Goal: Communication & Community: Answer question/provide support

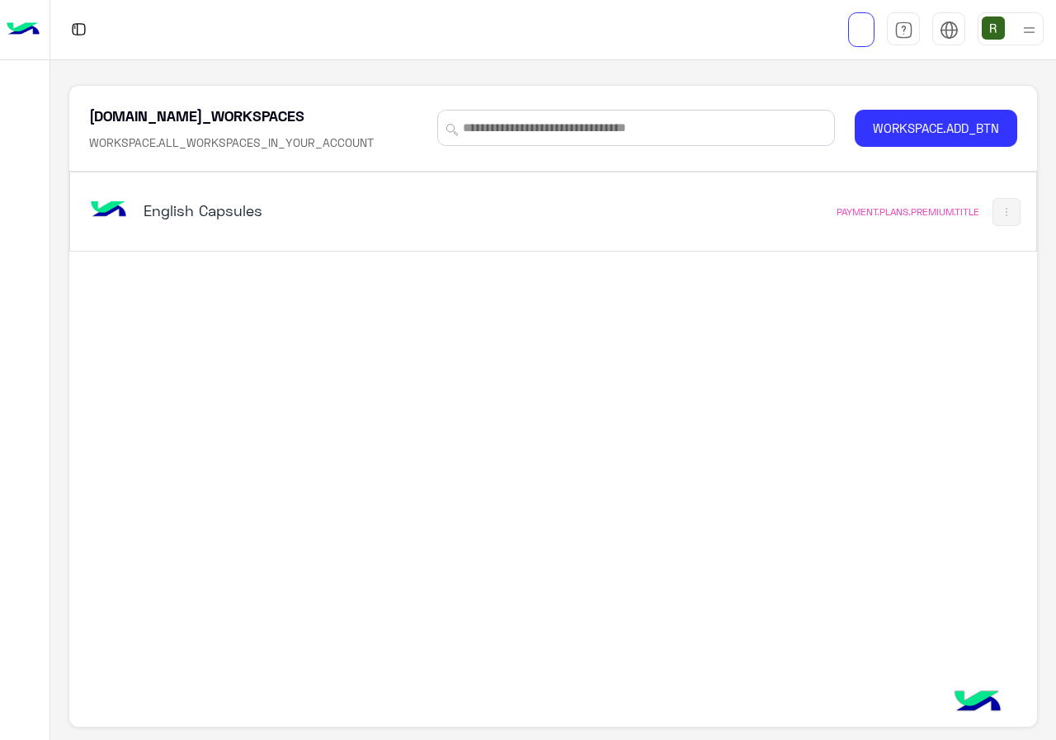
click at [380, 216] on h5 "English Capsules" at bounding box center [312, 211] width 337 height 20
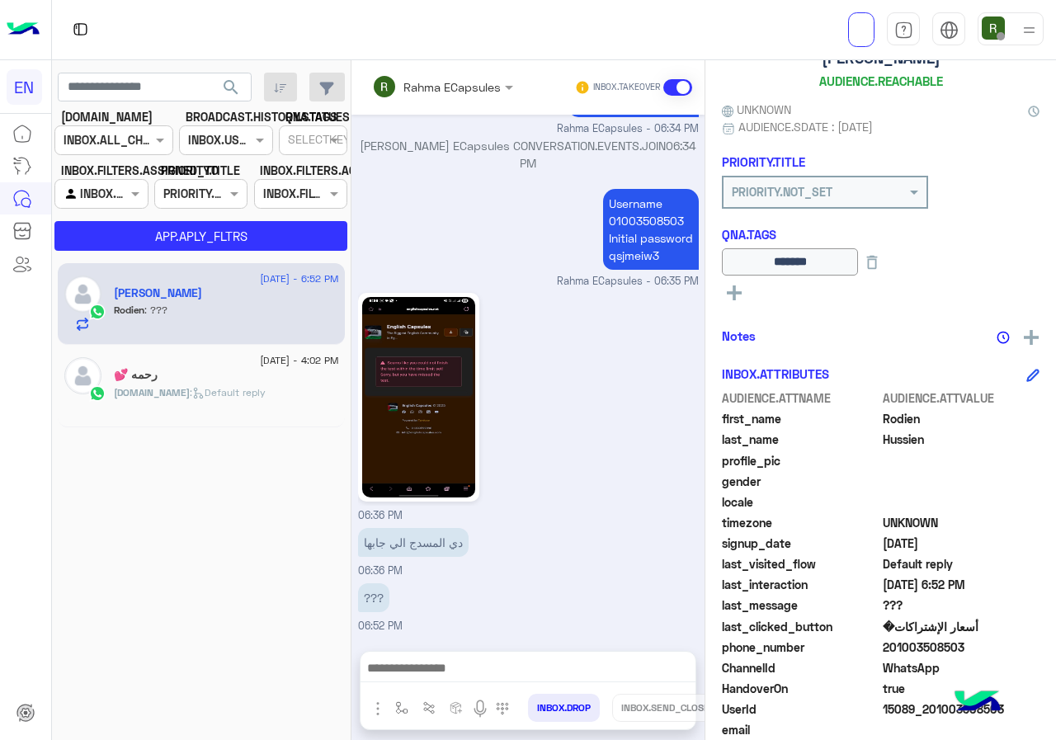
scroll to position [182, 0]
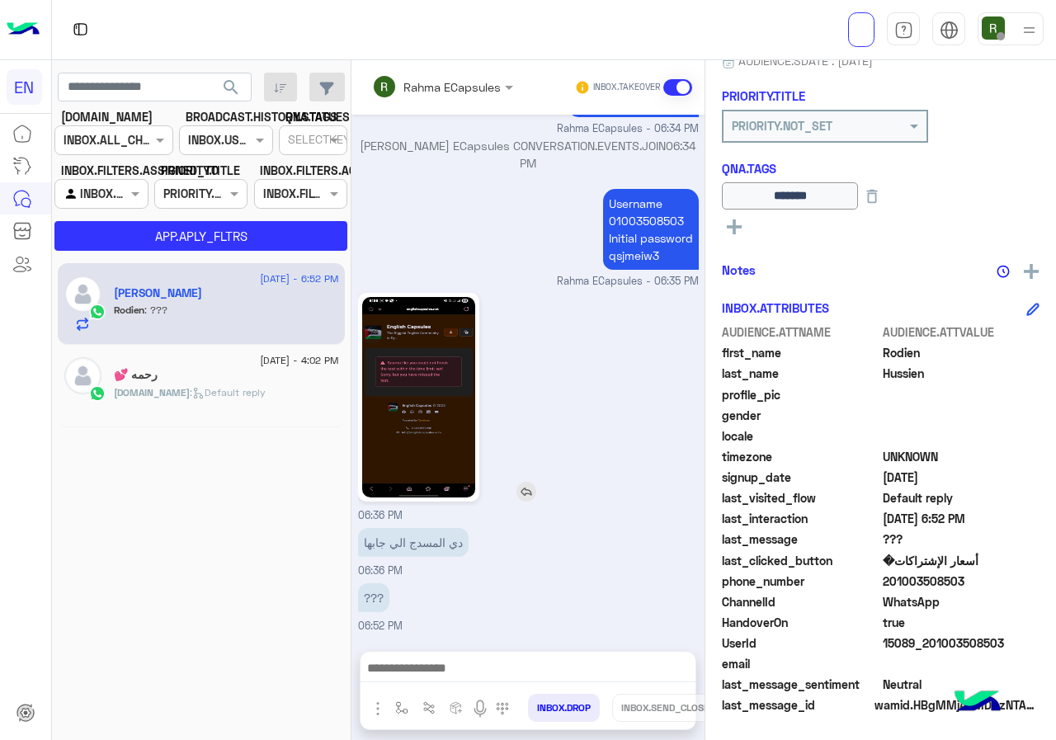
click at [410, 400] on img at bounding box center [418, 397] width 113 height 201
drag, startPoint x: 886, startPoint y: 580, endPoint x: 1004, endPoint y: 586, distance: 118.2
click at [1004, 586] on span "201003508503" at bounding box center [962, 581] width 158 height 17
copy span "01003508503"
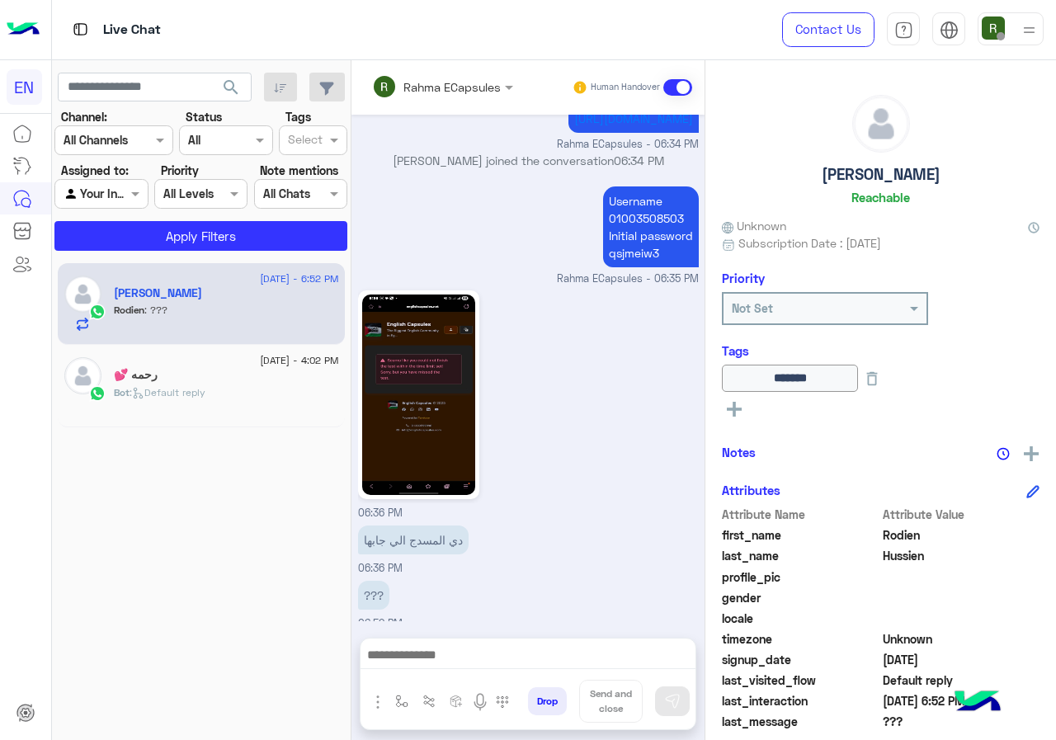
scroll to position [1156, 0]
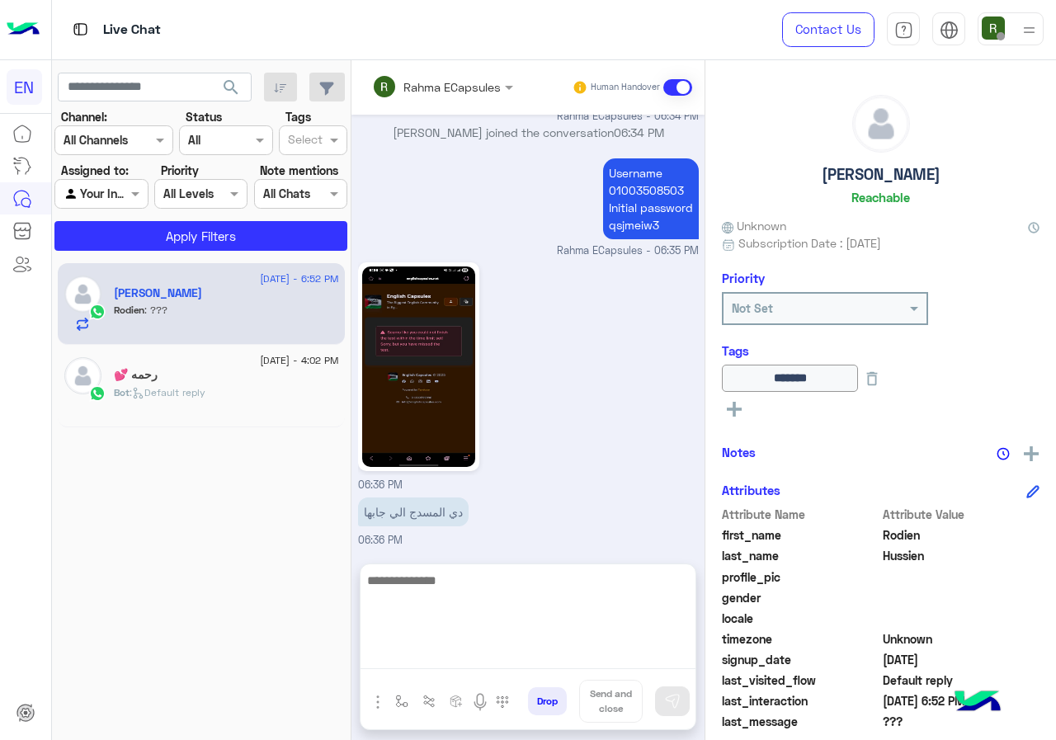
click at [489, 657] on textarea at bounding box center [528, 619] width 335 height 99
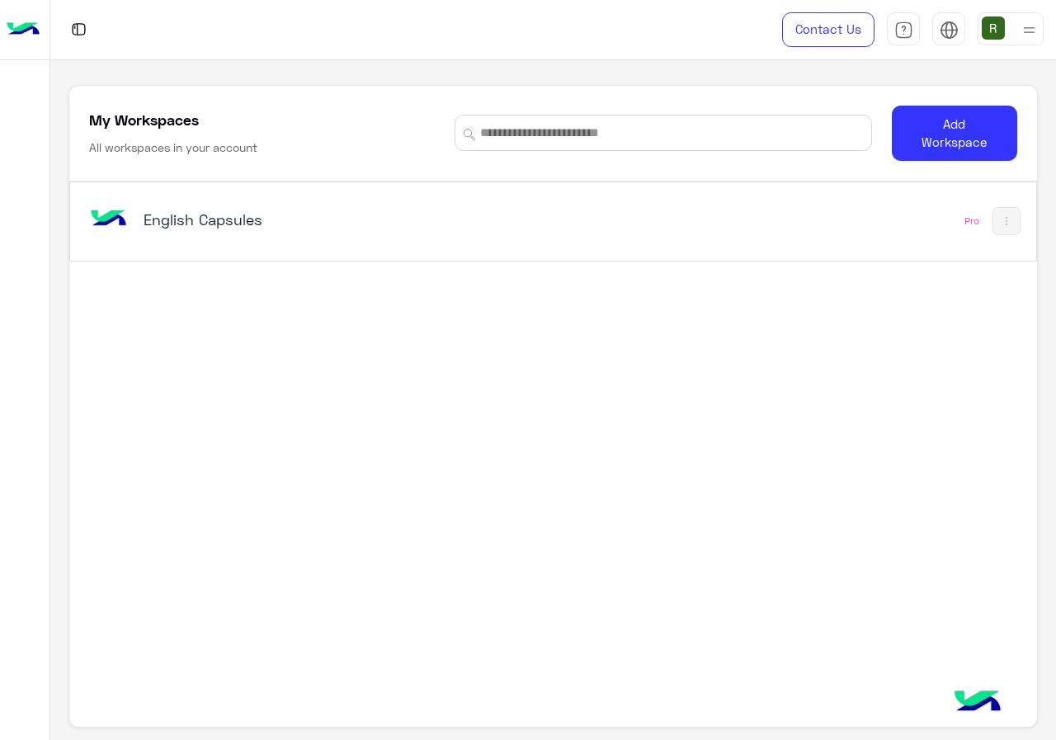
click at [394, 252] on div "English Capsules Pro" at bounding box center [553, 221] width 966 height 78
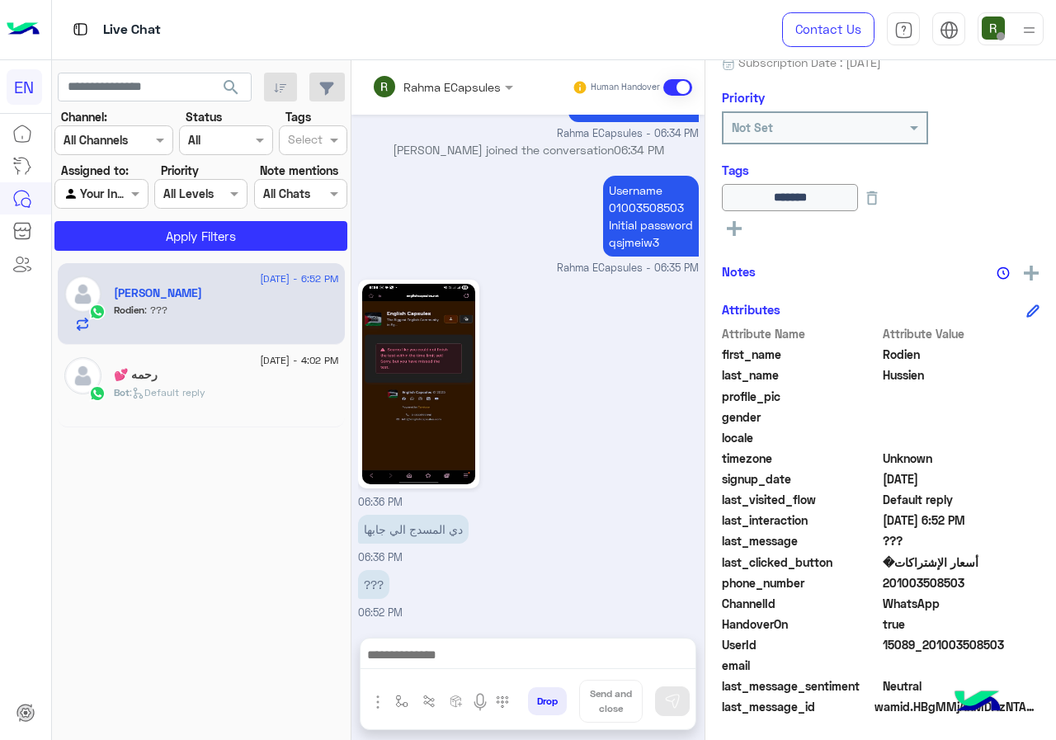
scroll to position [182, 0]
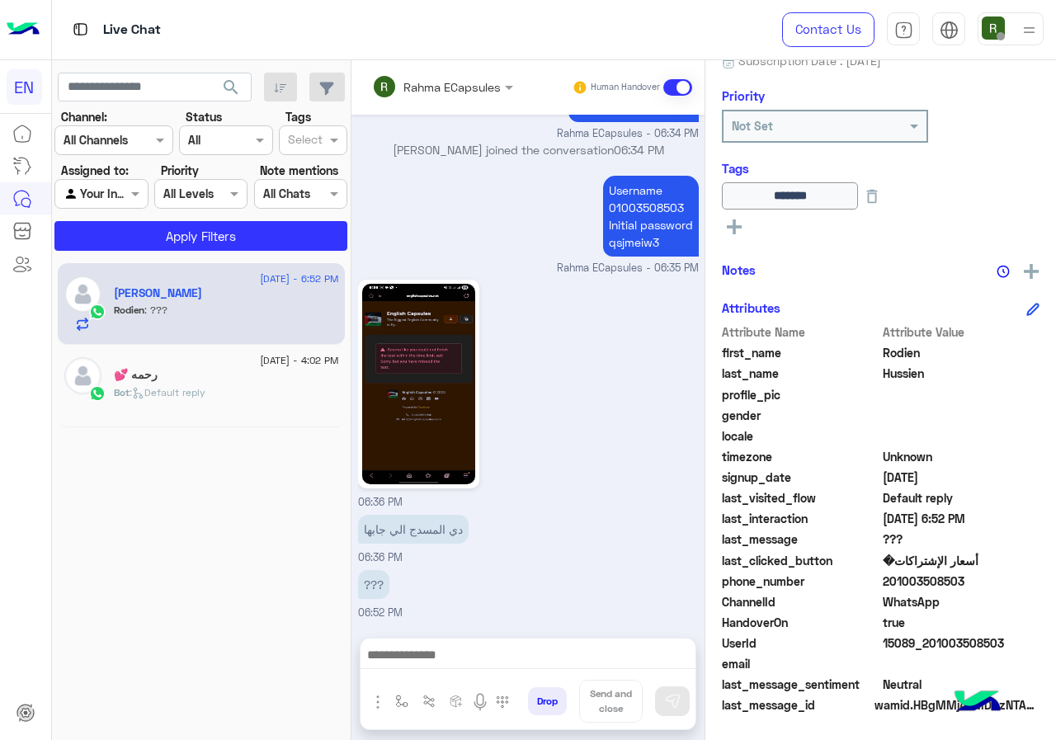
click at [980, 582] on span "201003508503" at bounding box center [962, 581] width 158 height 17
copy span "01003508503"
click at [401, 390] on img at bounding box center [418, 384] width 113 height 201
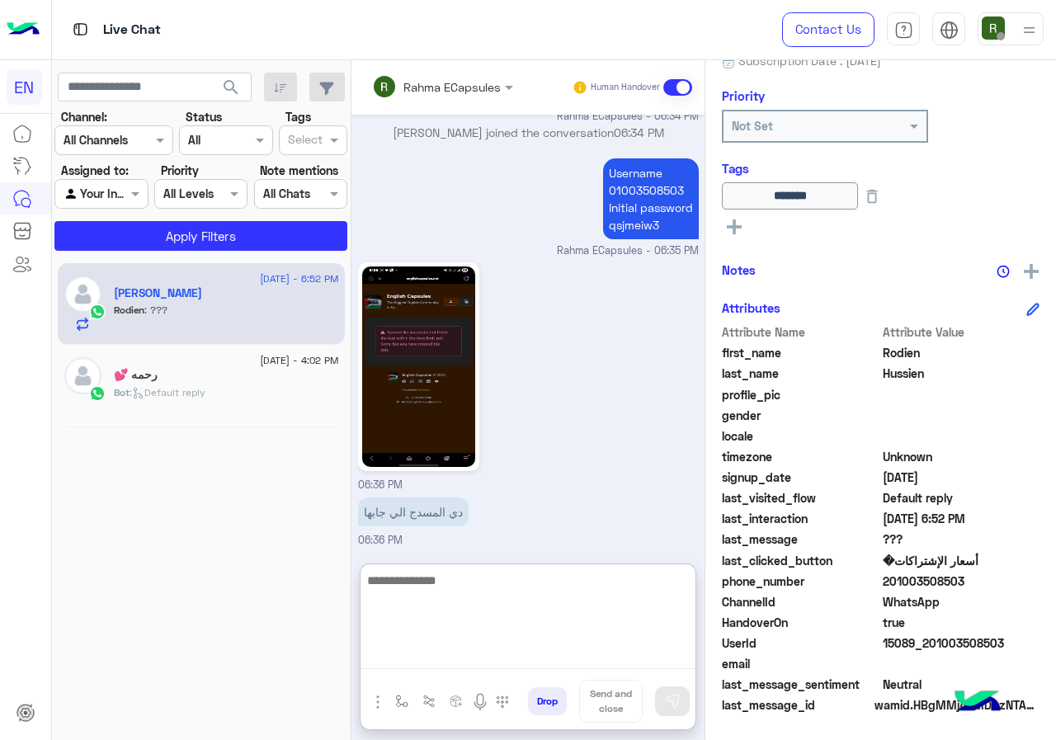
click at [474, 664] on textarea at bounding box center [528, 619] width 335 height 99
type textarea "**********"
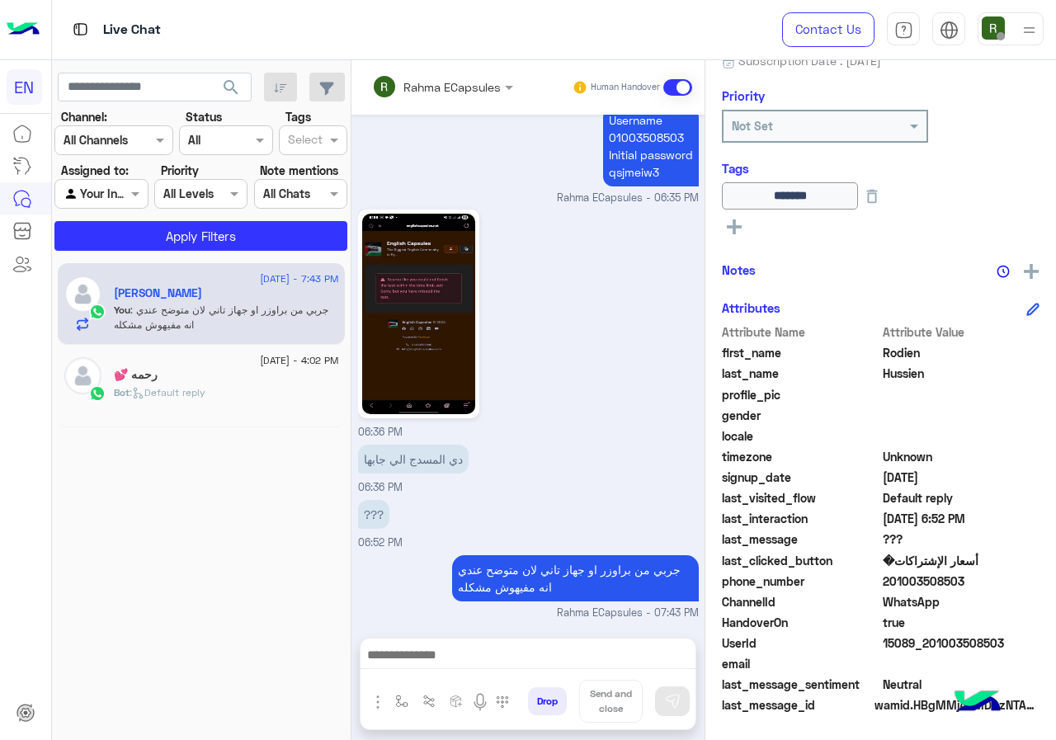
click at [424, 59] on div "Live Chat" at bounding box center [387, 29] width 670 height 59
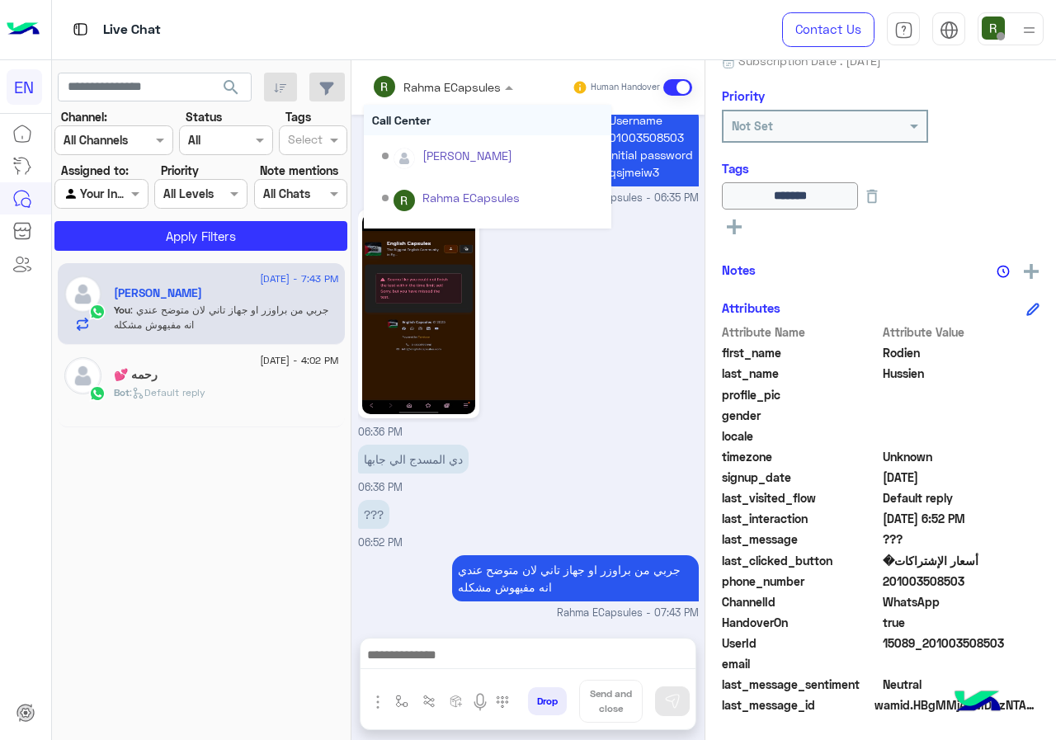
click at [430, 83] on input "text" at bounding box center [420, 86] width 97 height 17
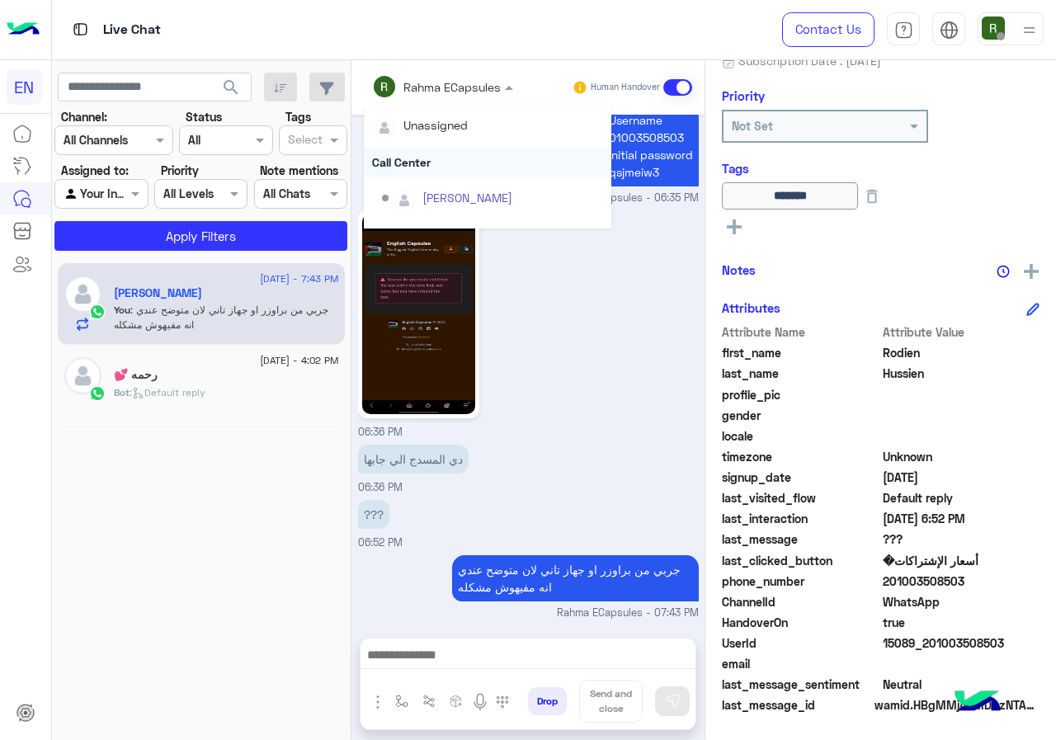
click at [429, 158] on div "Call Center" at bounding box center [488, 162] width 248 height 31
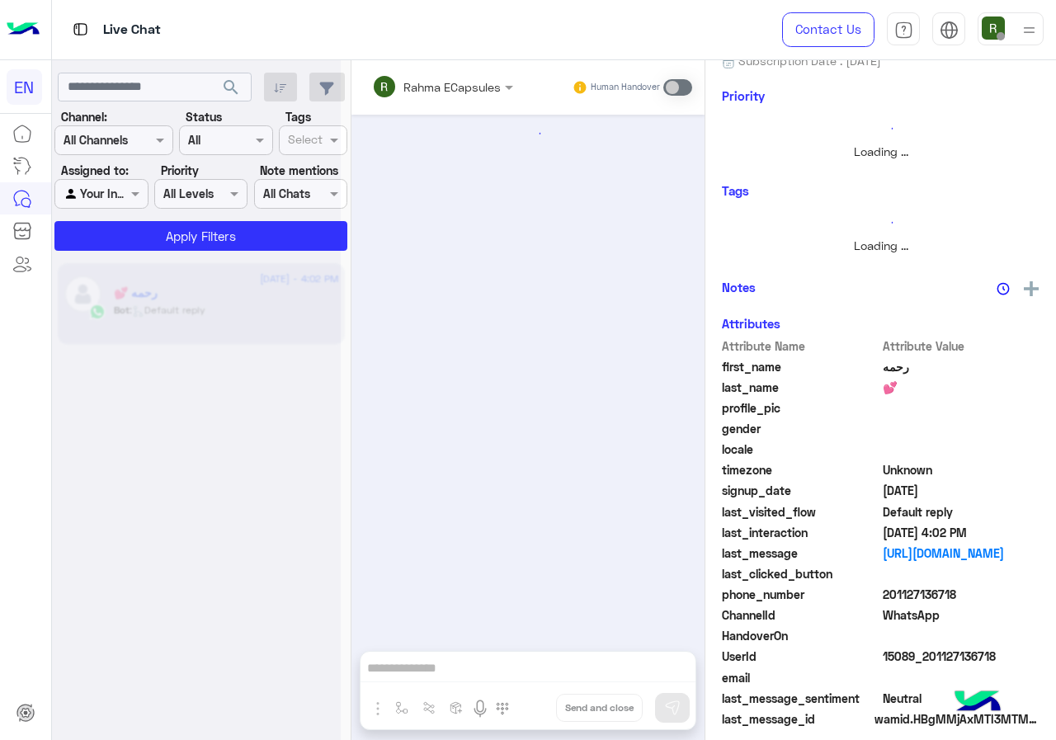
click at [150, 133] on div at bounding box center [113, 139] width 117 height 19
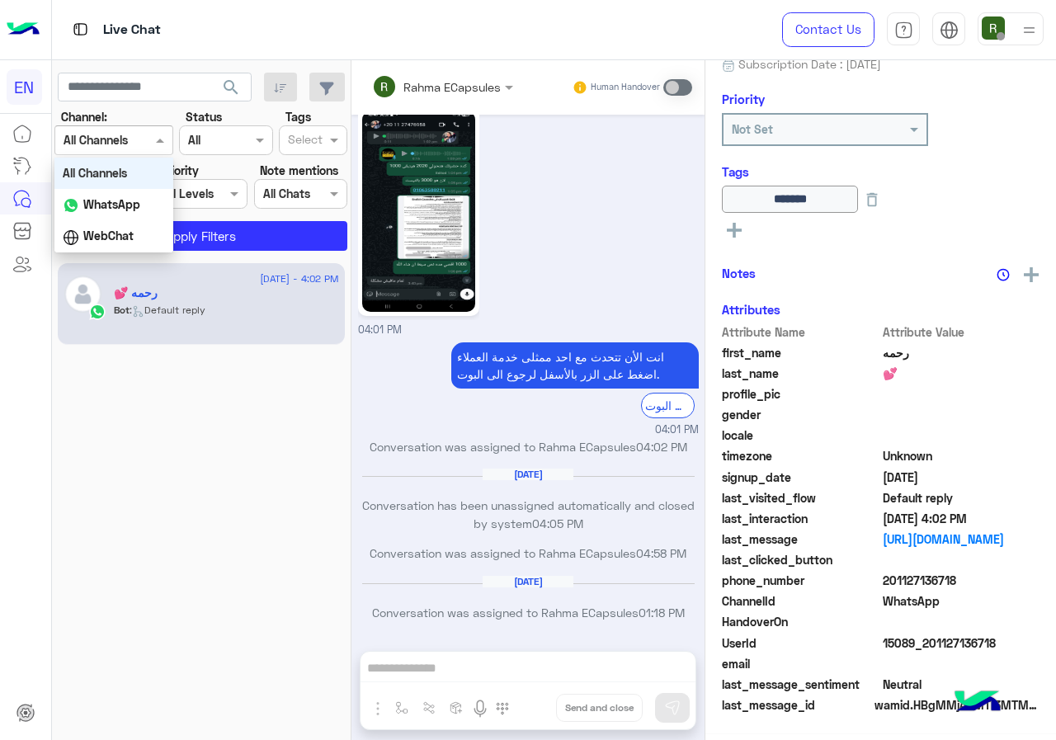
scroll to position [179, 0]
click at [128, 201] on b "WhatsApp" at bounding box center [111, 204] width 57 height 14
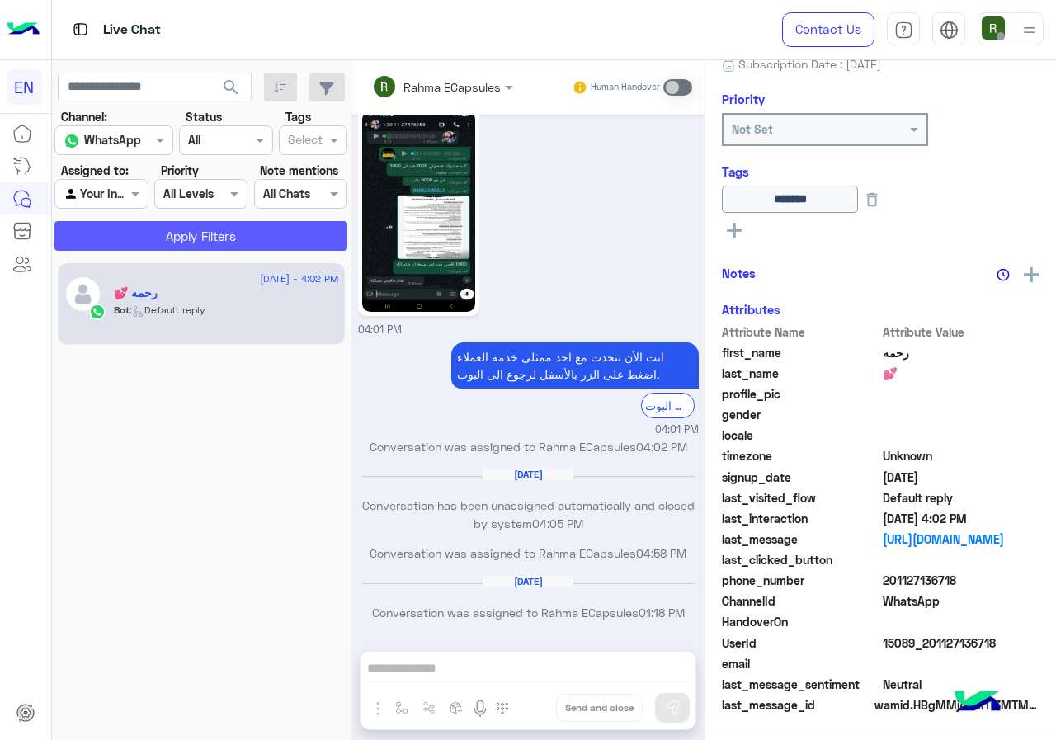
click at [139, 227] on button "Apply Filters" at bounding box center [200, 236] width 293 height 30
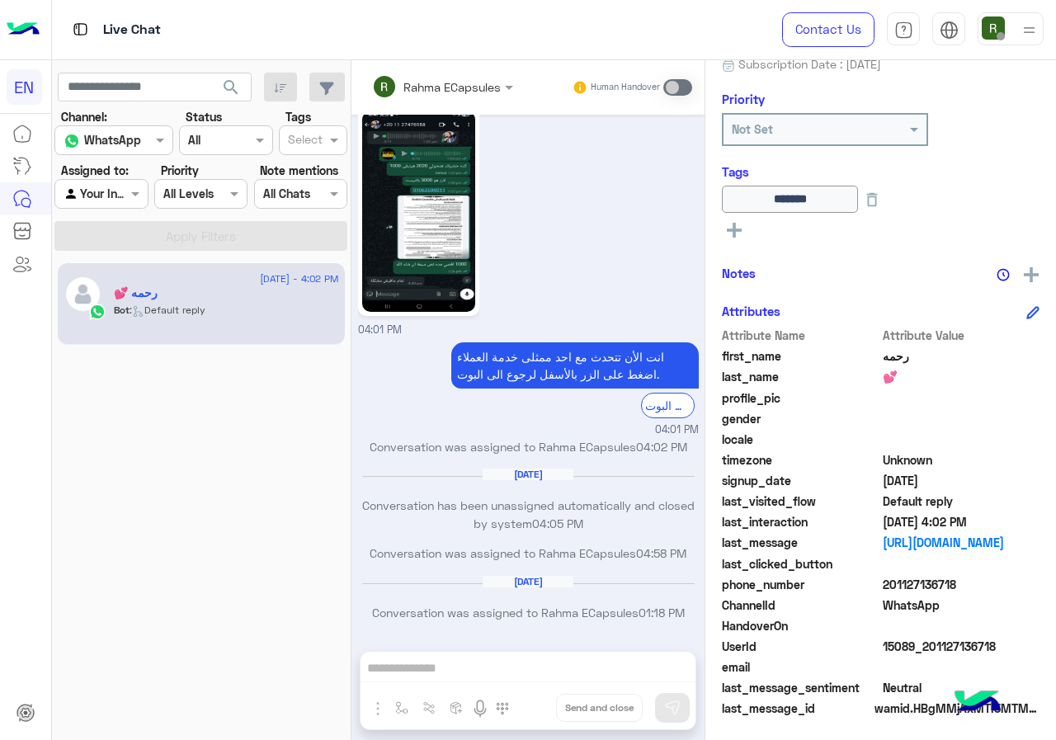
scroll to position [182, 0]
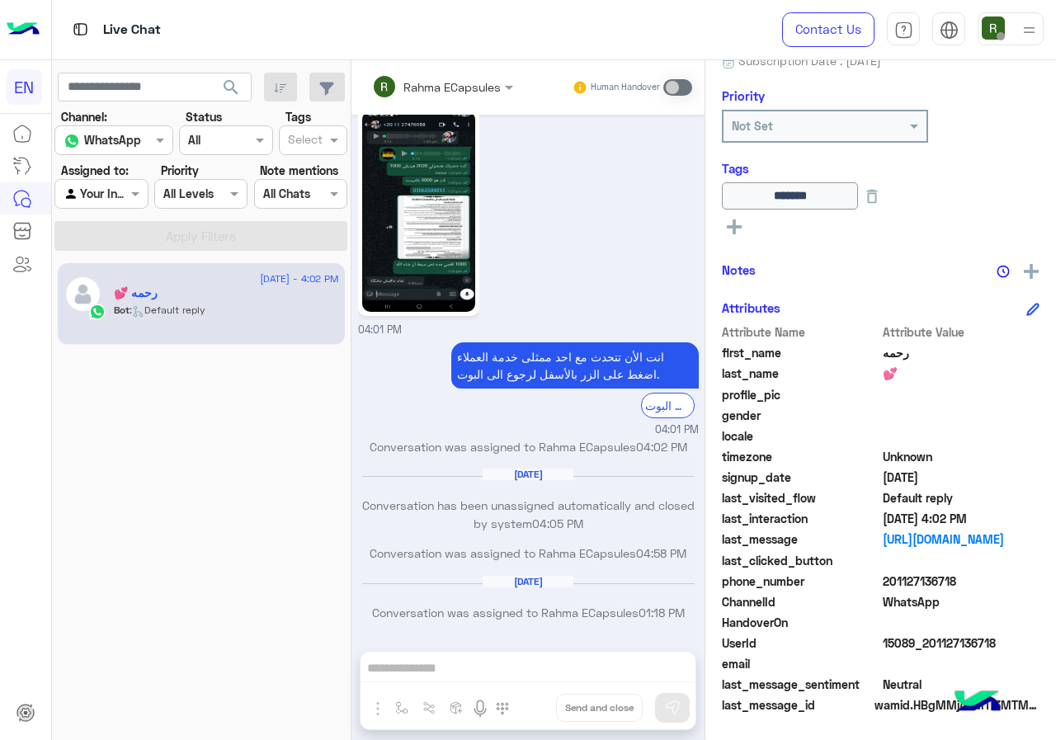
click at [89, 201] on input "text" at bounding box center [83, 194] width 38 height 17
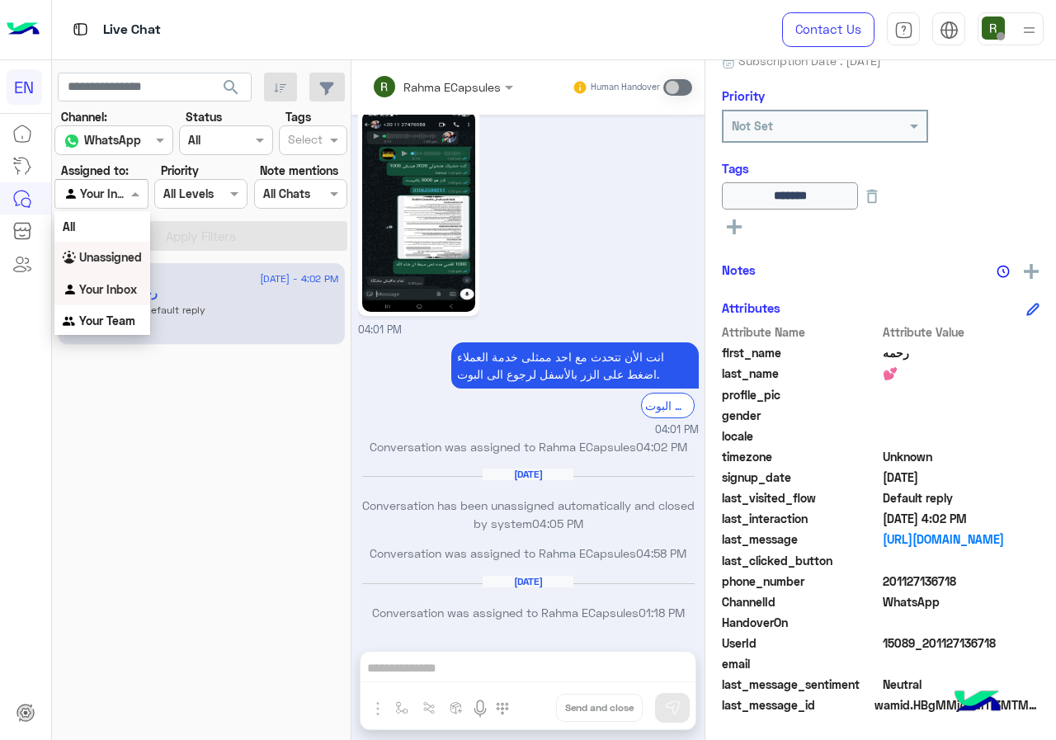
click at [115, 244] on div "Unassigned" at bounding box center [102, 258] width 96 height 32
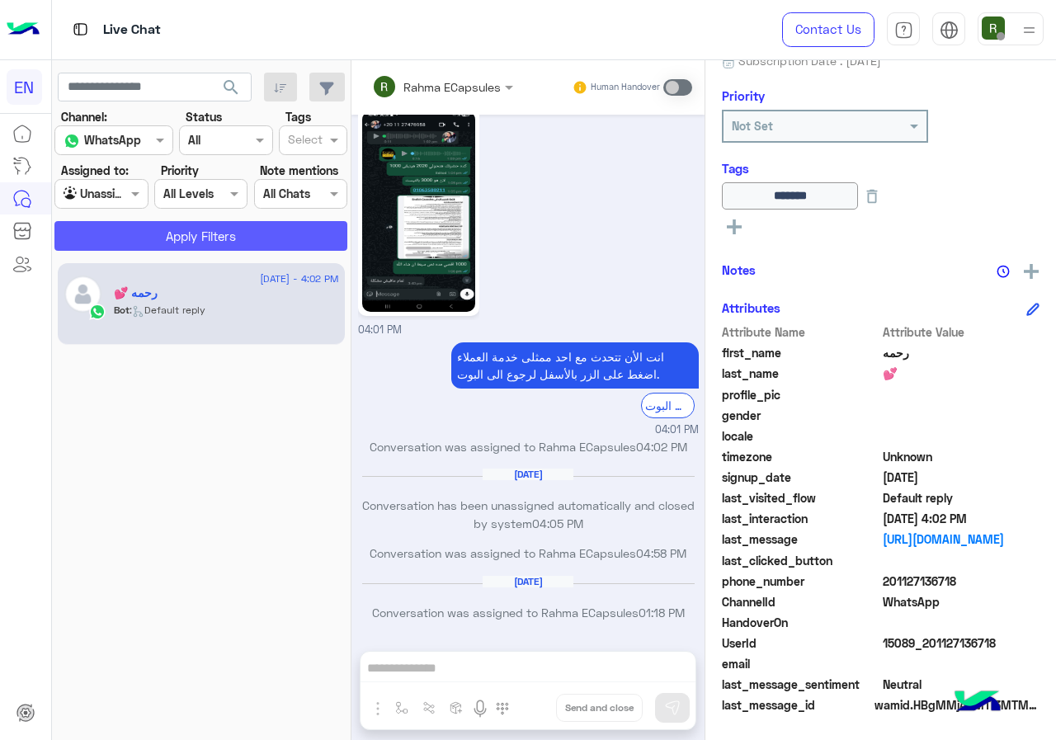
click at [125, 241] on button "Apply Filters" at bounding box center [200, 236] width 293 height 30
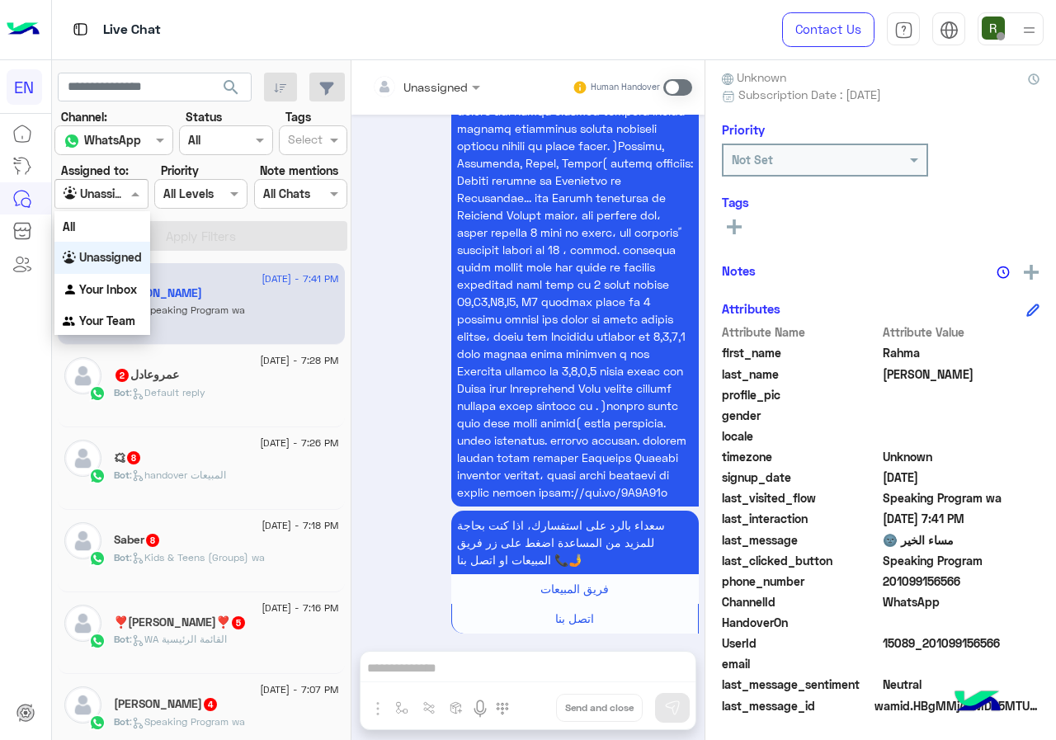
click at [130, 204] on div "Agent Filter Unassigned" at bounding box center [100, 194] width 93 height 30
click at [111, 314] on b "Your Team" at bounding box center [107, 321] width 56 height 14
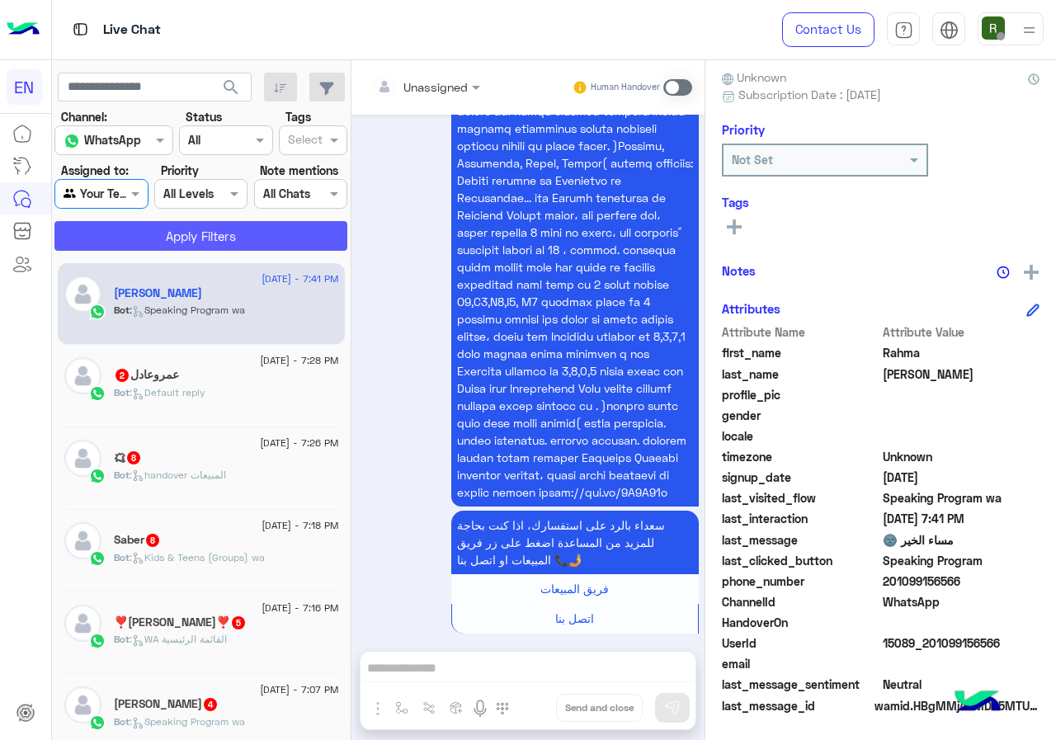
click at [144, 250] on button "Apply Filters" at bounding box center [200, 236] width 293 height 30
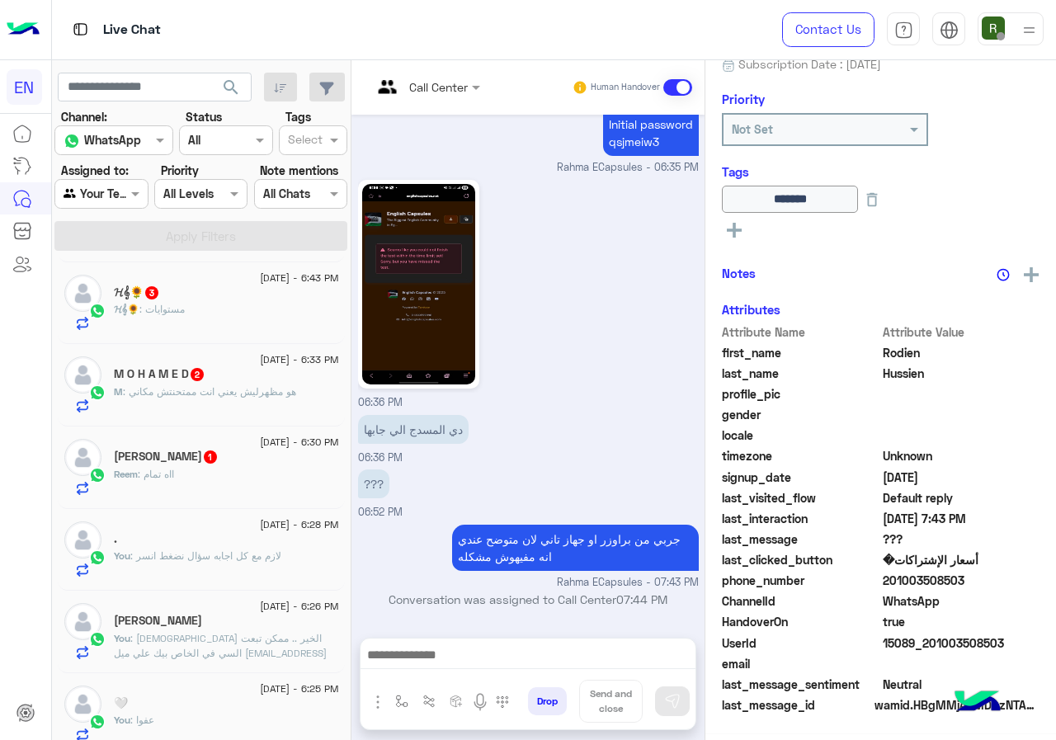
scroll to position [413, 0]
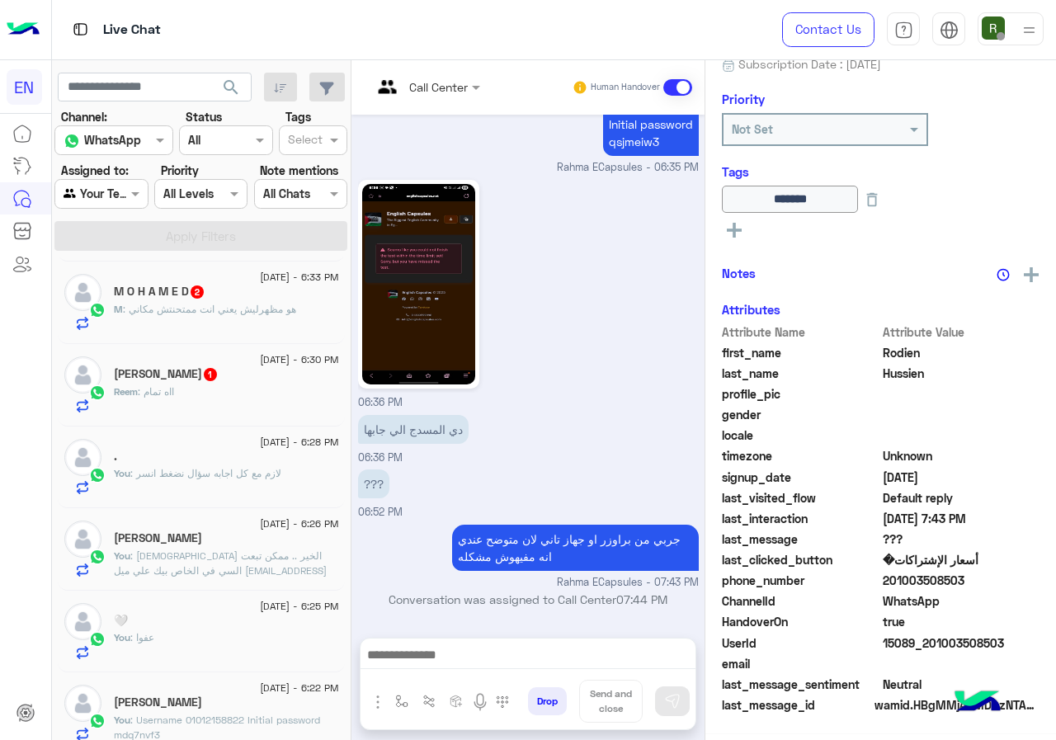
click at [257, 411] on div "Reem : ااه تمام" at bounding box center [226, 399] width 225 height 29
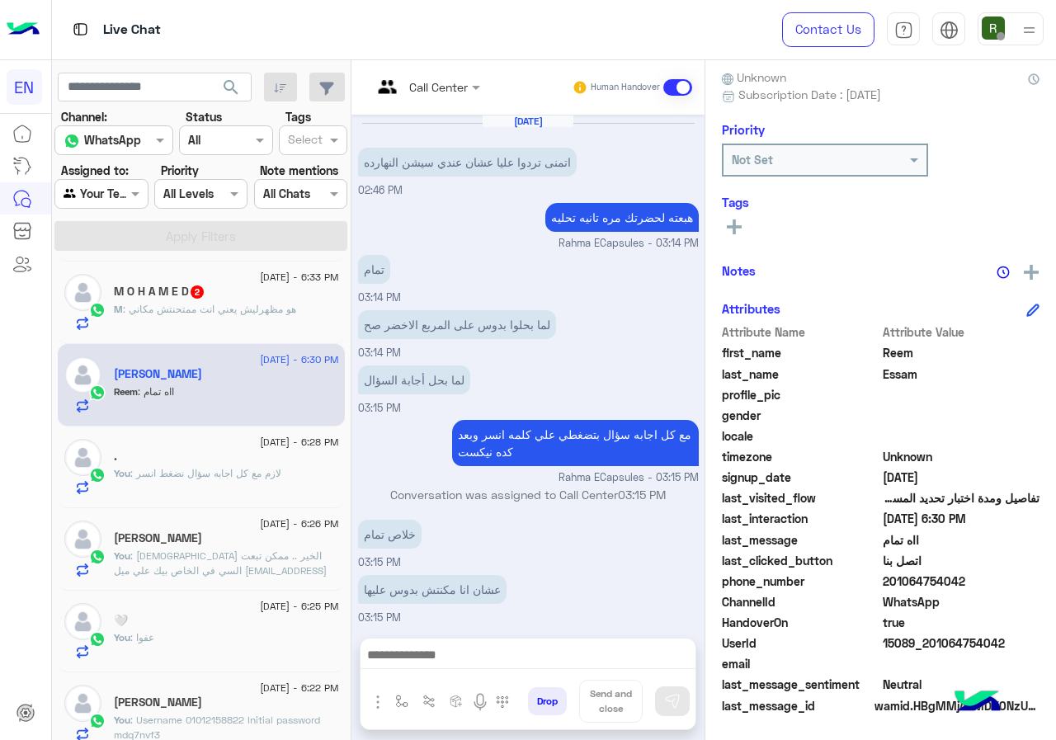
scroll to position [528, 0]
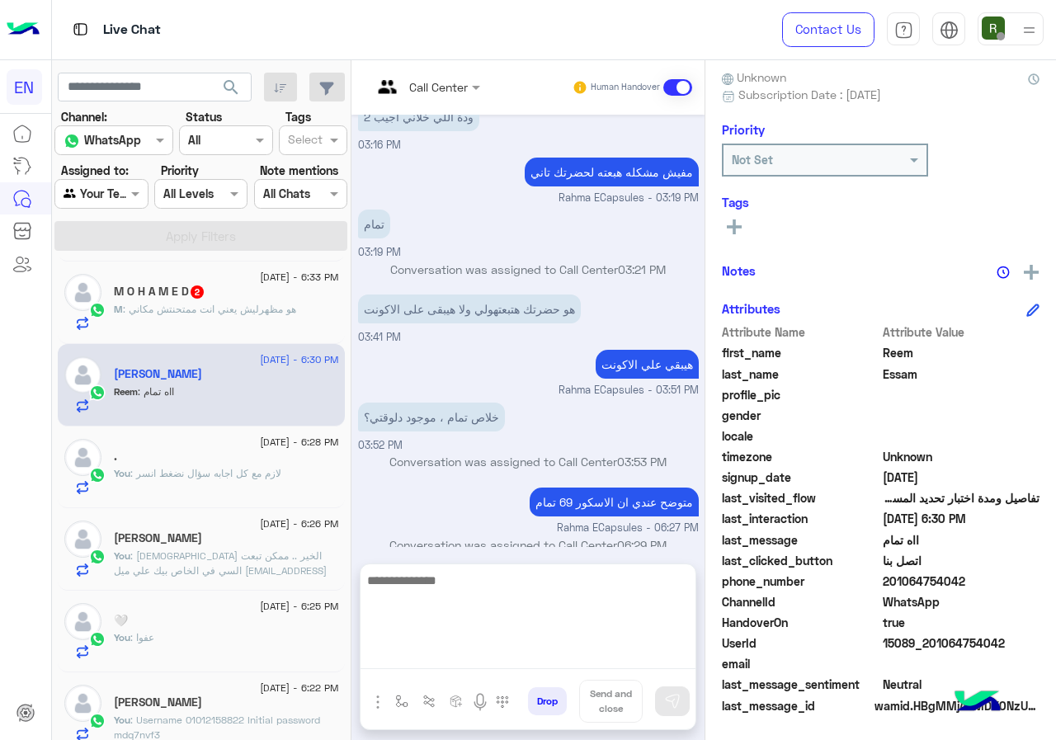
click at [543, 649] on textarea at bounding box center [528, 619] width 335 height 99
type textarea "*"
type textarea "****"
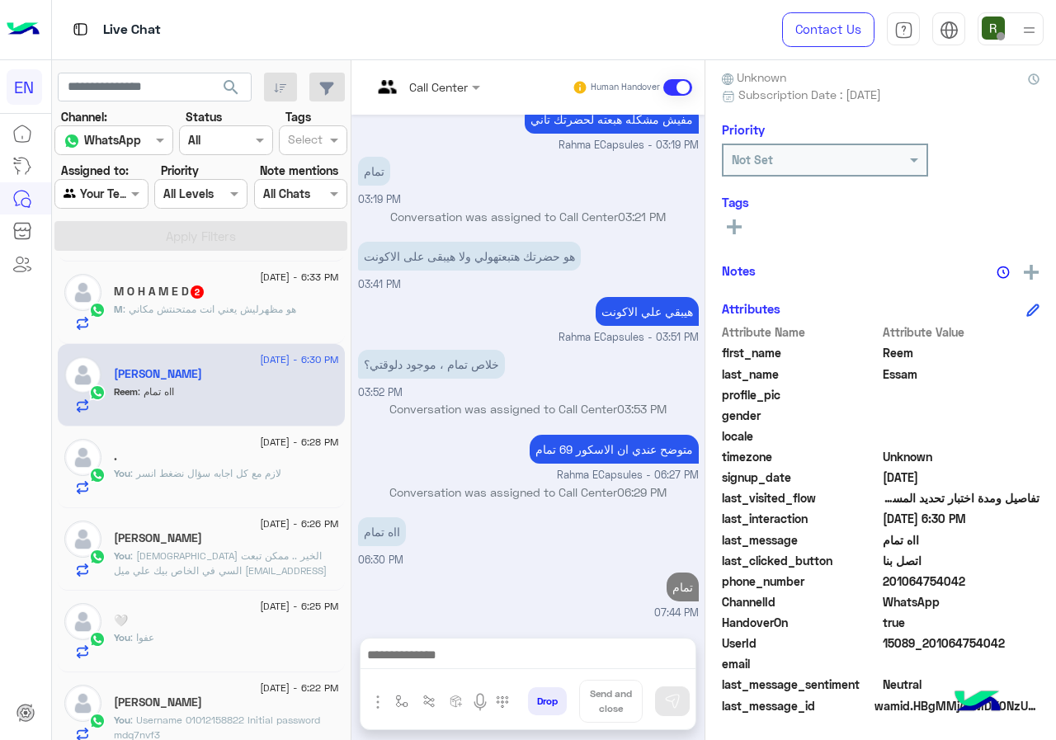
click at [742, 227] on rect at bounding box center [734, 226] width 15 height 3
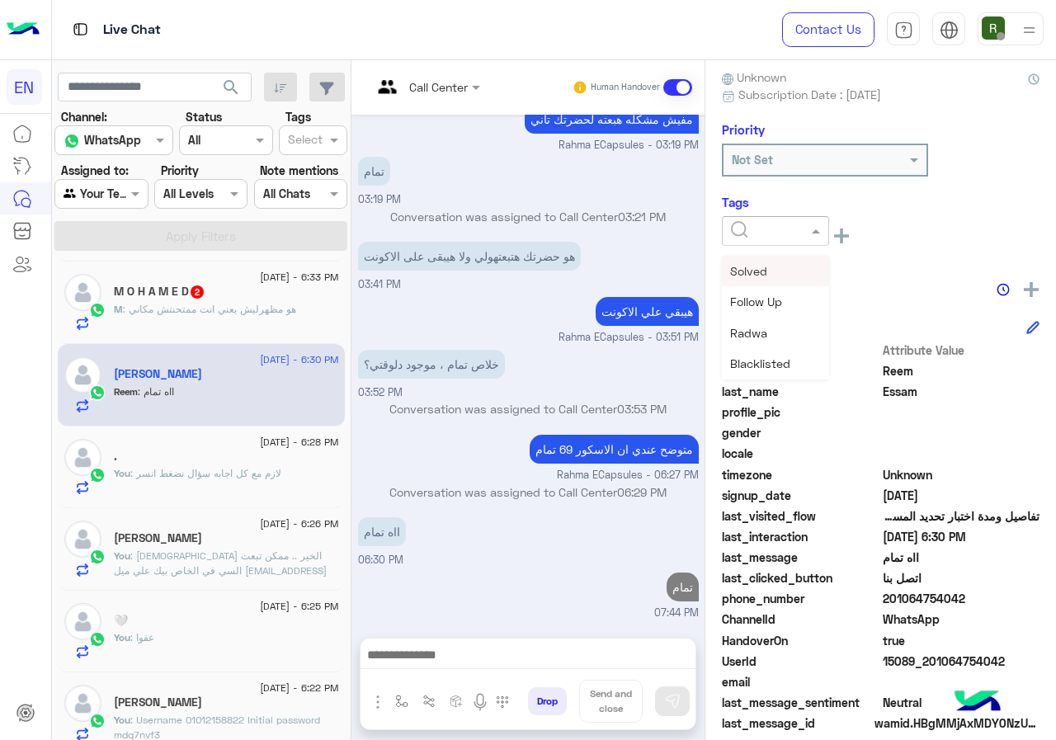
scroll to position [581, 0]
click at [782, 237] on input "text" at bounding box center [756, 231] width 50 height 17
click at [815, 259] on div "Solved" at bounding box center [775, 271] width 107 height 31
click at [846, 278] on div "Notes" at bounding box center [881, 288] width 318 height 21
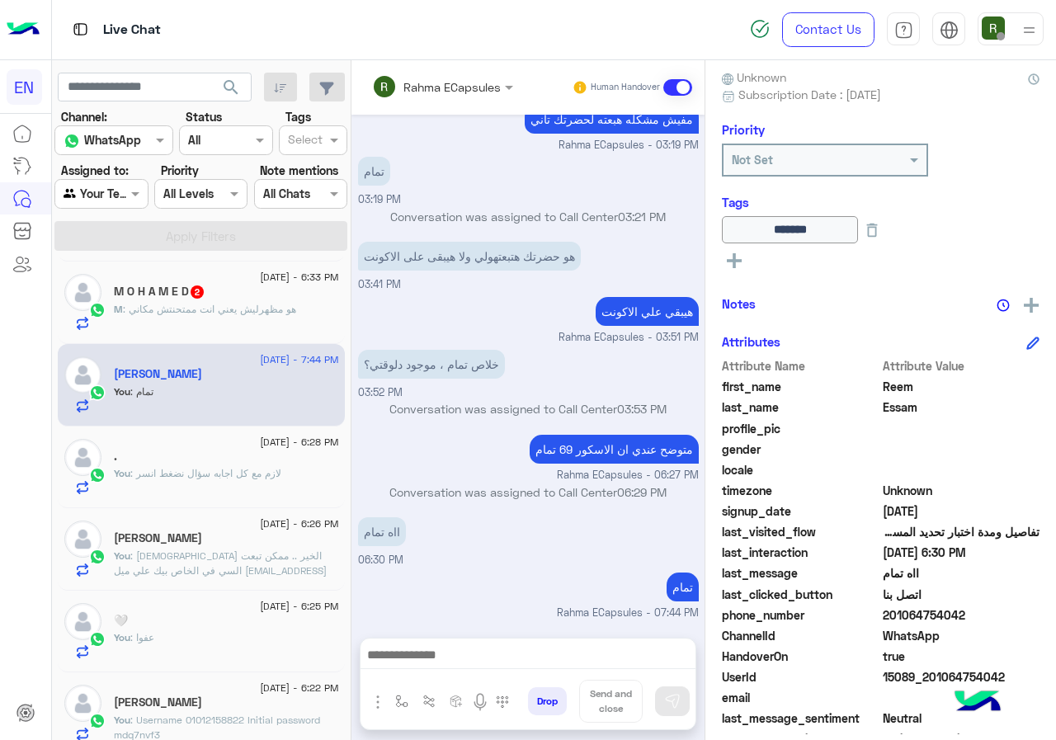
scroll to position [248, 0]
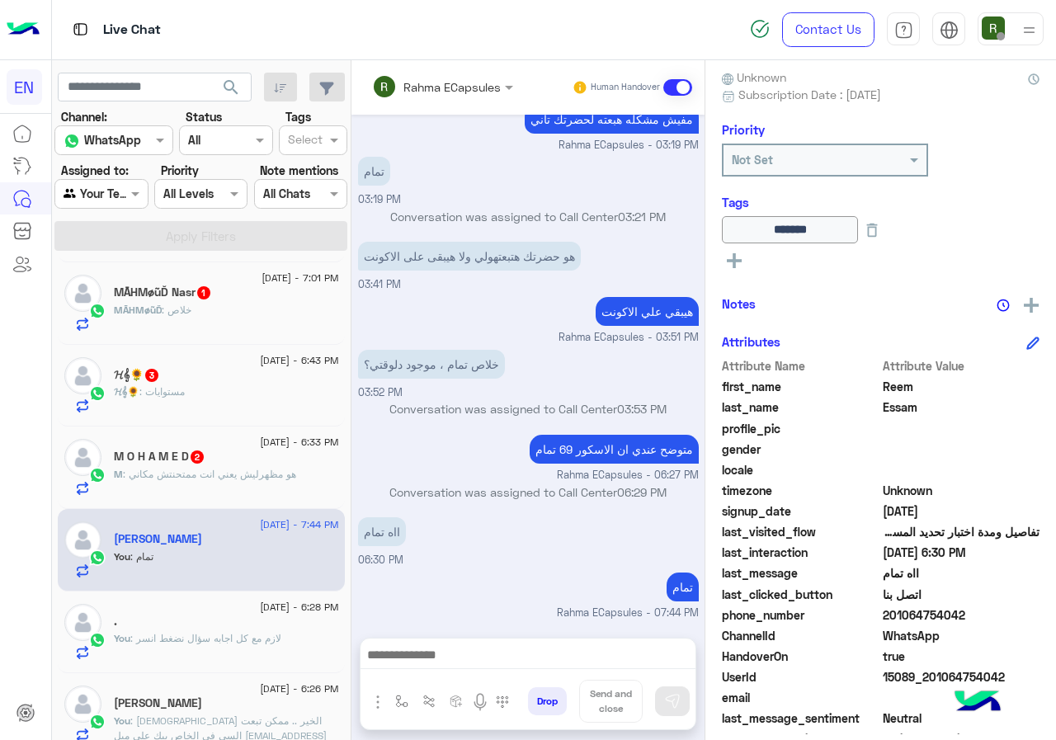
click at [272, 468] on span ": هو مظهرليش يعني انت ممتحنتش مكاني" at bounding box center [209, 474] width 173 height 12
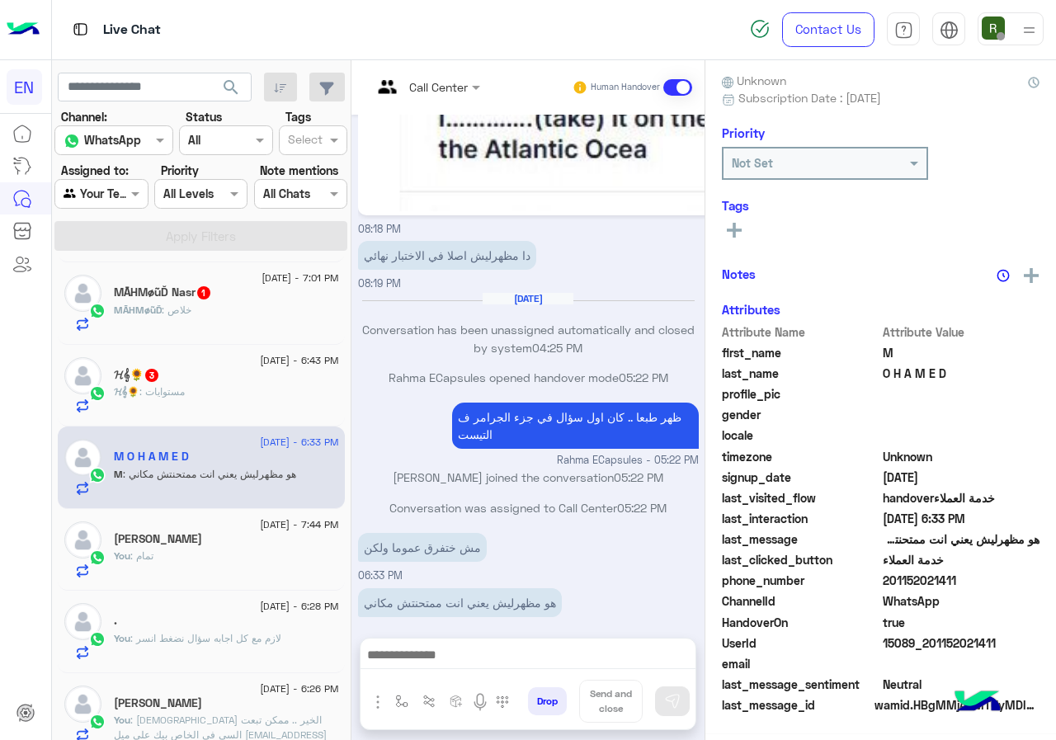
scroll to position [144, 0]
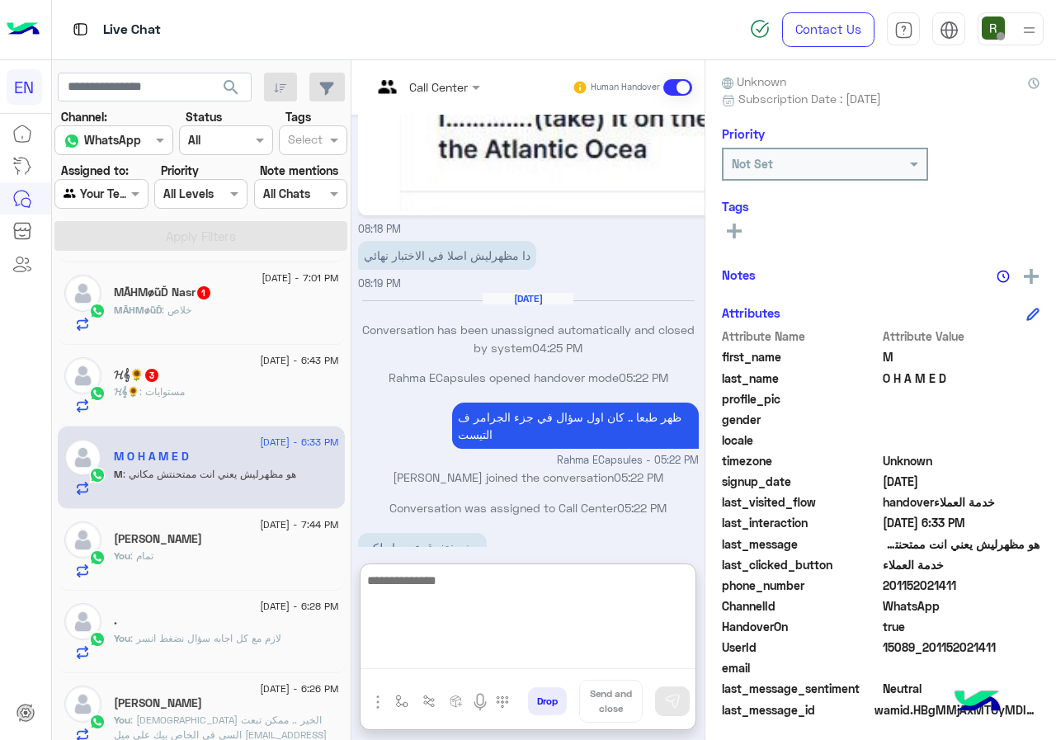
click at [532, 650] on textarea at bounding box center [528, 619] width 335 height 99
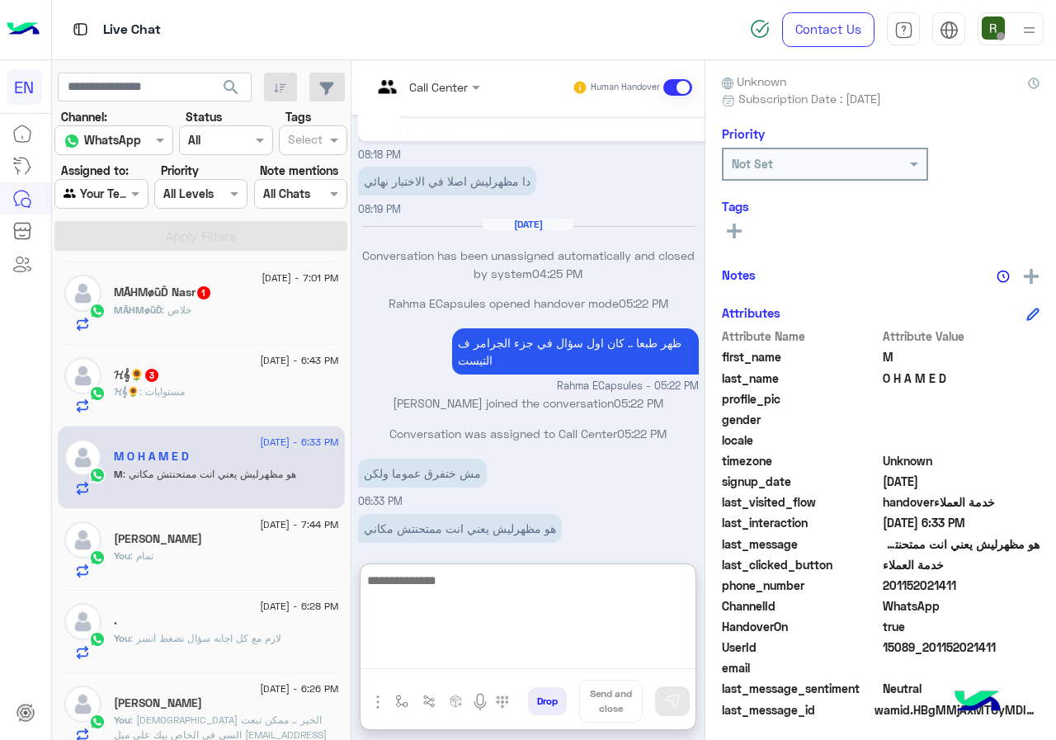
click at [564, 607] on textarea at bounding box center [528, 619] width 335 height 99
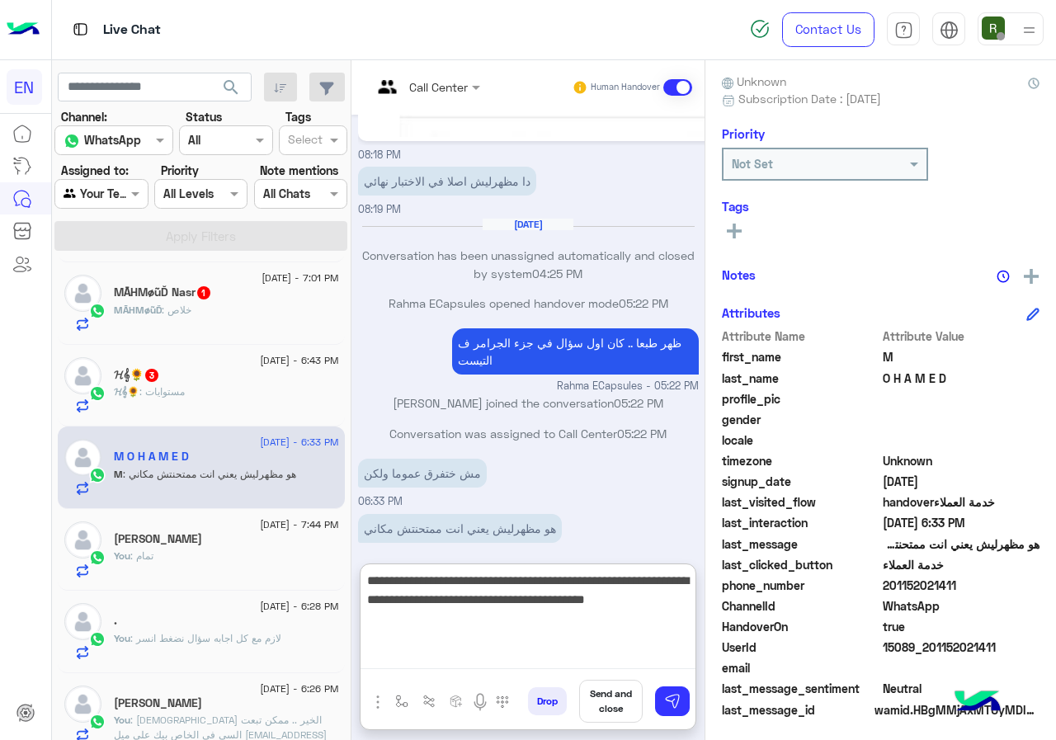
type textarea "**********"
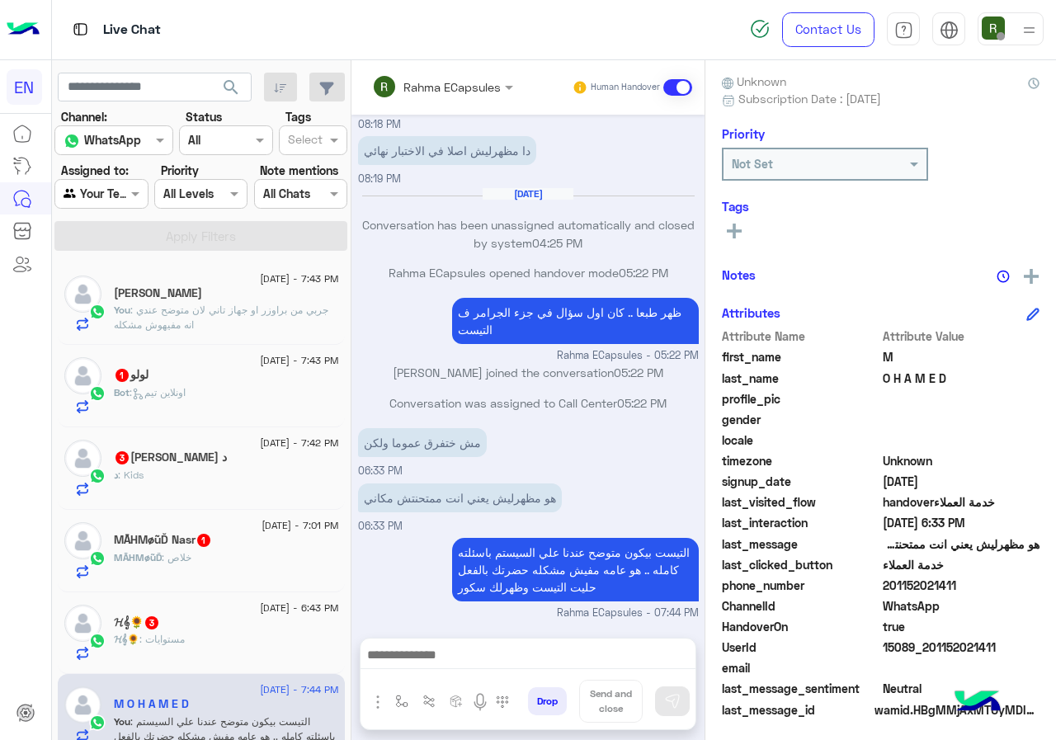
scroll to position [836, 0]
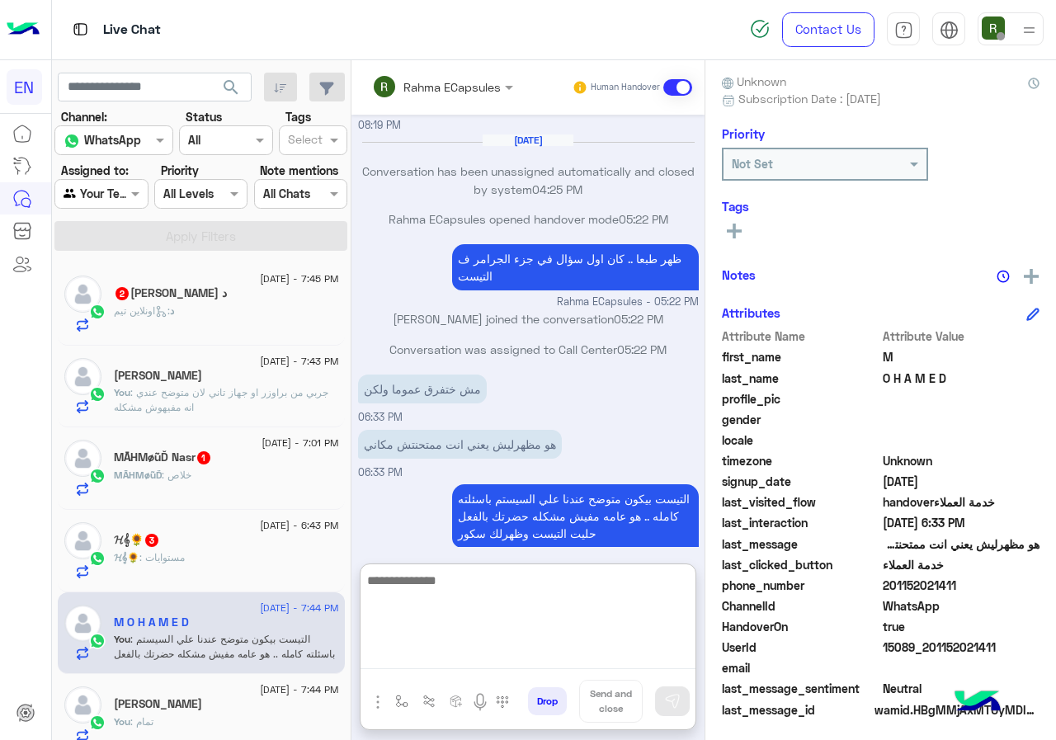
scroll to position [910, 0]
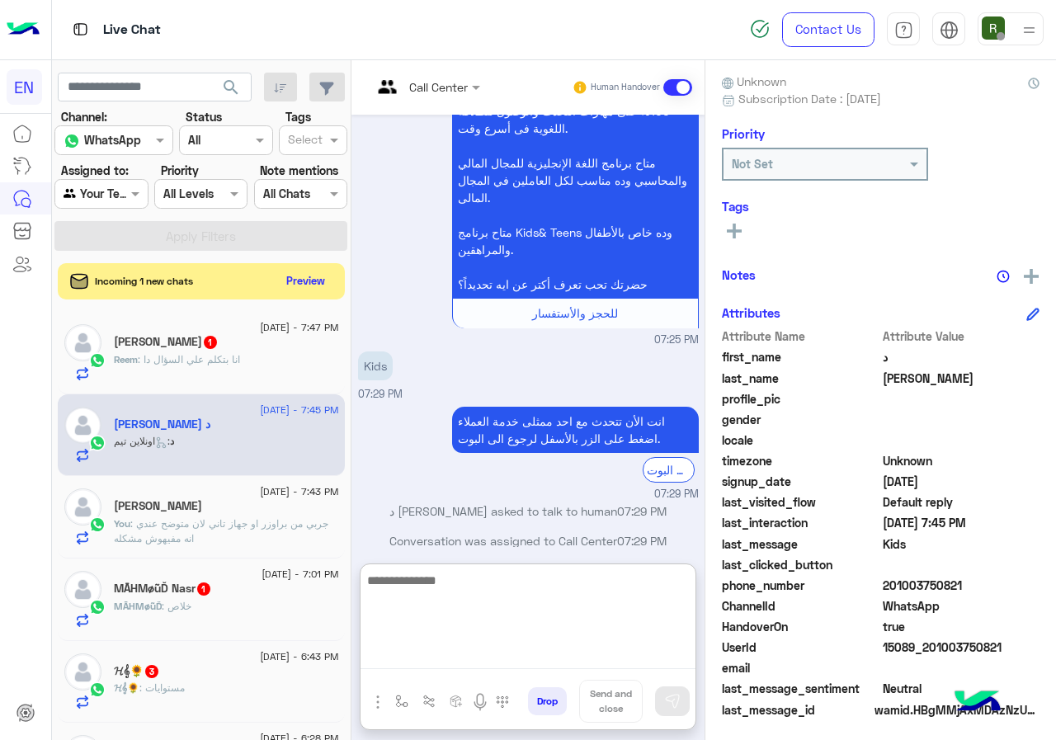
scroll to position [262, 0]
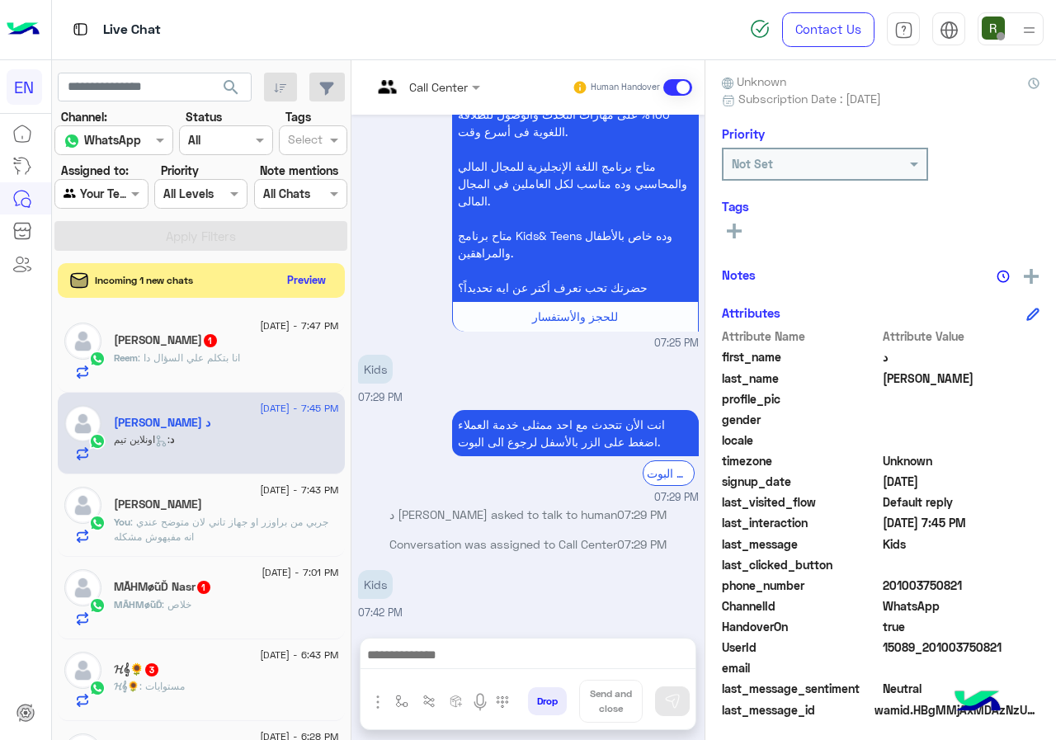
click at [333, 277] on button "Preview" at bounding box center [306, 280] width 51 height 22
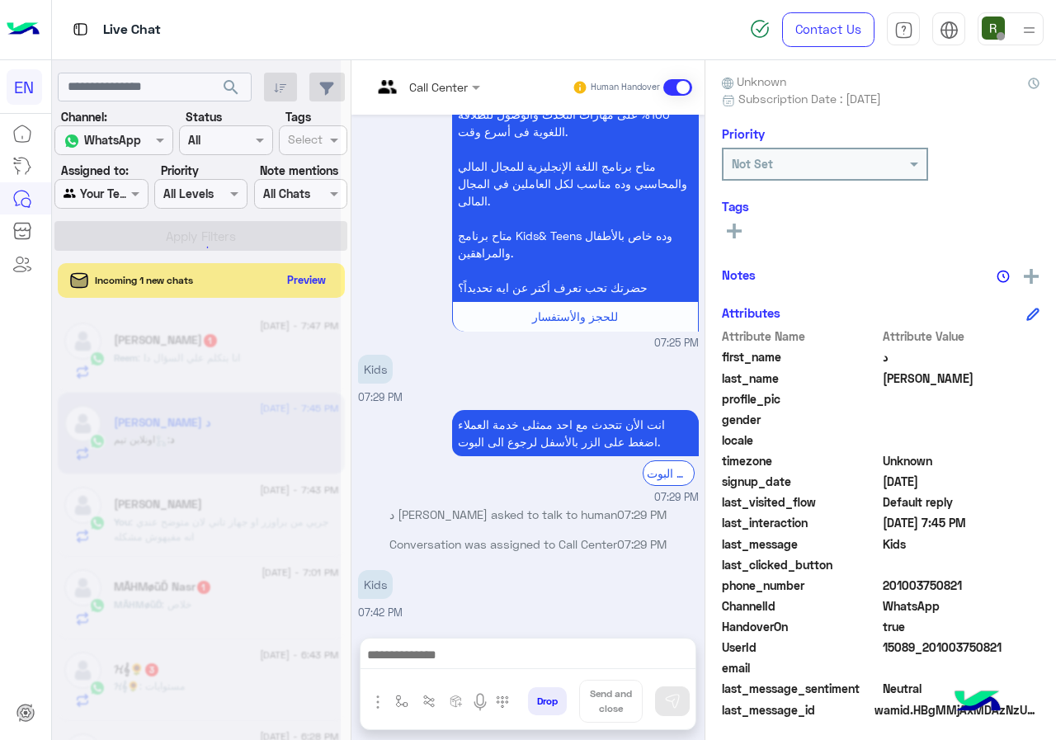
scroll to position [259, 0]
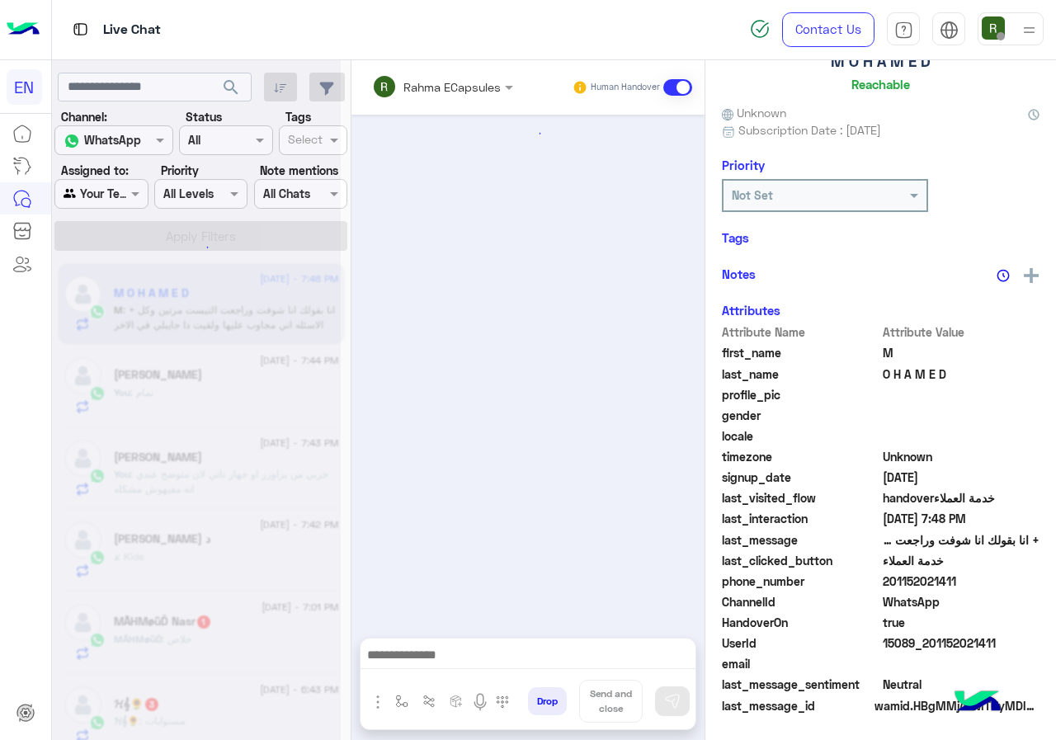
click at [134, 197] on div at bounding box center [196, 377] width 289 height 740
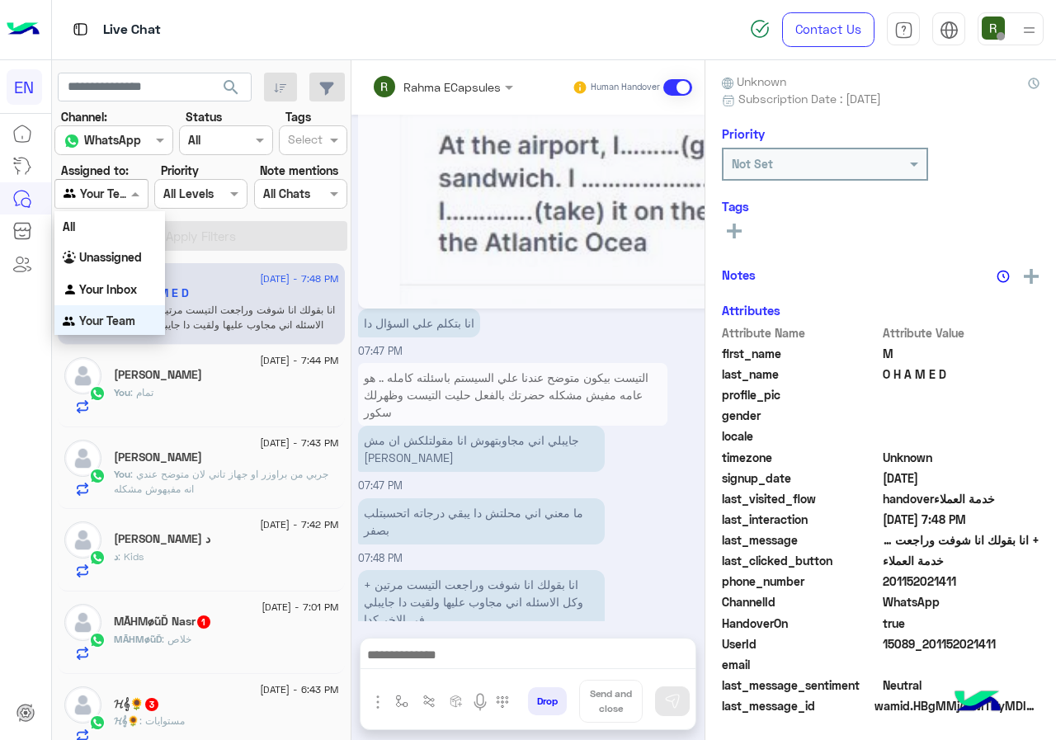
click at [125, 202] on div "Your Team" at bounding box center [95, 194] width 63 height 19
click at [120, 290] on b "Your Inbox" at bounding box center [108, 288] width 58 height 14
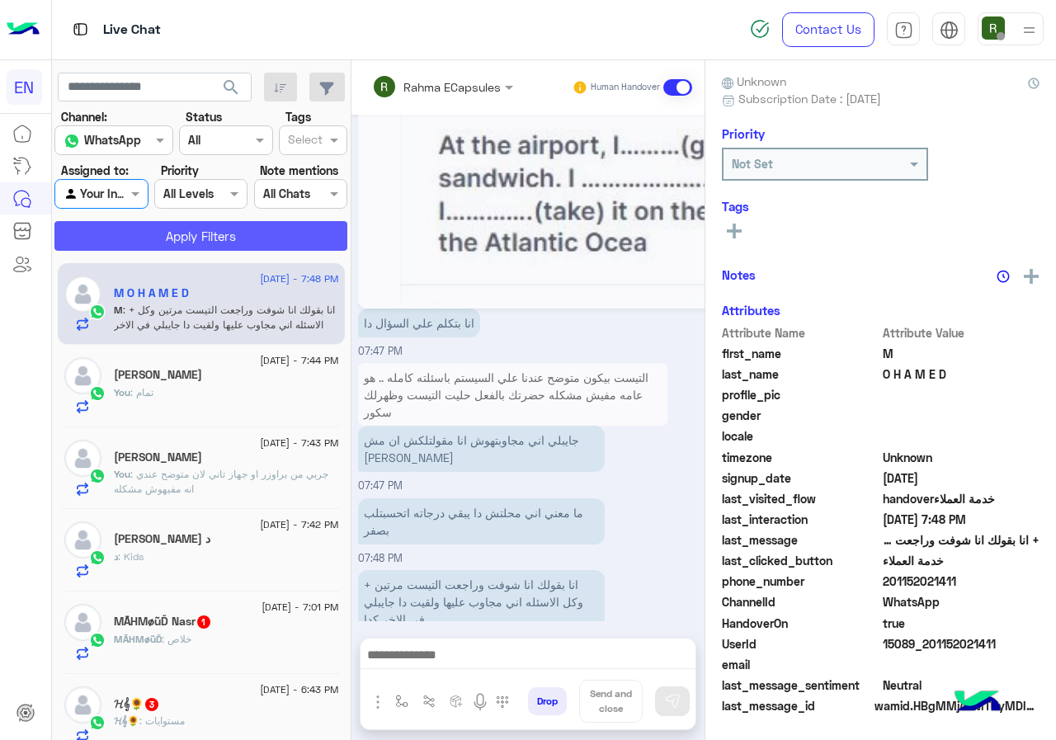
click at [146, 222] on button "Apply Filters" at bounding box center [200, 236] width 293 height 30
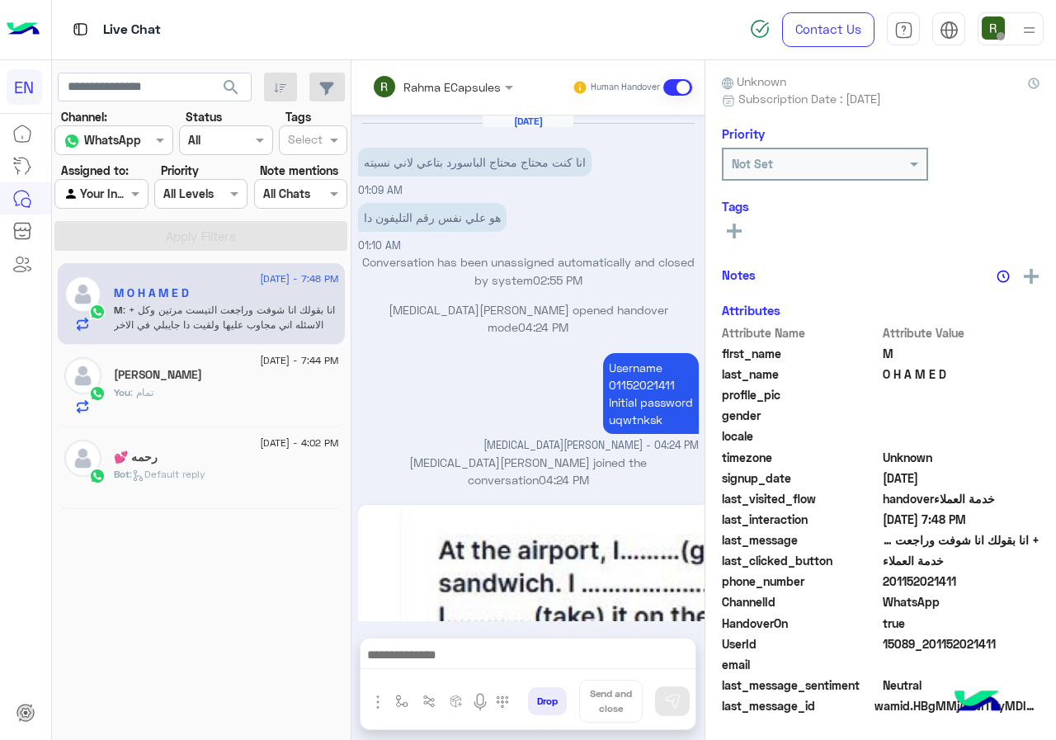
scroll to position [1130, 0]
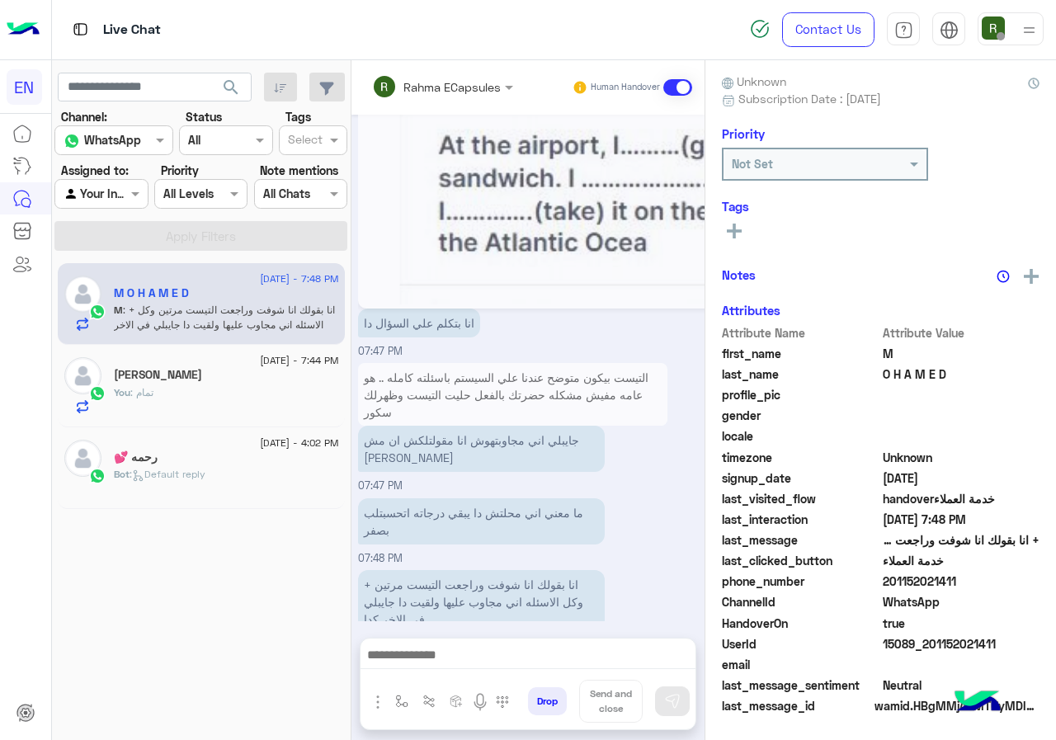
click at [460, 97] on div "Rahma ECapsules" at bounding box center [436, 86] width 129 height 33
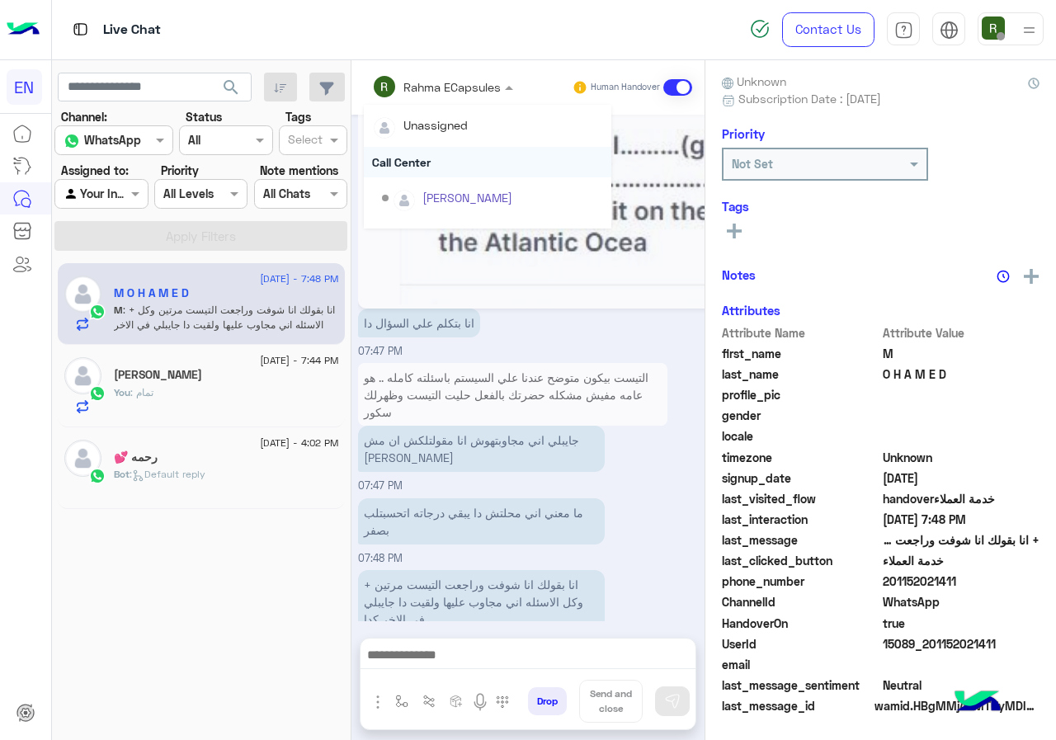
click at [448, 170] on div "Call Center" at bounding box center [488, 162] width 248 height 31
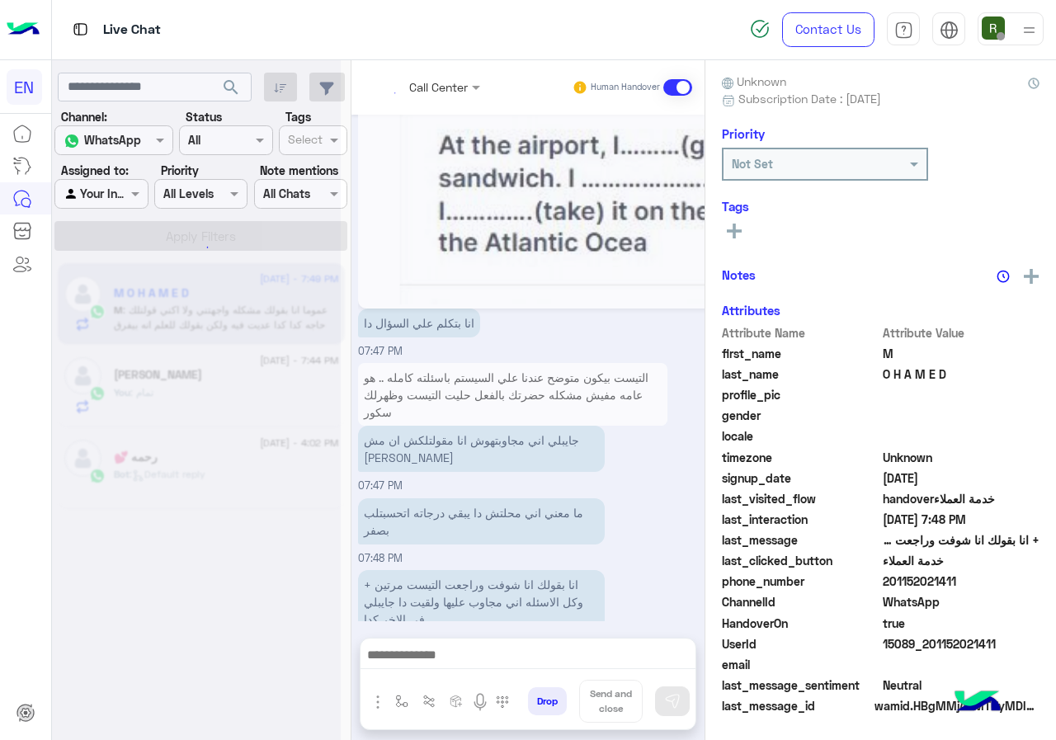
scroll to position [1220, 0]
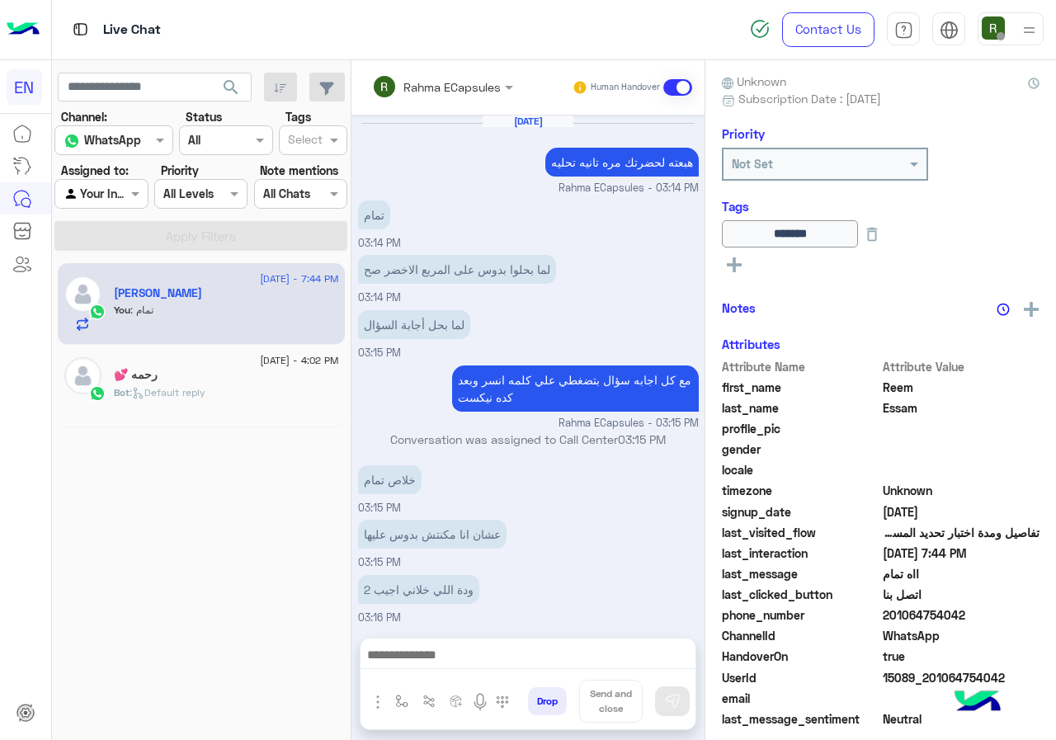
scroll to position [526, 0]
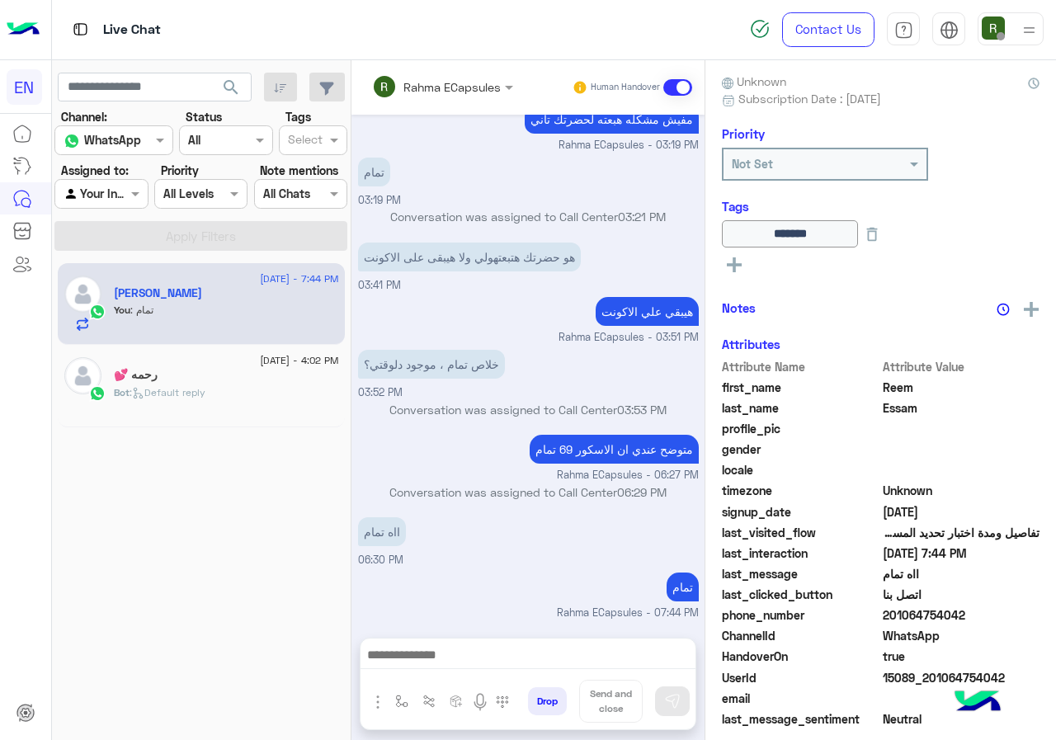
click at [441, 106] on div "Rahma ECapsules Human Handover" at bounding box center [528, 87] width 353 height 54
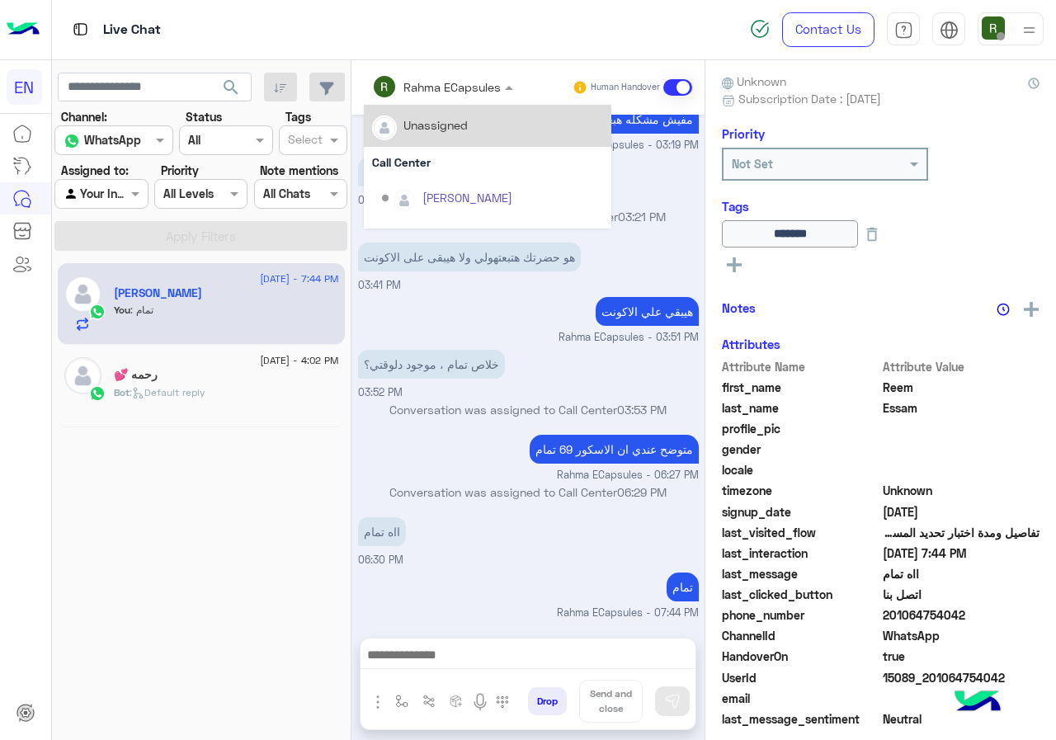
click at [438, 100] on div "Rahma ECapsules" at bounding box center [436, 86] width 129 height 33
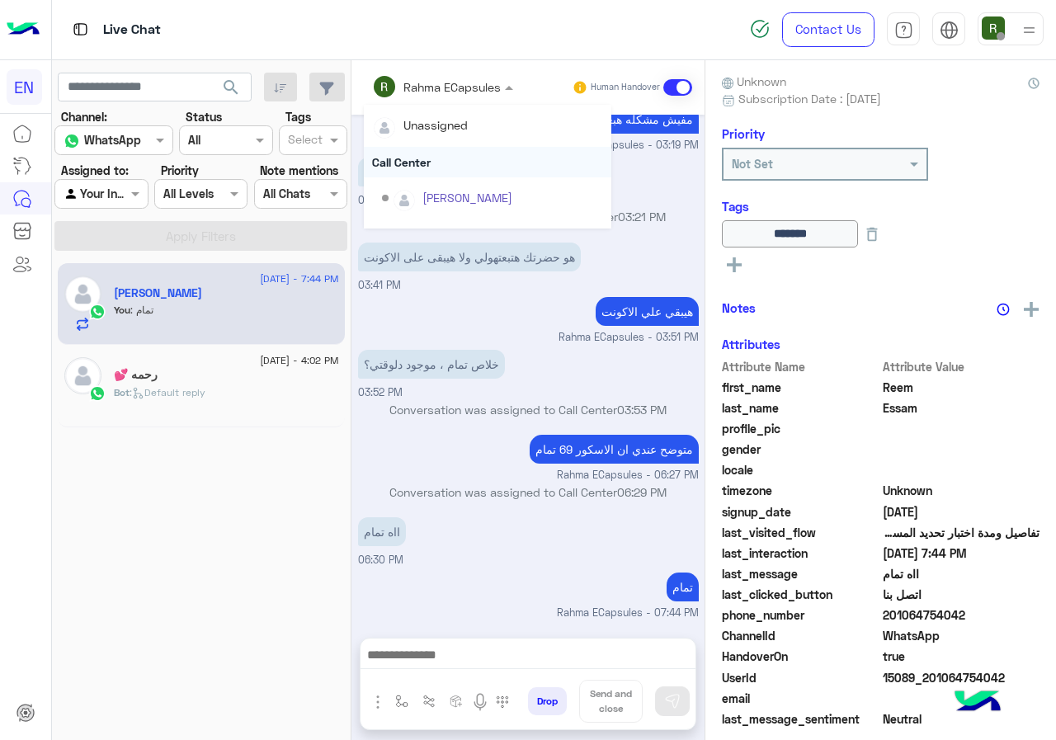
click at [428, 167] on div "Call Center" at bounding box center [488, 162] width 248 height 31
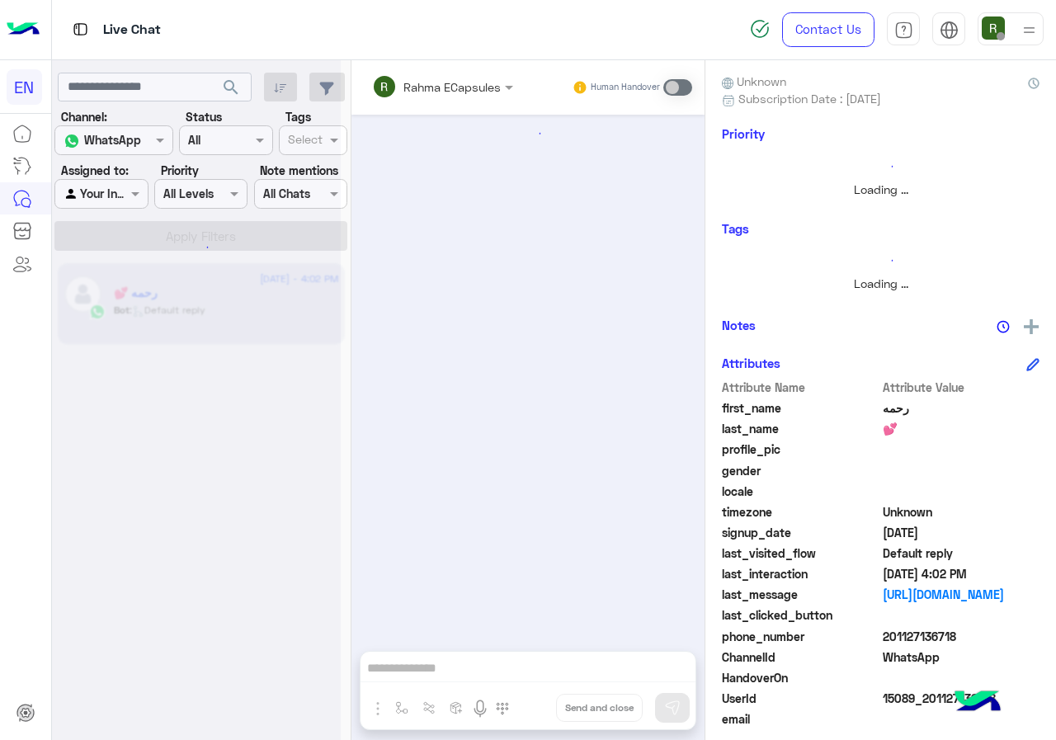
scroll to position [800, 0]
click at [99, 173] on label "Assigned to:" at bounding box center [95, 170] width 68 height 17
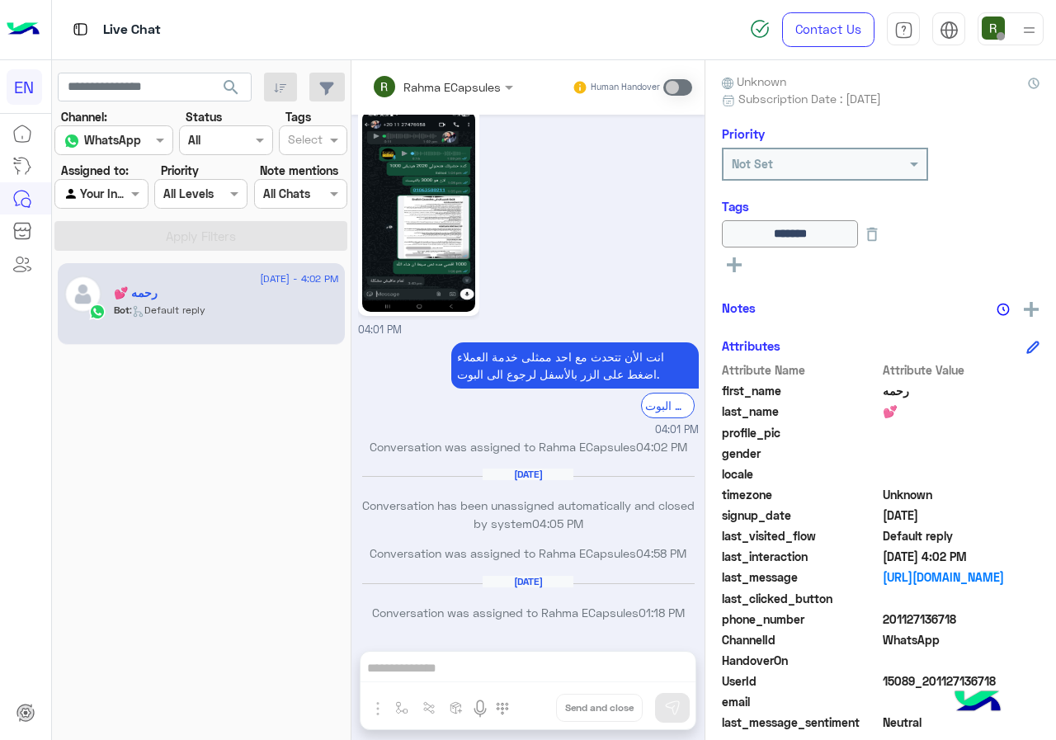
click at [113, 192] on div at bounding box center [101, 193] width 92 height 19
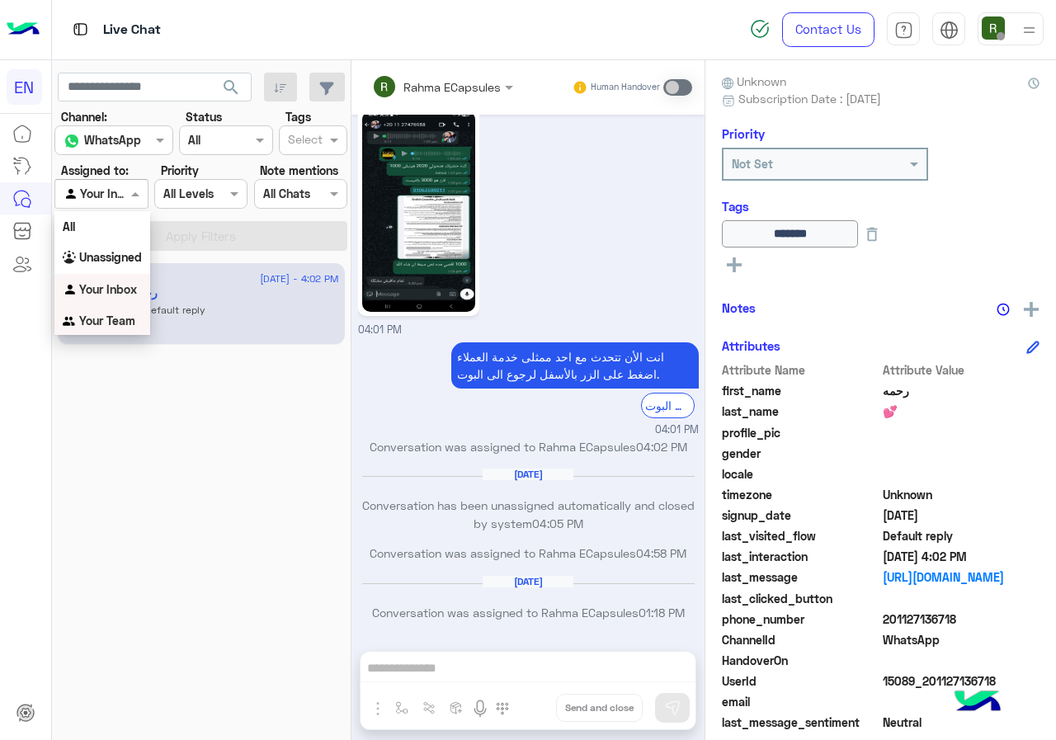
click at [111, 315] on b "Your Team" at bounding box center [107, 321] width 56 height 14
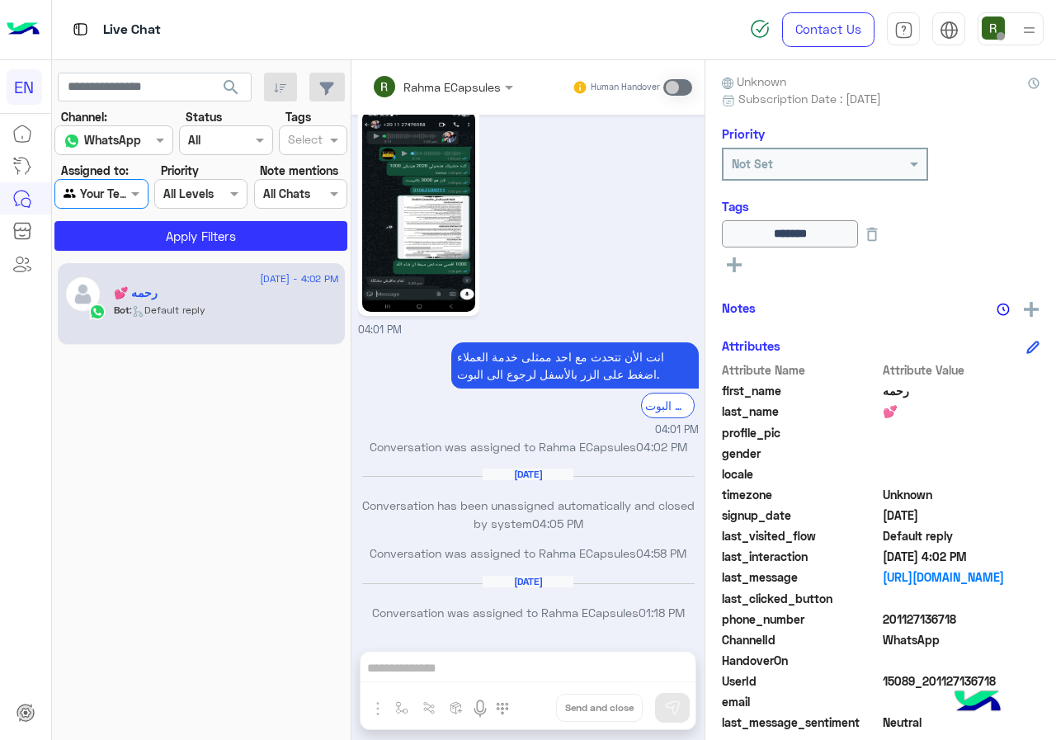
click at [163, 220] on section "Channel: Channel WhatsApp Status Channel All Tags Select Assigned to: Agent Fil…" at bounding box center [201, 179] width 275 height 143
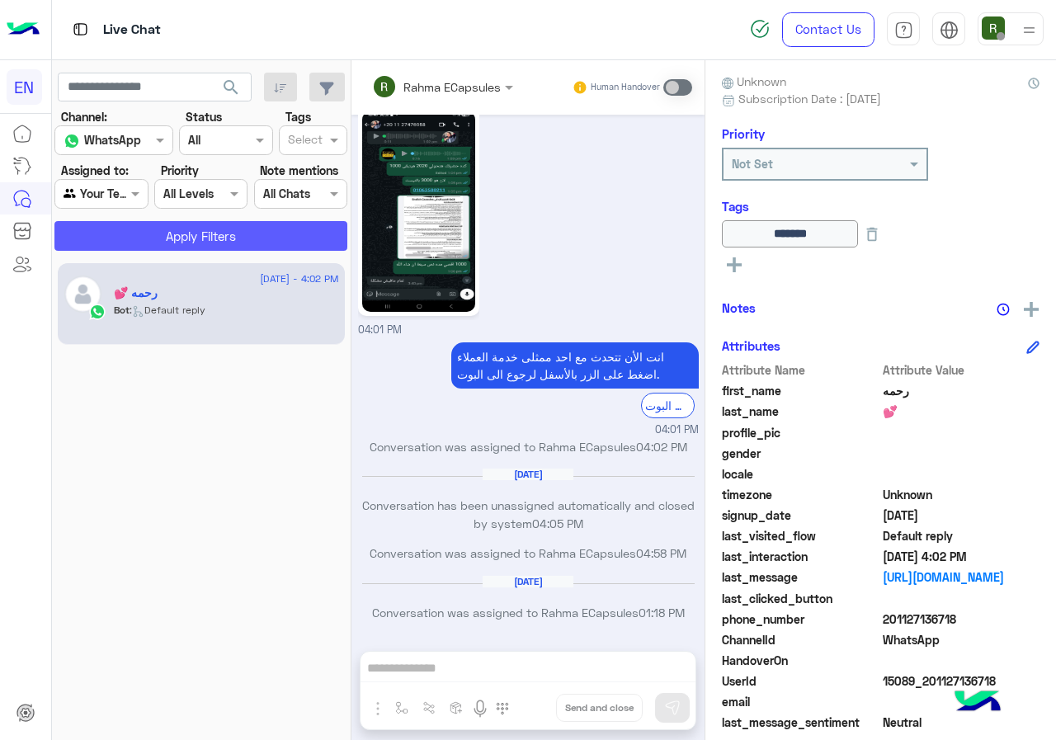
click at [163, 234] on button "Apply Filters" at bounding box center [200, 236] width 293 height 30
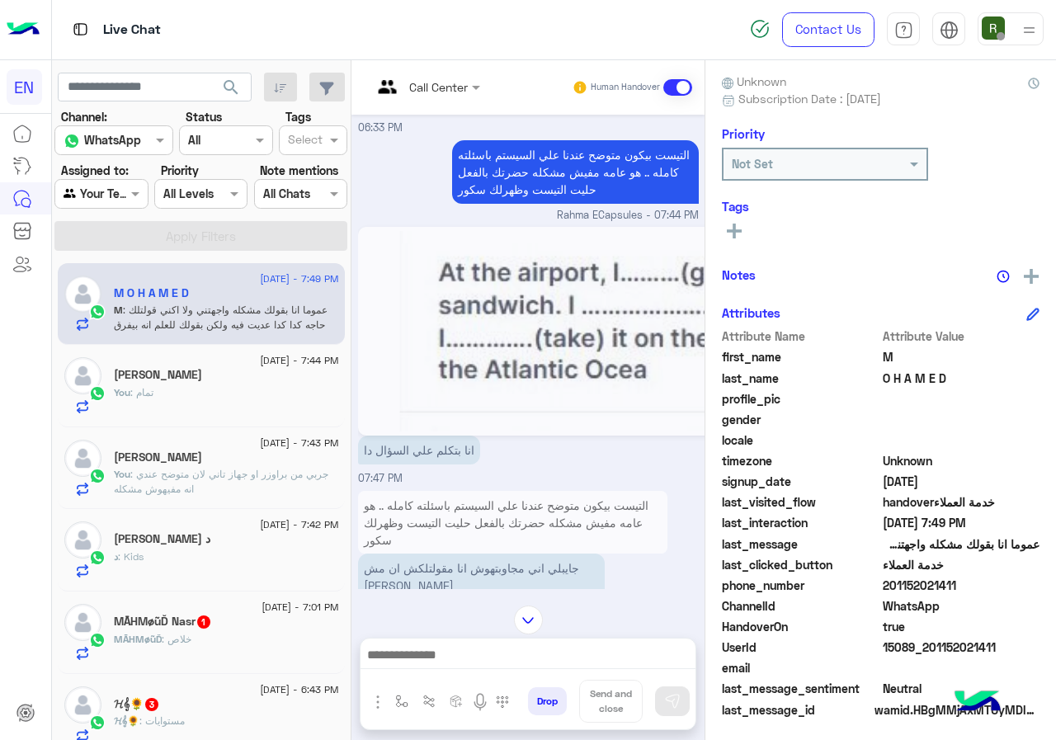
scroll to position [891, 0]
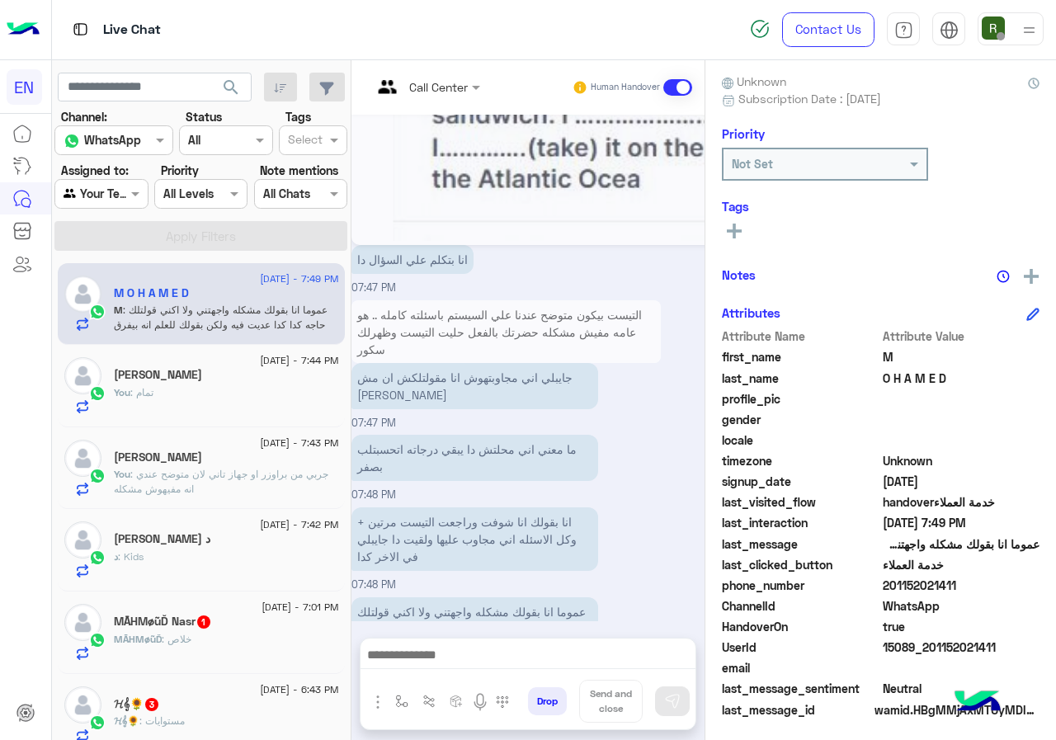
scroll to position [1139, 7]
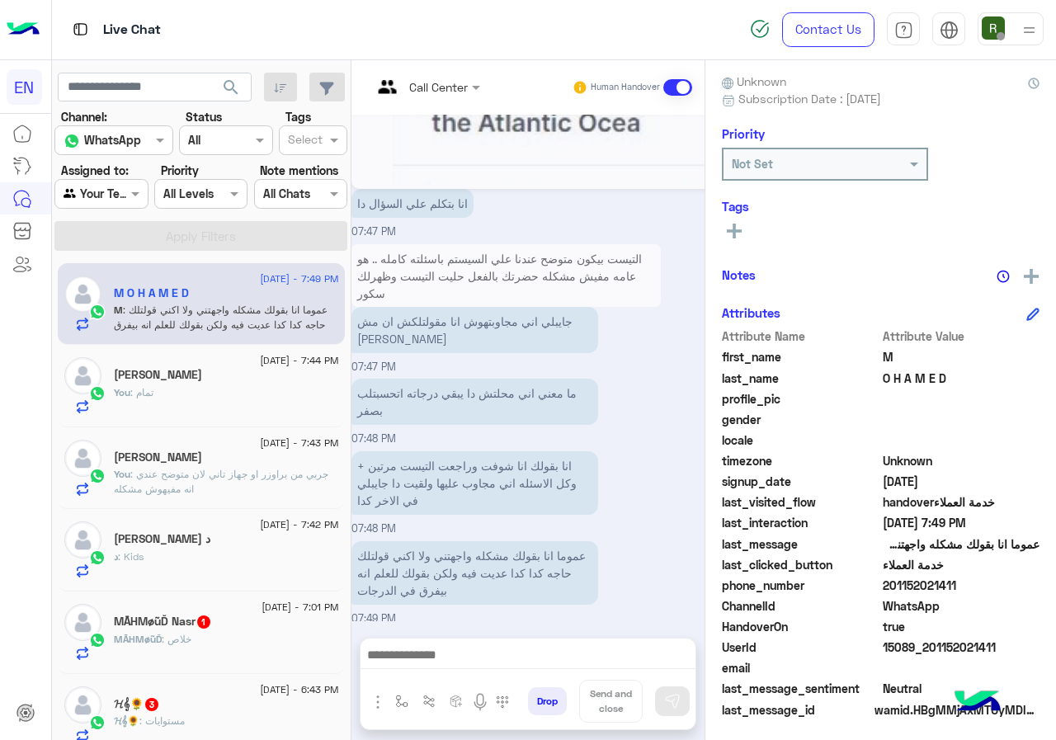
click at [736, 233] on rect at bounding box center [734, 231] width 3 height 15
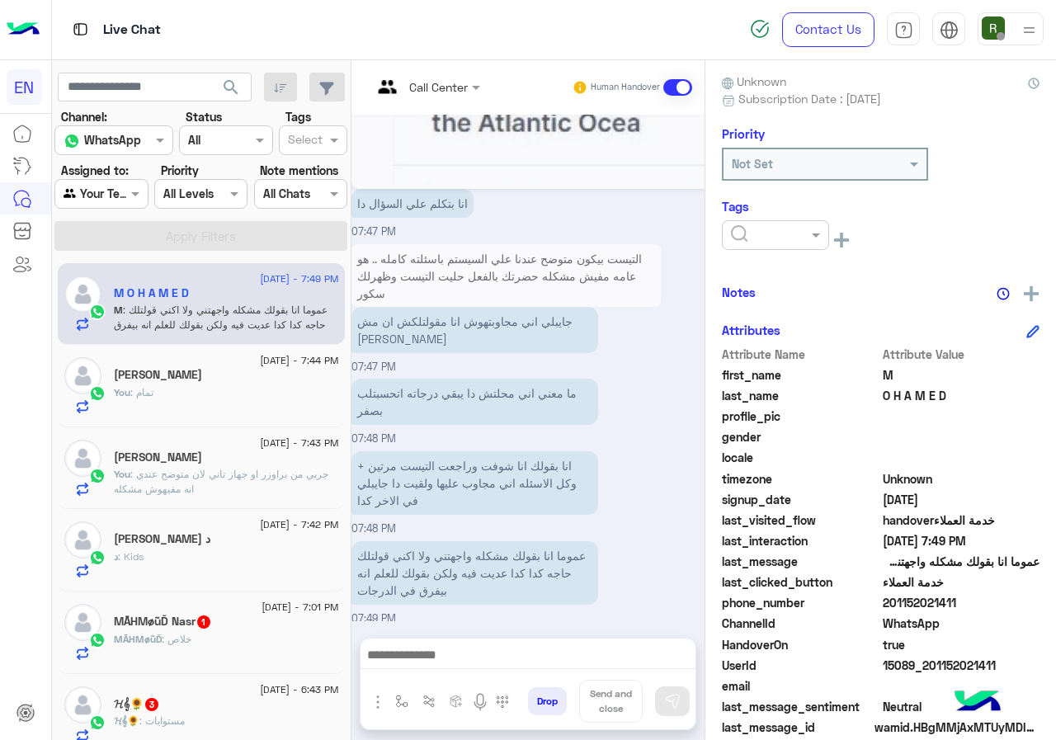
click at [782, 242] on input "text" at bounding box center [756, 235] width 50 height 17
click at [829, 260] on div "Solved" at bounding box center [775, 275] width 107 height 31
click at [842, 275] on div "M O H A M E D Reachable Unknown Subscription Date : [DATE] Priority Not Set Tag…" at bounding box center [881, 397] width 351 height 674
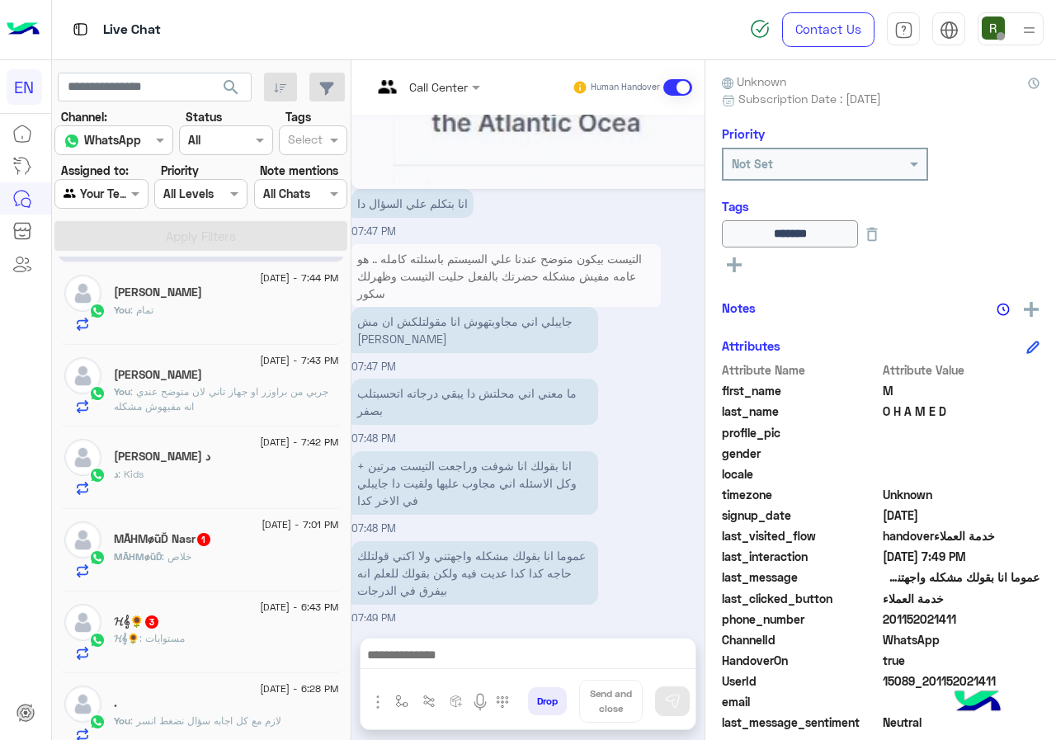
scroll to position [165, 0]
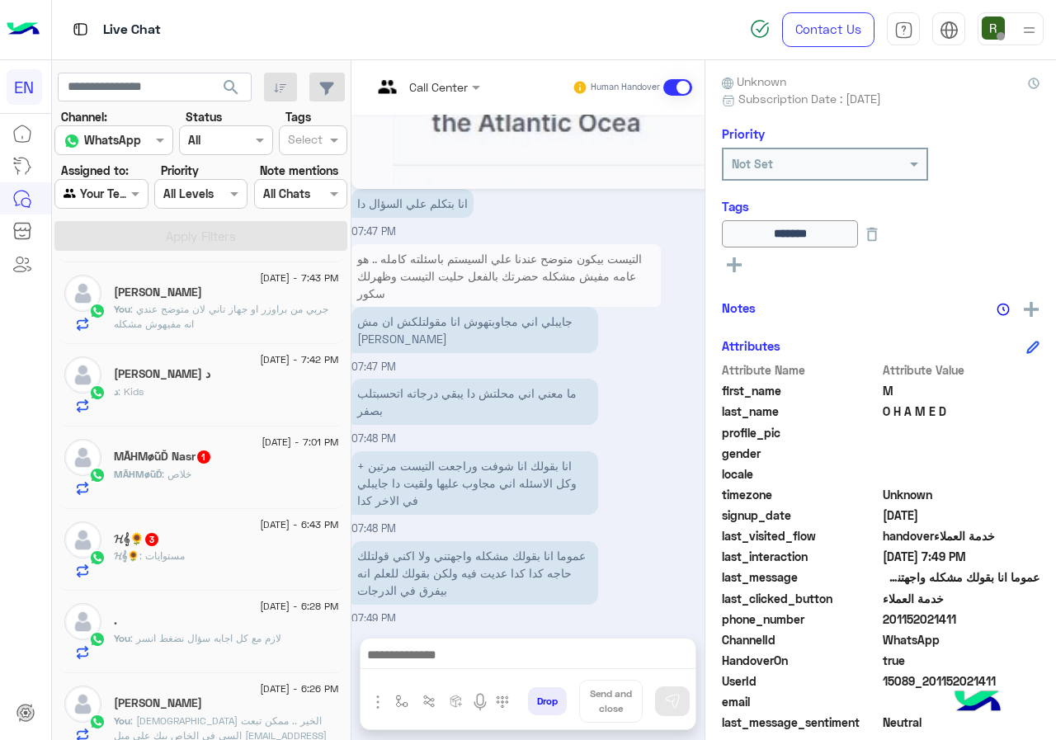
click at [249, 390] on div "د : Kids" at bounding box center [226, 399] width 225 height 29
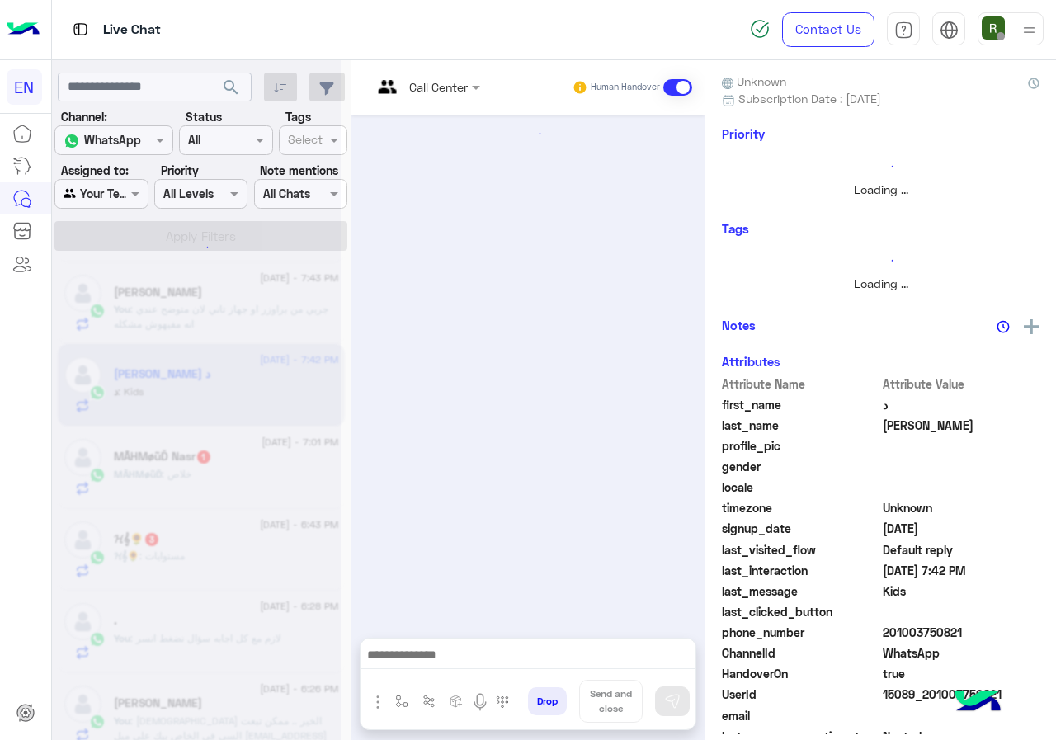
scroll to position [259, 0]
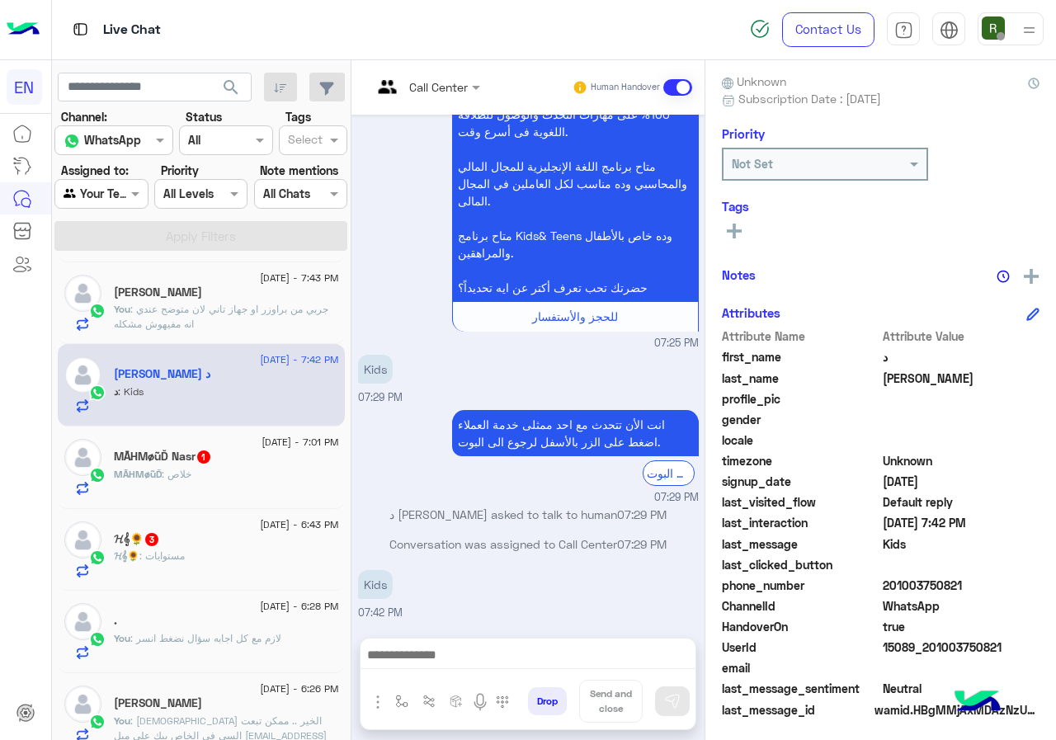
drag, startPoint x: 940, startPoint y: 581, endPoint x: 1045, endPoint y: 577, distance: 104.9
click at [1041, 577] on span "201003750821" at bounding box center [962, 585] width 158 height 17
copy span "01003750821"
click at [437, 83] on input "text" at bounding box center [405, 86] width 67 height 17
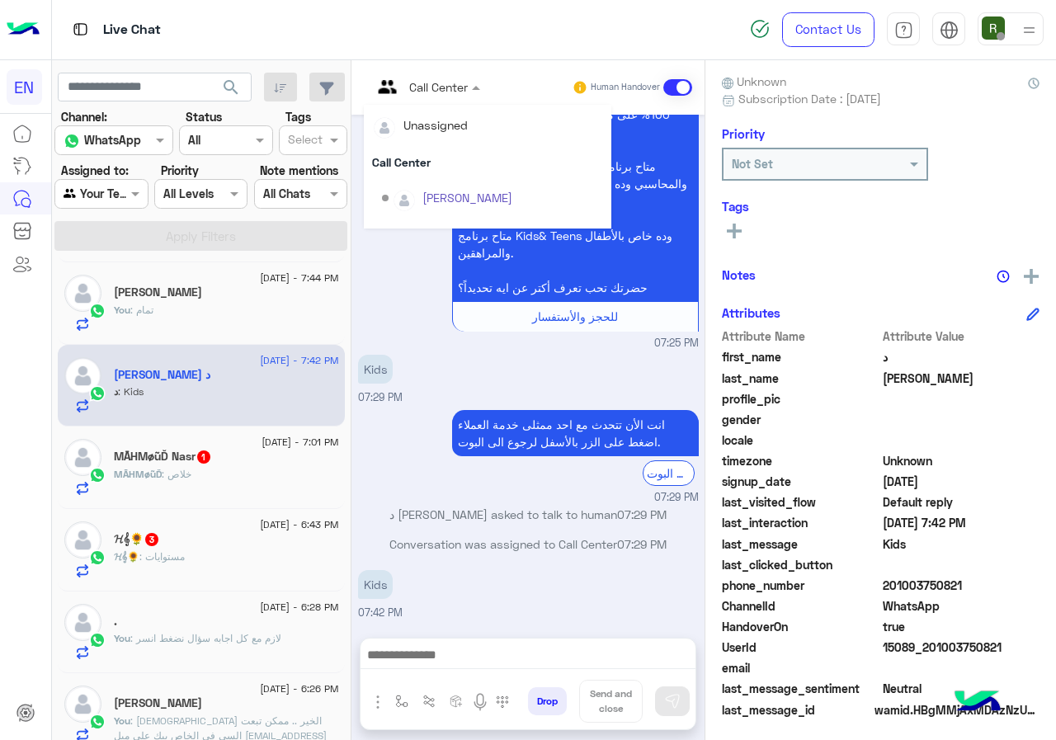
scroll to position [274, 0]
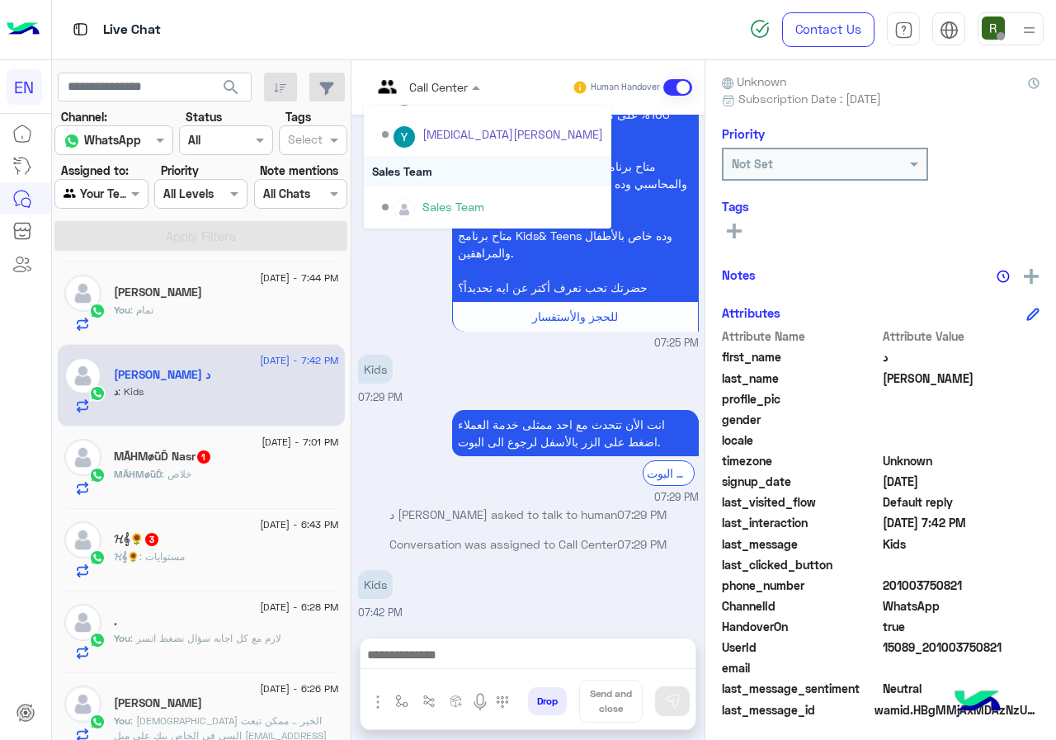
click at [495, 162] on div "Sales Team" at bounding box center [488, 171] width 248 height 31
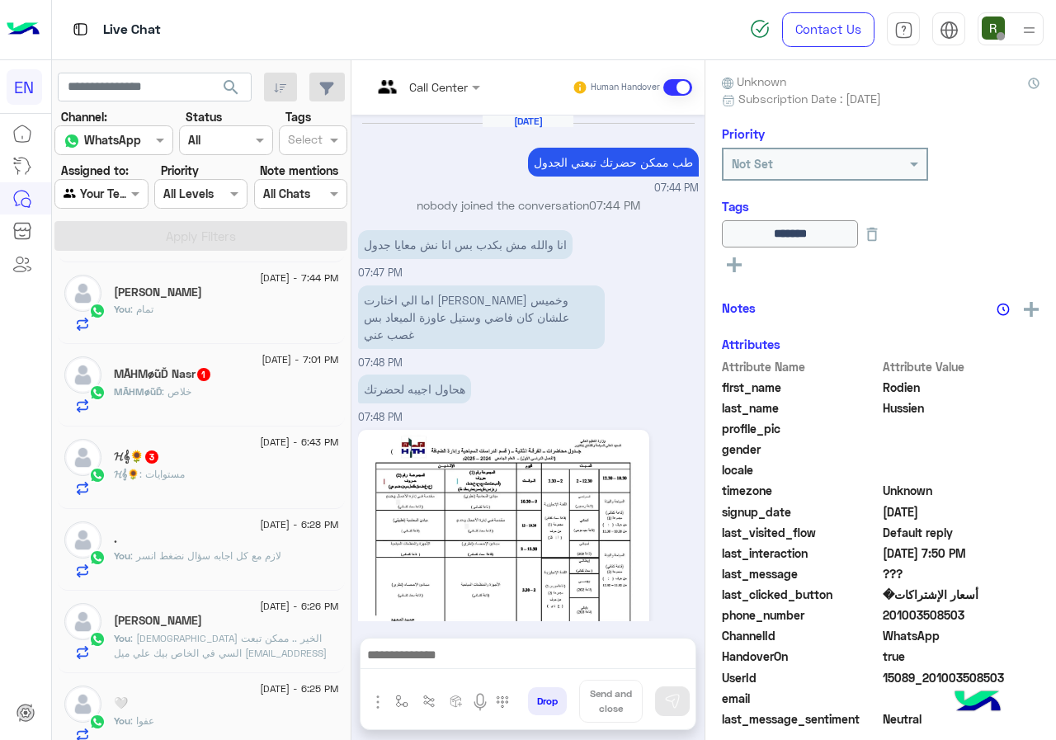
scroll to position [1129, 0]
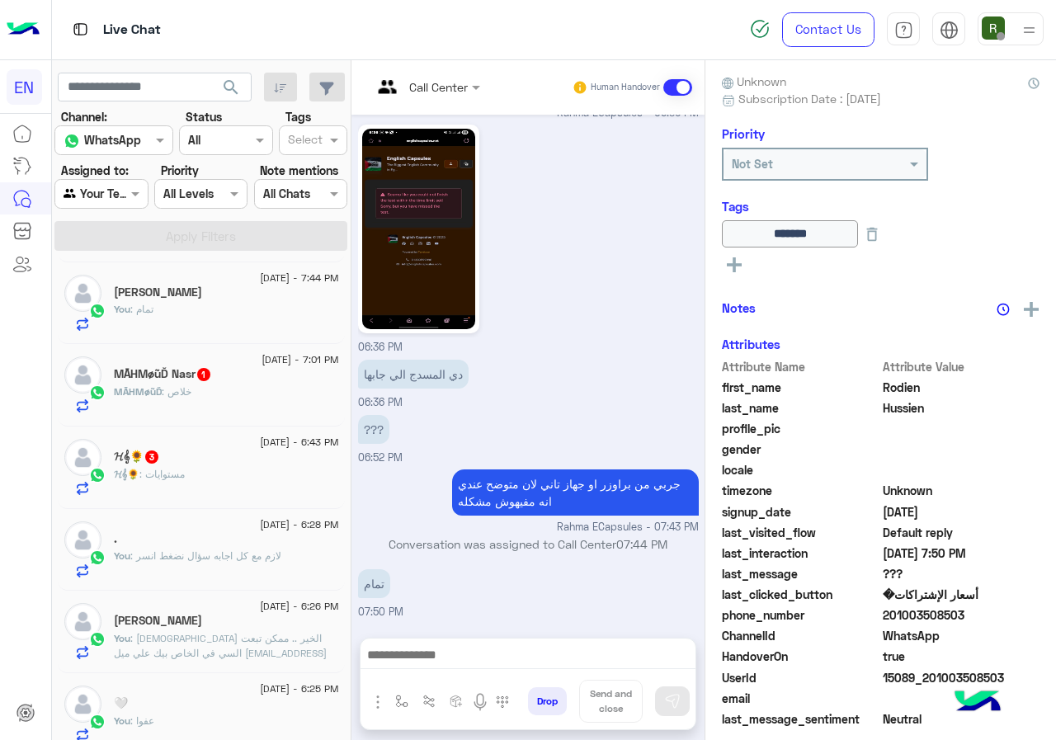
click at [263, 393] on div "MĀĤMøũĎ : خلاص" at bounding box center [226, 399] width 225 height 29
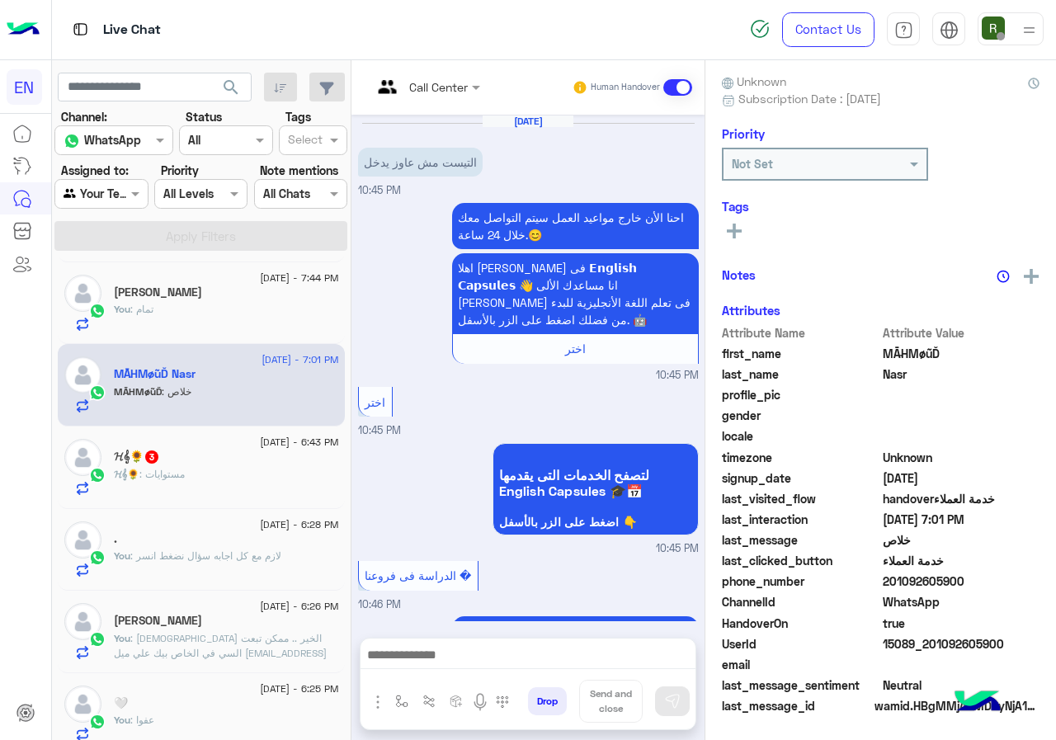
scroll to position [1090, 0]
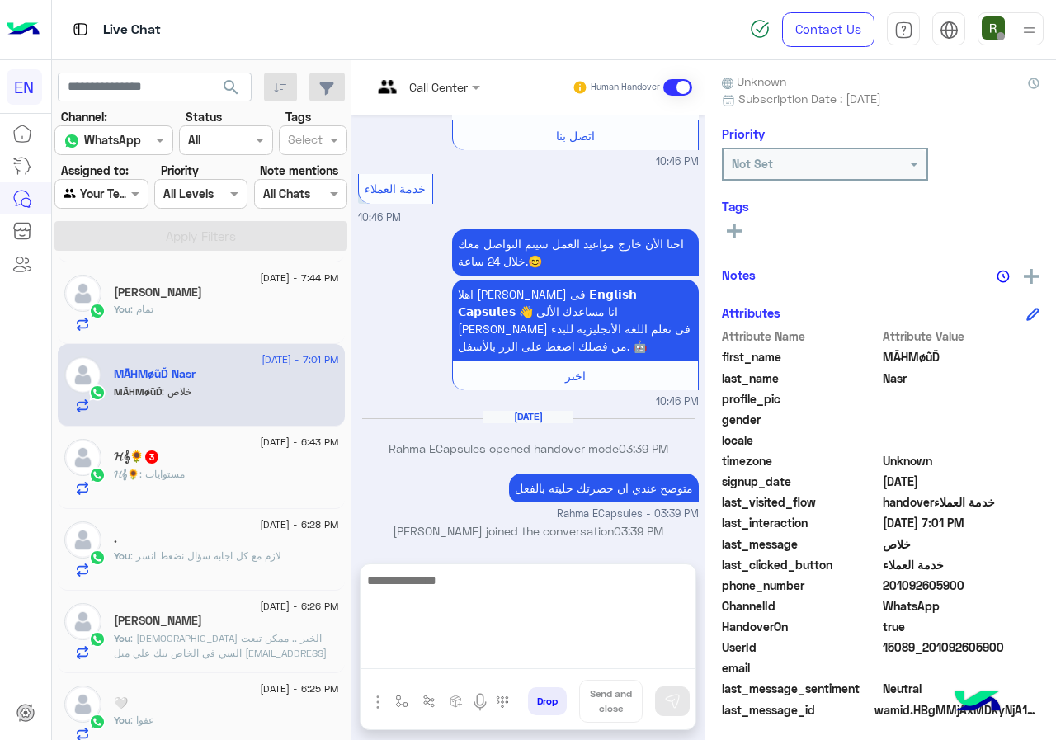
click at [531, 645] on textarea at bounding box center [528, 619] width 335 height 99
type textarea "****"
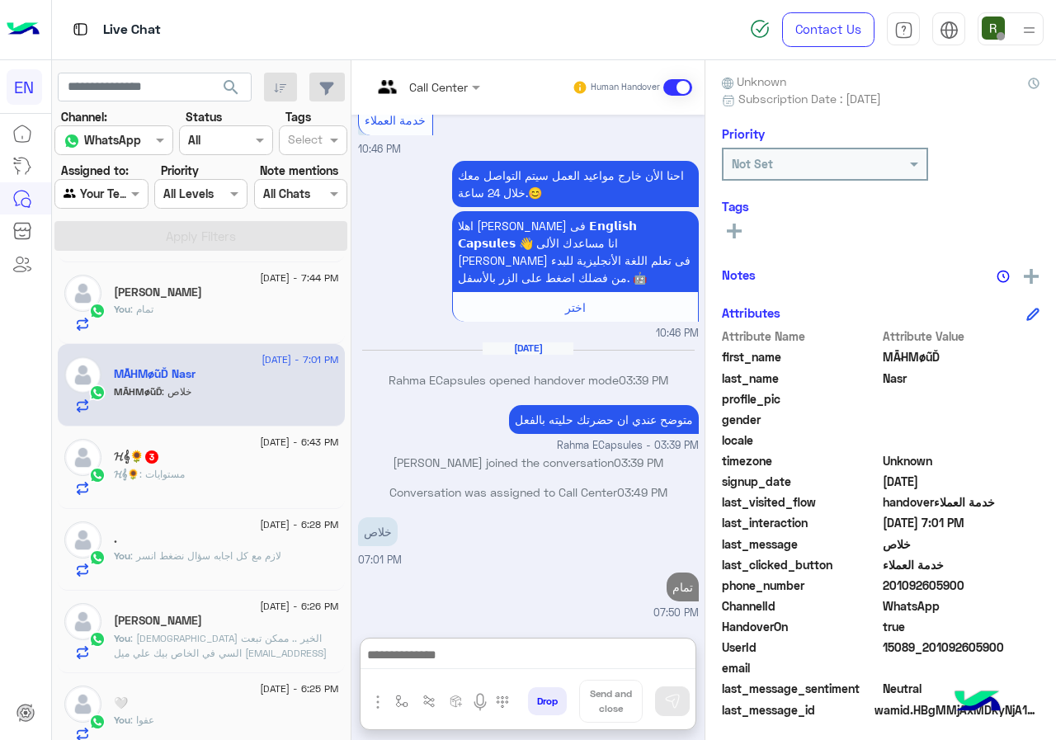
click at [742, 227] on icon at bounding box center [734, 231] width 15 height 15
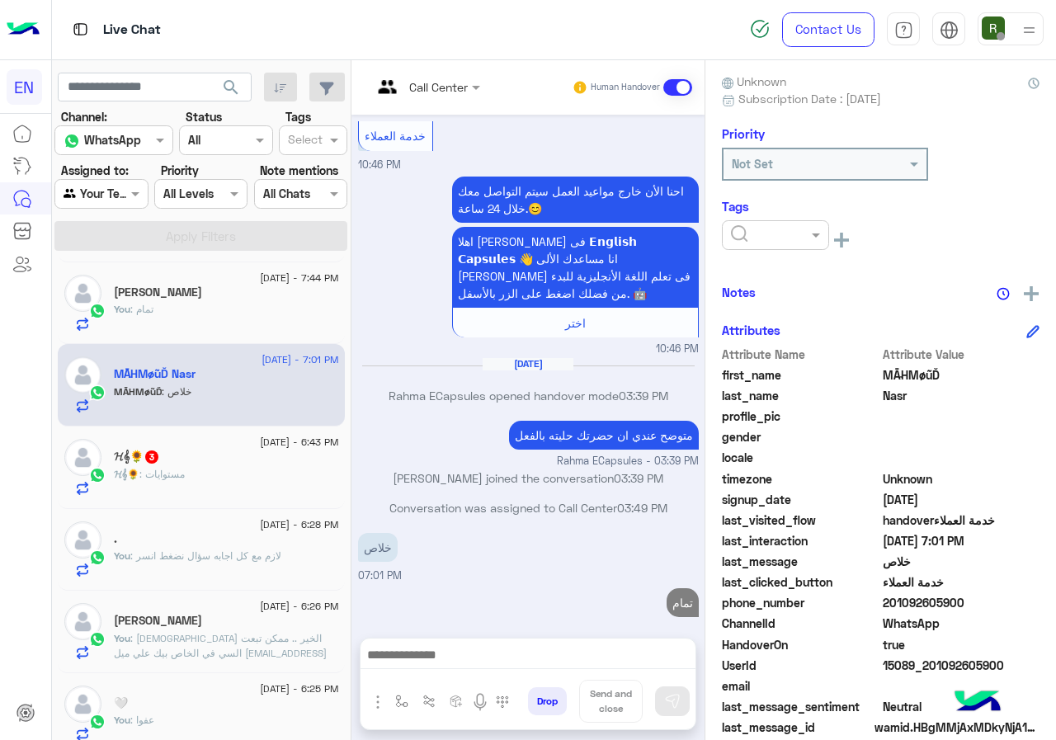
click at [806, 248] on div at bounding box center [775, 235] width 107 height 30
click at [829, 270] on div "Solved" at bounding box center [775, 275] width 107 height 31
click at [894, 273] on div "[PERSON_NAME] Reachable Unknown Subscription Date : [DATE] Priority Not Set Tag…" at bounding box center [881, 397] width 351 height 674
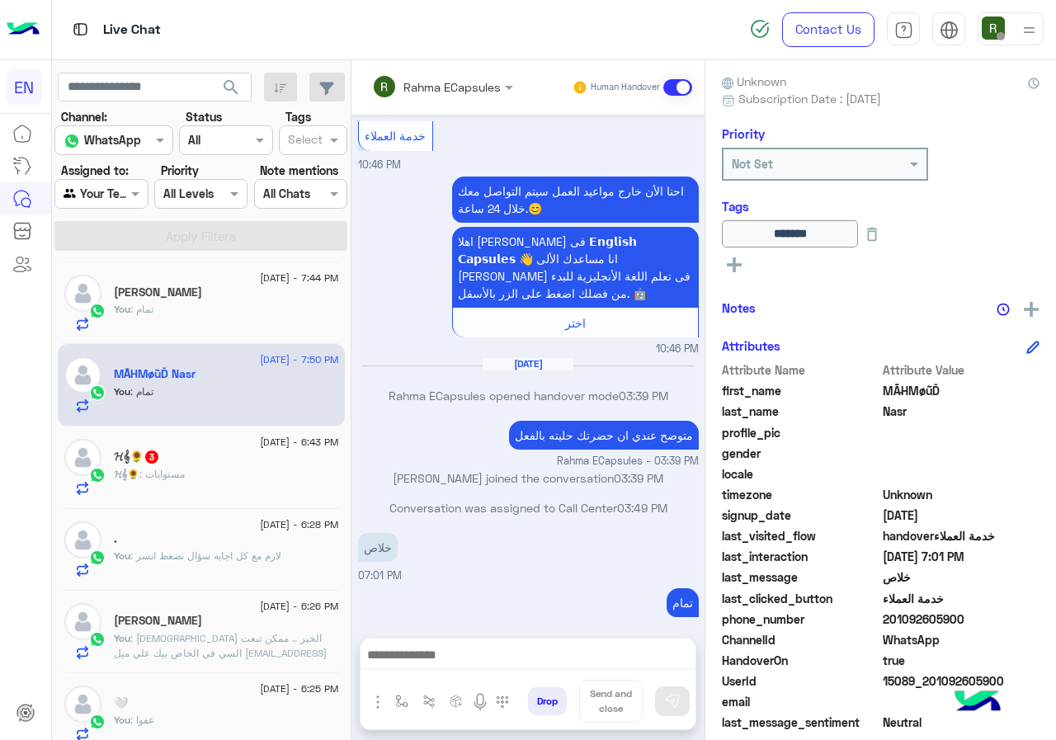
click at [243, 467] on div "𝓗𝄞🌻 : مستوايات" at bounding box center [226, 481] width 225 height 29
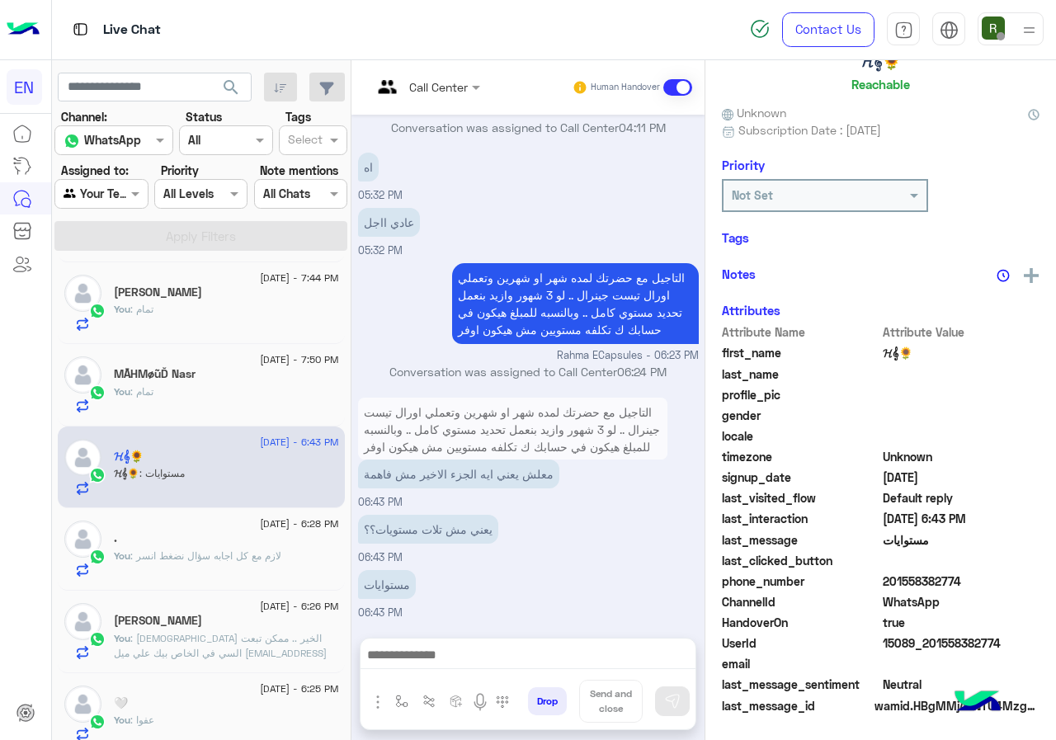
scroll to position [144, 0]
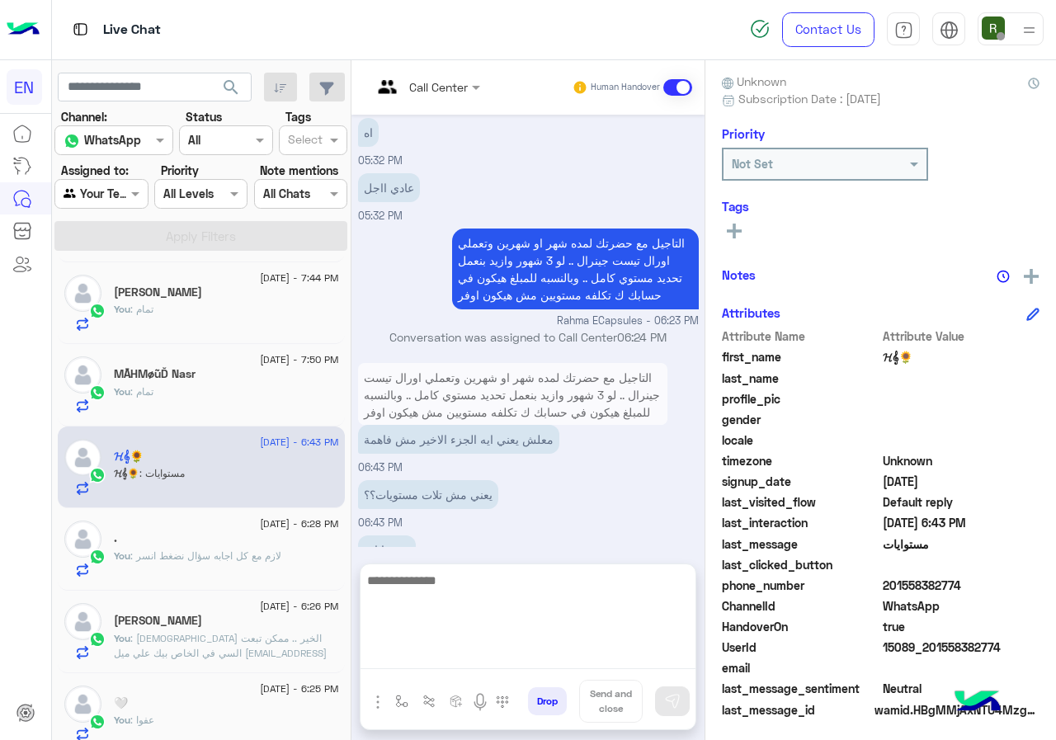
click at [535, 652] on textarea at bounding box center [528, 619] width 335 height 99
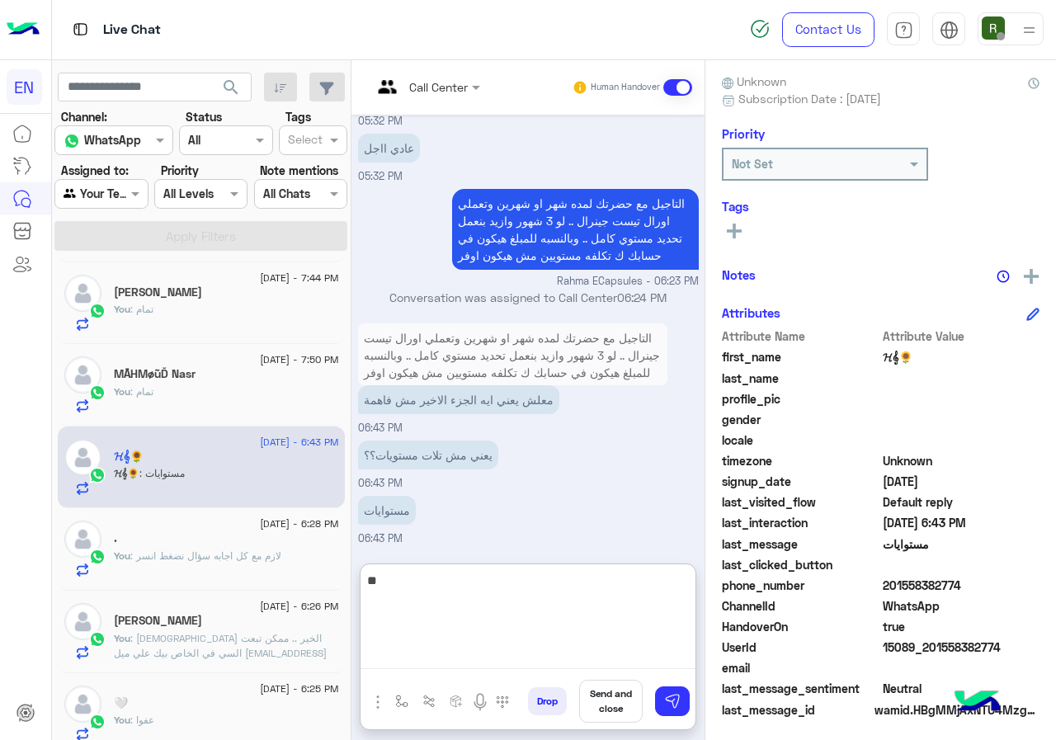
type textarea "*"
type textarea "**********"
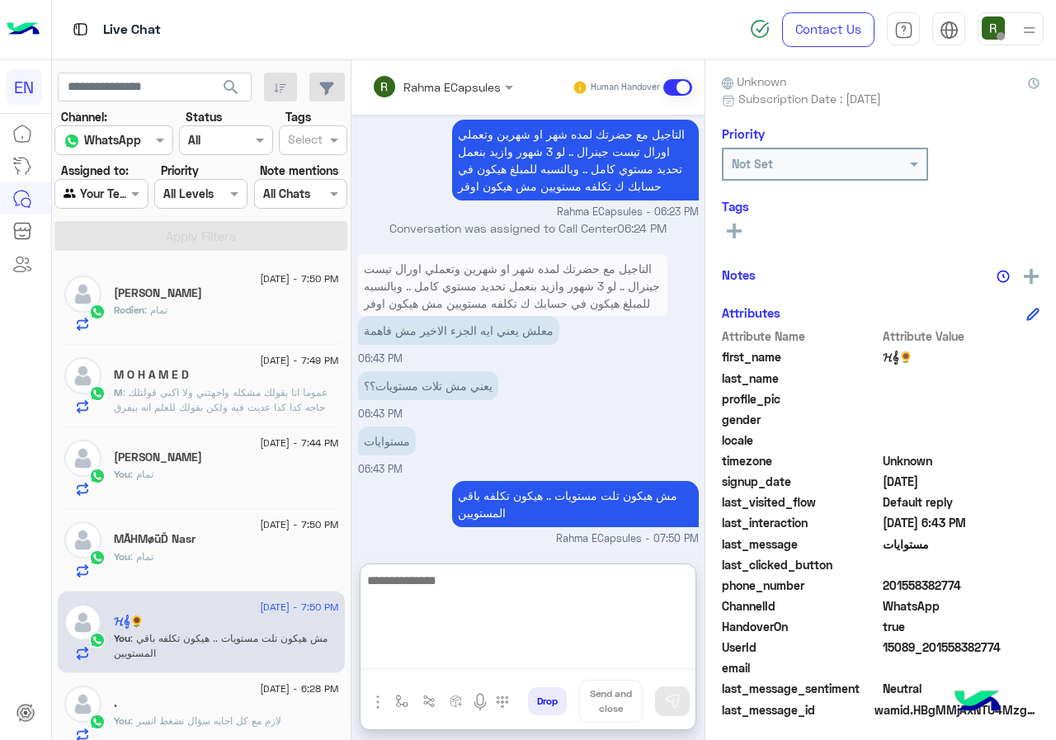
scroll to position [978, 0]
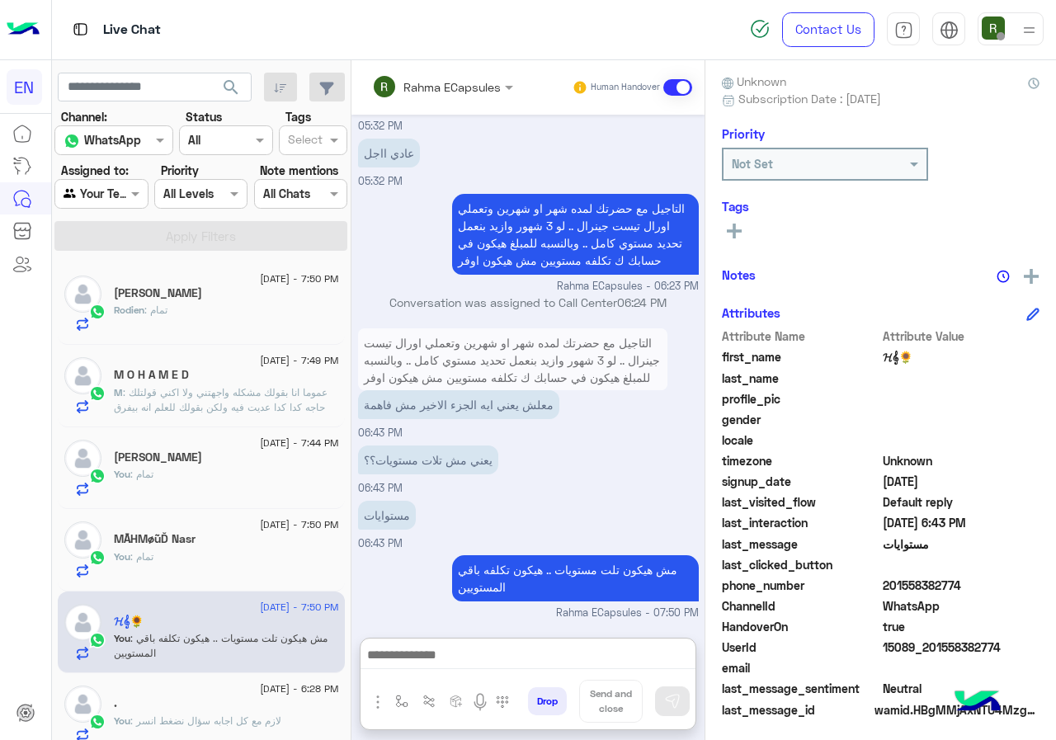
click at [245, 317] on div "Rodien : تمام" at bounding box center [226, 317] width 225 height 29
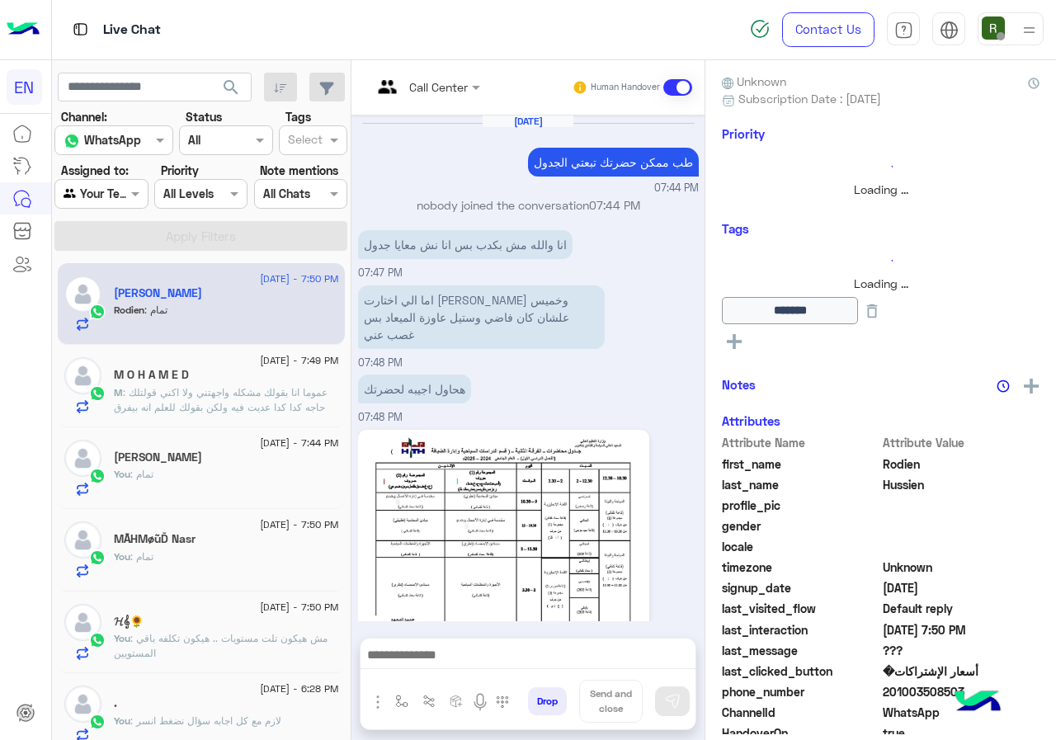
scroll to position [1129, 0]
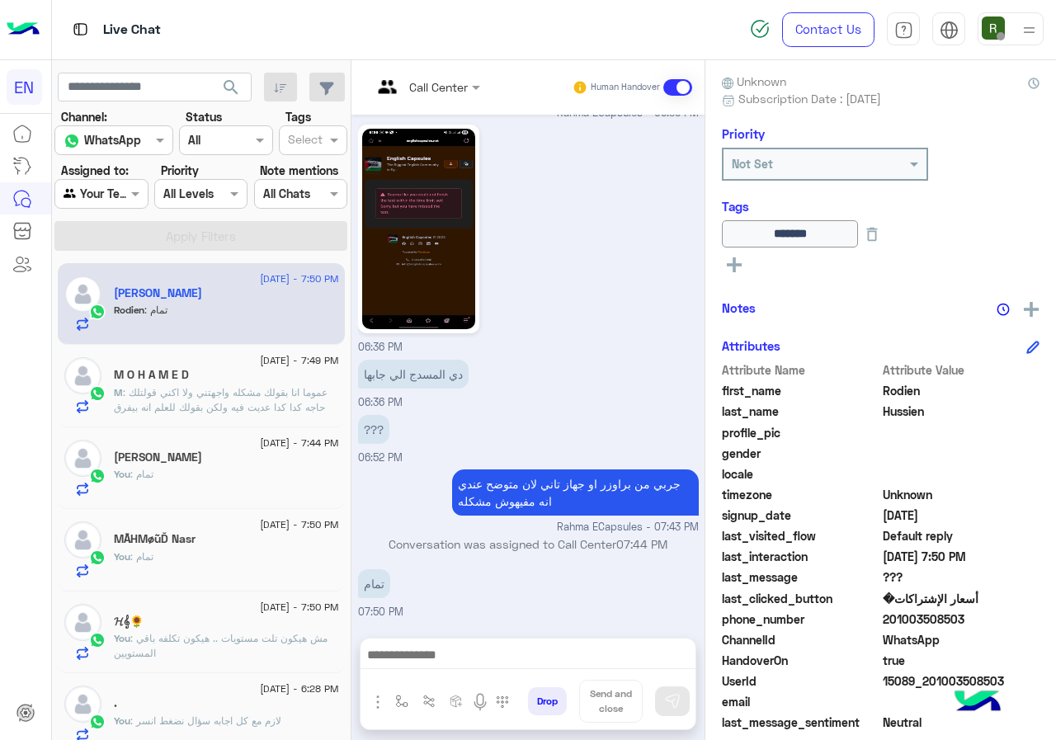
click at [193, 371] on div "M O H A M E D" at bounding box center [226, 376] width 225 height 17
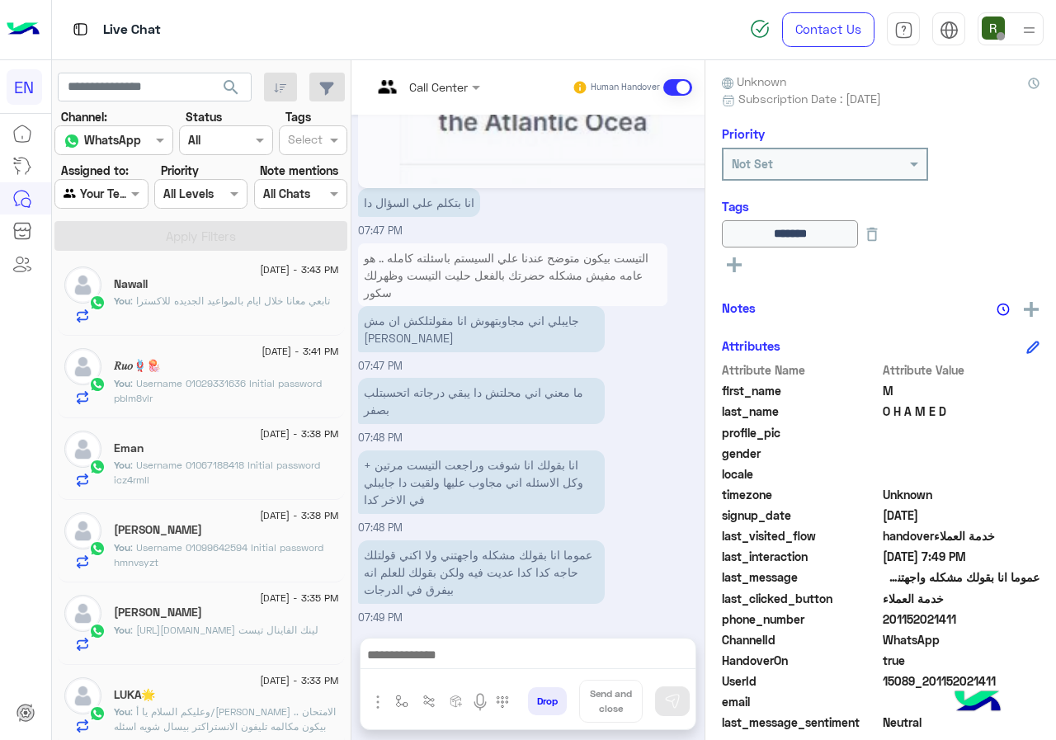
scroll to position [256, 0]
click at [122, 192] on div at bounding box center [101, 193] width 92 height 19
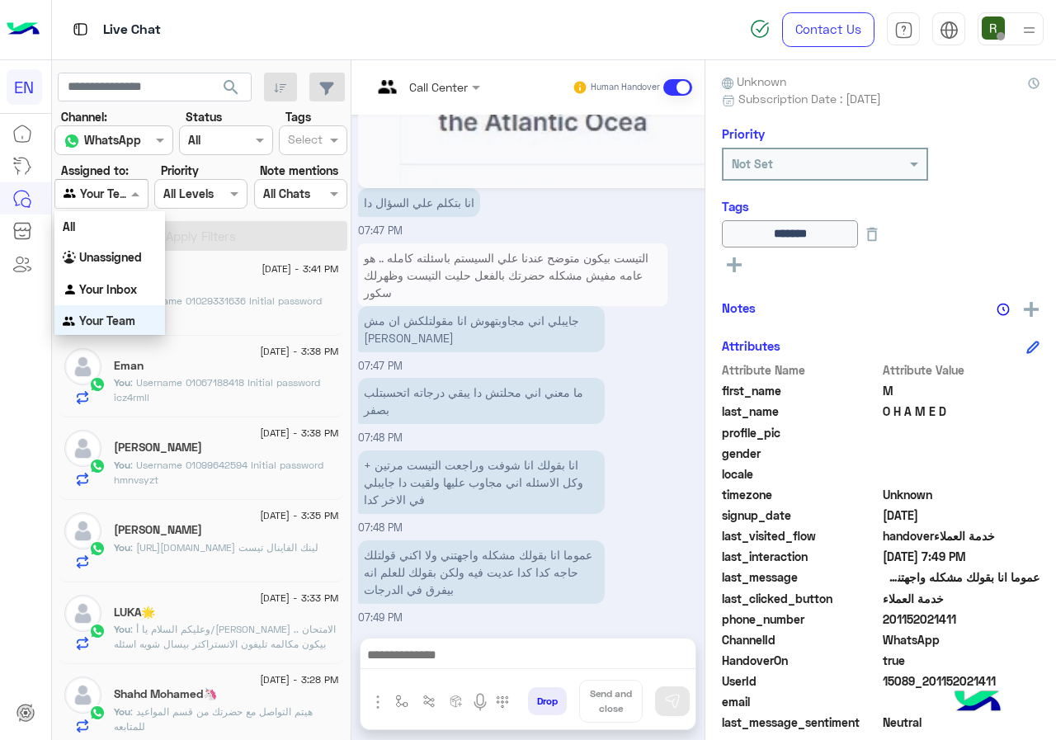
scroll to position [1, 0]
click at [120, 298] on div "Your Inbox" at bounding box center [109, 289] width 111 height 32
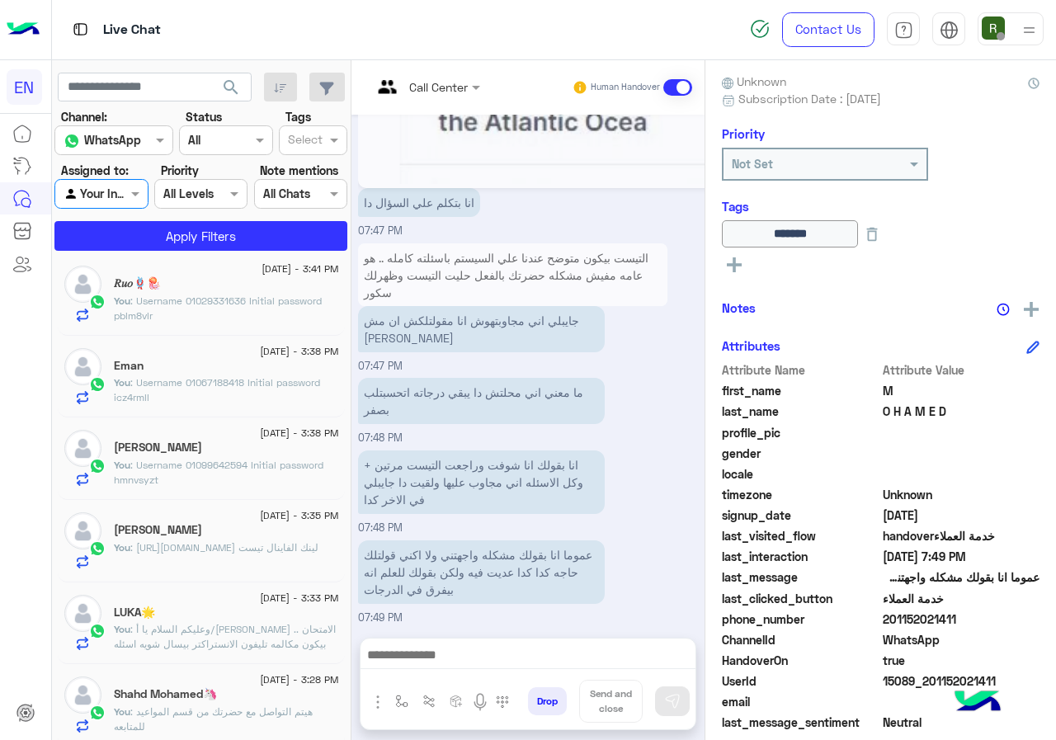
click at [169, 216] on section "Channel: Channel WhatsApp Status Channel All Tags Select Assigned to: Agent Fil…" at bounding box center [201, 179] width 275 height 143
click at [169, 220] on section "Channel: Channel WhatsApp Status Channel All Tags Select Assigned to: Agent Fil…" at bounding box center [201, 179] width 275 height 143
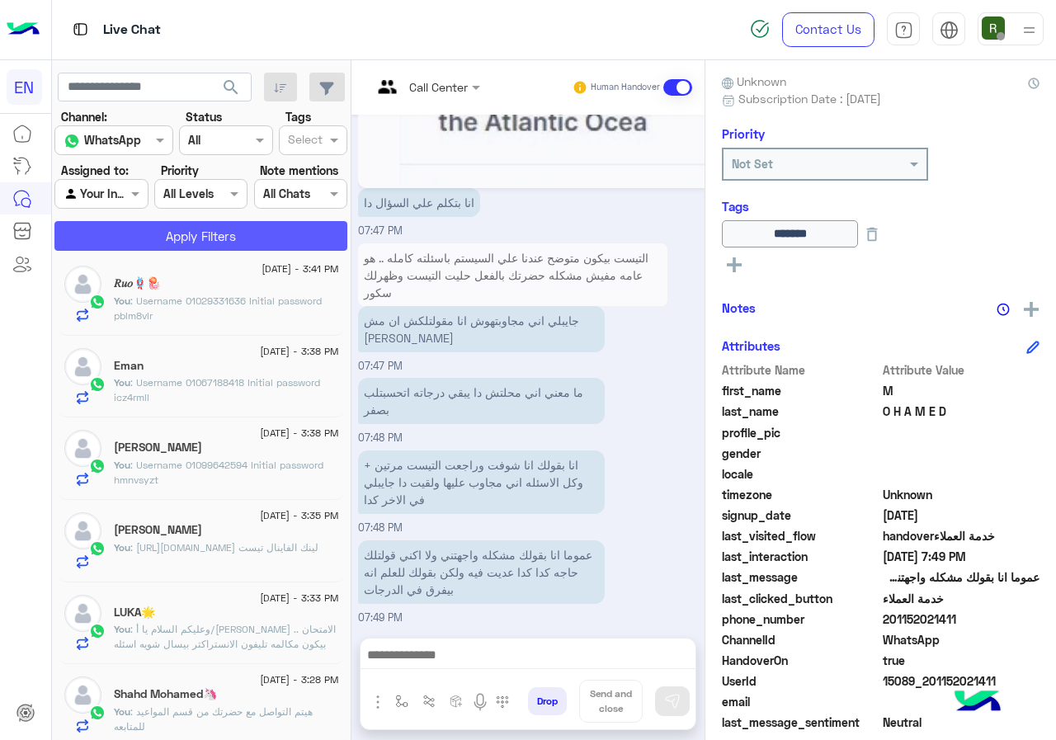
click at [169, 221] on button "Apply Filters" at bounding box center [200, 236] width 293 height 30
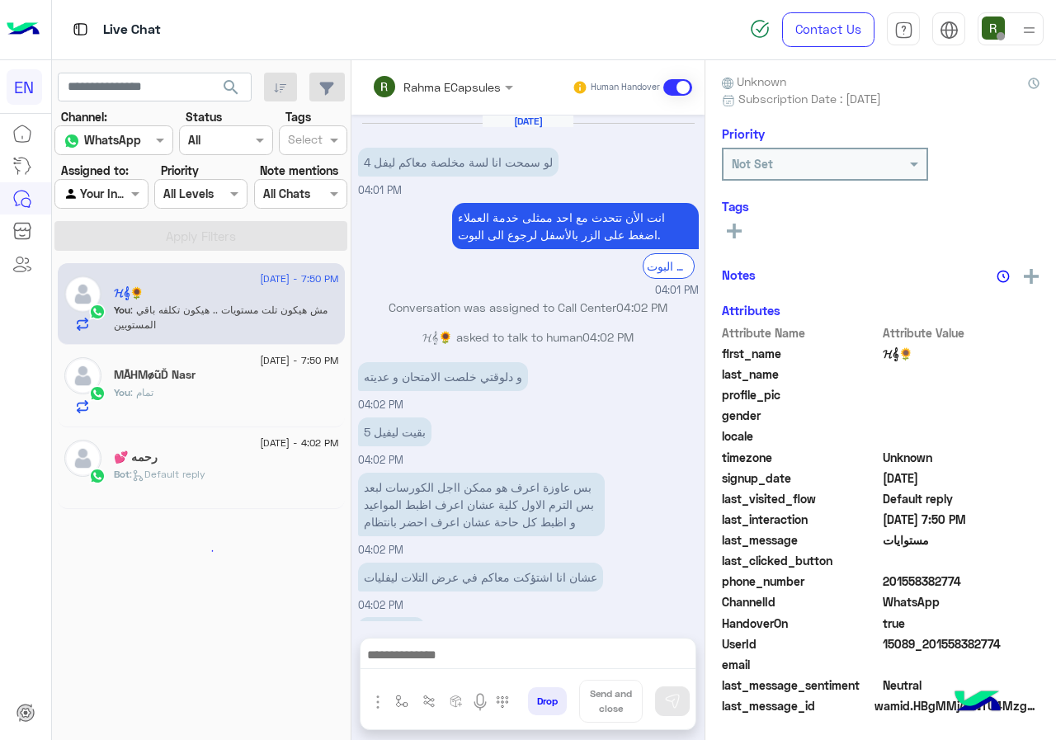
scroll to position [737, 0]
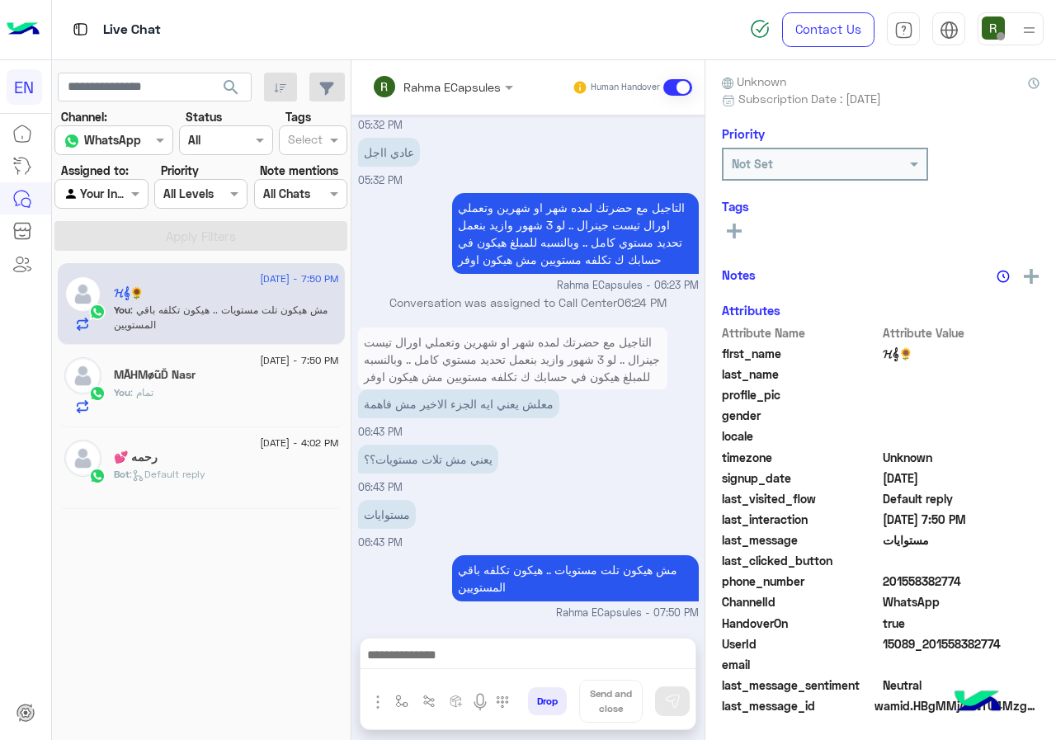
click at [429, 113] on div "Rahma ECapsules Human Handover" at bounding box center [528, 87] width 353 height 54
click at [452, 87] on input "text" at bounding box center [420, 86] width 97 height 17
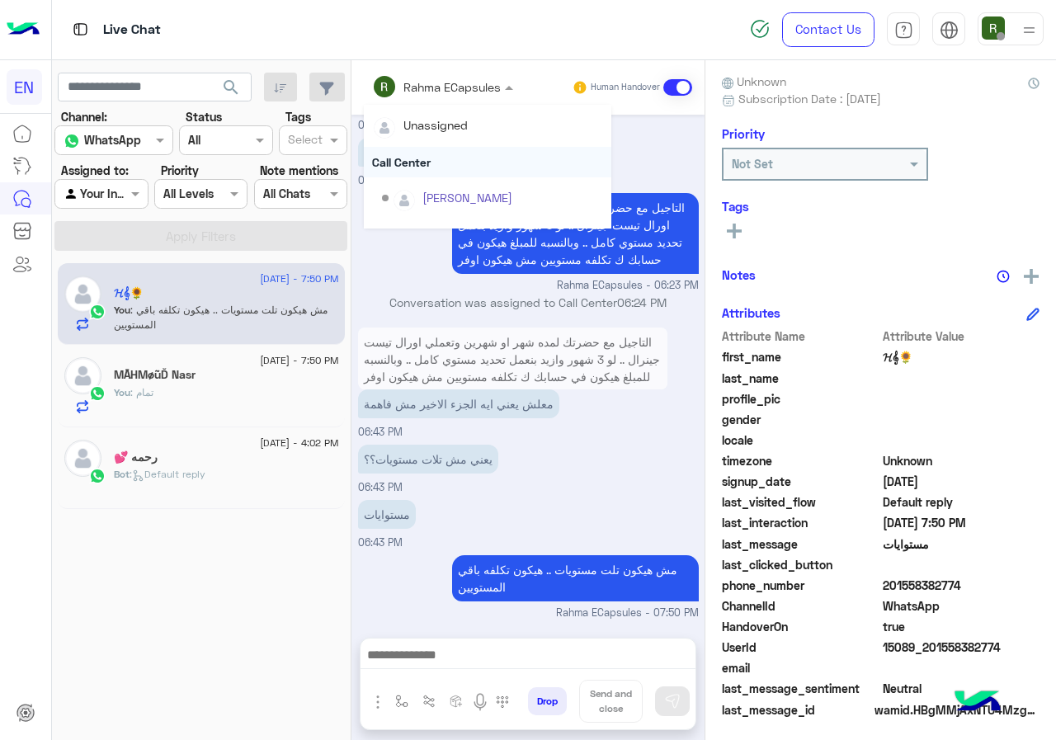
click at [425, 168] on div "Call Center" at bounding box center [488, 162] width 248 height 31
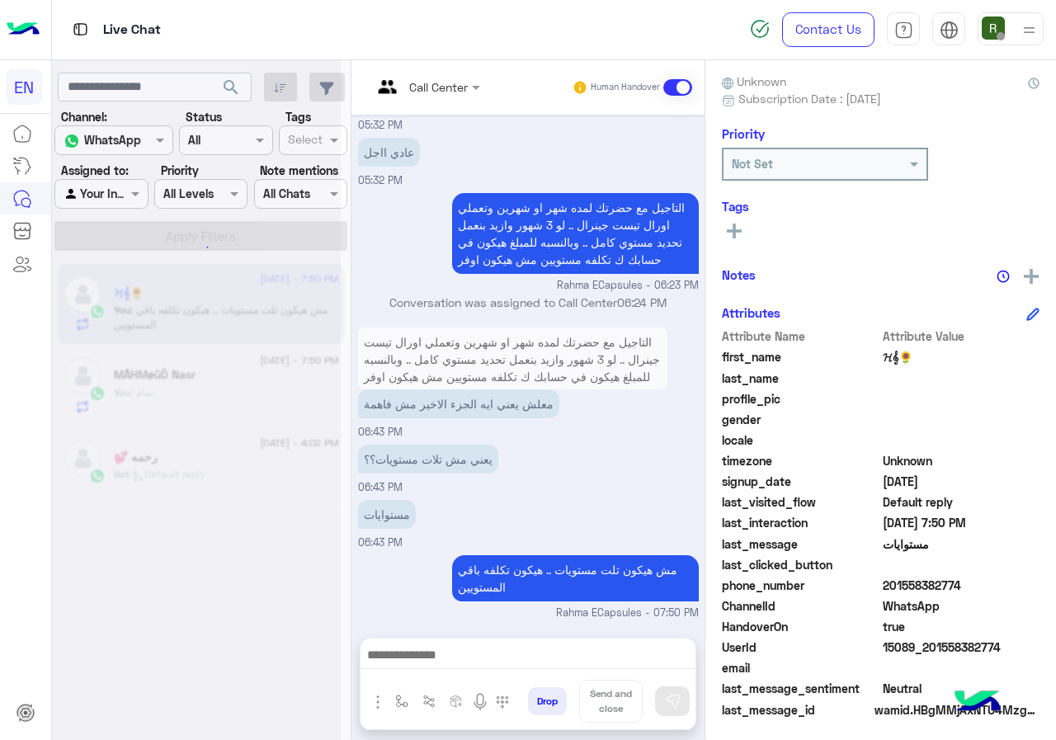
click at [425, 86] on input "text" at bounding box center [405, 86] width 67 height 17
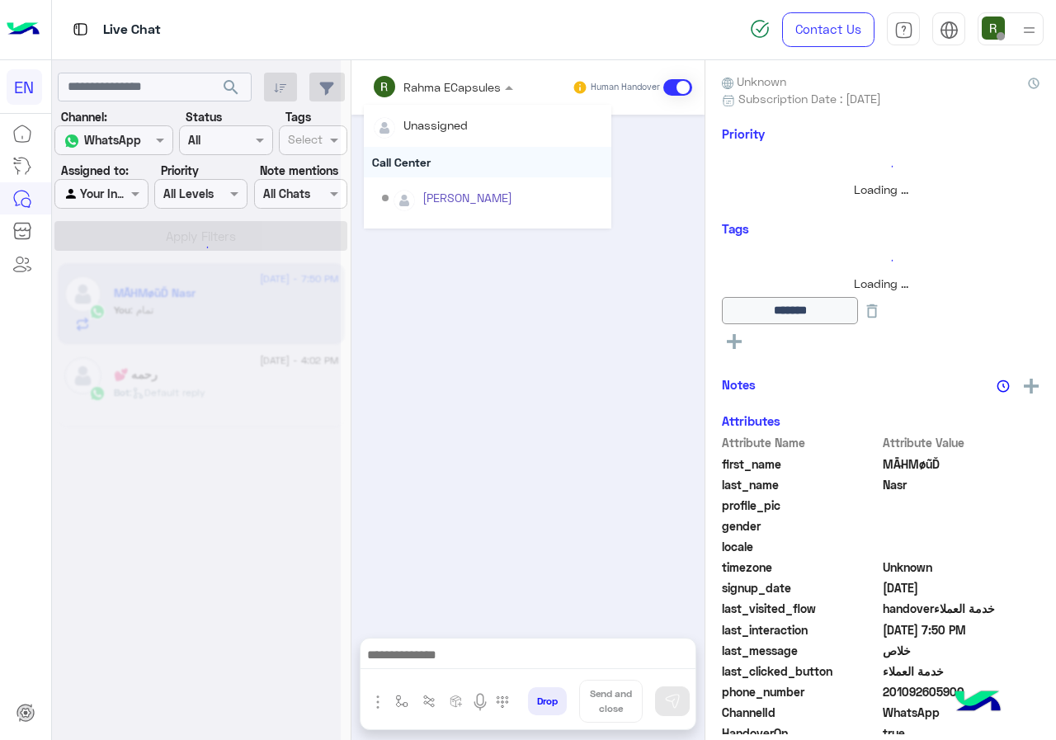
click at [421, 148] on div "Call Center" at bounding box center [488, 162] width 248 height 31
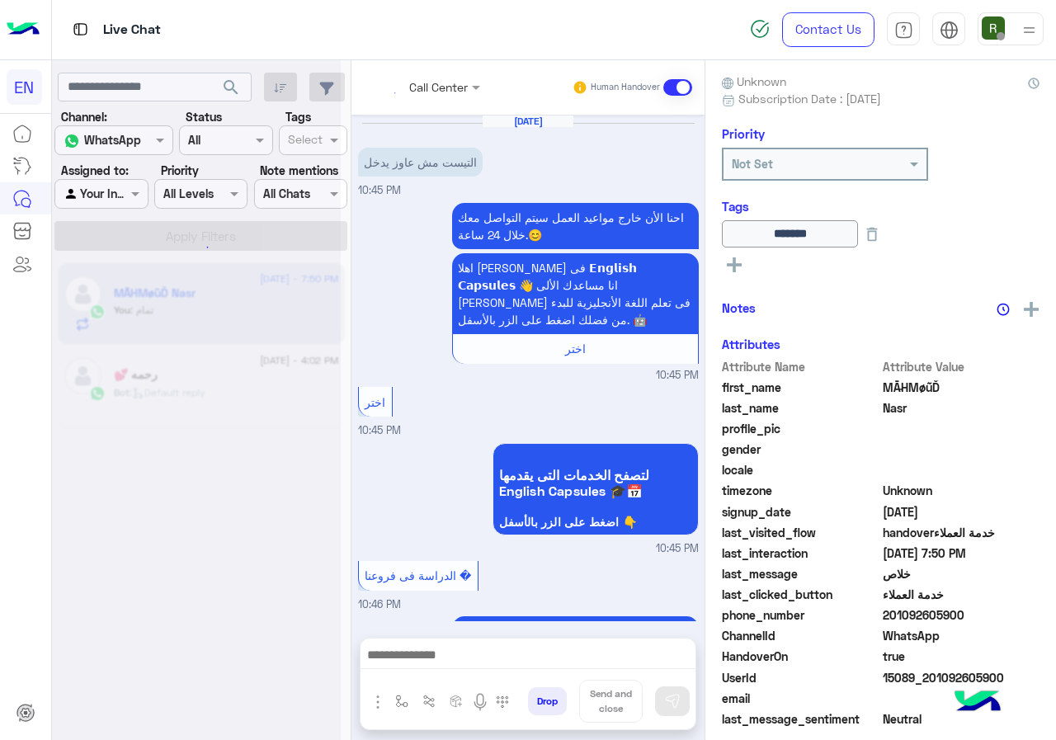
scroll to position [1142, 0]
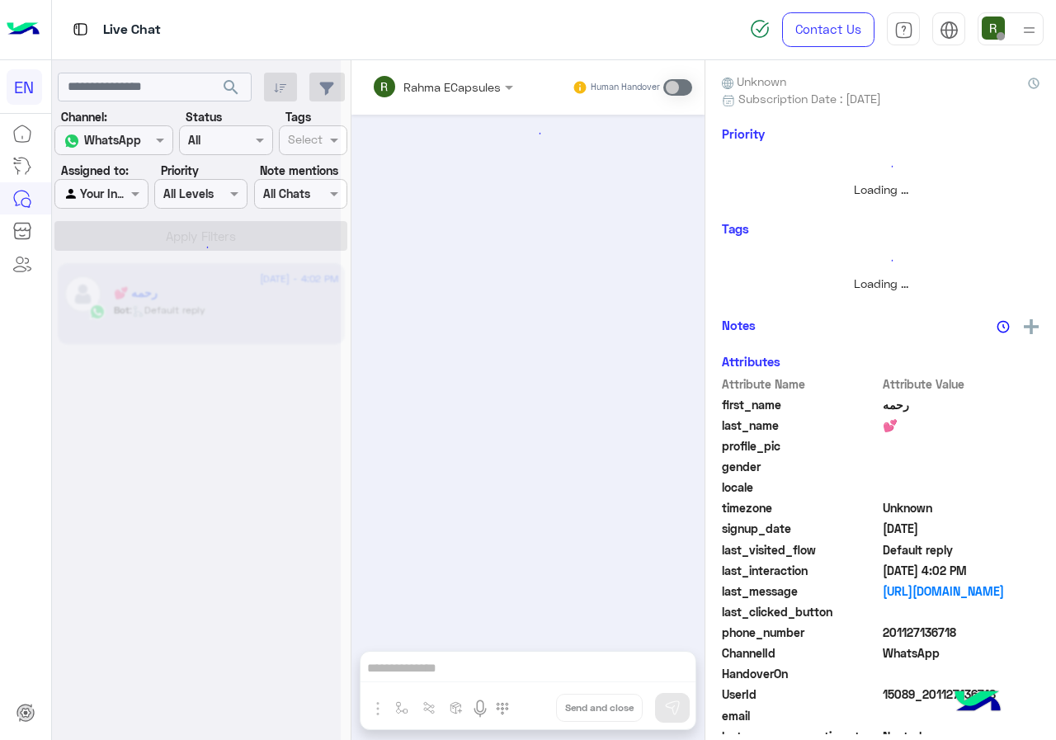
click at [117, 205] on div "Agent Filter Your Inbox" at bounding box center [100, 194] width 93 height 30
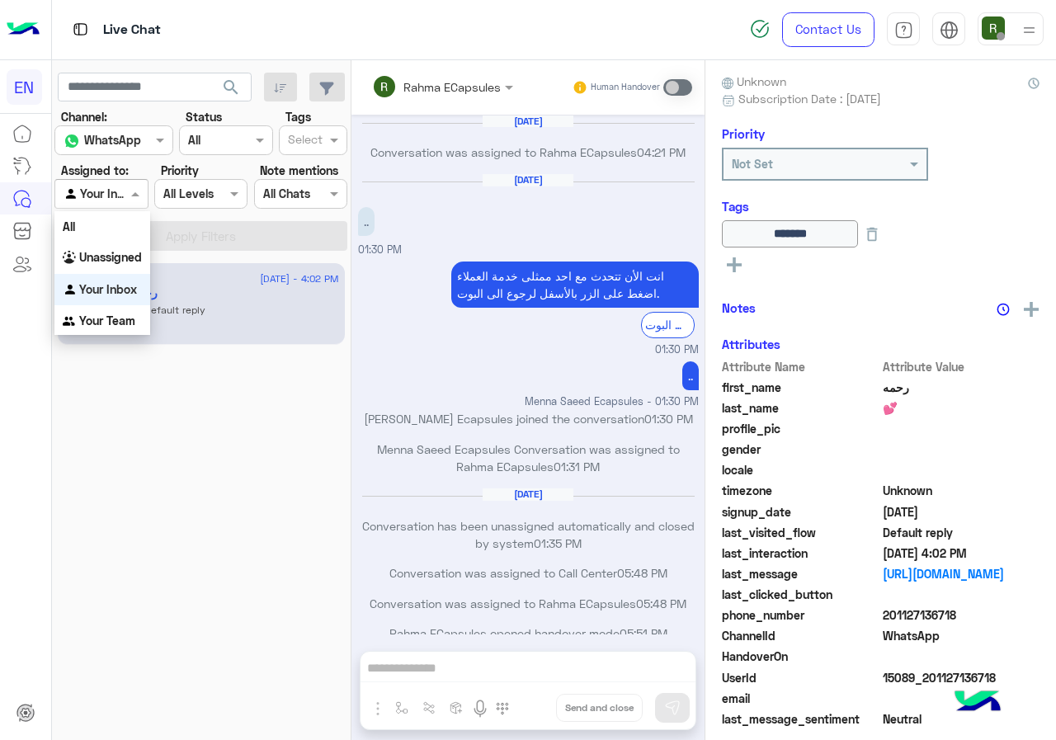
scroll to position [800, 0]
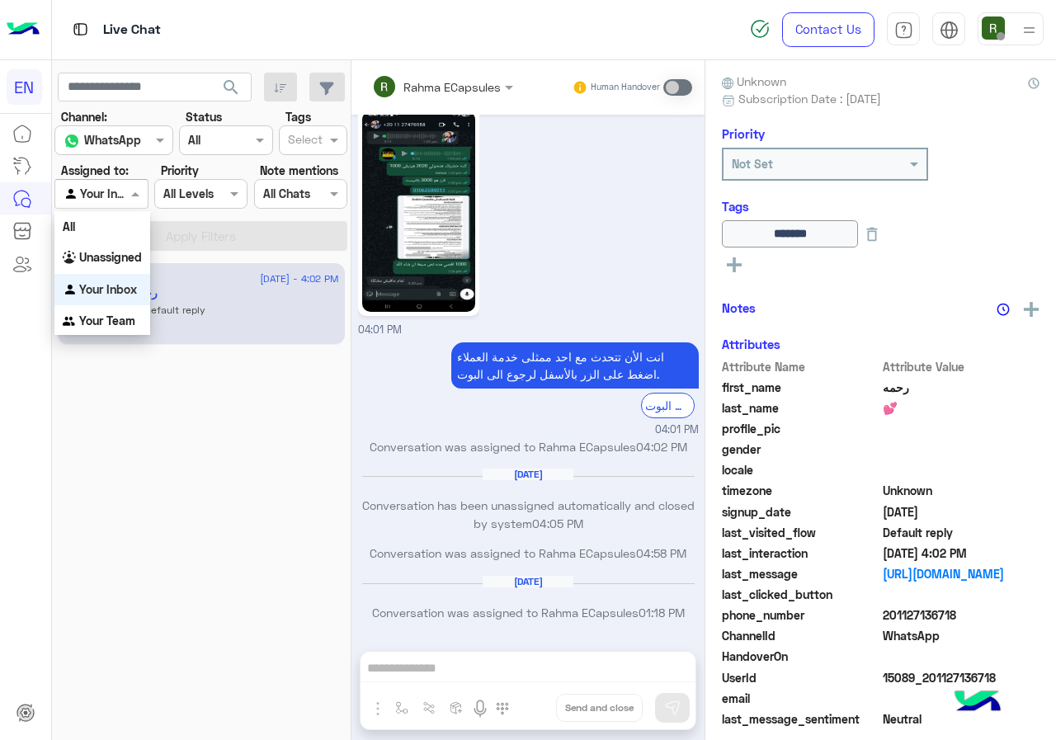
click at [121, 200] on div at bounding box center [101, 193] width 92 height 19
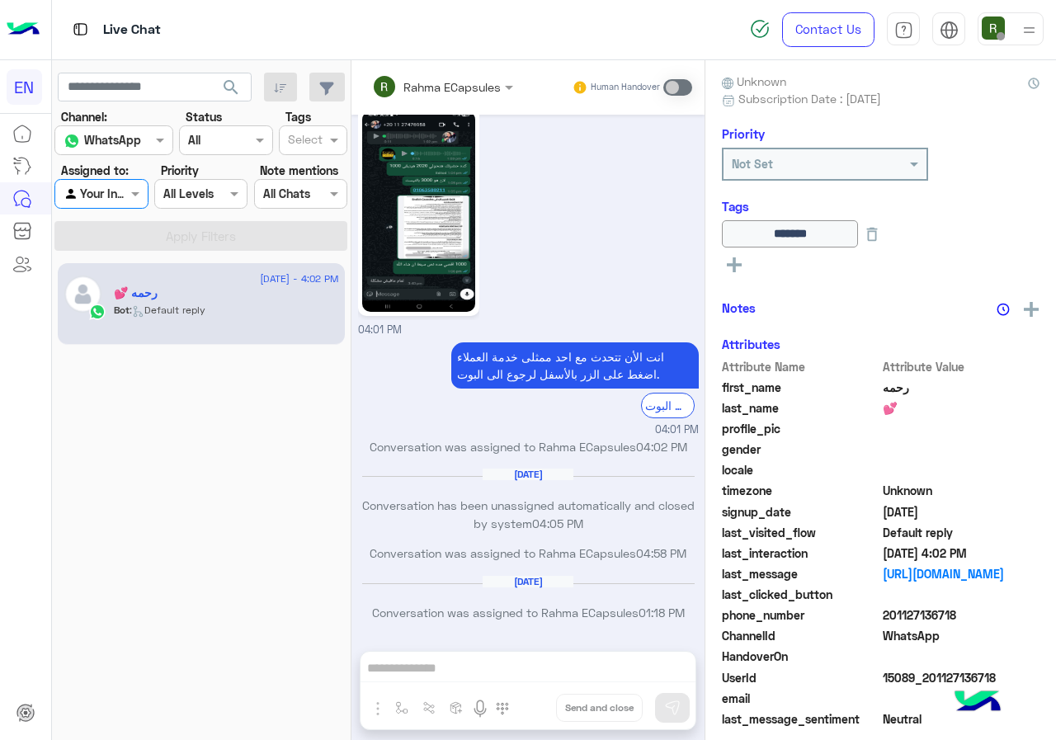
click at [122, 210] on section "Channel: Channel WhatsApp Status Channel All Tags Select Assigned to: Agent Fil…" at bounding box center [201, 179] width 275 height 143
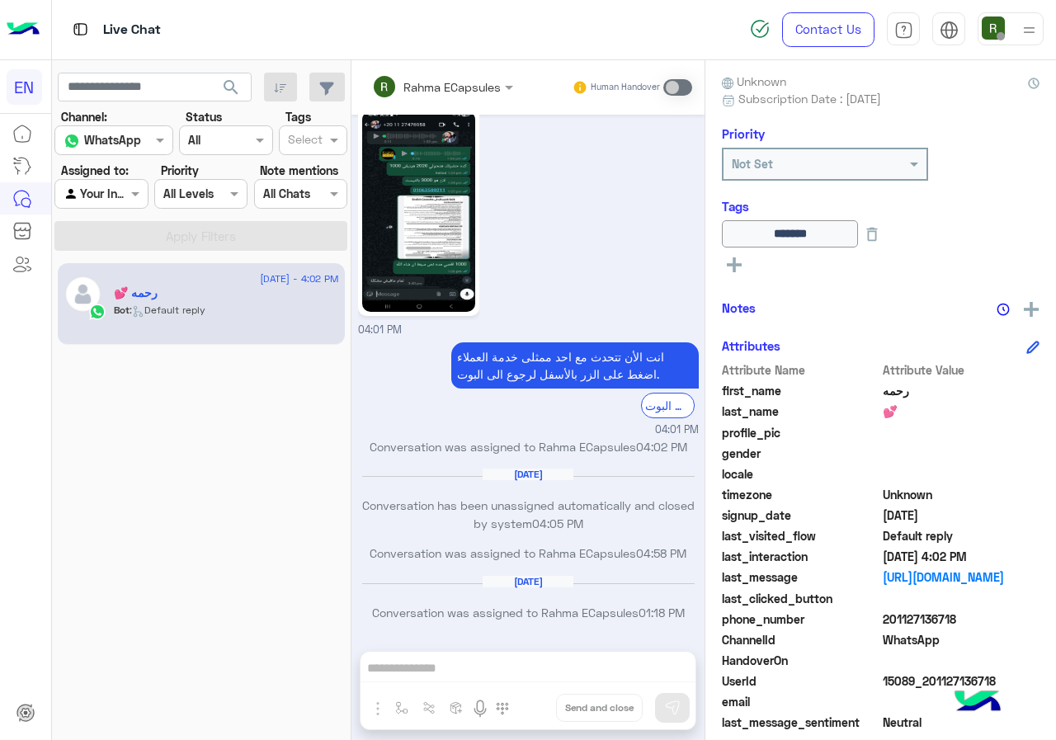
click at [116, 197] on div at bounding box center [101, 193] width 92 height 19
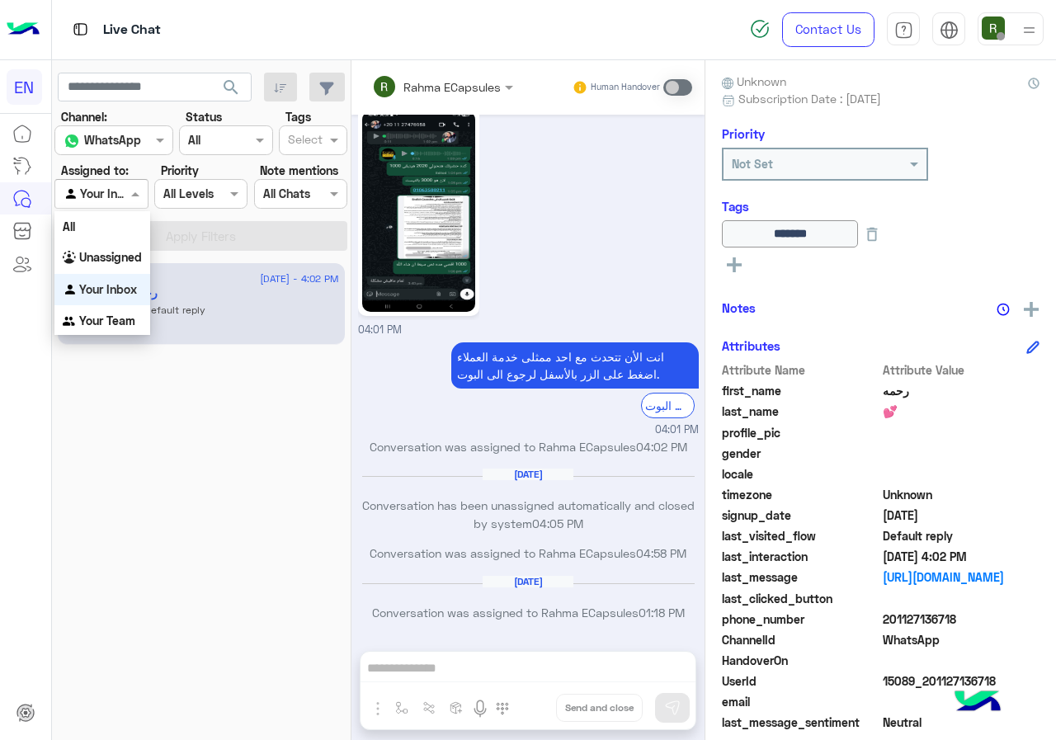
click at [113, 277] on div "Your Inbox" at bounding box center [102, 290] width 96 height 32
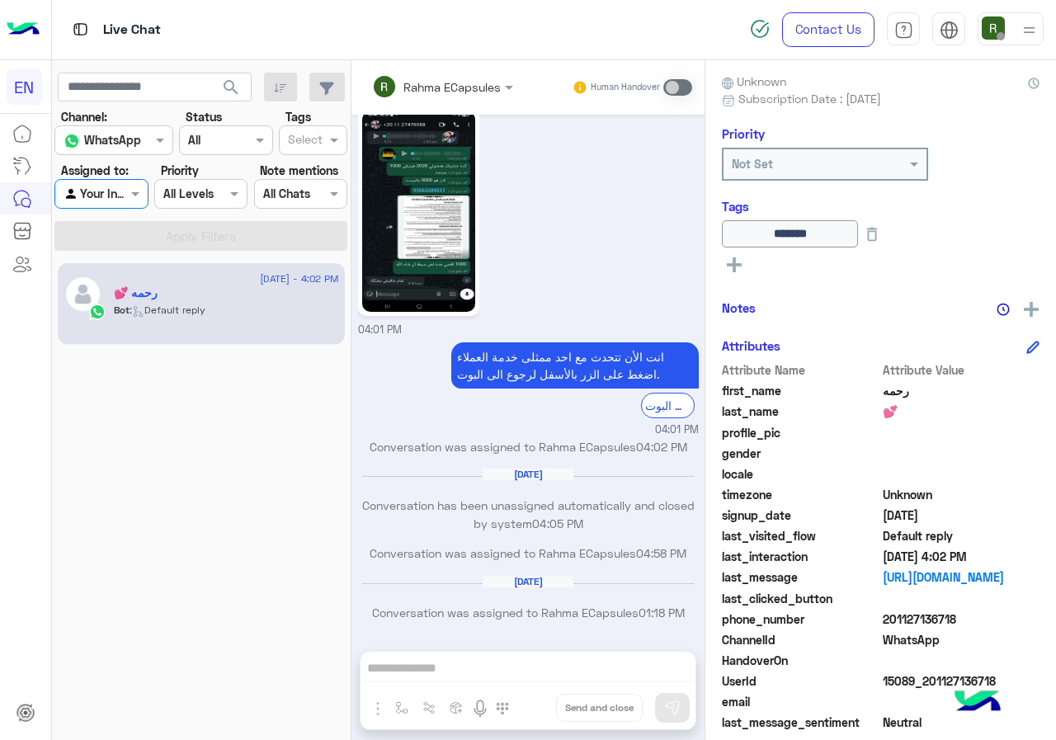
click at [128, 205] on div "Agent Filter Your Inbox" at bounding box center [100, 194] width 93 height 30
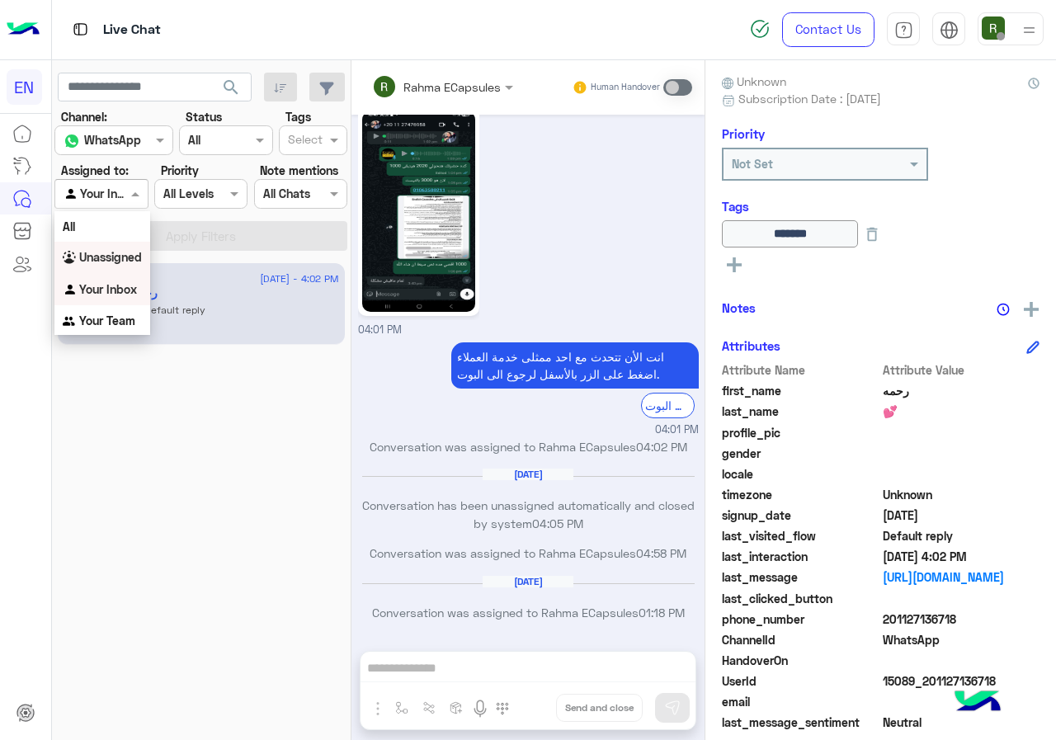
click at [126, 249] on div "Unassigned" at bounding box center [102, 258] width 96 height 32
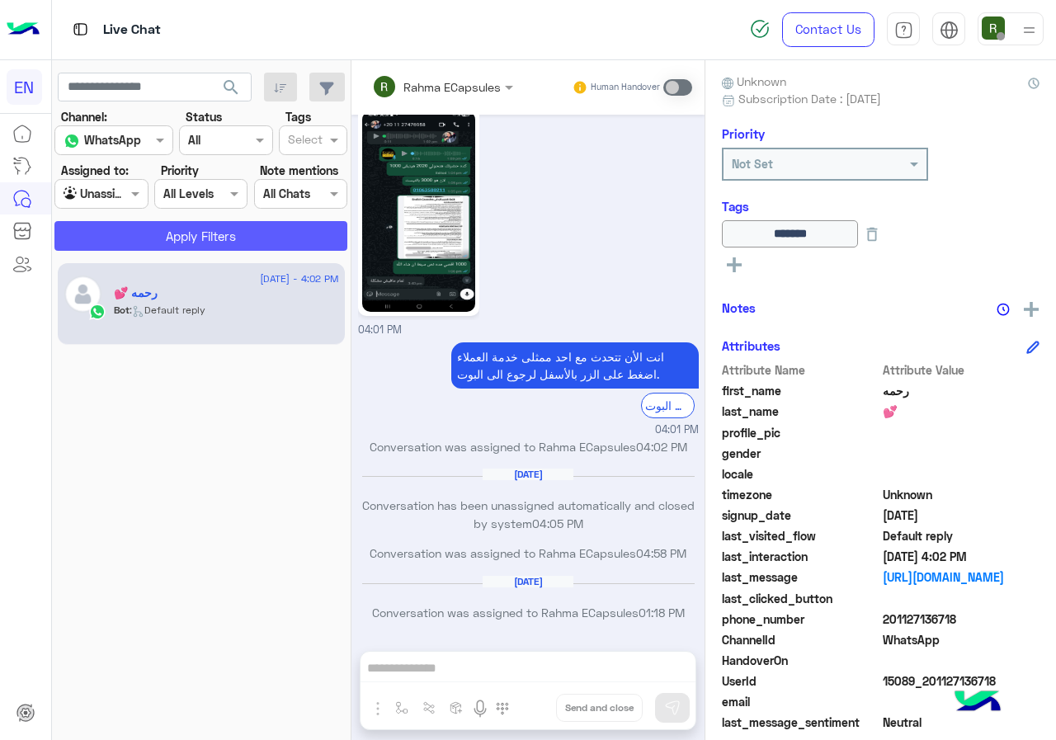
click at [142, 239] on button "Apply Filters" at bounding box center [200, 236] width 293 height 30
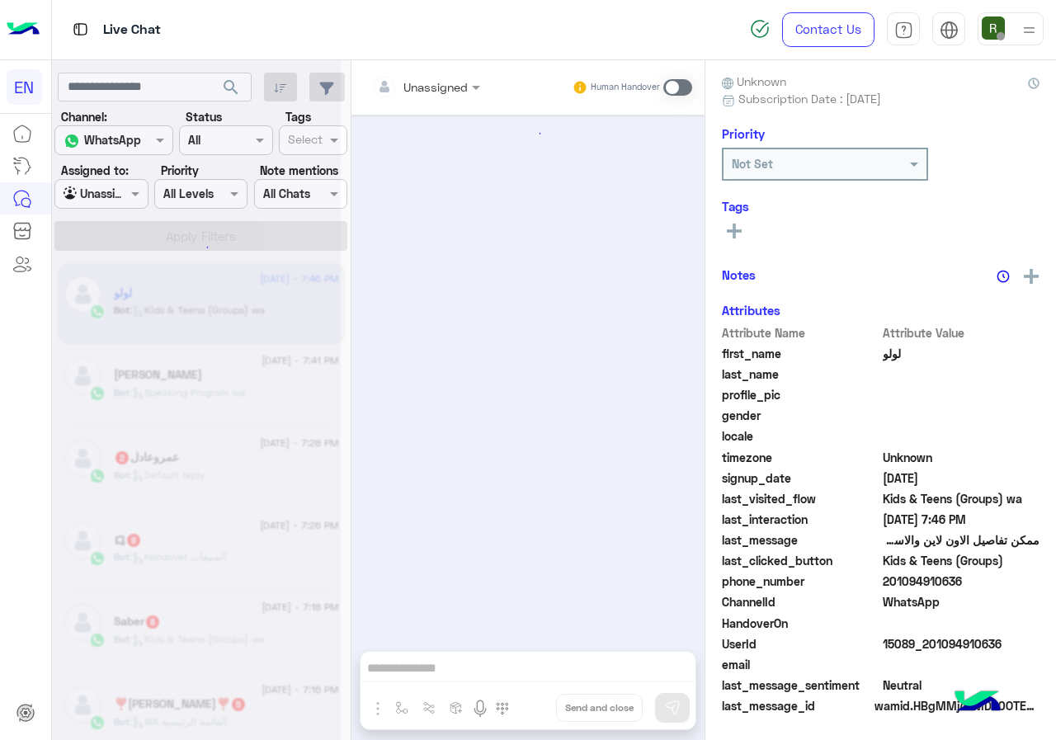
scroll to position [1519, 0]
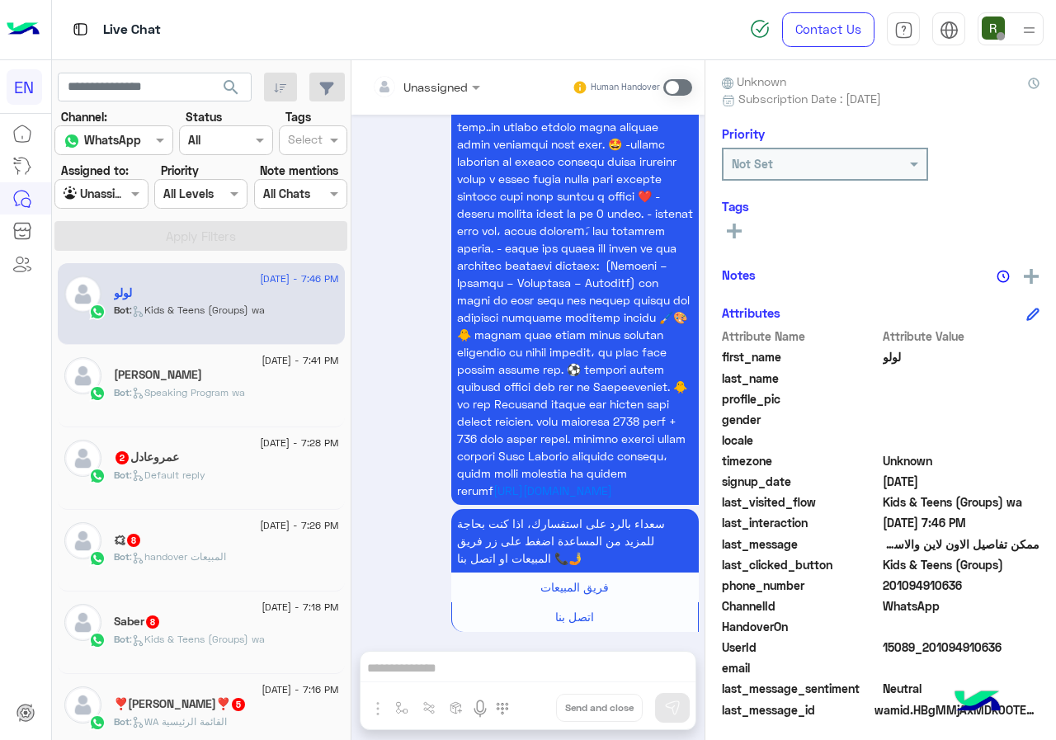
drag, startPoint x: 942, startPoint y: 588, endPoint x: 1024, endPoint y: 583, distance: 81.9
click at [1024, 583] on span "201094910636" at bounding box center [962, 585] width 158 height 17
click at [989, 588] on span "201094910636" at bounding box center [962, 585] width 158 height 17
drag, startPoint x: 949, startPoint y: 583, endPoint x: 1012, endPoint y: 582, distance: 62.7
click at [1012, 582] on span "201094910636" at bounding box center [962, 585] width 158 height 17
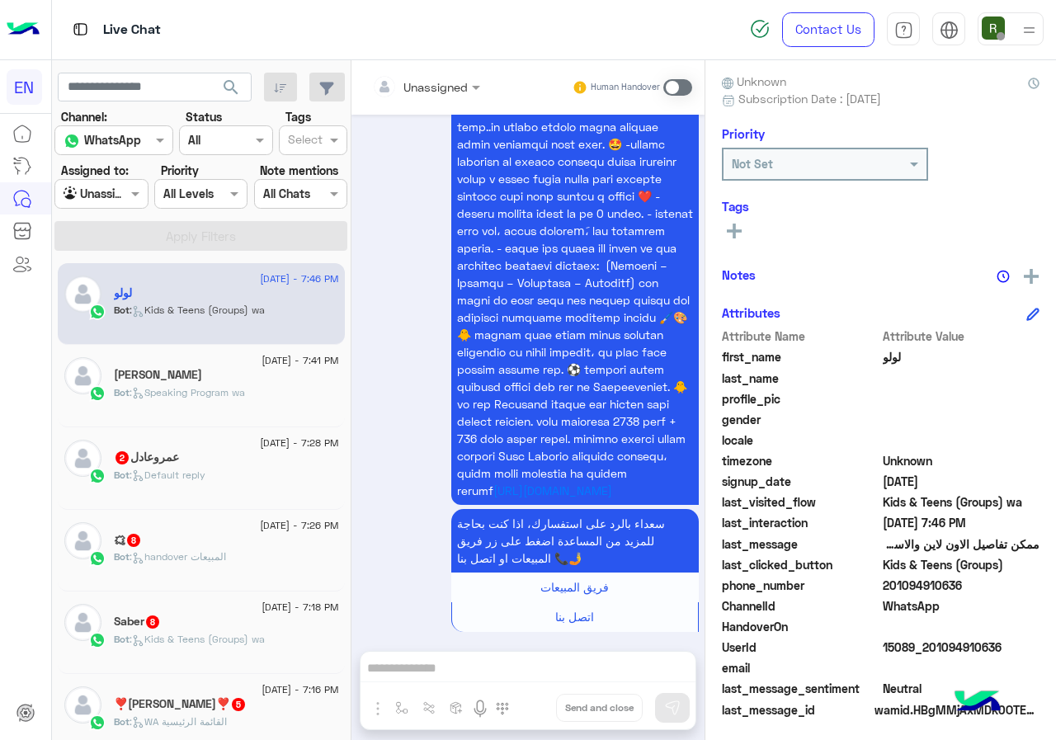
copy span "01094910636"
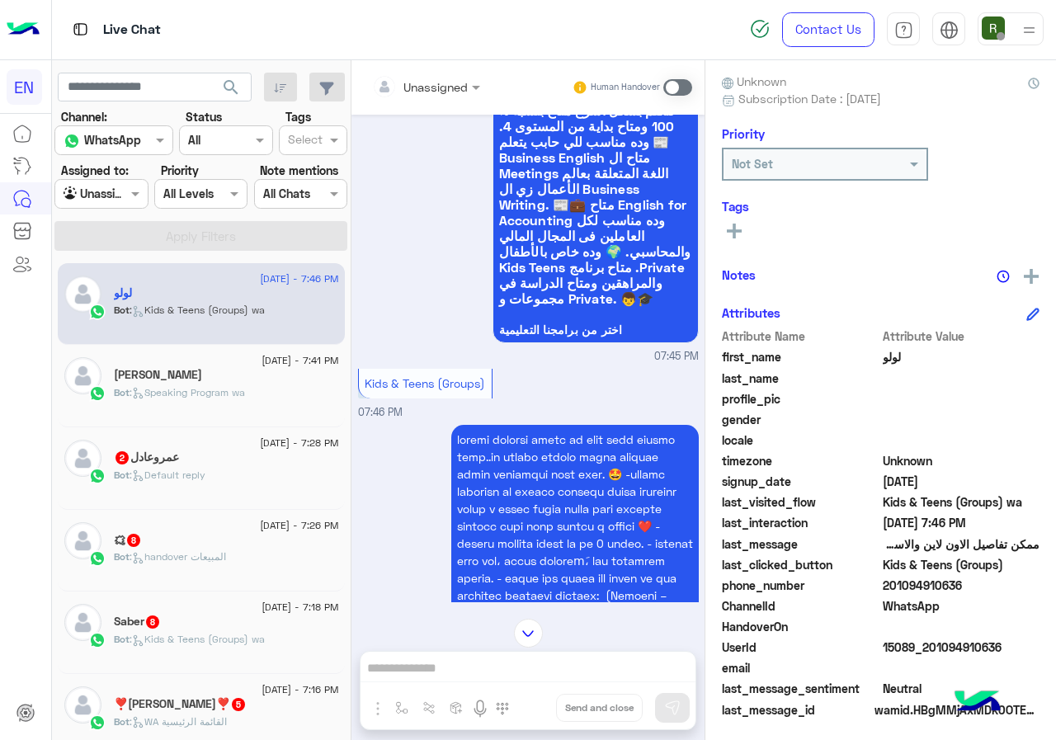
scroll to position [942, 0]
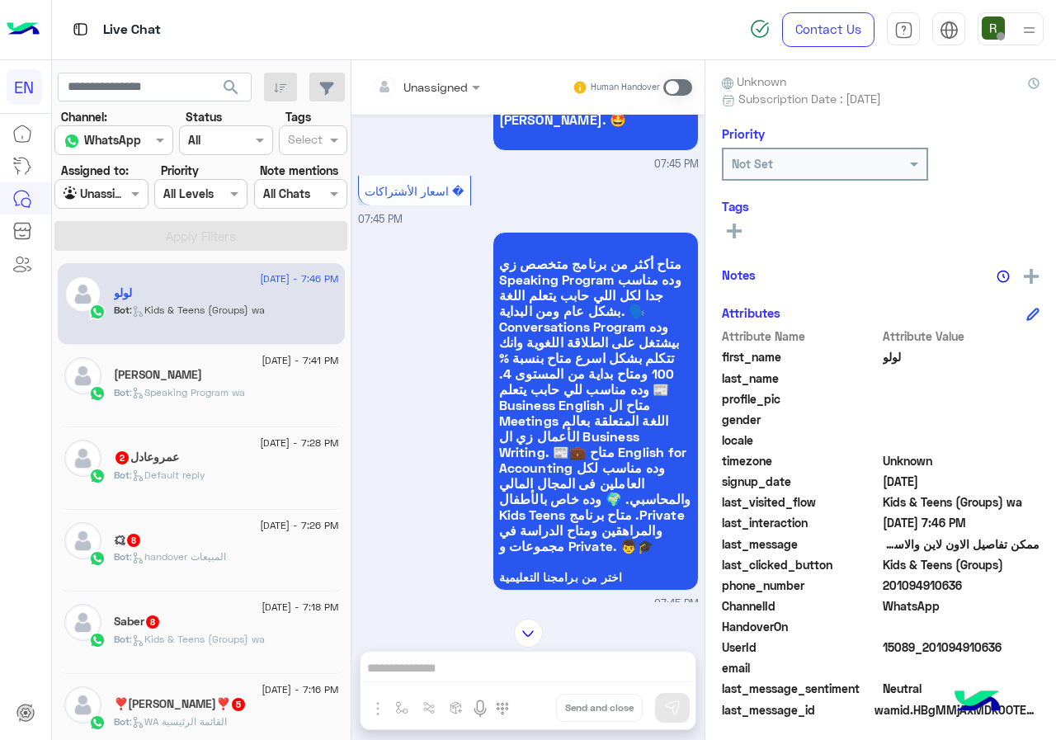
click at [468, 98] on div "Unassigned" at bounding box center [420, 86] width 96 height 33
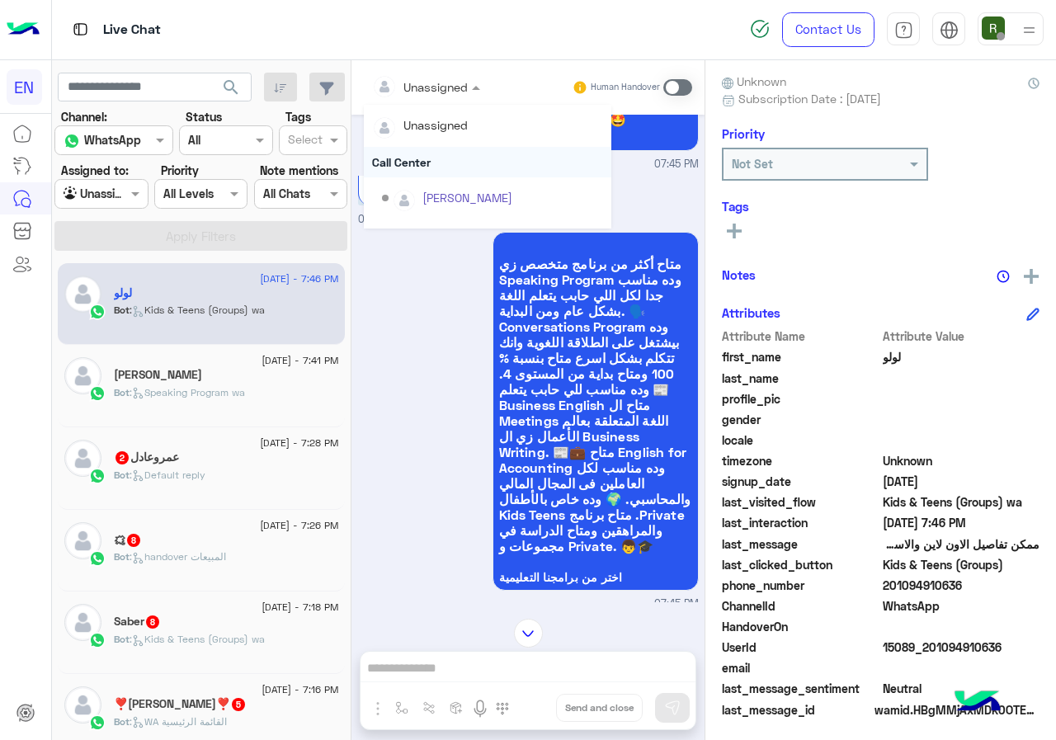
scroll to position [274, 0]
click at [484, 170] on div "Sales Team" at bounding box center [488, 171] width 248 height 31
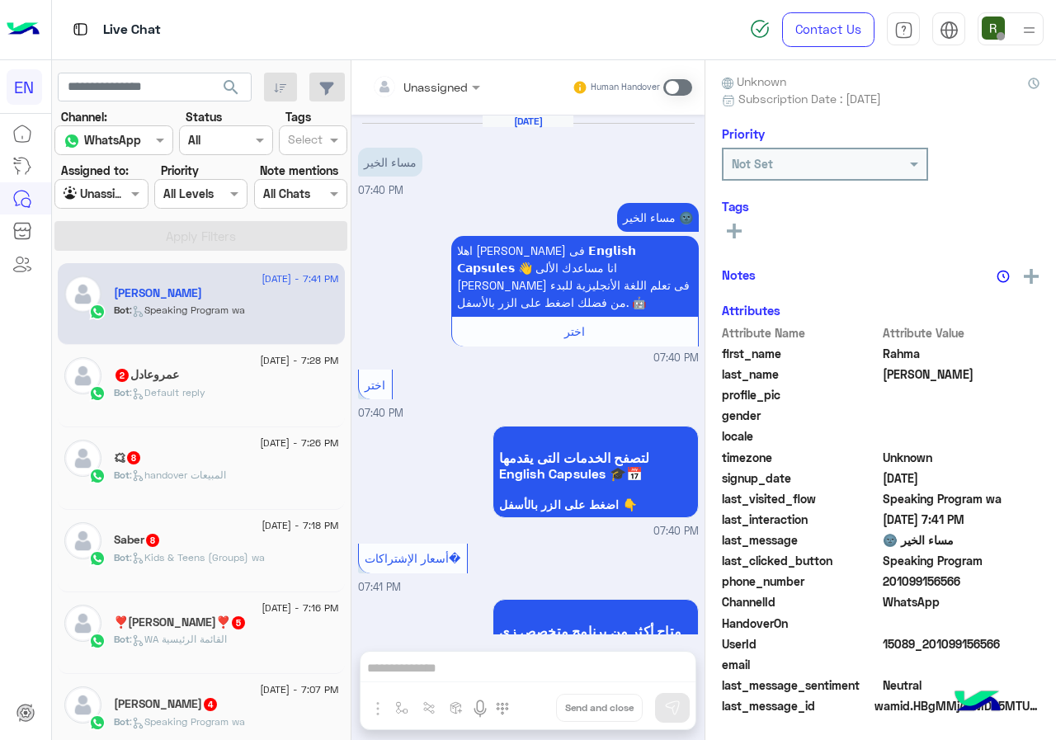
scroll to position [1151, 0]
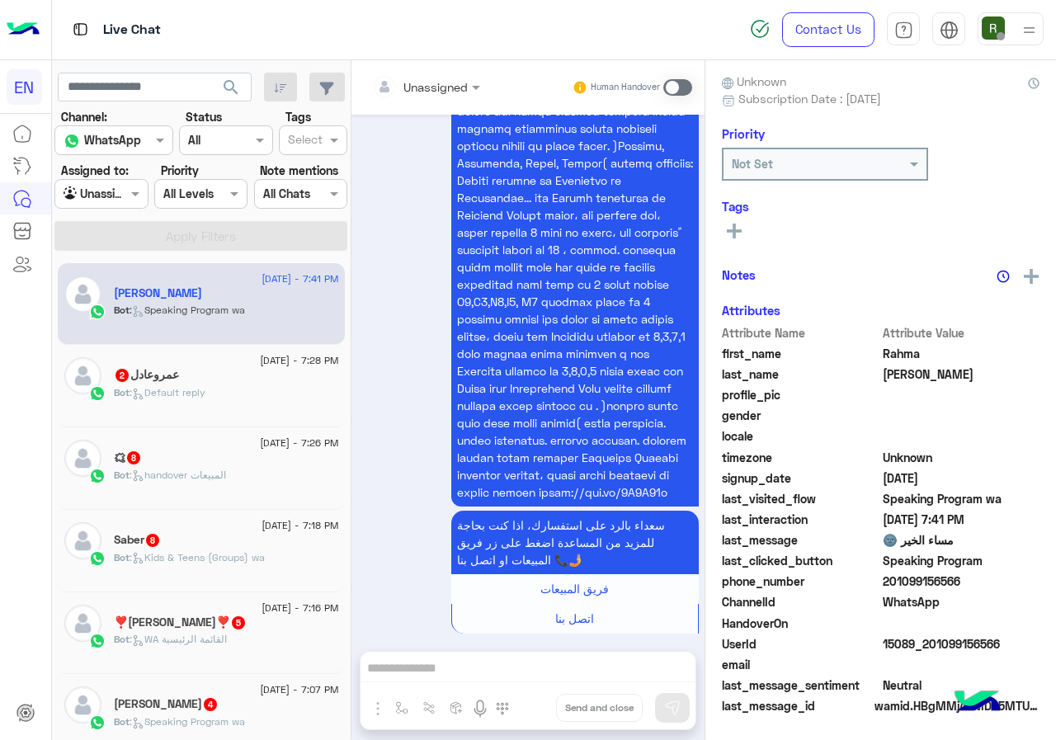
drag, startPoint x: 939, startPoint y: 583, endPoint x: 1042, endPoint y: 579, distance: 103.3
click at [1041, 579] on span "201099156566" at bounding box center [962, 581] width 158 height 17
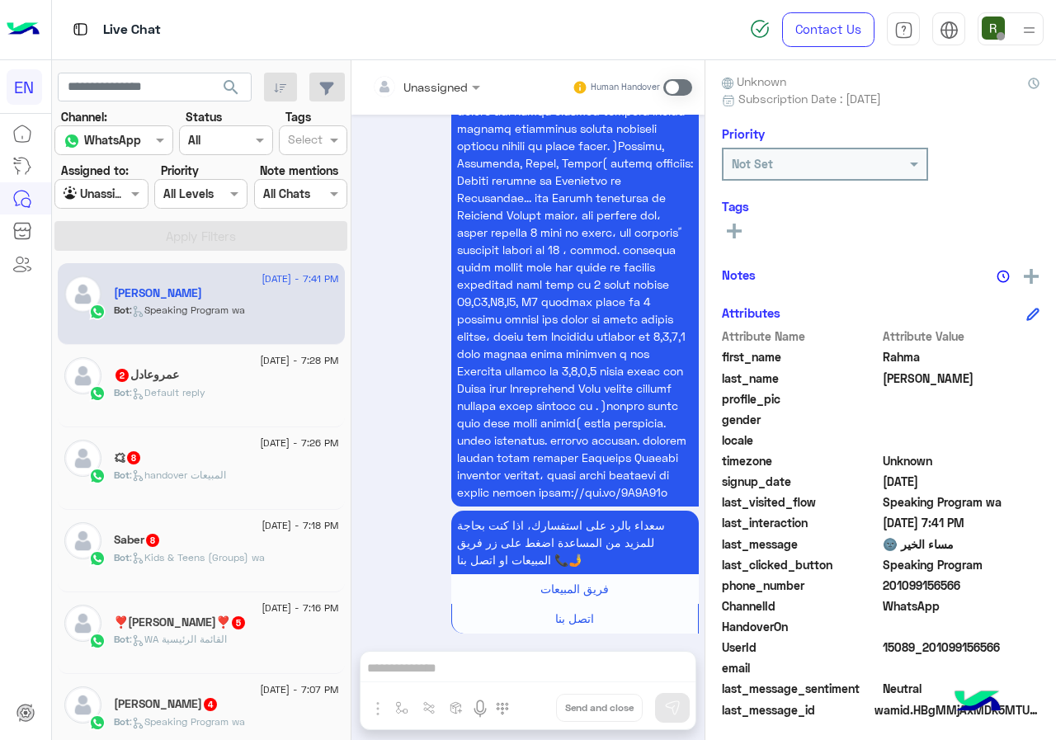
copy span "01099156566"
click at [439, 83] on input "text" at bounding box center [405, 86] width 67 height 17
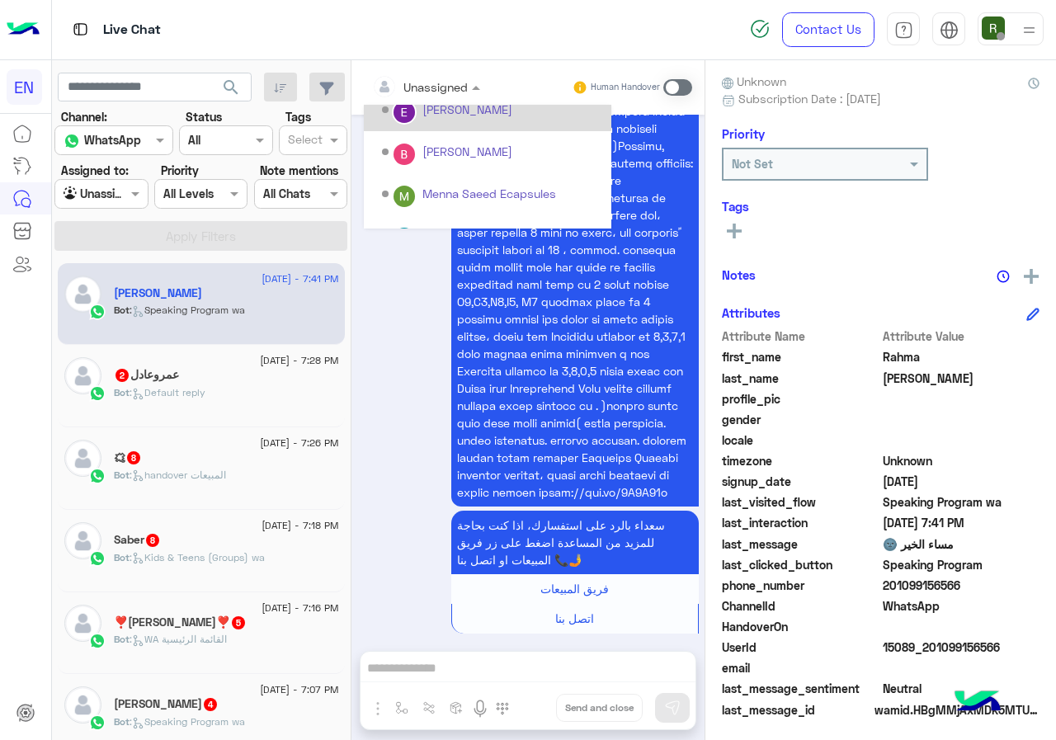
scroll to position [274, 0]
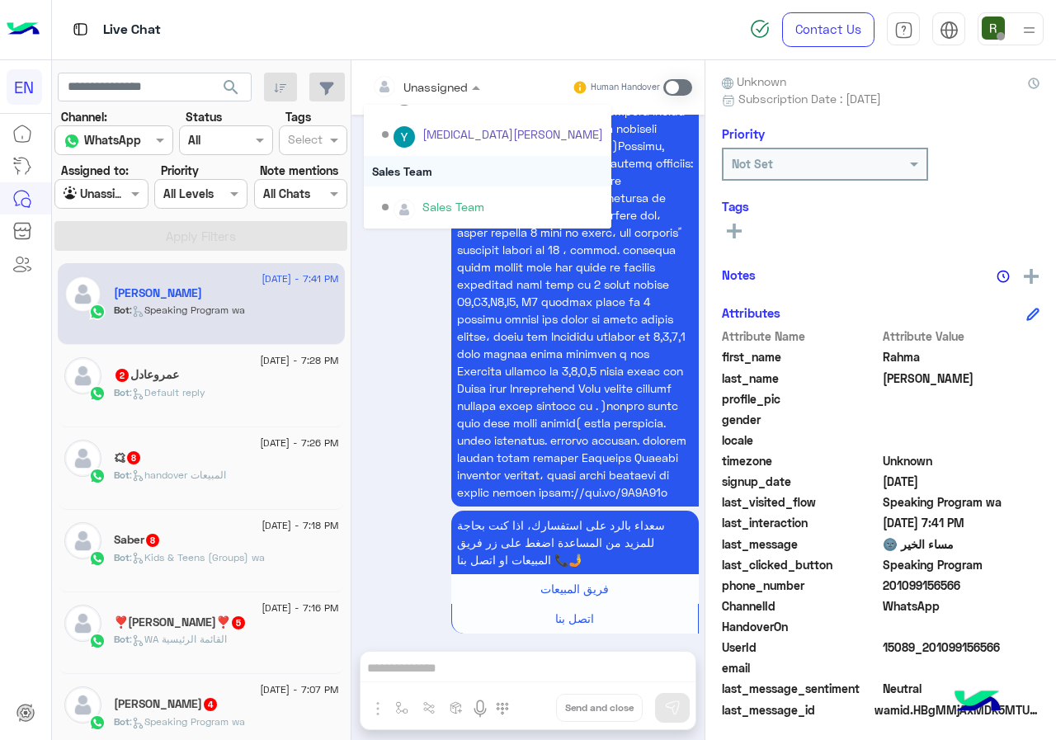
click at [506, 181] on div "Sales Team" at bounding box center [488, 171] width 248 height 31
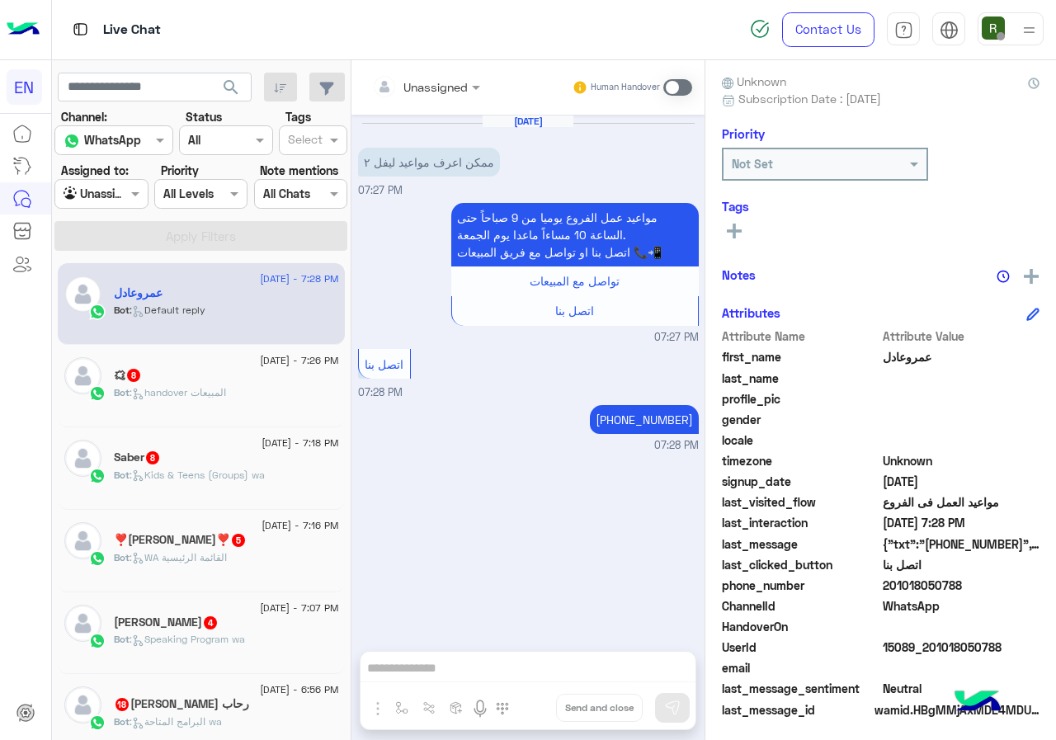
drag, startPoint x: 960, startPoint y: 582, endPoint x: 1014, endPoint y: 585, distance: 54.6
click at [1014, 585] on span "201018050788" at bounding box center [962, 585] width 158 height 17
copy span "01018050788"
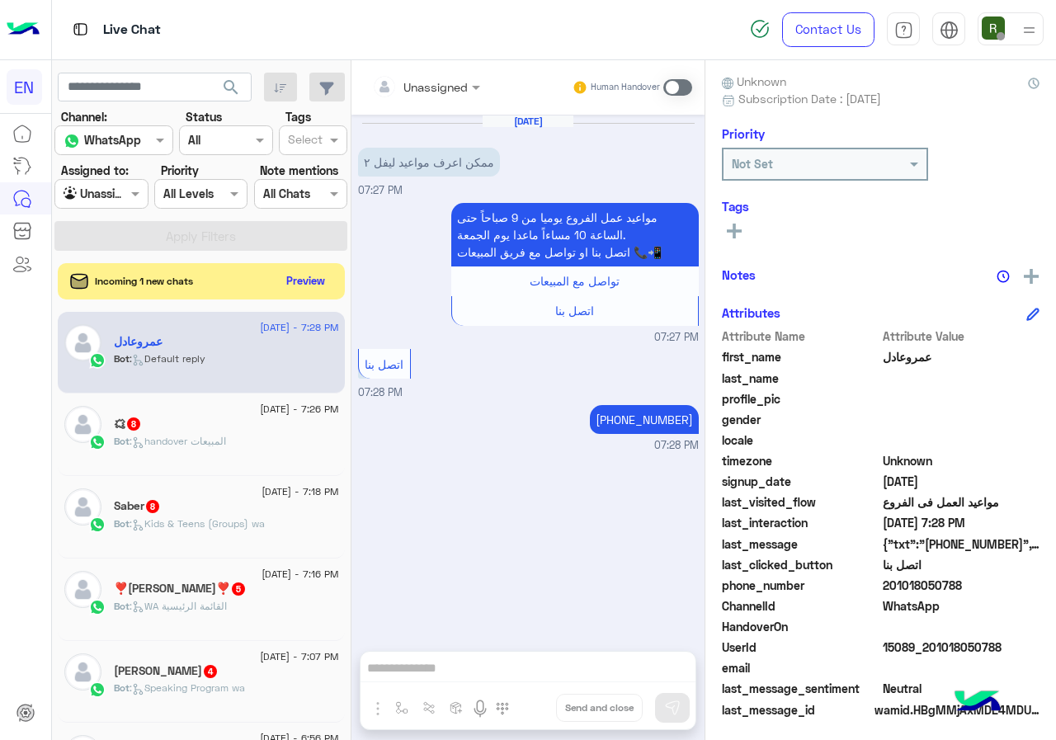
click at [693, 74] on div "Human Handover" at bounding box center [632, 88] width 121 height 30
click at [692, 82] on span at bounding box center [678, 87] width 29 height 17
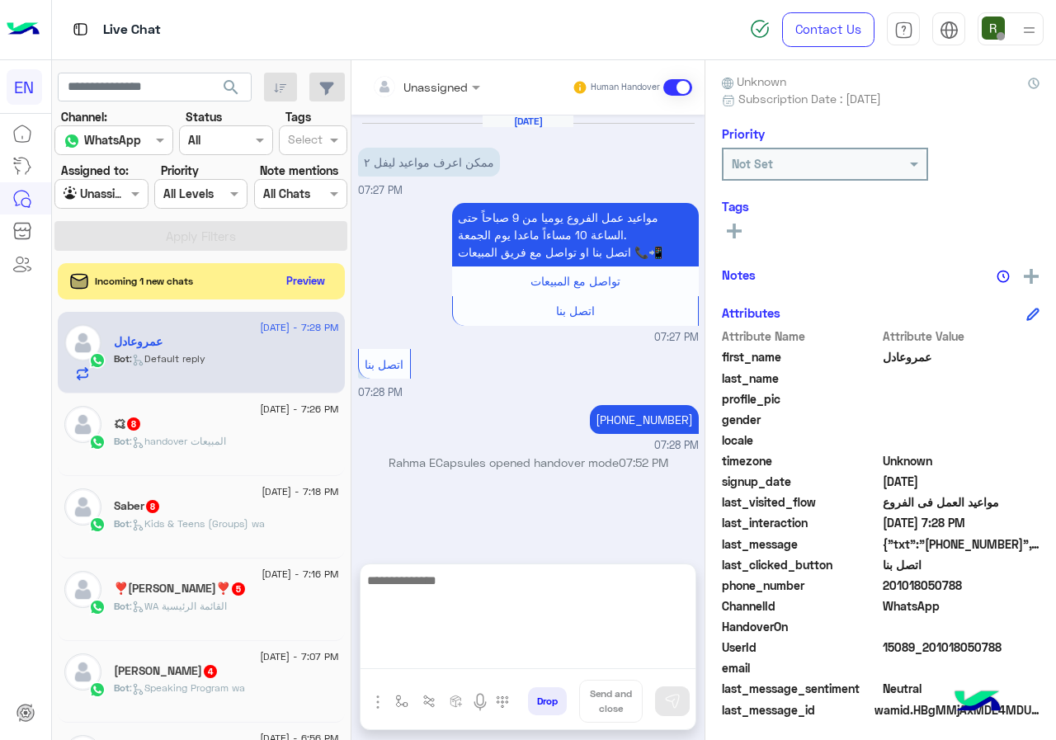
click at [545, 645] on textarea at bounding box center [528, 619] width 335 height 99
type textarea "**********"
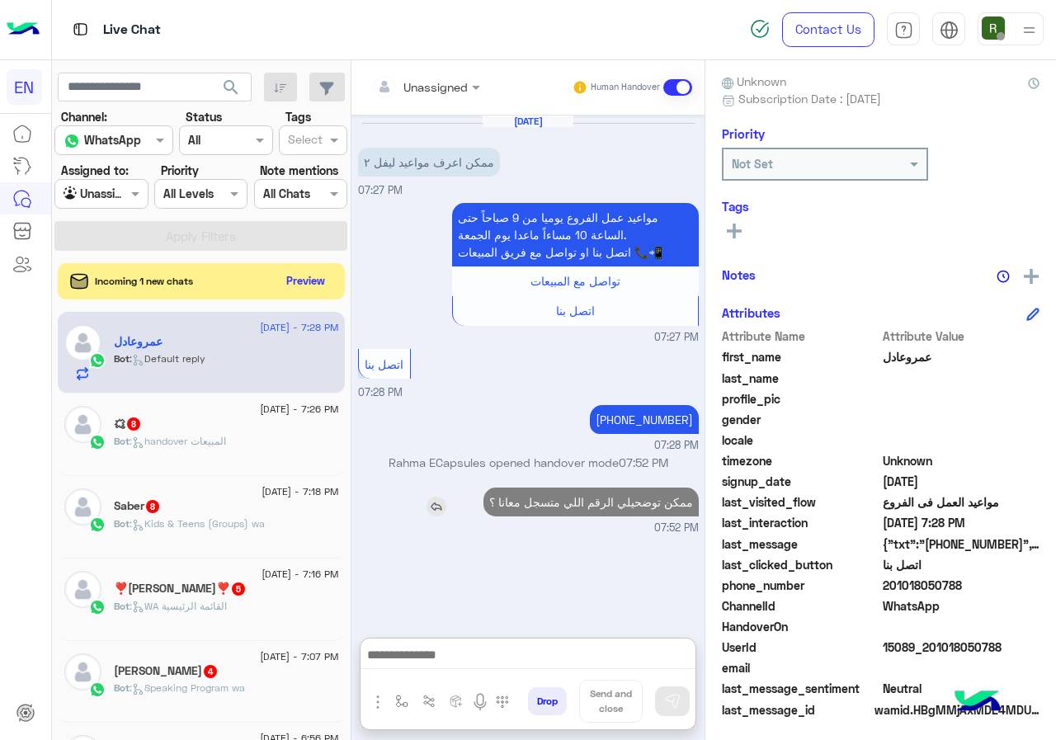
click at [649, 513] on p "ممكن توضحيلي الرقم اللي متسجل معانا ؟" at bounding box center [591, 502] width 215 height 29
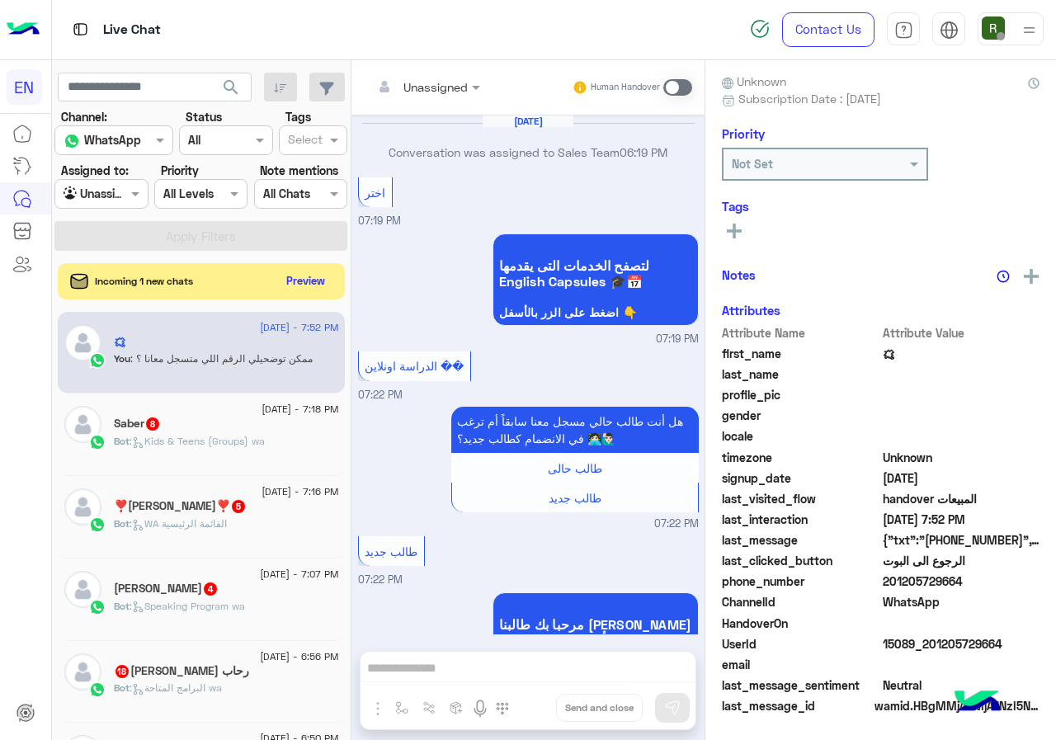
scroll to position [1554, 0]
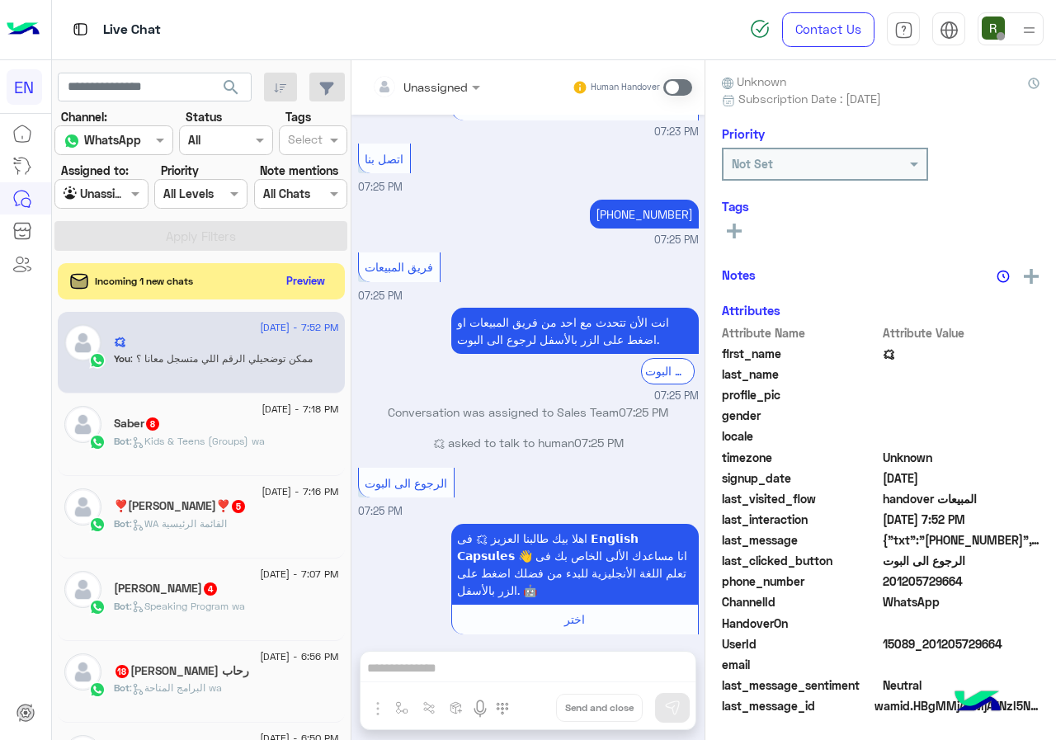
click at [456, 520] on div "اهلا [PERSON_NAME] 🗯 فى 𝗘𝗻𝗴𝗹𝗶𝘀𝗵 𝗖𝗮𝗽𝘀𝘂𝗹𝗲𝘀 👋 انا مساعدك الألى [PERSON_NAME] فى تع…" at bounding box center [528, 587] width 341 height 135
click at [333, 288] on button "Preview" at bounding box center [306, 280] width 51 height 22
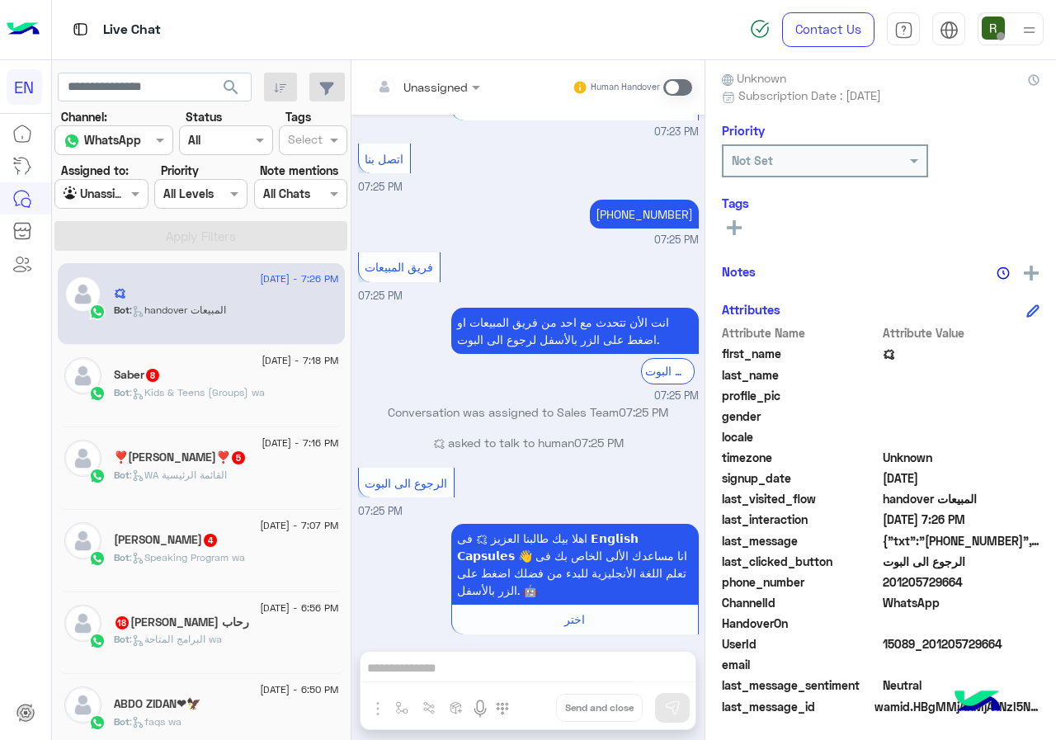
scroll to position [149, 0]
click at [1041, 577] on span "201205729664" at bounding box center [962, 581] width 158 height 17
copy span "01205729664"
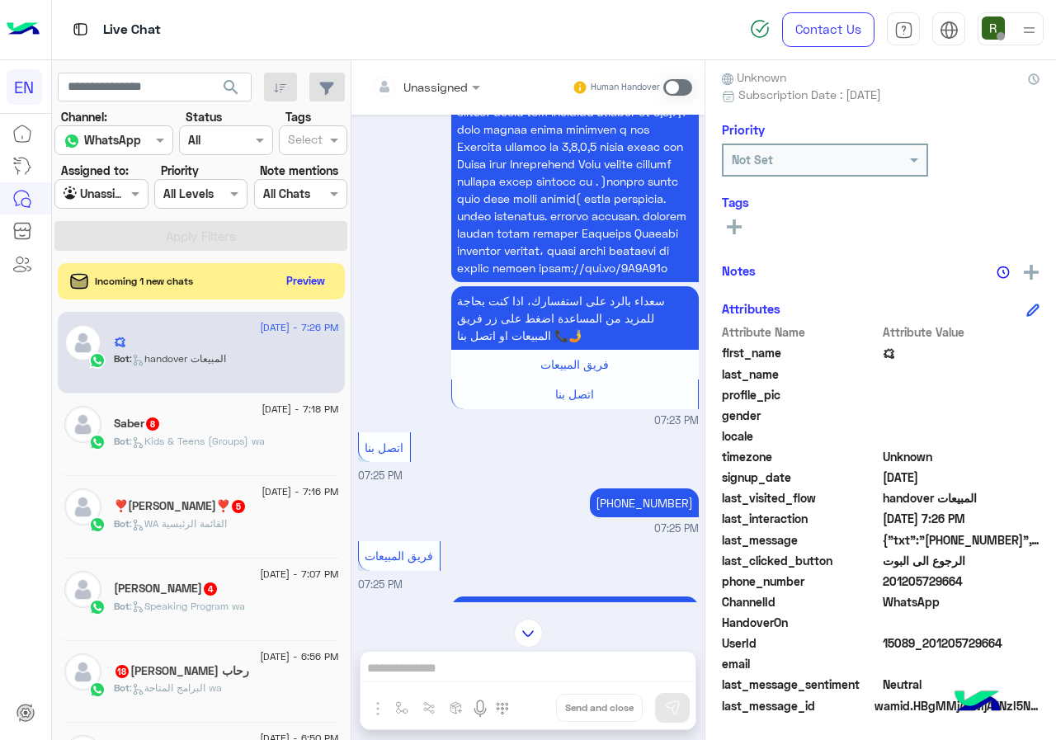
scroll to position [1141, 0]
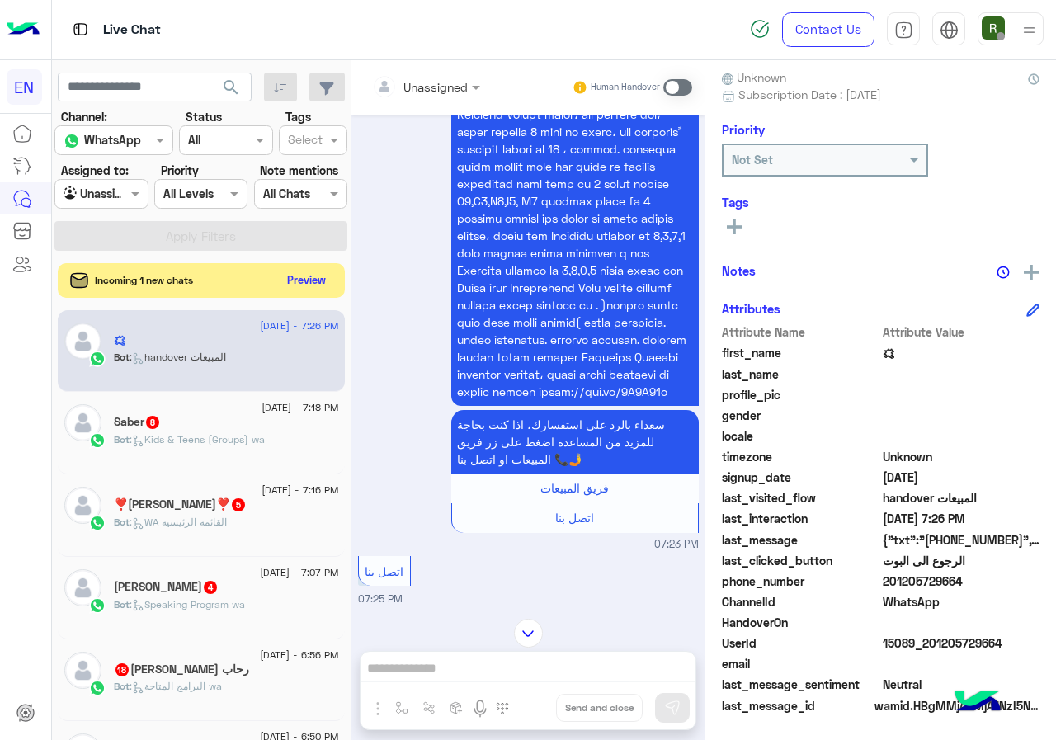
click at [333, 271] on button "Preview" at bounding box center [306, 280] width 51 height 22
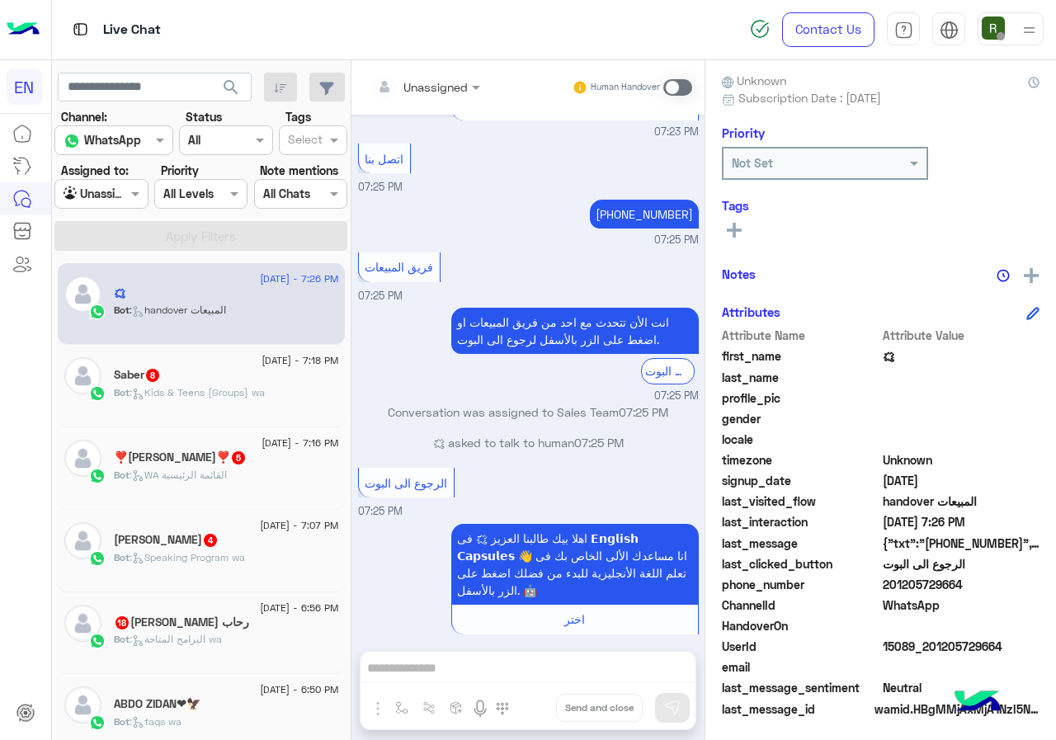
scroll to position [149, 0]
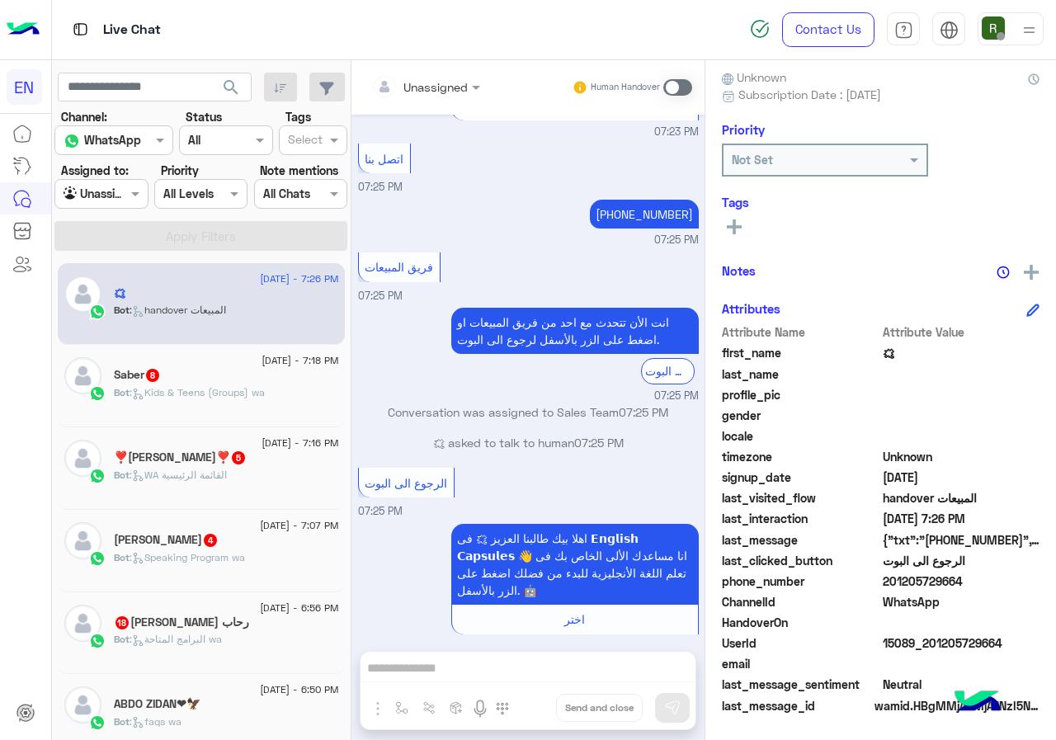
click at [439, 85] on input "text" at bounding box center [405, 86] width 67 height 17
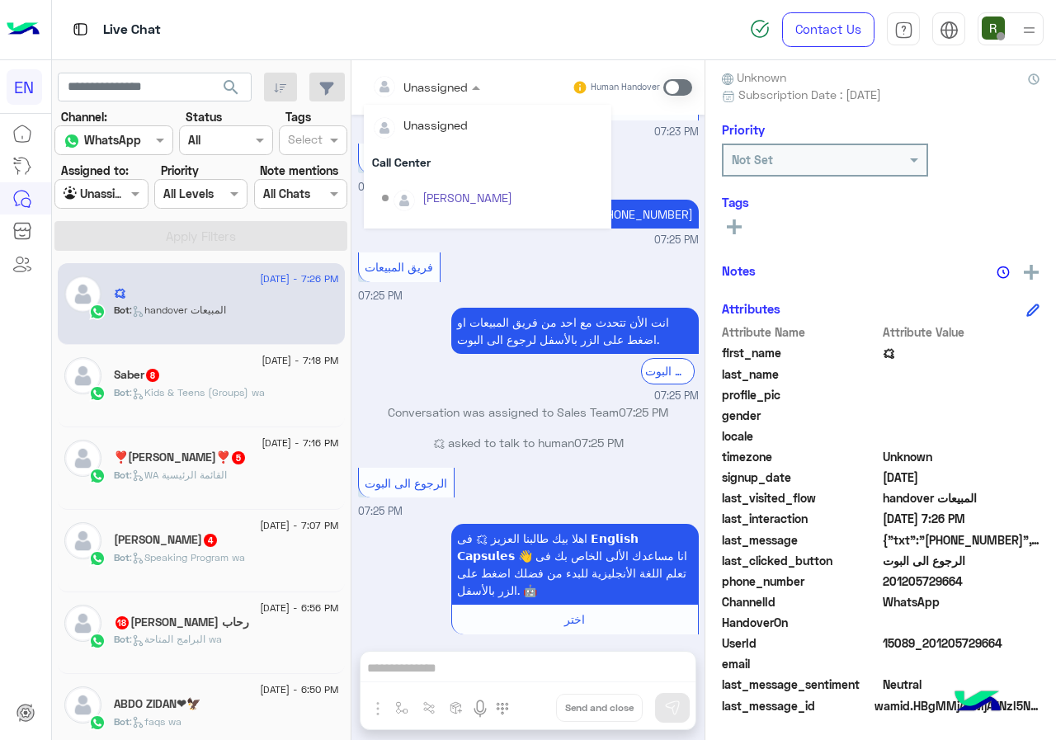
scroll to position [274, 0]
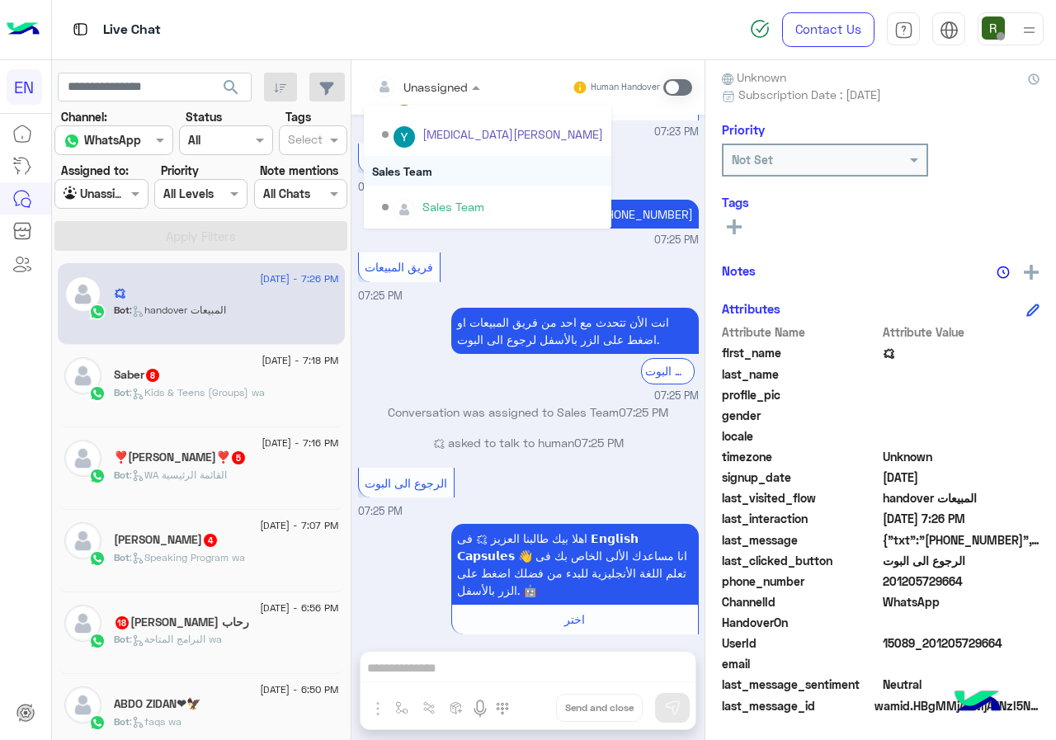
click at [488, 175] on div "Sales Team" at bounding box center [488, 171] width 248 height 31
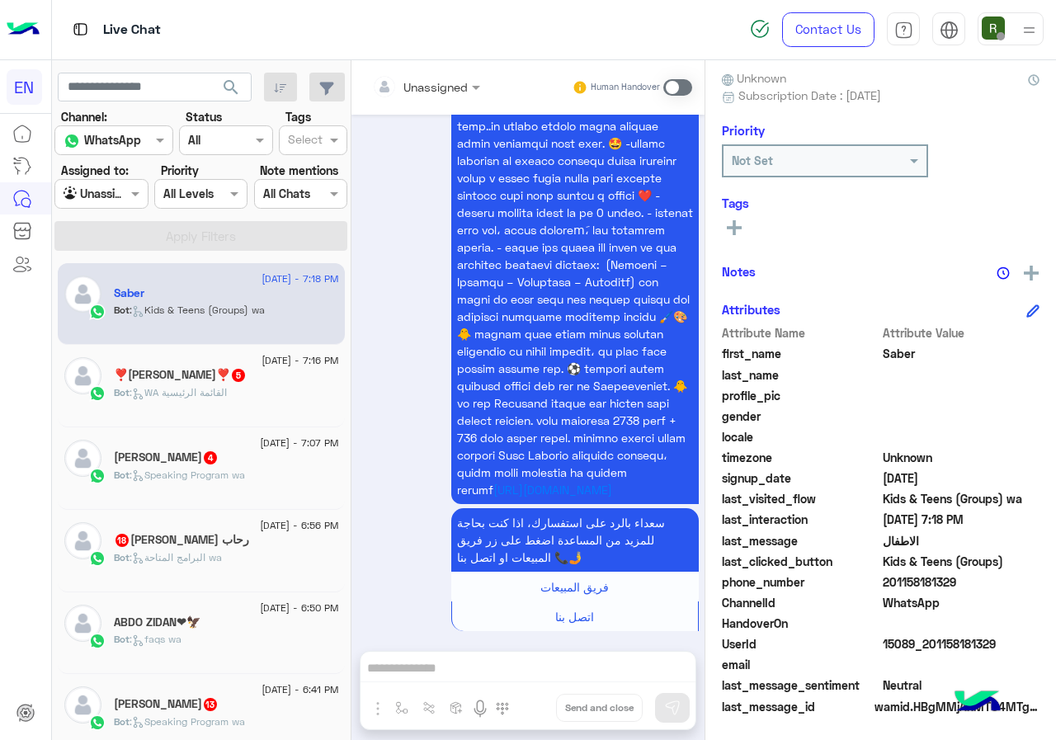
scroll to position [149, 0]
drag, startPoint x: 938, startPoint y: 581, endPoint x: 1056, endPoint y: 581, distance: 117.2
click at [1041, 581] on span "201158181329" at bounding box center [962, 581] width 158 height 17
copy span "01158181329"
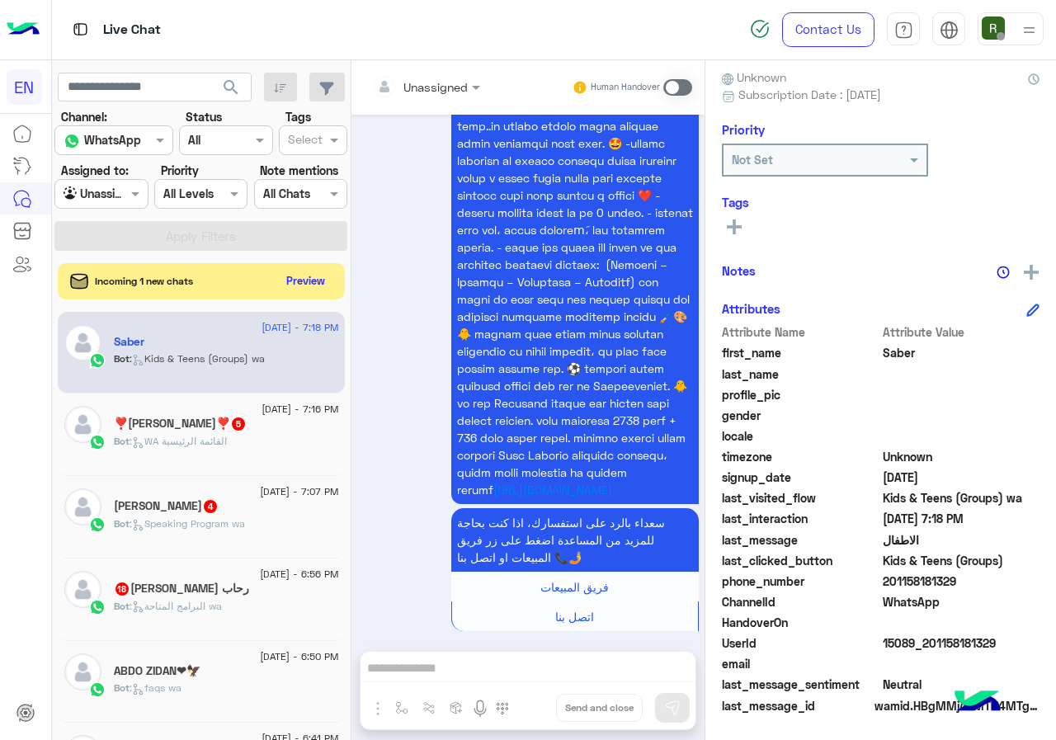
click at [471, 71] on div "Unassigned Human Handover" at bounding box center [528, 87] width 353 height 54
click at [439, 86] on input "text" at bounding box center [405, 86] width 67 height 17
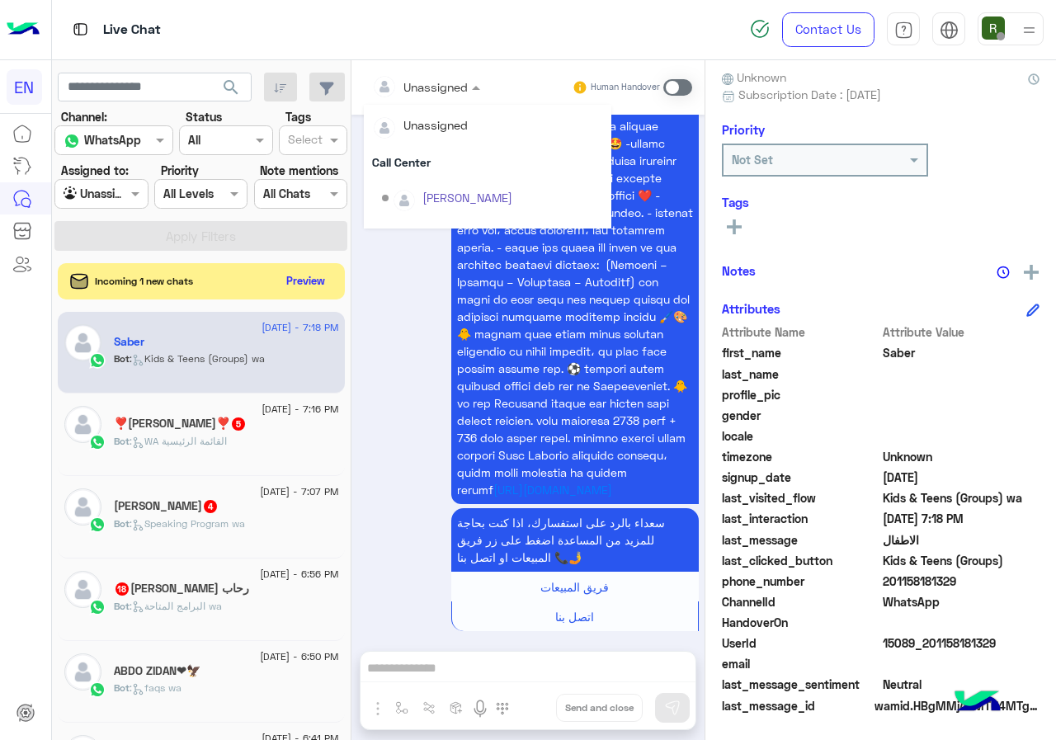
scroll to position [274, 0]
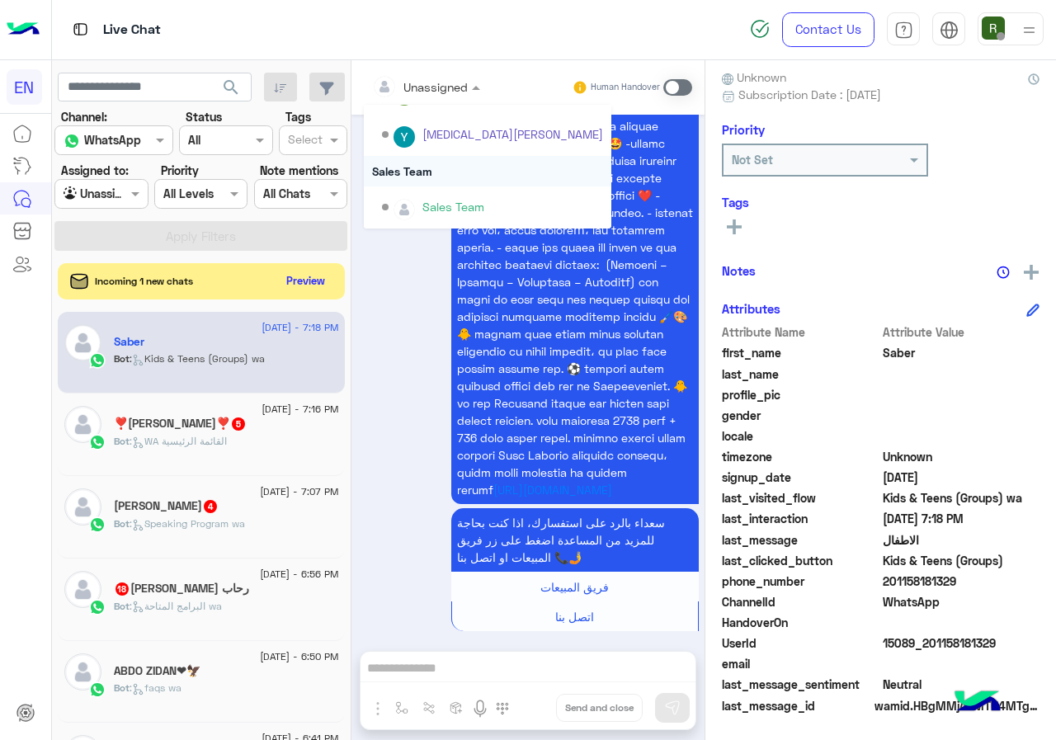
click at [489, 171] on div "Sales Team" at bounding box center [488, 171] width 248 height 31
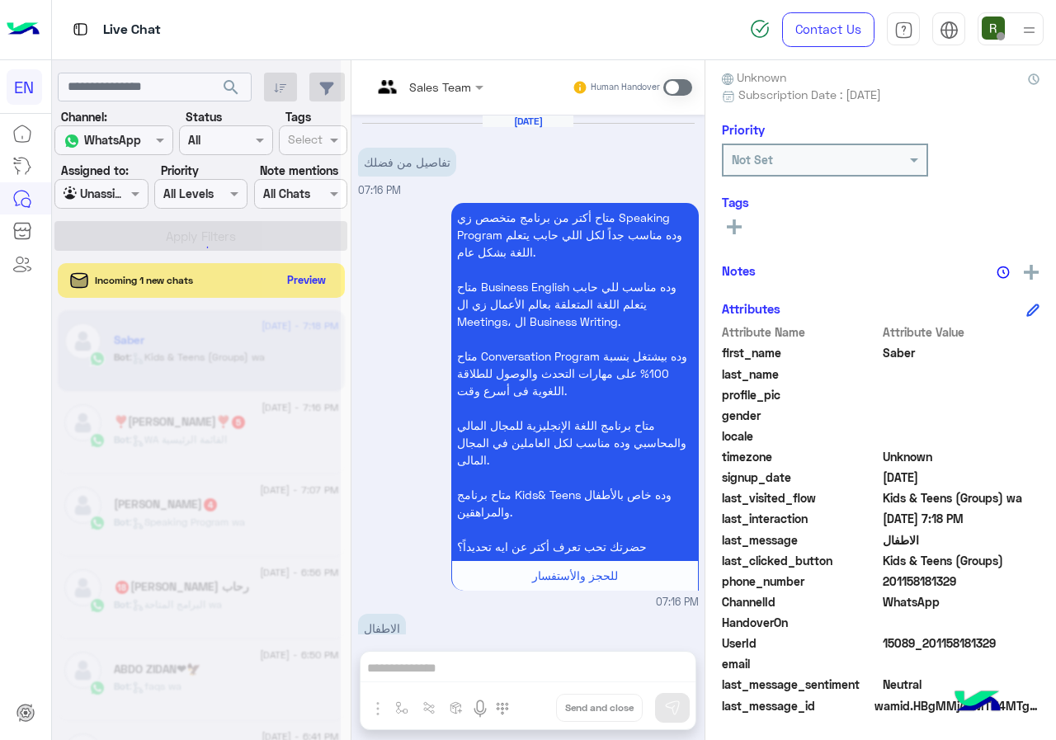
click at [333, 273] on button "Preview" at bounding box center [306, 280] width 51 height 22
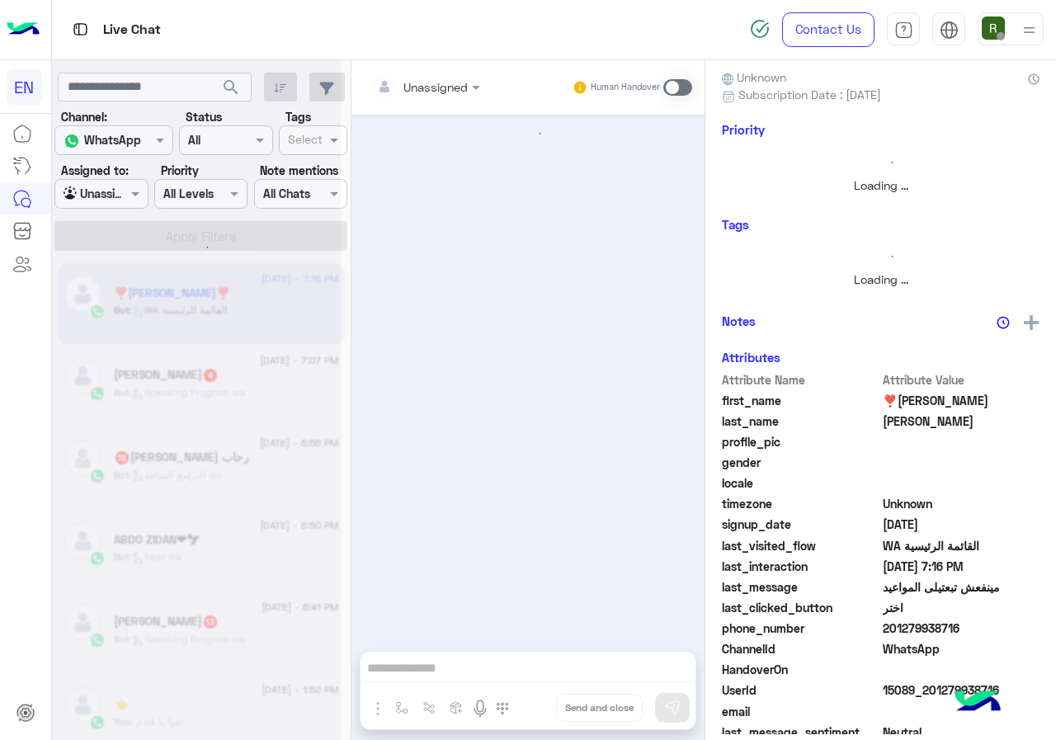
click at [352, 273] on div "search Channel: Channel WhatsApp Status Channel All Tags Select Assigned to: Ag…" at bounding box center [202, 403] width 300 height 687
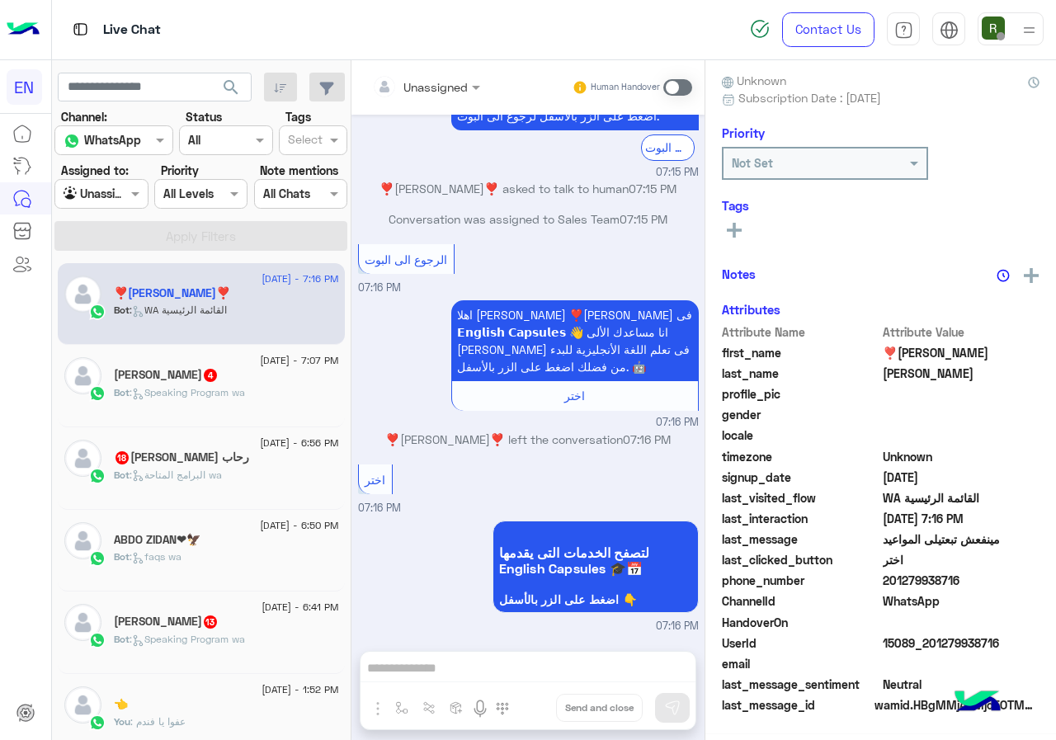
scroll to position [144, 0]
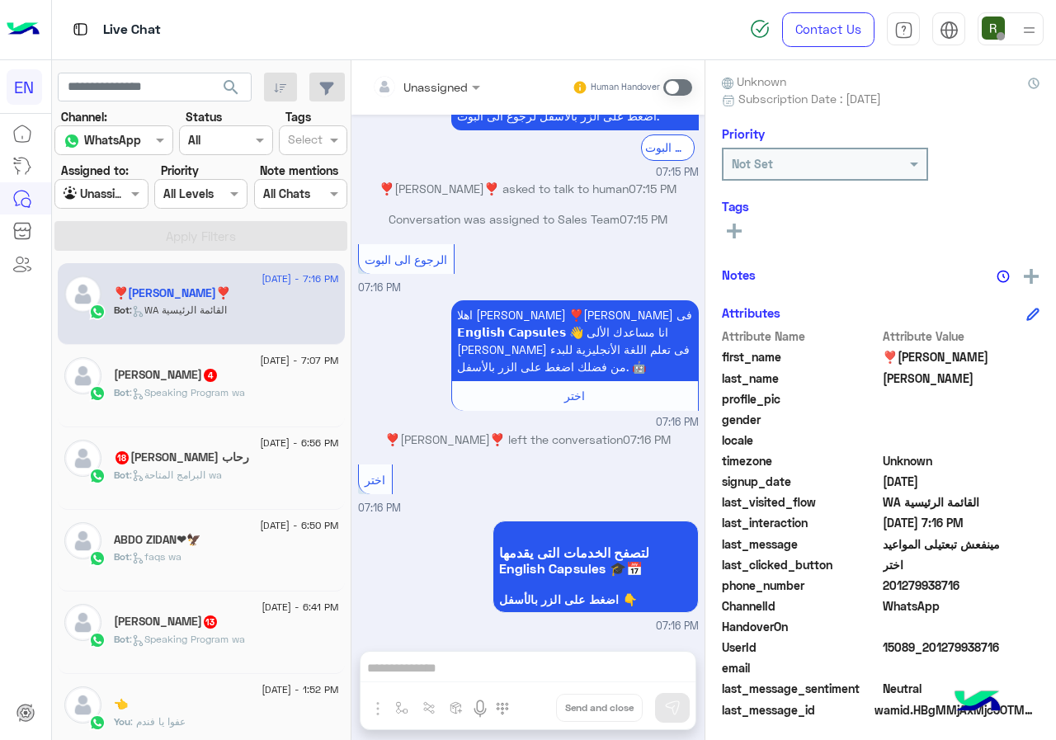
drag, startPoint x: 942, startPoint y: 582, endPoint x: 1004, endPoint y: 588, distance: 63.0
click at [1004, 588] on span "201279938716" at bounding box center [962, 585] width 158 height 17
click at [988, 594] on span "201279938716" at bounding box center [962, 585] width 158 height 17
drag, startPoint x: 940, startPoint y: 585, endPoint x: 1024, endPoint y: 584, distance: 84.2
click at [1024, 584] on span "201279938716" at bounding box center [962, 585] width 158 height 17
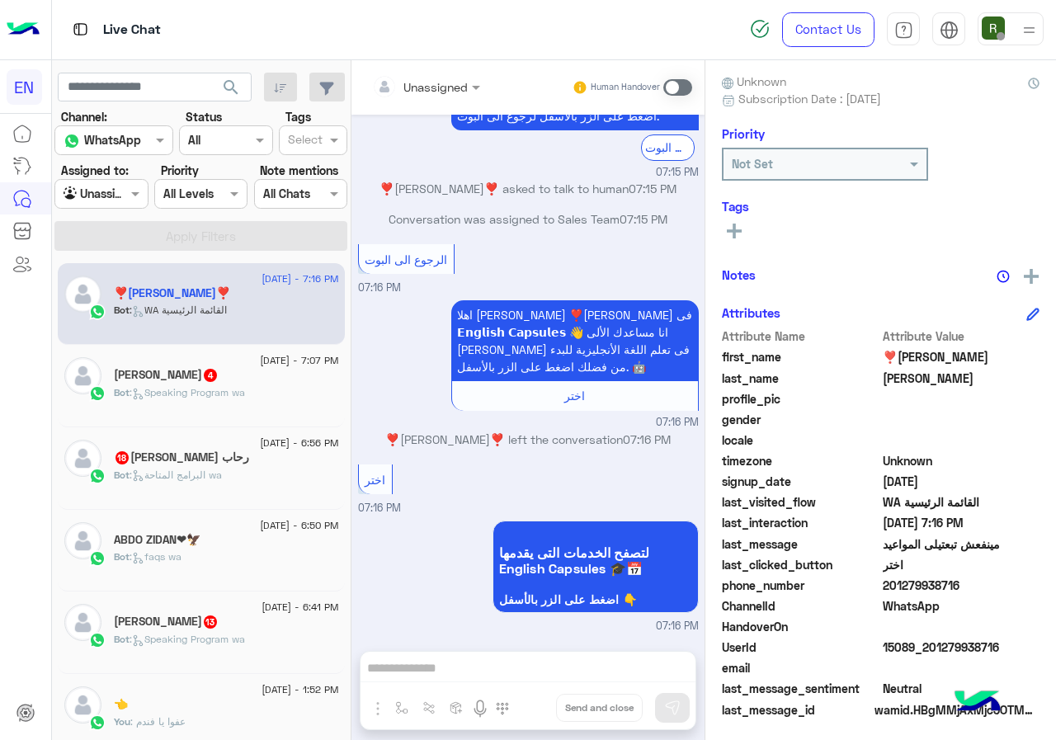
copy span "01279938716"
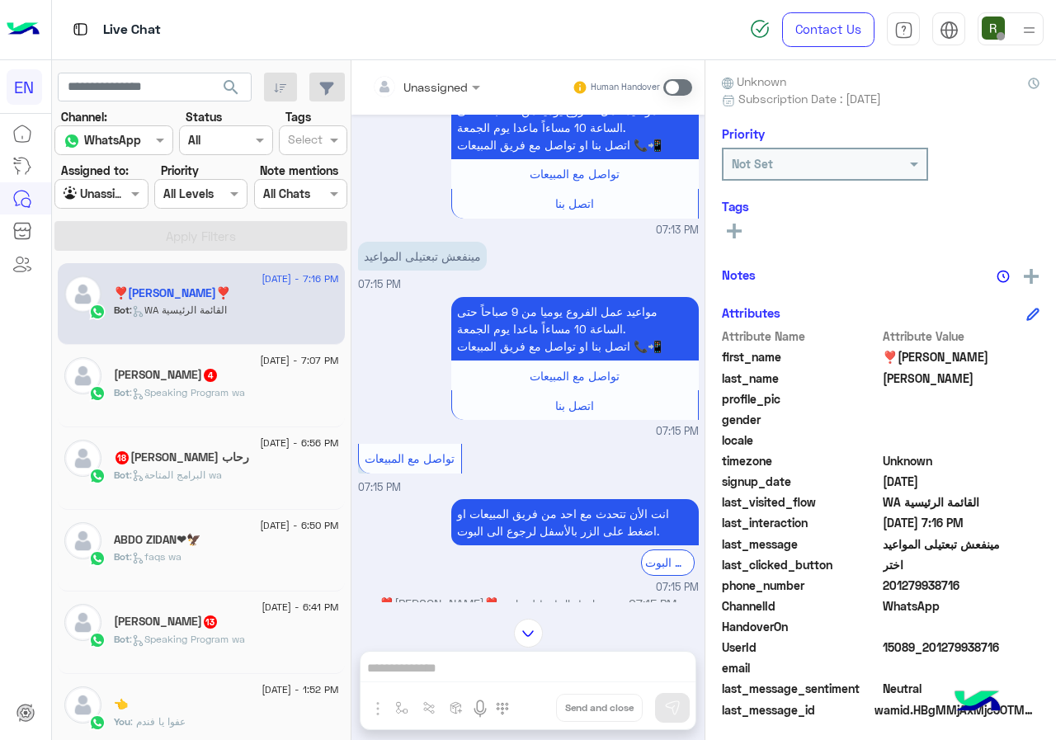
scroll to position [27, 0]
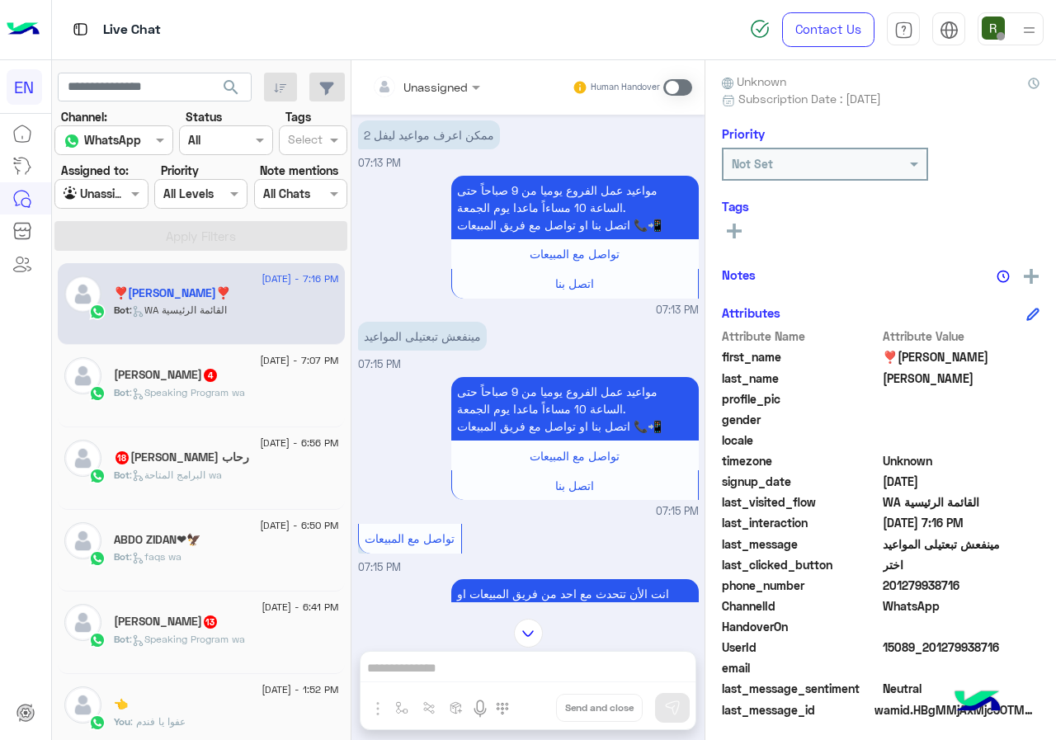
click at [742, 229] on icon at bounding box center [734, 231] width 15 height 15
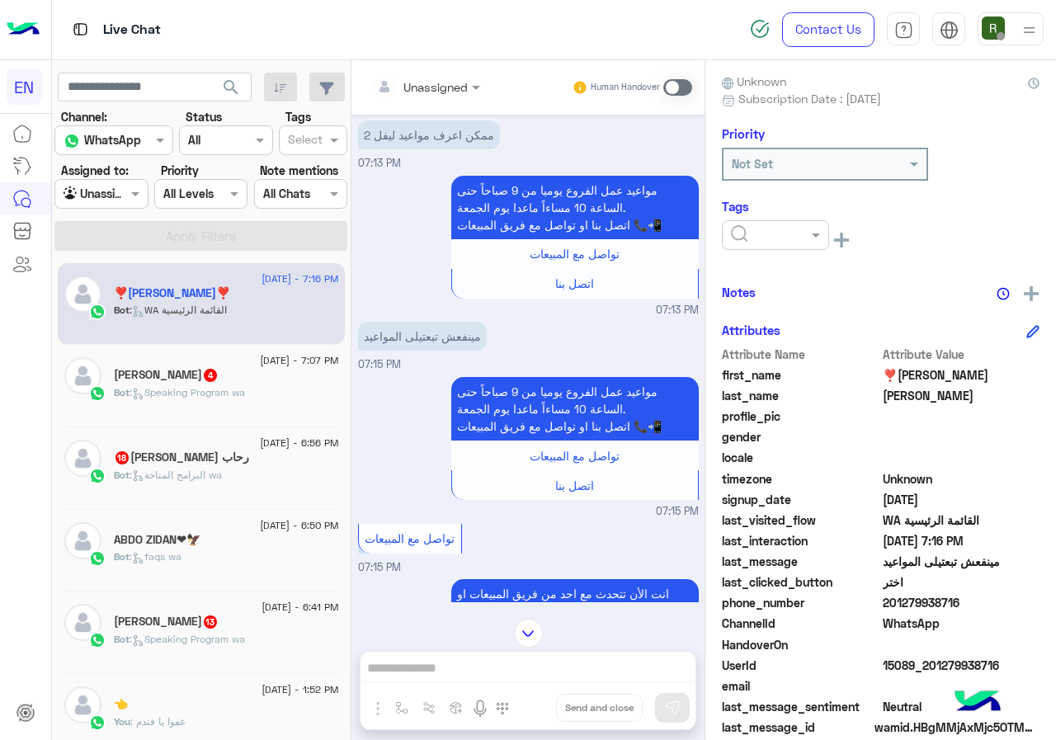
click at [803, 251] on ng-select at bounding box center [775, 238] width 107 height 37
click at [820, 253] on ng-select at bounding box center [775, 238] width 107 height 37
click at [826, 251] on ng-select at bounding box center [775, 238] width 107 height 37
click at [829, 249] on div at bounding box center [775, 235] width 107 height 30
click at [829, 291] on div "Follow Up" at bounding box center [775, 305] width 107 height 31
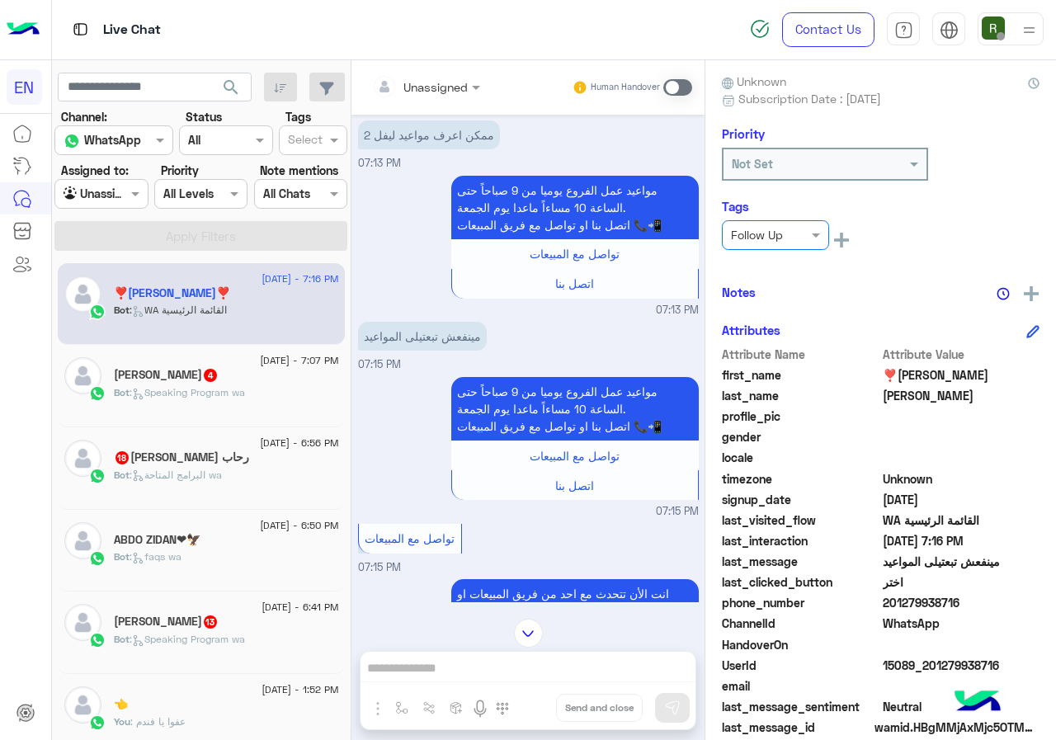
click at [829, 235] on div at bounding box center [776, 234] width 106 height 19
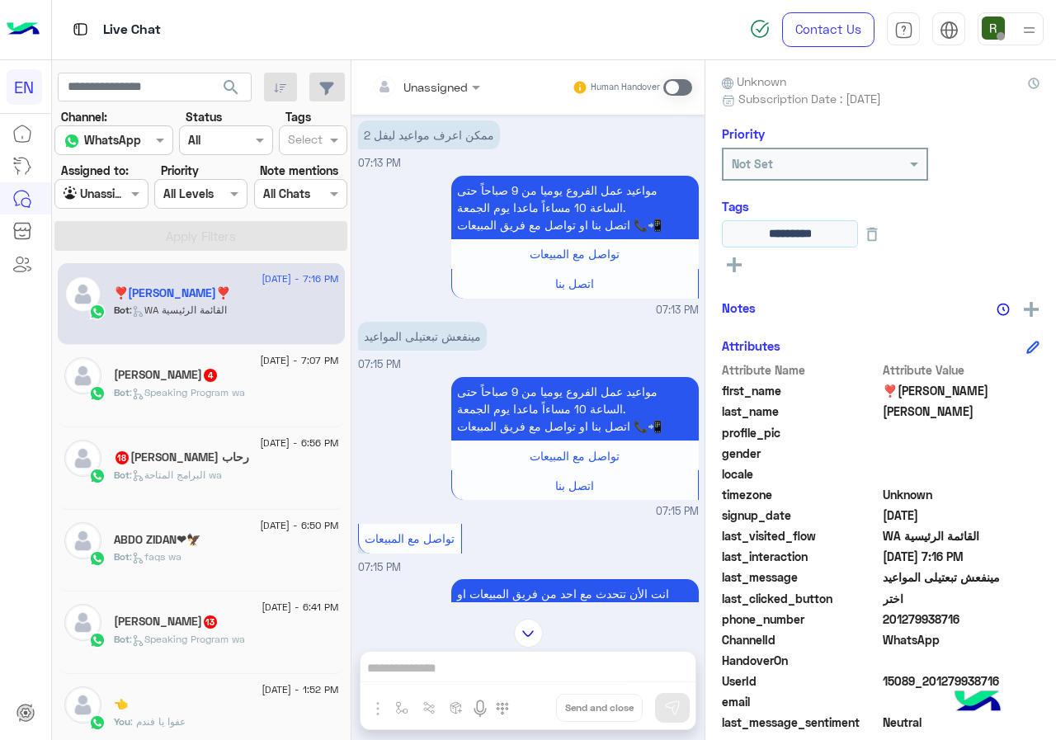
click at [858, 229] on input "*********" at bounding box center [790, 233] width 136 height 27
click at [886, 245] on button at bounding box center [872, 233] width 28 height 27
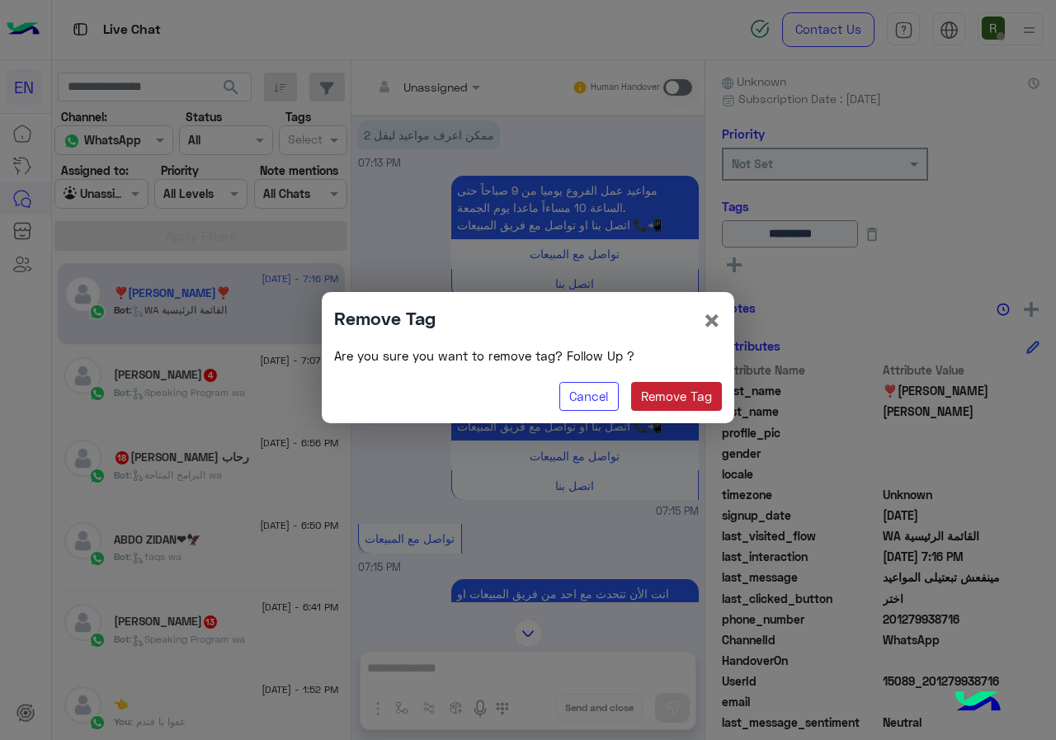
click at [712, 392] on button "Remove Tag" at bounding box center [677, 397] width 92 height 30
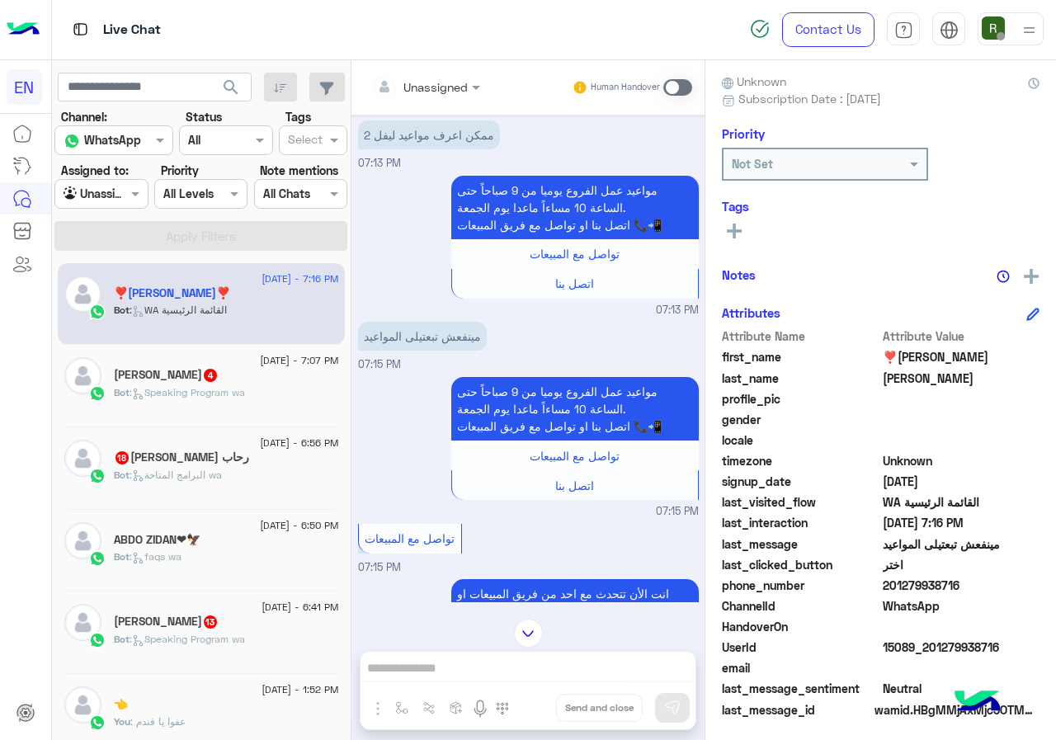
click at [742, 224] on icon at bounding box center [734, 231] width 15 height 15
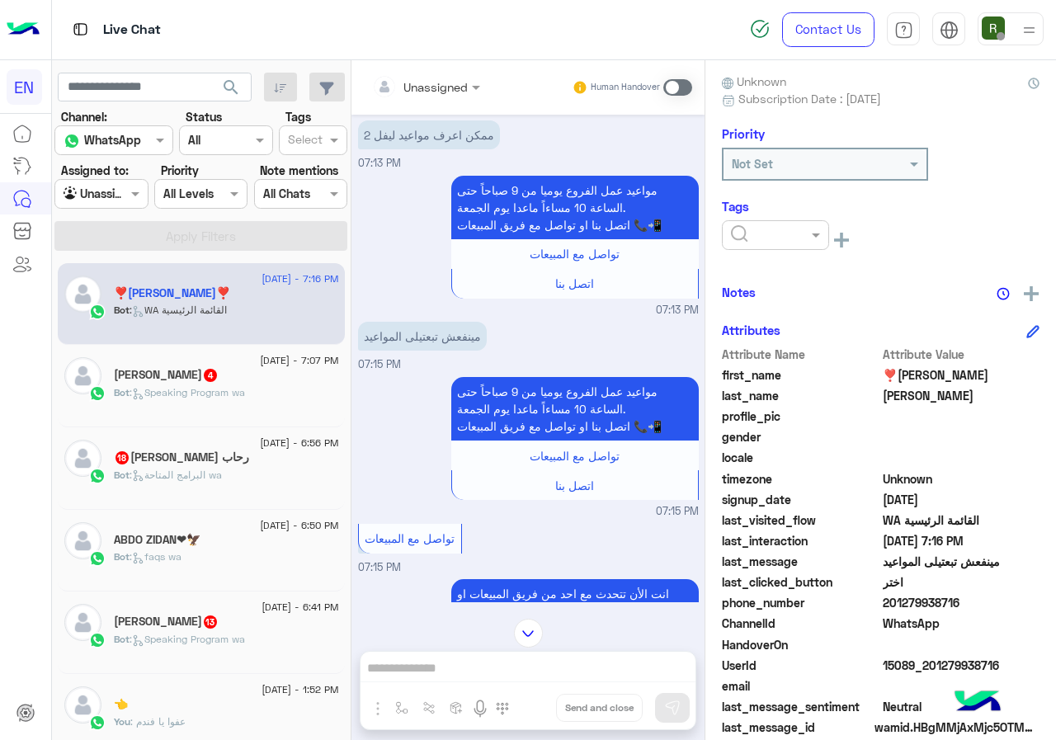
click at [810, 245] on div at bounding box center [775, 235] width 107 height 30
click at [829, 279] on div "Solved" at bounding box center [775, 275] width 107 height 31
drag, startPoint x: 900, startPoint y: 289, endPoint x: 864, endPoint y: 319, distance: 47.4
click at [901, 289] on div "Notes" at bounding box center [881, 292] width 318 height 21
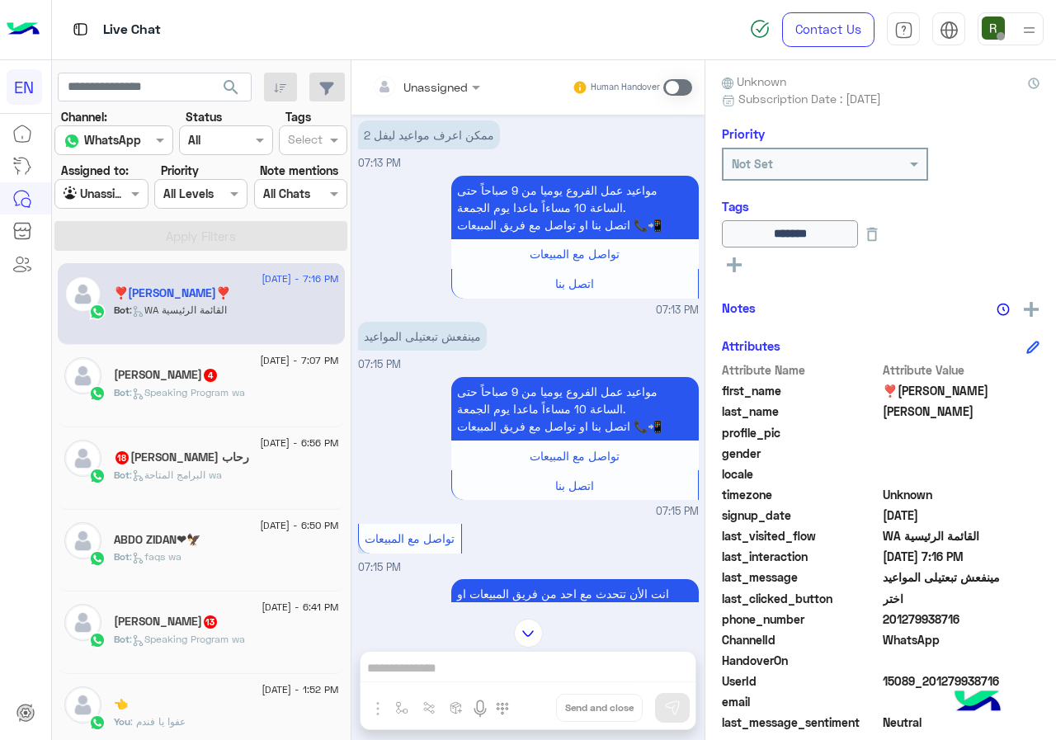
click at [480, 108] on div "Unassigned Human Handover" at bounding box center [528, 87] width 353 height 54
click at [439, 84] on input "text" at bounding box center [405, 86] width 67 height 17
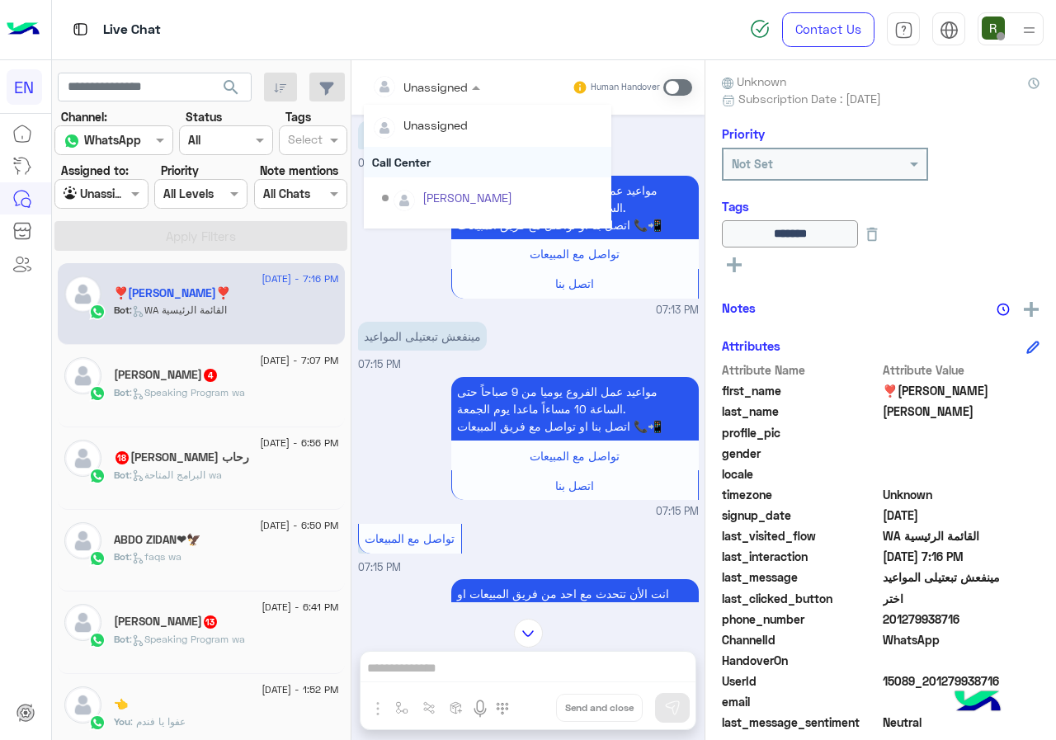
click at [481, 168] on div "Call Center" at bounding box center [488, 162] width 248 height 31
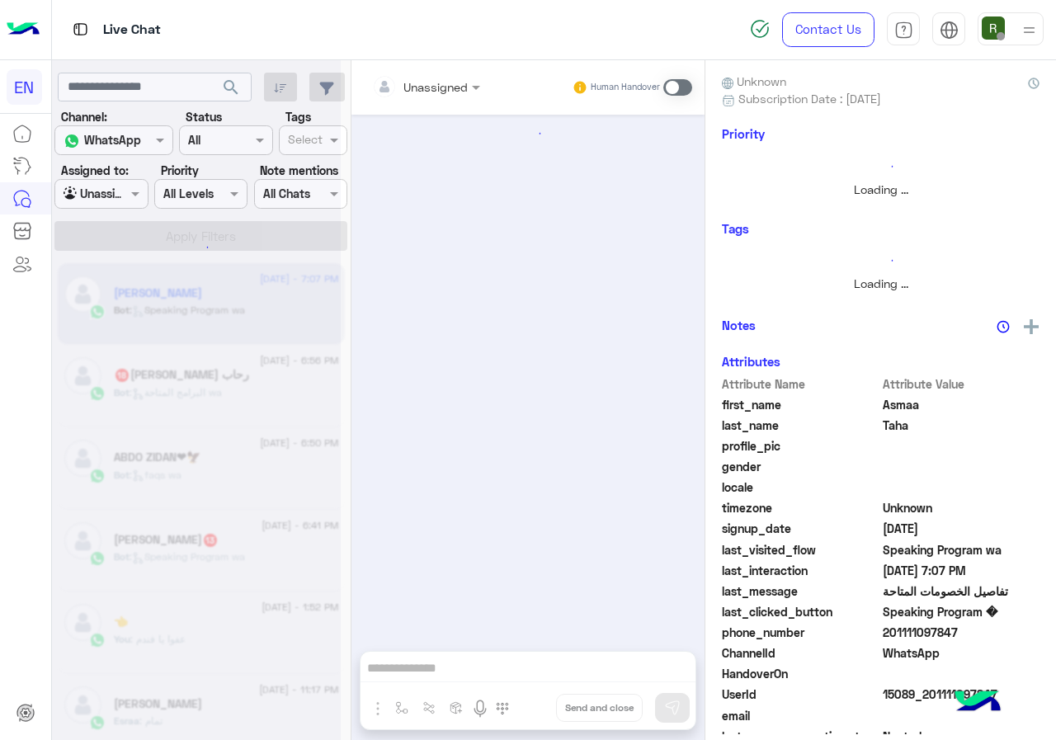
scroll to position [2304, 0]
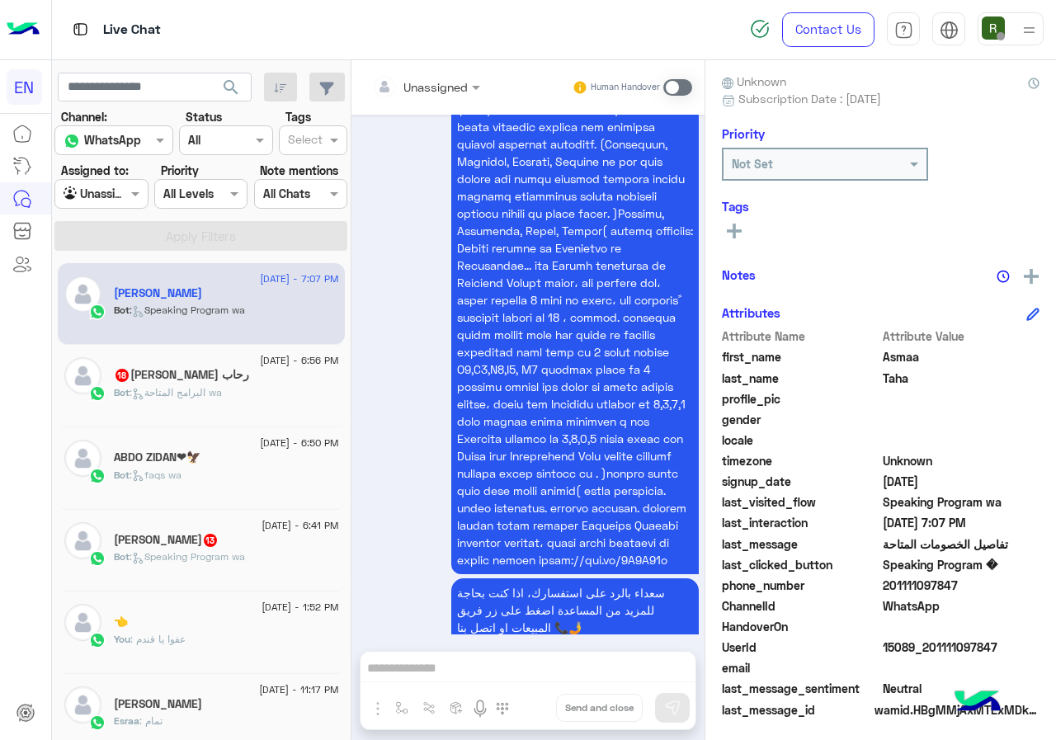
drag, startPoint x: 939, startPoint y: 585, endPoint x: 1056, endPoint y: 581, distance: 116.4
click at [1041, 581] on span "201111097847" at bounding box center [962, 585] width 158 height 17
click at [439, 87] on input "text" at bounding box center [405, 86] width 67 height 17
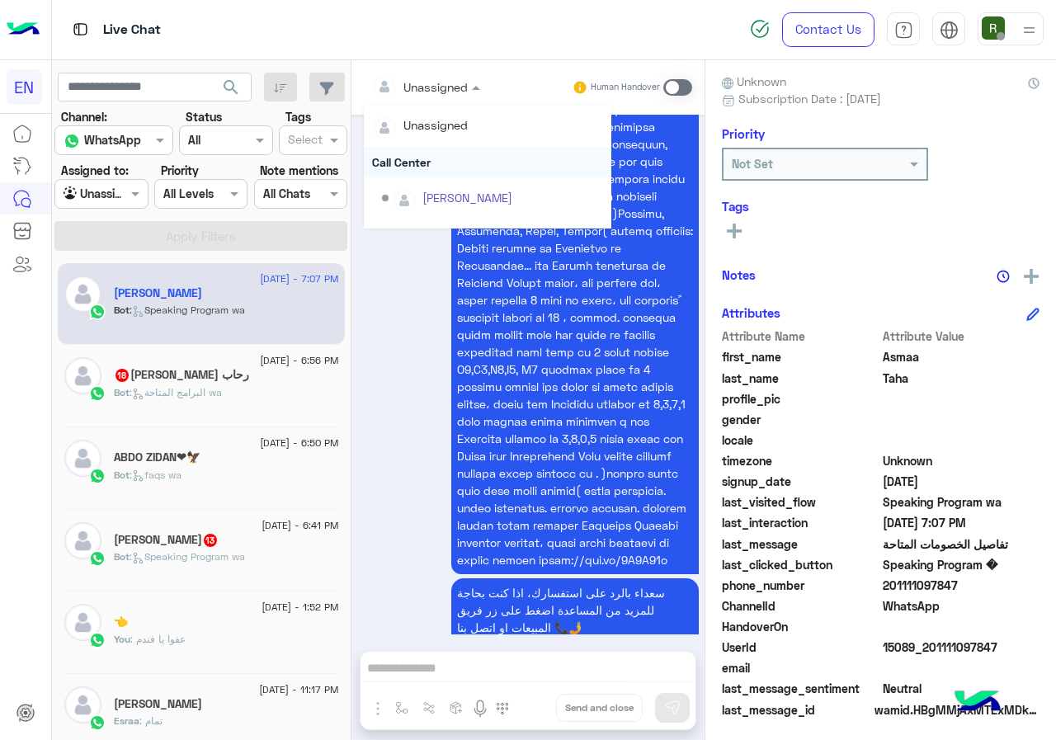
scroll to position [274, 0]
click at [507, 177] on div "Sales Team" at bounding box center [488, 171] width 248 height 31
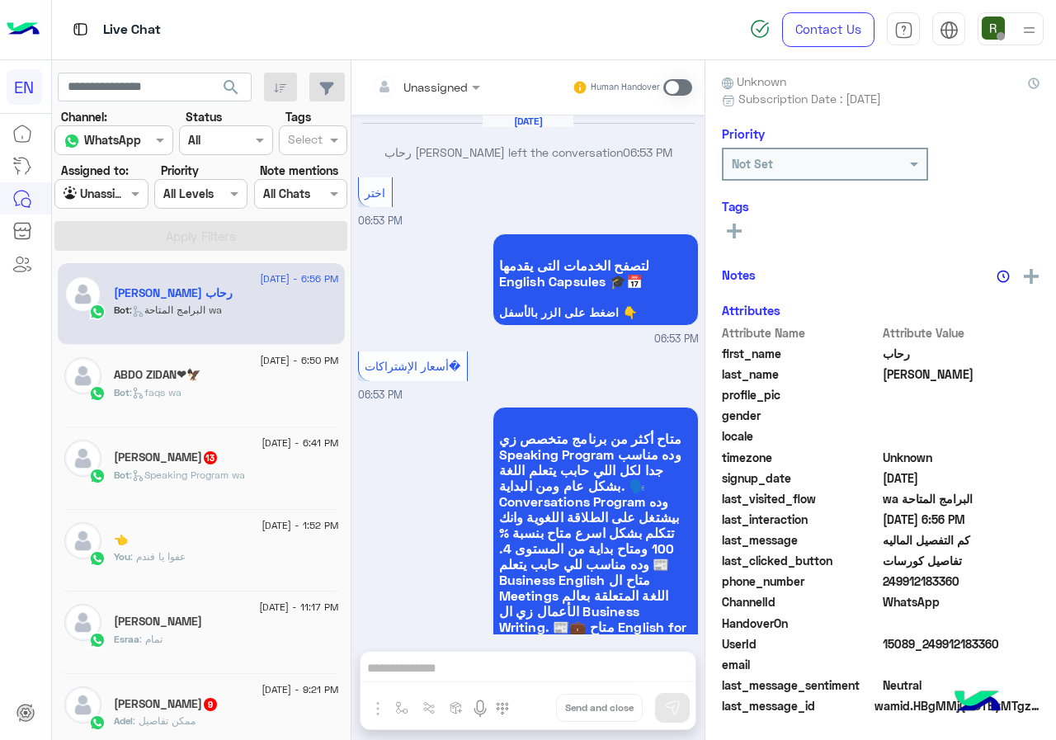
scroll to position [2006, 0]
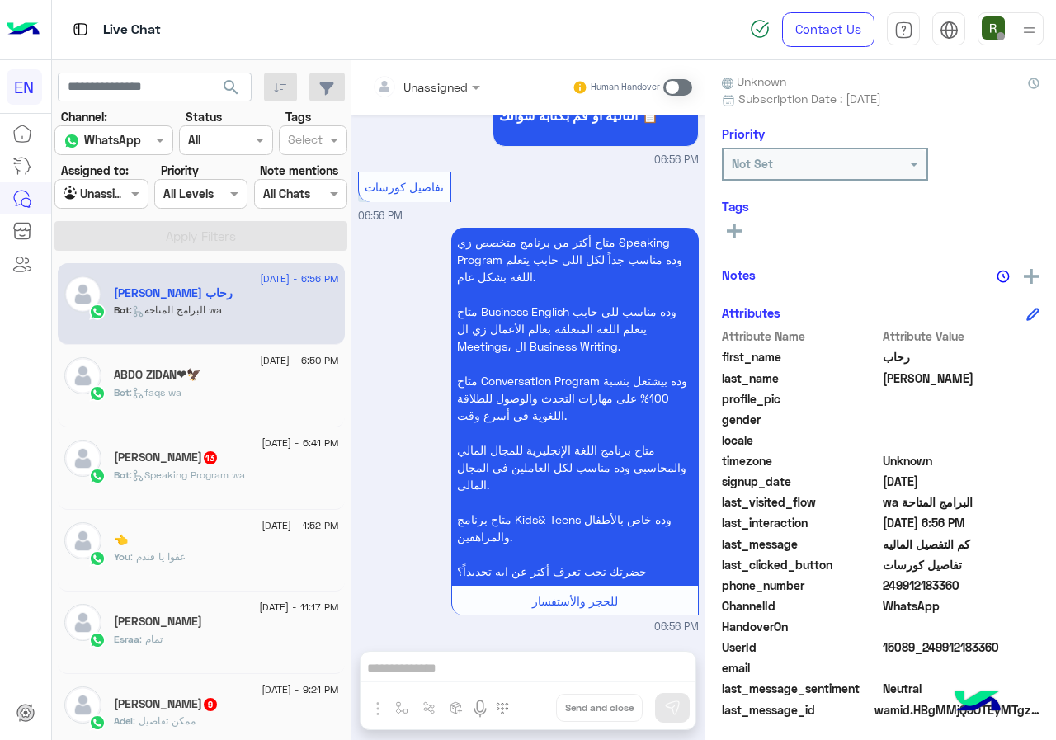
click at [930, 583] on div "phone_number [PHONE_NUMBER]" at bounding box center [881, 587] width 318 height 21
copy span "249912183360"
click at [465, 95] on div "Unassigned" at bounding box center [436, 86] width 64 height 17
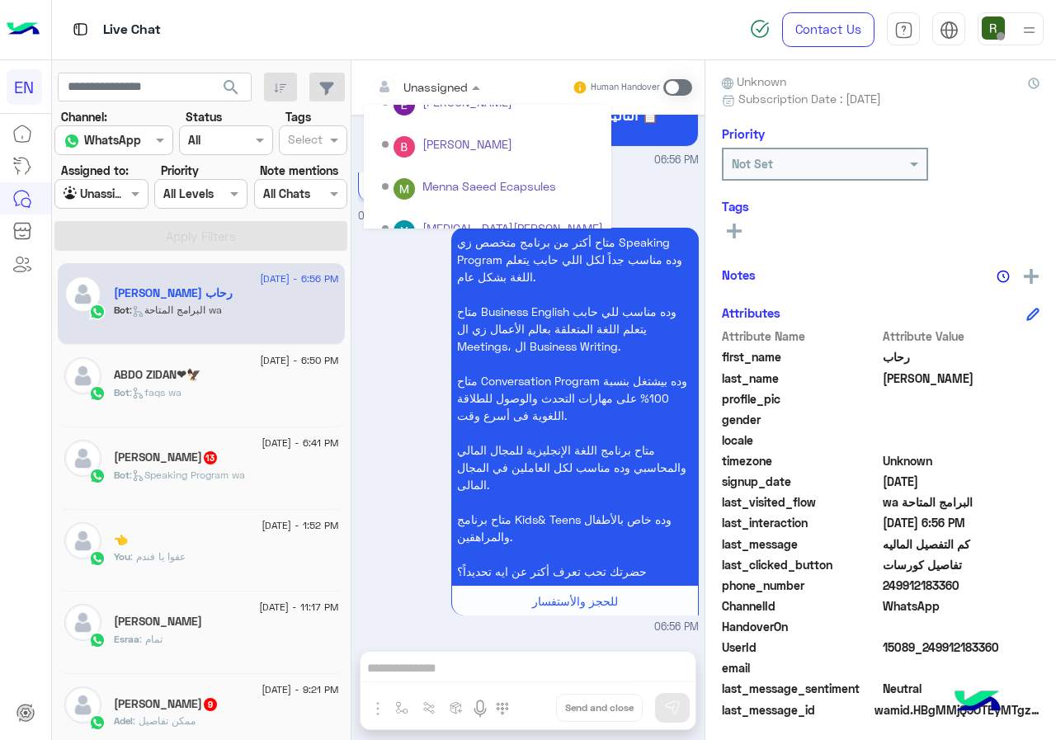
scroll to position [274, 0]
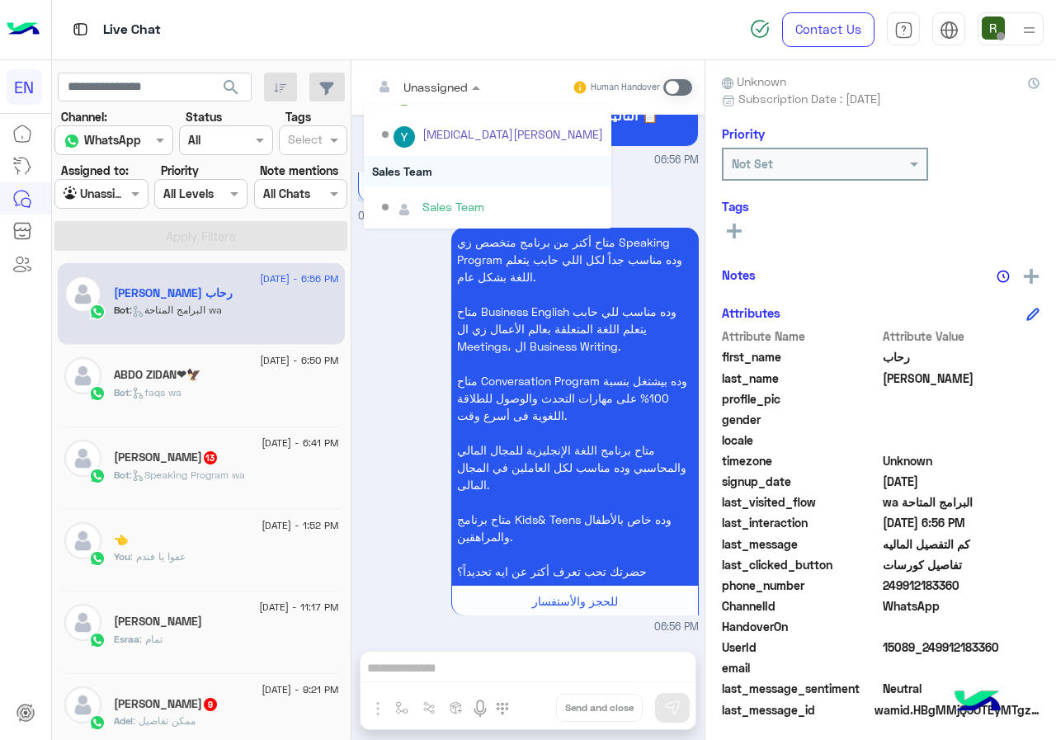
click at [504, 166] on div "Sales Team" at bounding box center [488, 171] width 248 height 31
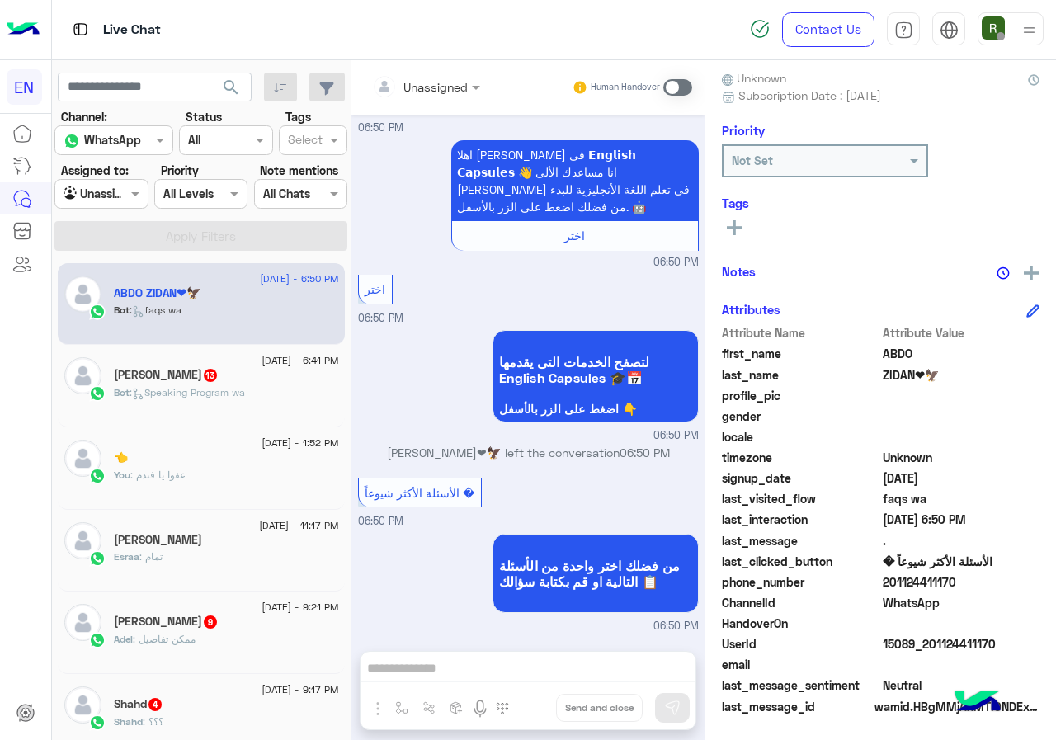
scroll to position [149, 0]
drag, startPoint x: 938, startPoint y: 582, endPoint x: 1024, endPoint y: 576, distance: 86.0
click at [1024, 576] on span "201124411170" at bounding box center [962, 581] width 158 height 17
copy span "01124411170"
click at [742, 228] on rect at bounding box center [734, 226] width 15 height 3
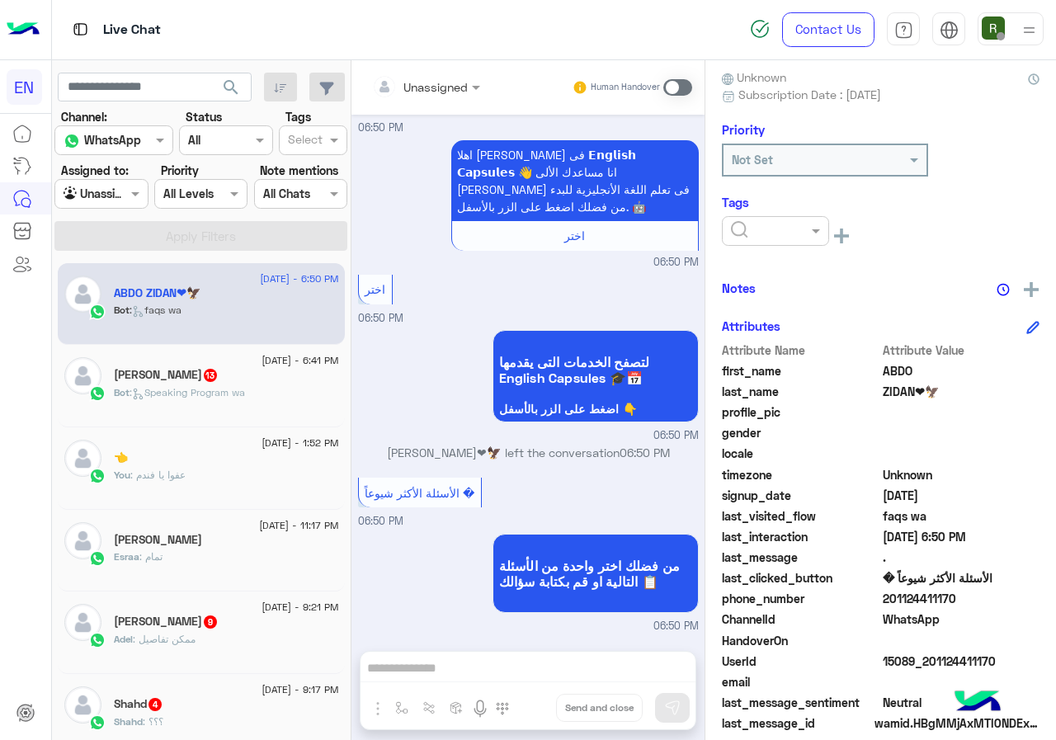
click at [782, 234] on input "text" at bounding box center [756, 231] width 50 height 17
click at [829, 264] on div "Solved" at bounding box center [775, 271] width 107 height 31
click at [874, 267] on div "[PERSON_NAME]❤🦅 Reachable Unknown Subscription Date : [DATE] Priority Not Set T…" at bounding box center [881, 397] width 351 height 674
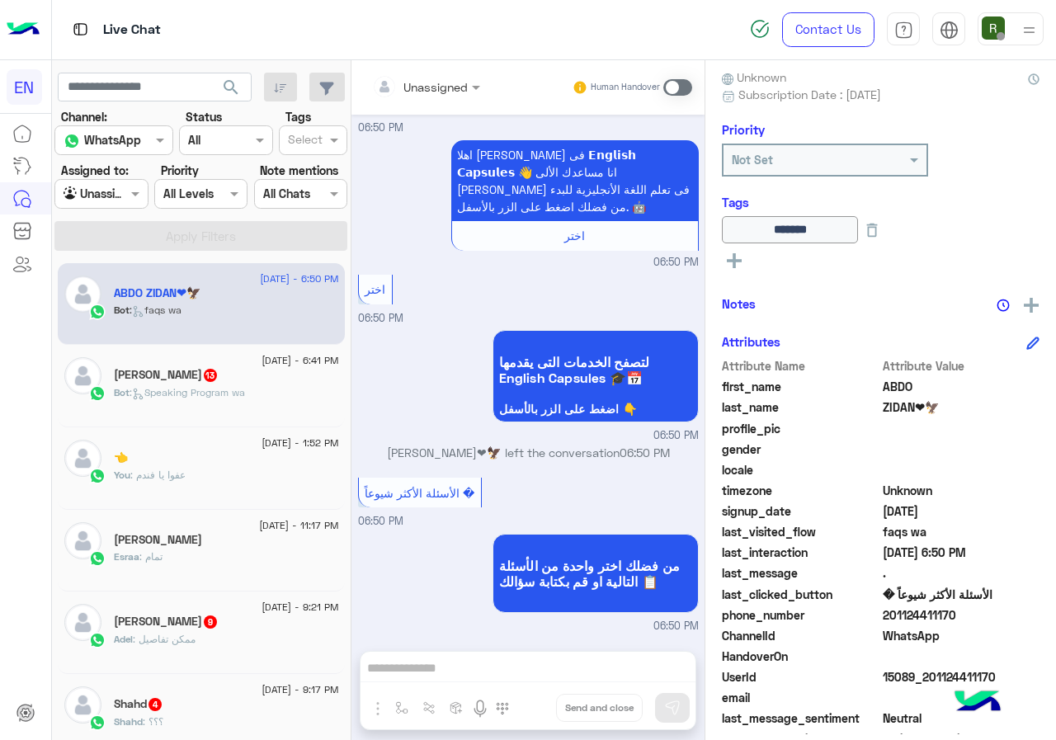
click at [439, 82] on input "text" at bounding box center [405, 86] width 67 height 17
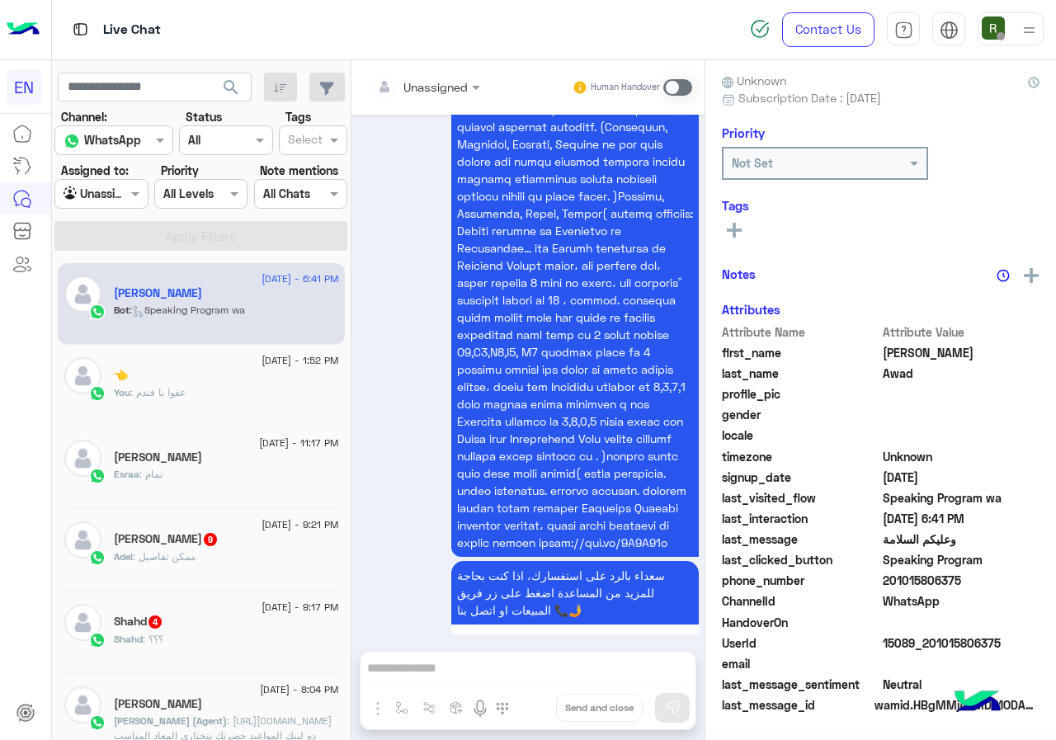
scroll to position [144, 0]
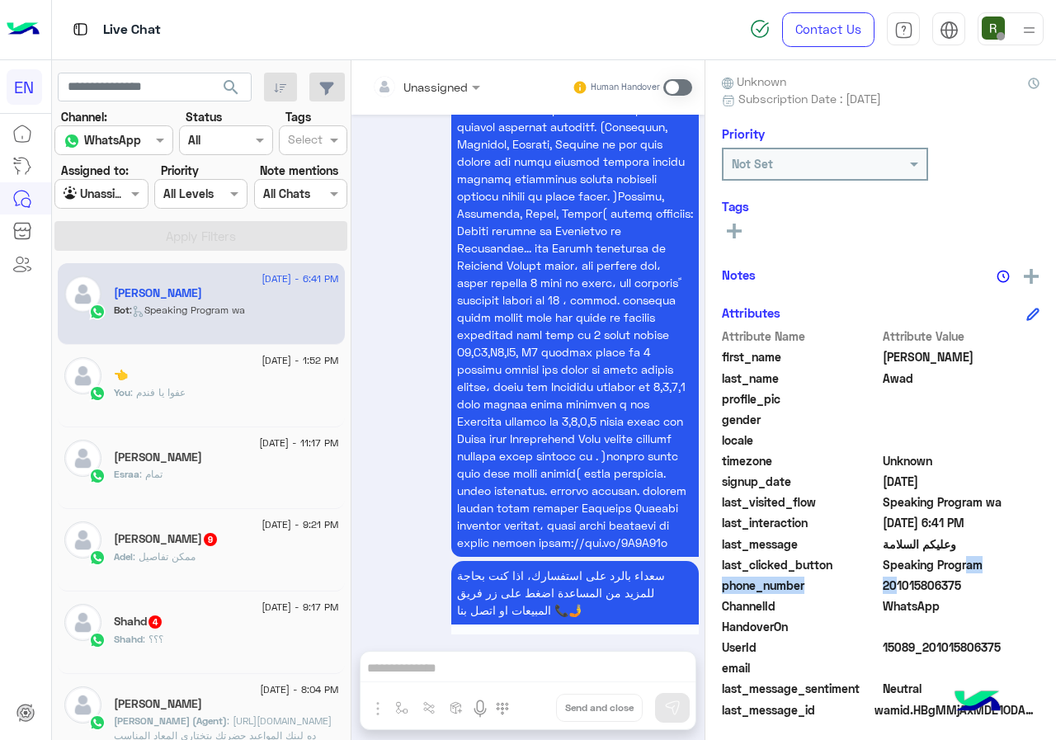
drag, startPoint x: 938, startPoint y: 579, endPoint x: 1009, endPoint y: 575, distance: 71.1
click at [1009, 575] on div "Attribute Name Attribute Value first_name [PERSON_NAME] last_name [PERSON_NAME]…" at bounding box center [881, 525] width 318 height 394
click at [1007, 588] on span "201015806375" at bounding box center [962, 585] width 158 height 17
drag, startPoint x: 937, startPoint y: 584, endPoint x: 1009, endPoint y: 576, distance: 73.1
click at [1009, 577] on span "201015806375" at bounding box center [962, 585] width 158 height 17
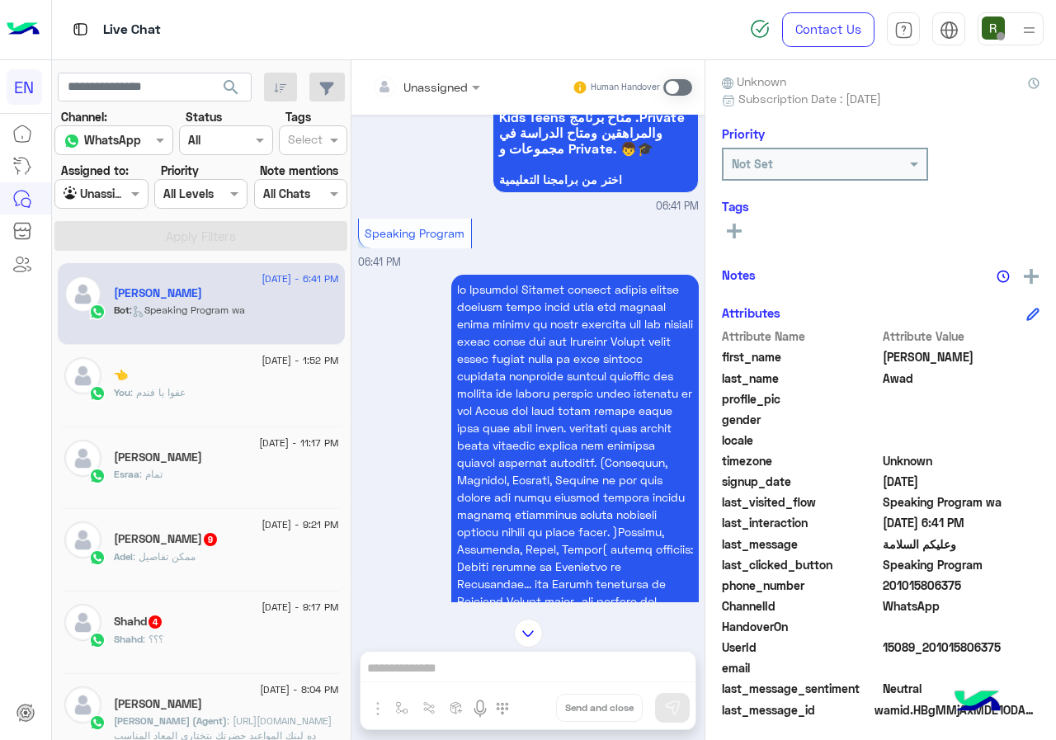
scroll to position [2028, 0]
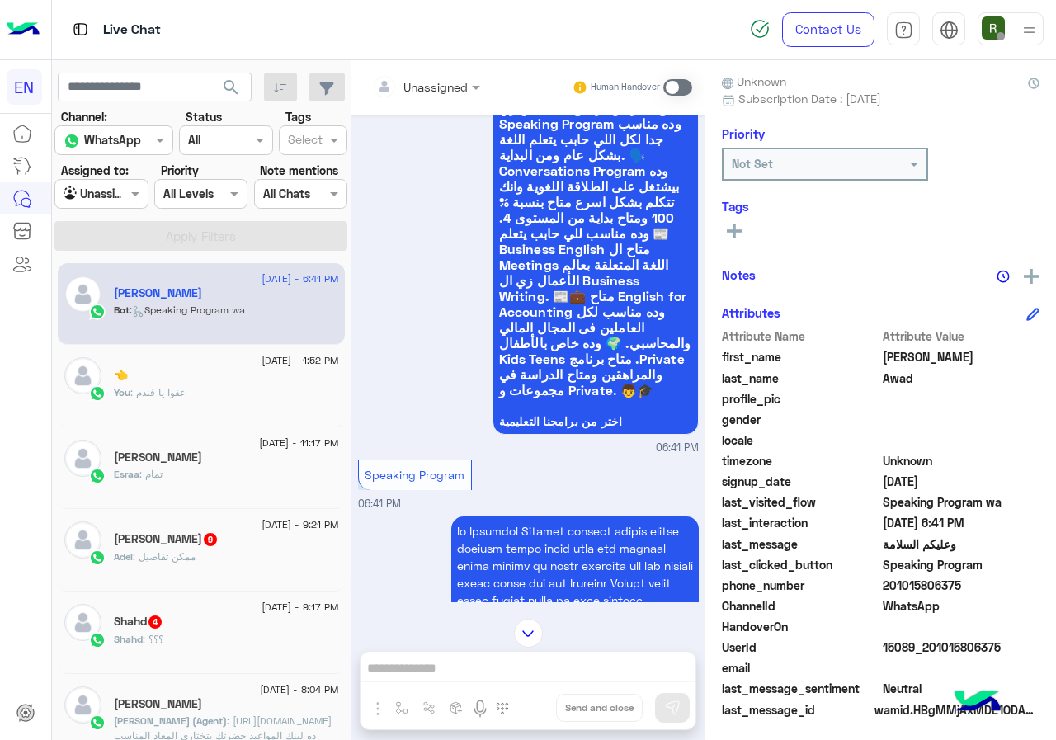
click at [468, 97] on div "Unassigned" at bounding box center [420, 86] width 96 height 33
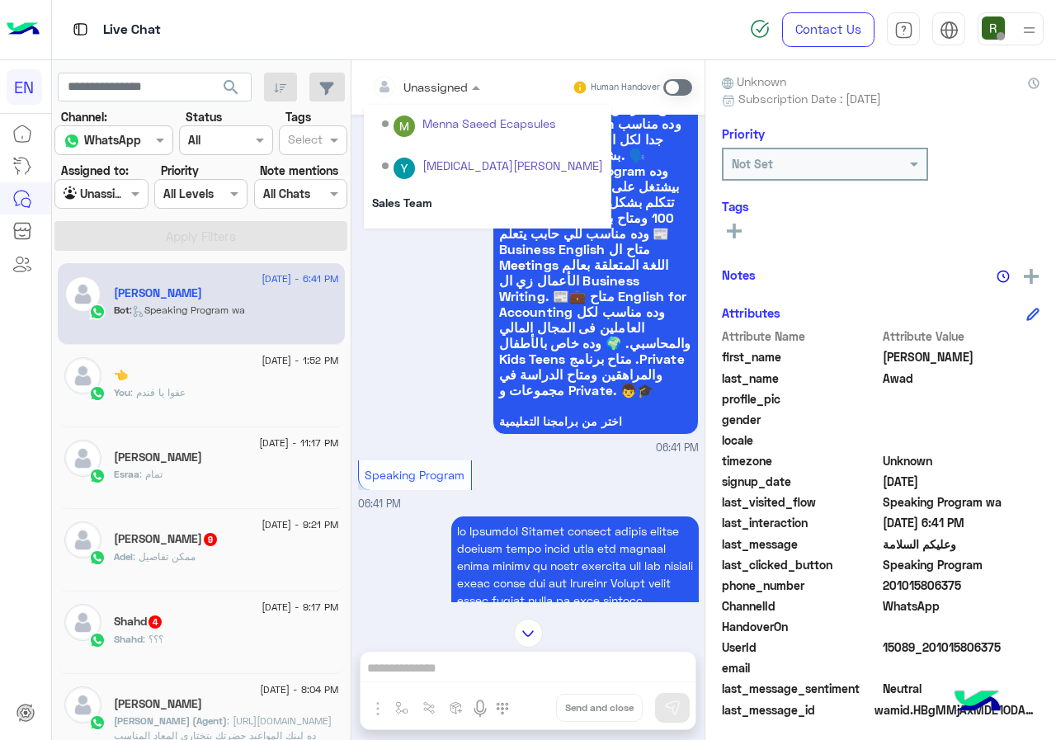
scroll to position [274, 0]
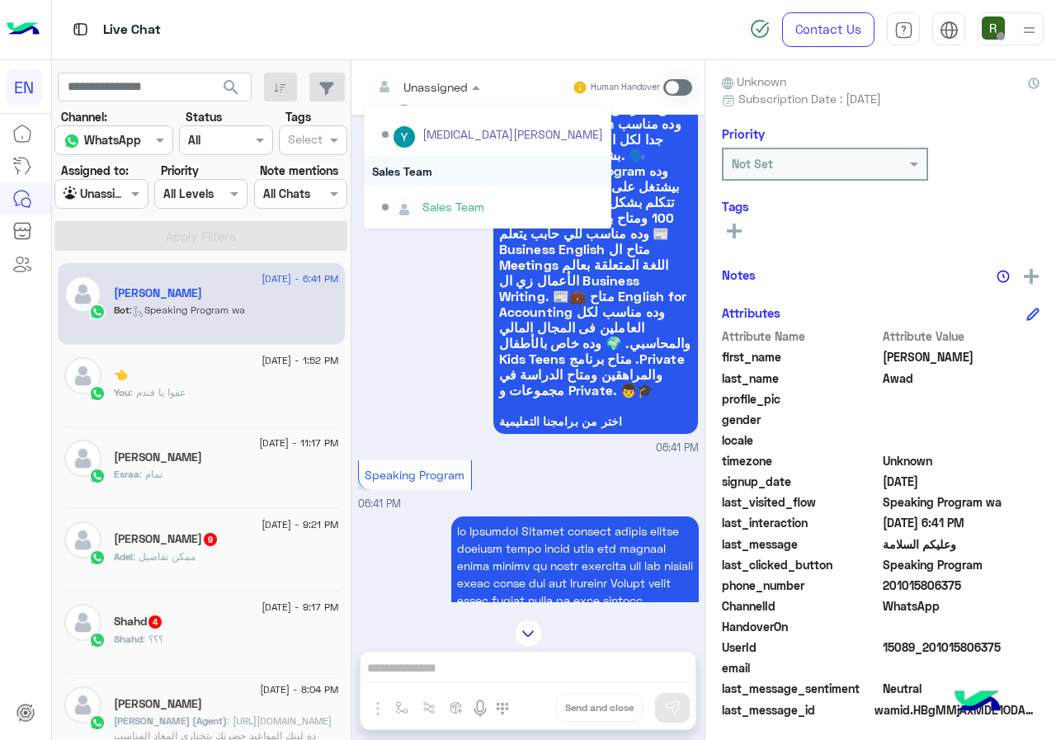
click at [491, 175] on div "Sales Team" at bounding box center [488, 171] width 248 height 31
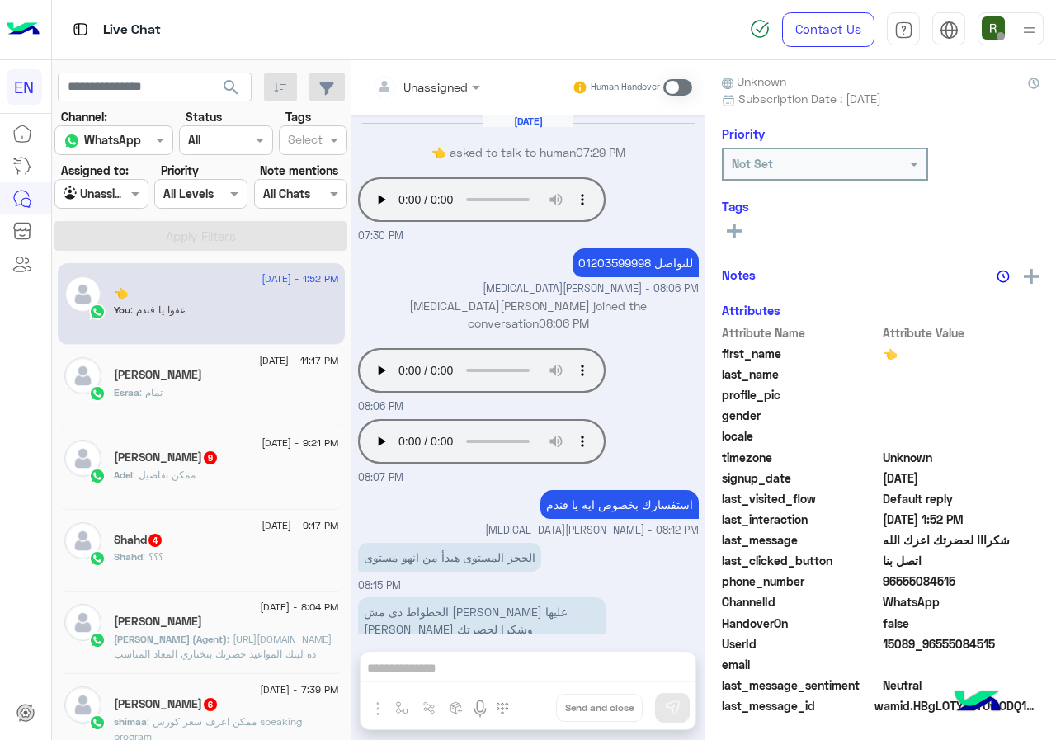
scroll to position [602, 0]
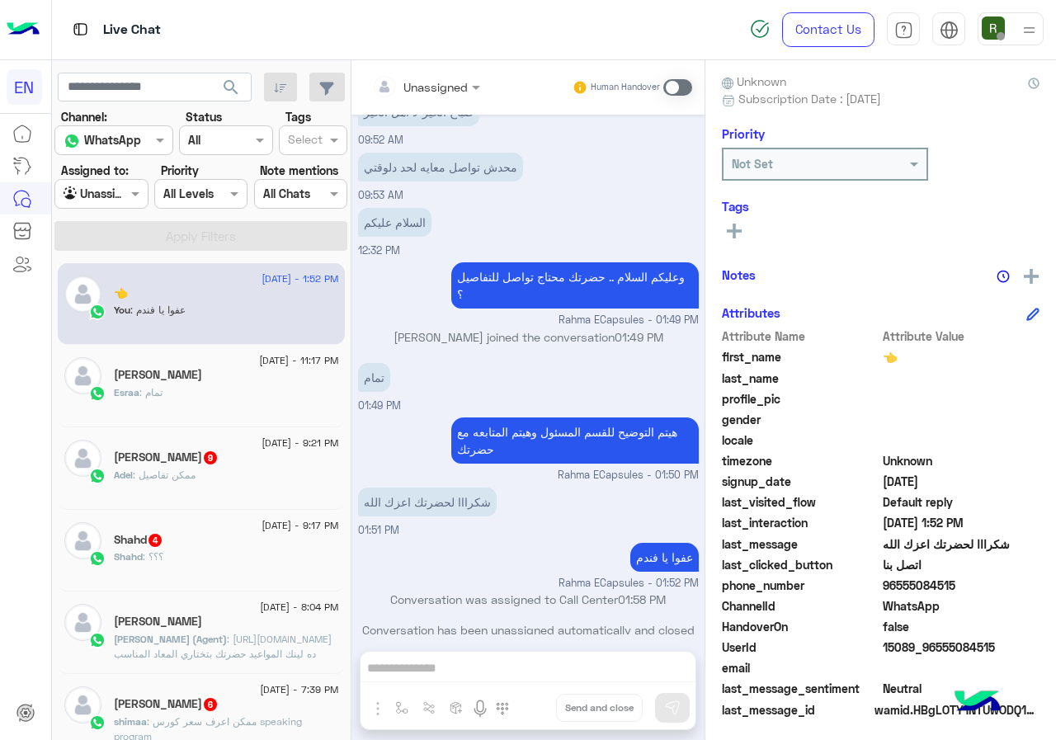
click at [224, 394] on div "Esraa : تمام" at bounding box center [226, 399] width 225 height 29
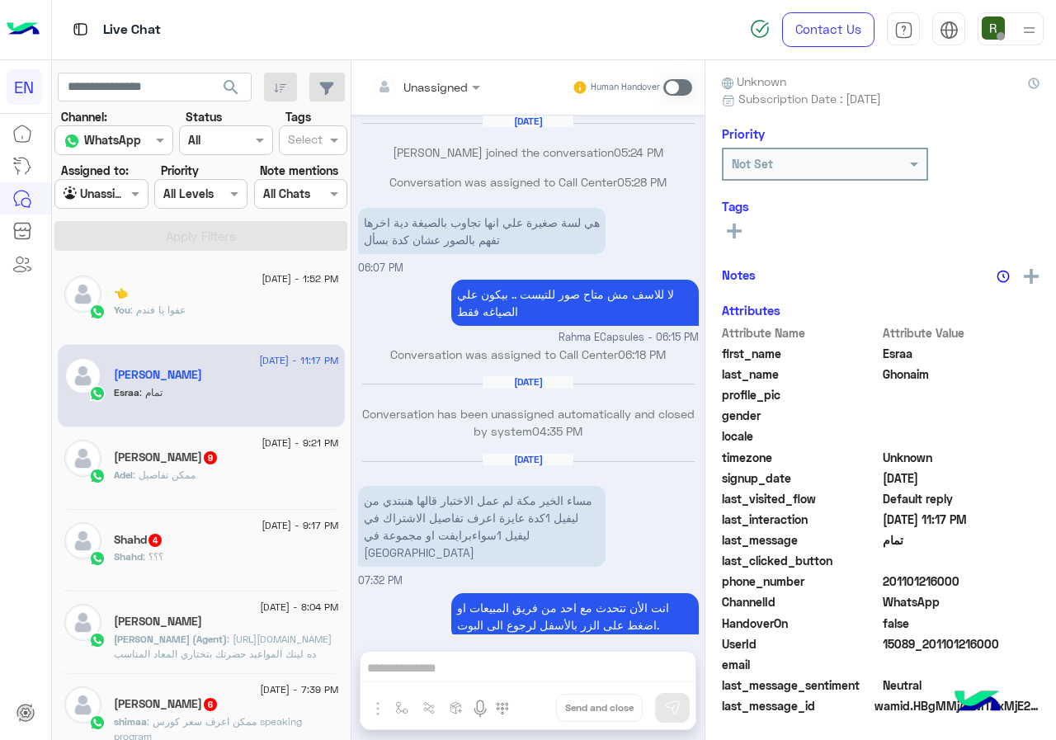
scroll to position [901, 0]
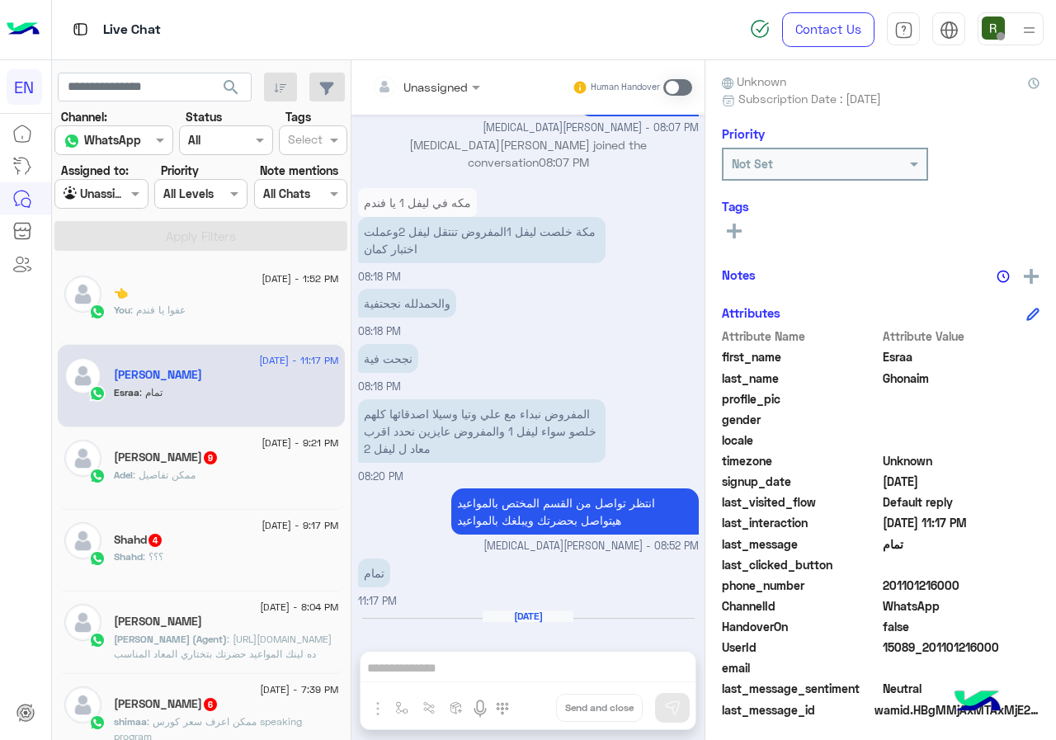
click at [439, 87] on input "text" at bounding box center [405, 86] width 67 height 17
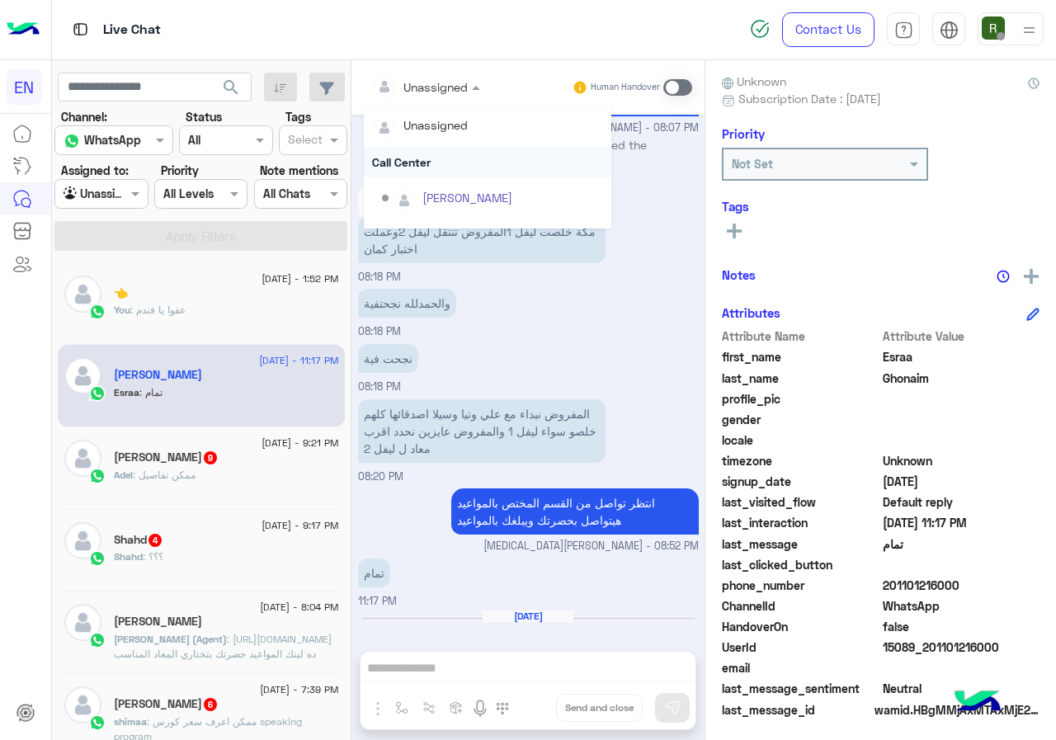
click at [487, 164] on div "Call Center" at bounding box center [488, 162] width 248 height 31
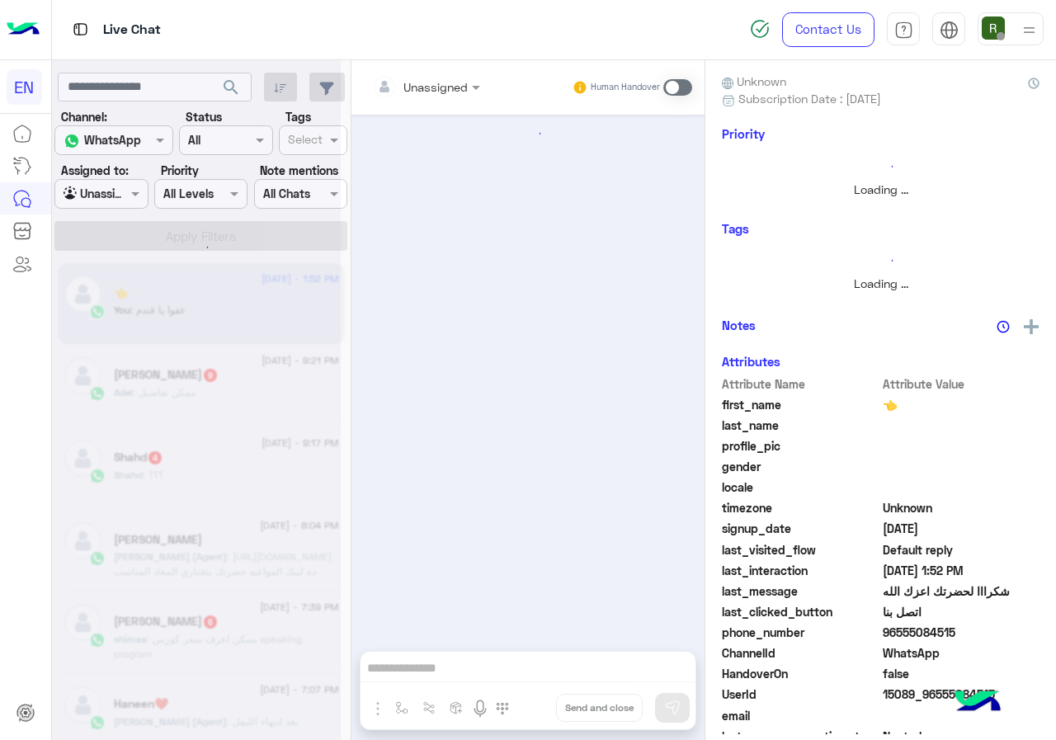
scroll to position [602, 0]
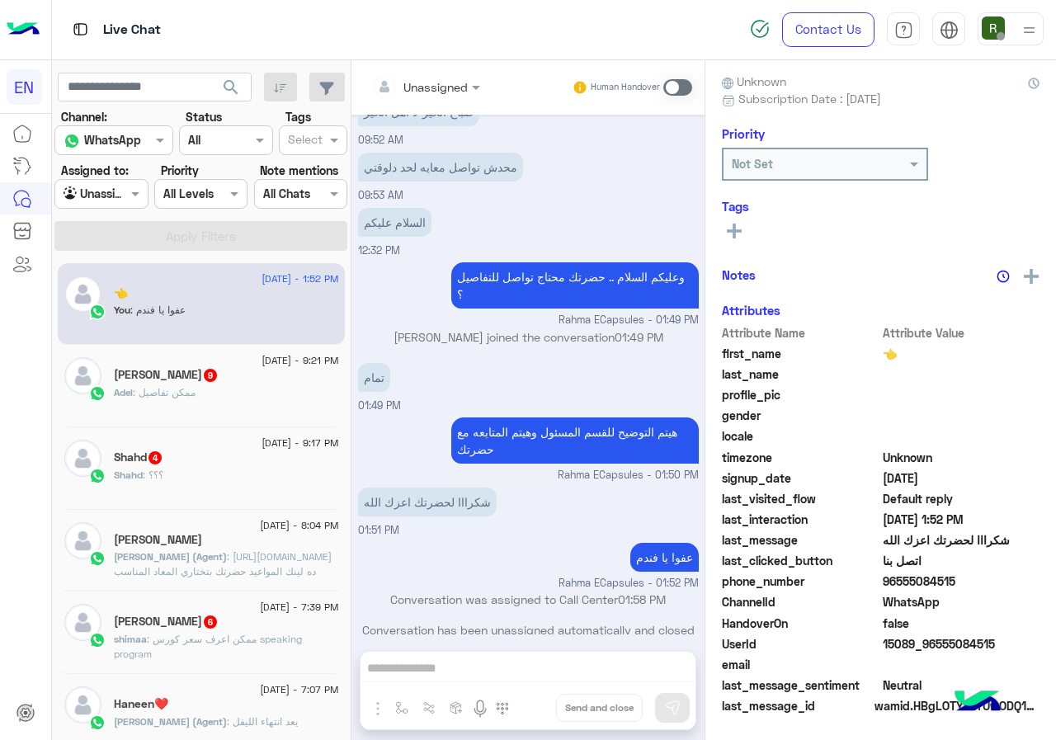
click at [242, 411] on div "Adel : ممكن تفاصيل" at bounding box center [226, 399] width 225 height 29
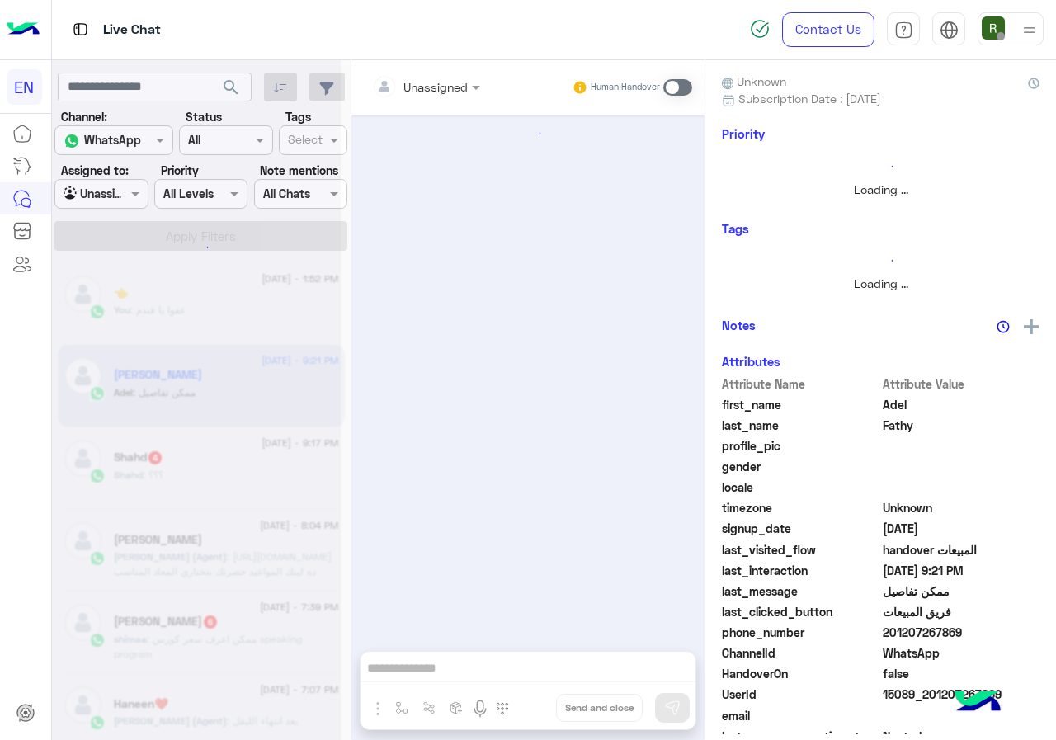
scroll to position [1816, 0]
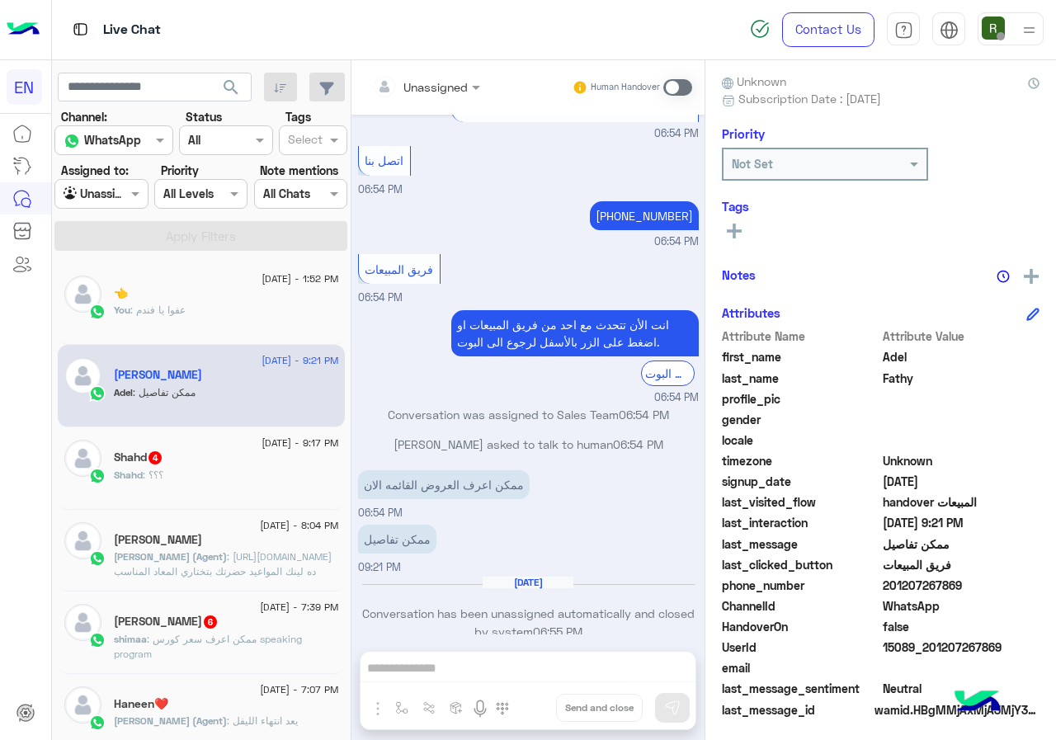
drag, startPoint x: 934, startPoint y: 577, endPoint x: 1023, endPoint y: 578, distance: 88.3
click at [1023, 578] on span "201207267869" at bounding box center [962, 585] width 158 height 17
drag, startPoint x: 997, startPoint y: 586, endPoint x: 967, endPoint y: 591, distance: 30.1
click at [997, 588] on span "201207267869" at bounding box center [962, 585] width 158 height 17
click at [947, 585] on span "201207267869" at bounding box center [962, 585] width 158 height 17
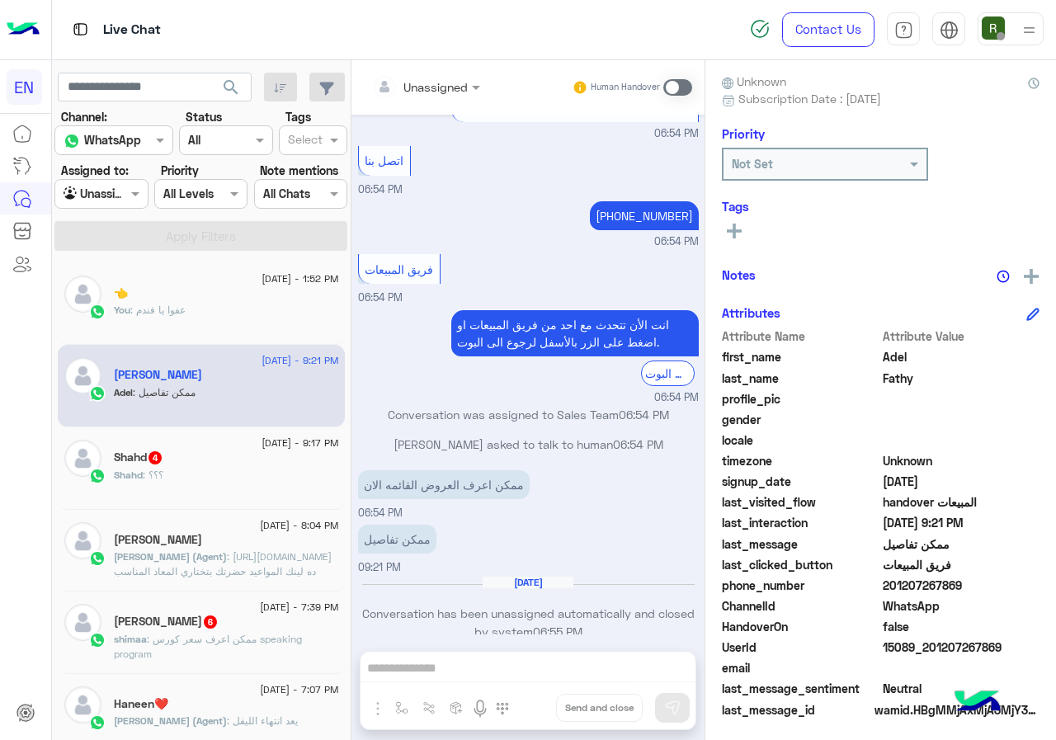
drag, startPoint x: 938, startPoint y: 583, endPoint x: 1006, endPoint y: 580, distance: 68.6
click at [1006, 580] on span "201207267869" at bounding box center [962, 585] width 158 height 17
drag, startPoint x: 993, startPoint y: 584, endPoint x: 952, endPoint y: 591, distance: 41.0
click at [952, 591] on span "201207267869" at bounding box center [962, 585] width 158 height 17
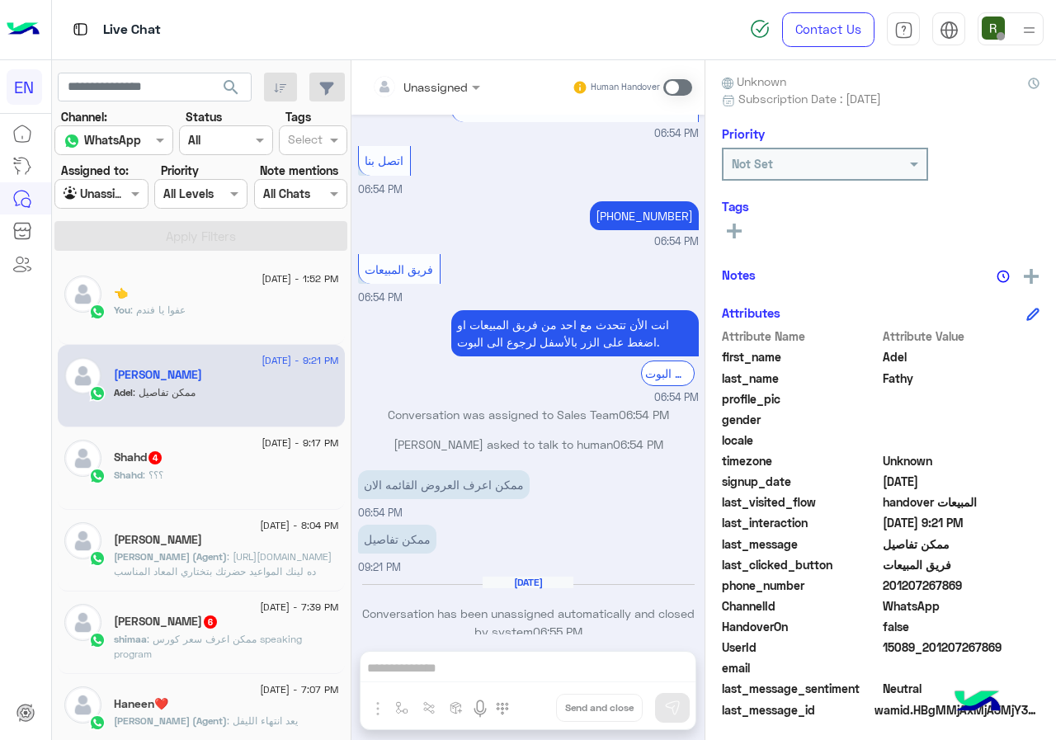
drag, startPoint x: 940, startPoint y: 586, endPoint x: 1019, endPoint y: 585, distance: 79.2
click at [1019, 585] on span "201207267869" at bounding box center [962, 585] width 158 height 17
click at [439, 80] on input "text" at bounding box center [405, 86] width 67 height 17
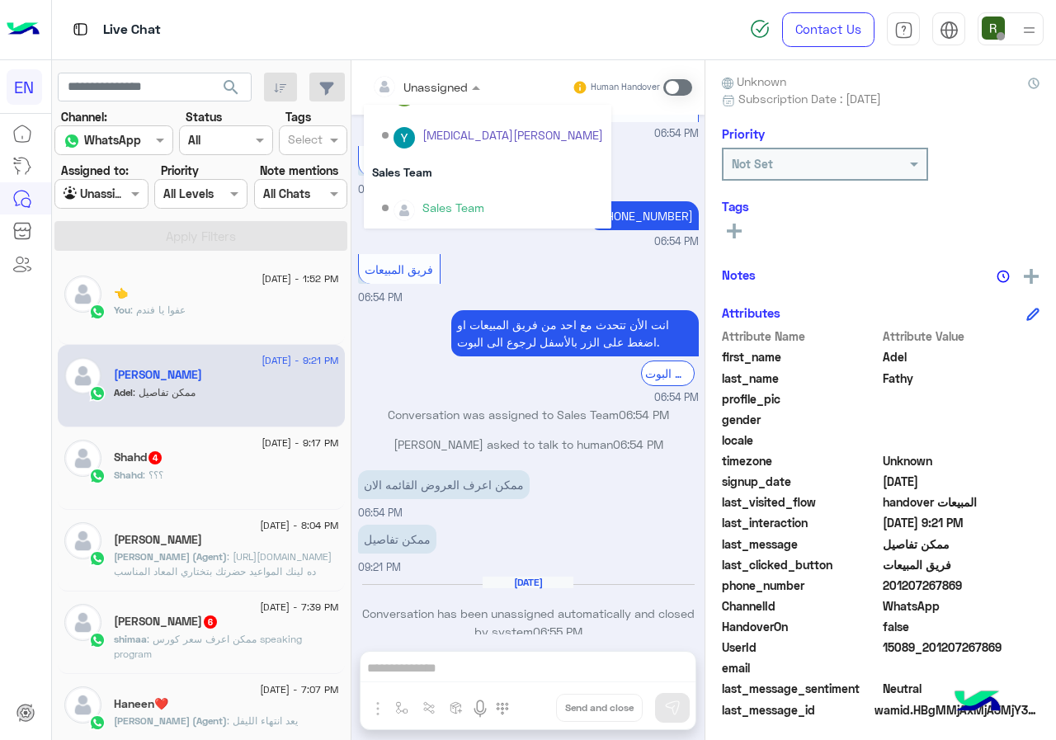
scroll to position [274, 0]
click at [509, 181] on div "Sales Team" at bounding box center [488, 171] width 248 height 31
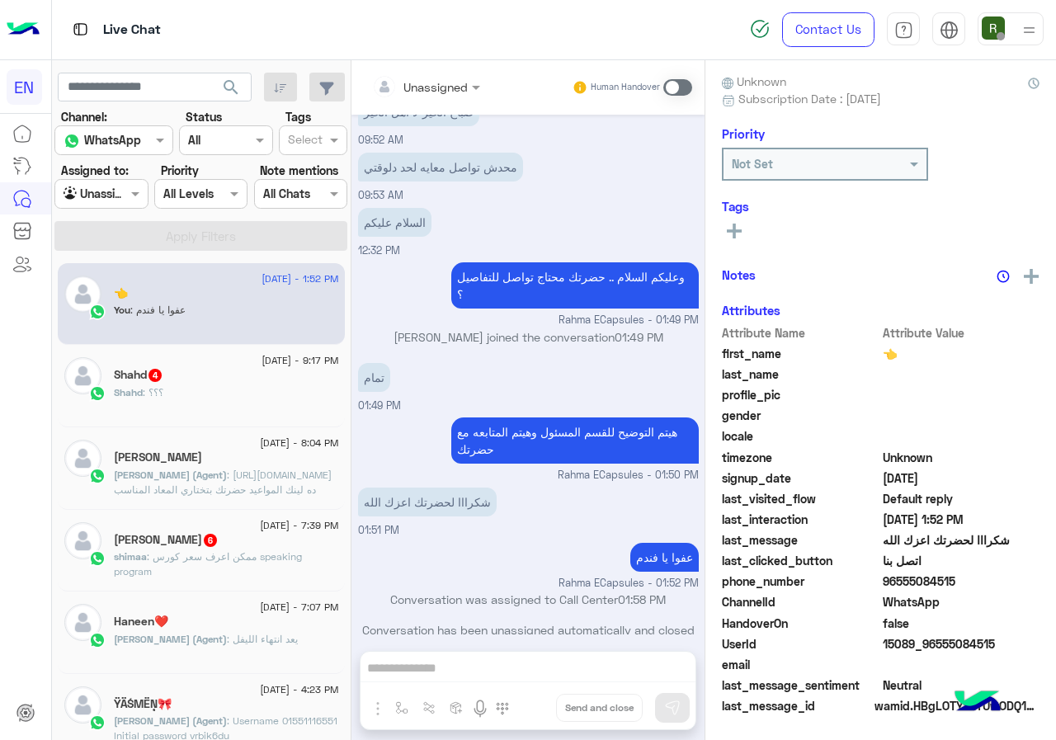
click at [285, 410] on div "Shahd : ؟؟؟" at bounding box center [226, 399] width 225 height 29
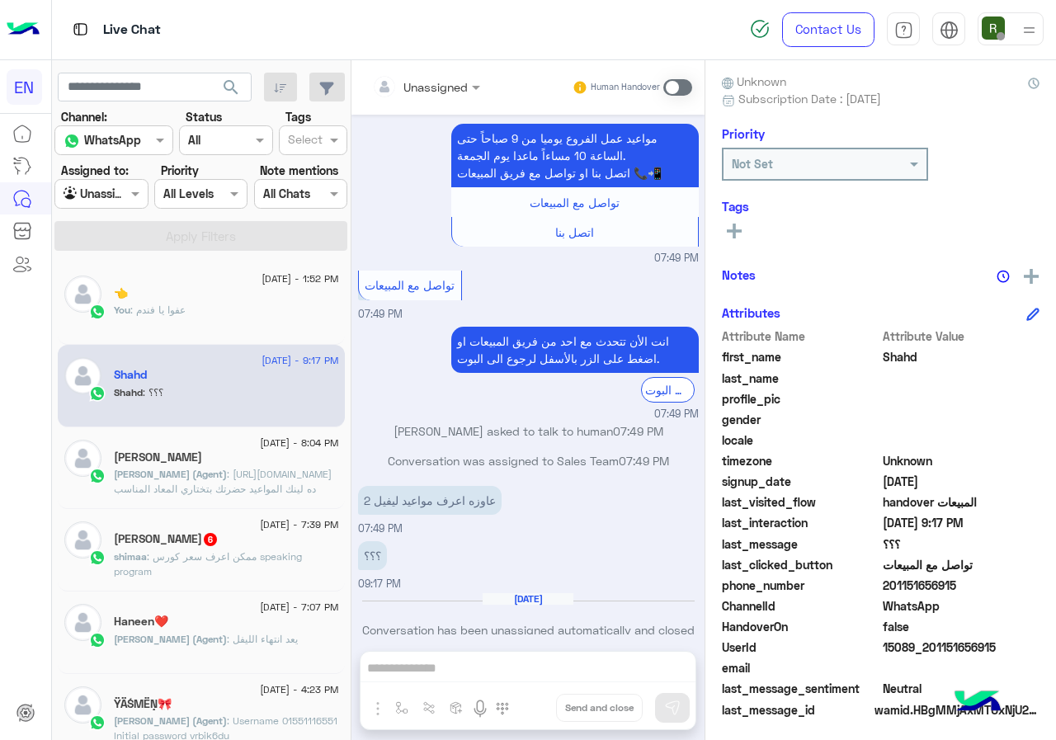
scroll to position [149, 0]
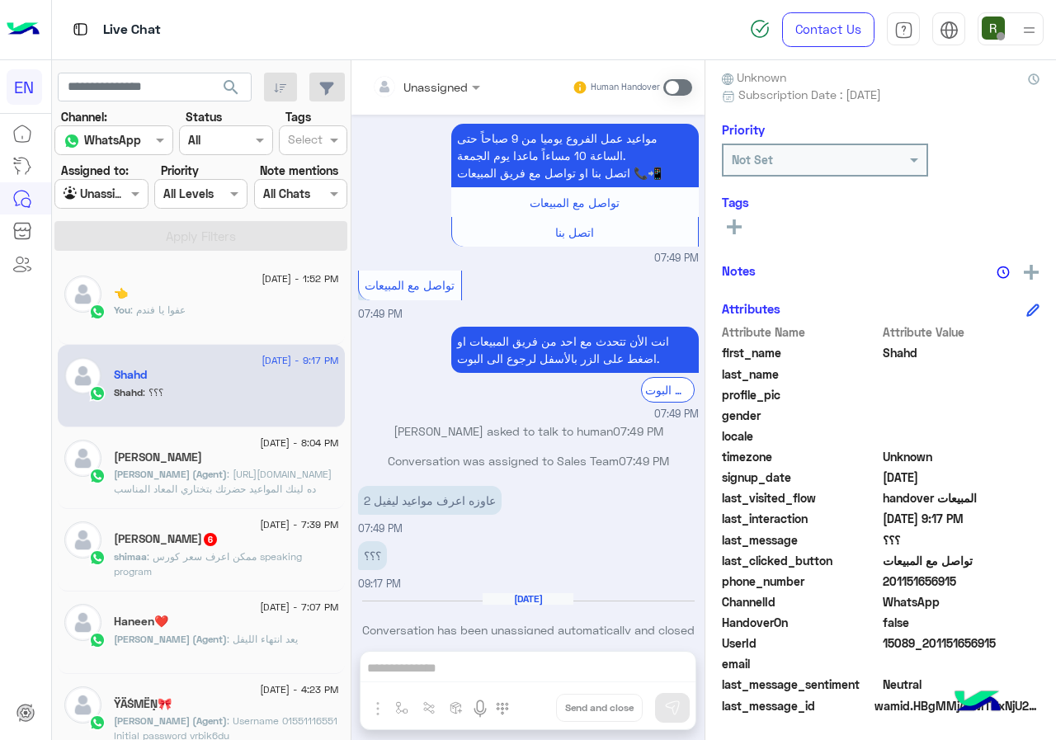
drag, startPoint x: 934, startPoint y: 582, endPoint x: 1030, endPoint y: 587, distance: 95.9
click at [1030, 587] on span "201151656915" at bounding box center [962, 581] width 158 height 17
drag, startPoint x: 994, startPoint y: 588, endPoint x: 971, endPoint y: 589, distance: 23.1
click at [992, 588] on span "201151656915" at bounding box center [962, 581] width 158 height 17
click at [946, 583] on span "201151656915" at bounding box center [962, 581] width 158 height 17
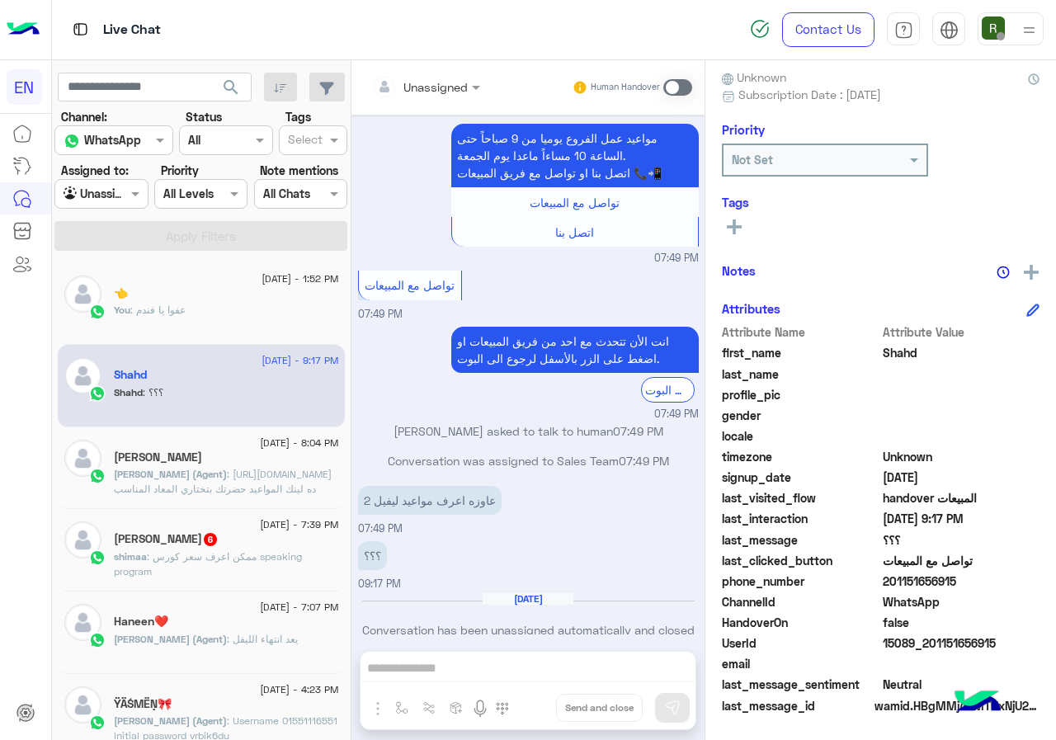
drag, startPoint x: 939, startPoint y: 579, endPoint x: 1032, endPoint y: 580, distance: 92.4
click at [1032, 580] on span "201151656915" at bounding box center [962, 581] width 158 height 17
click at [742, 221] on icon at bounding box center [734, 227] width 15 height 15
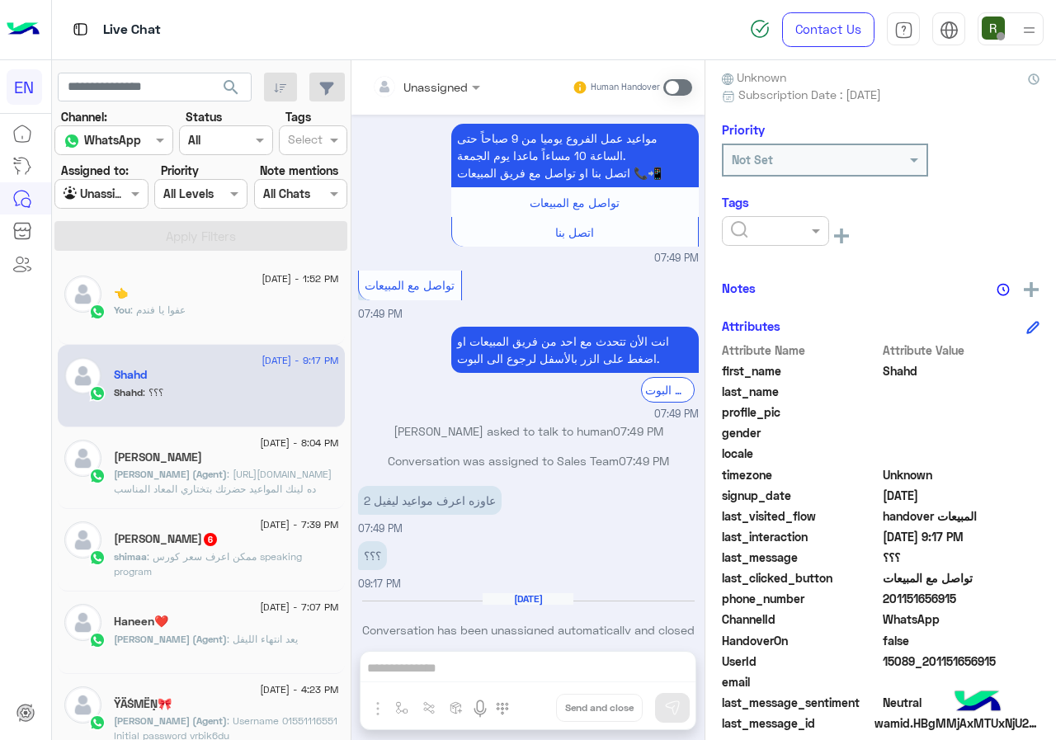
click at [782, 231] on input "text" at bounding box center [756, 231] width 50 height 17
click at [824, 266] on div "Solved" at bounding box center [775, 271] width 107 height 31
click at [879, 281] on div "Notes" at bounding box center [881, 288] width 318 height 21
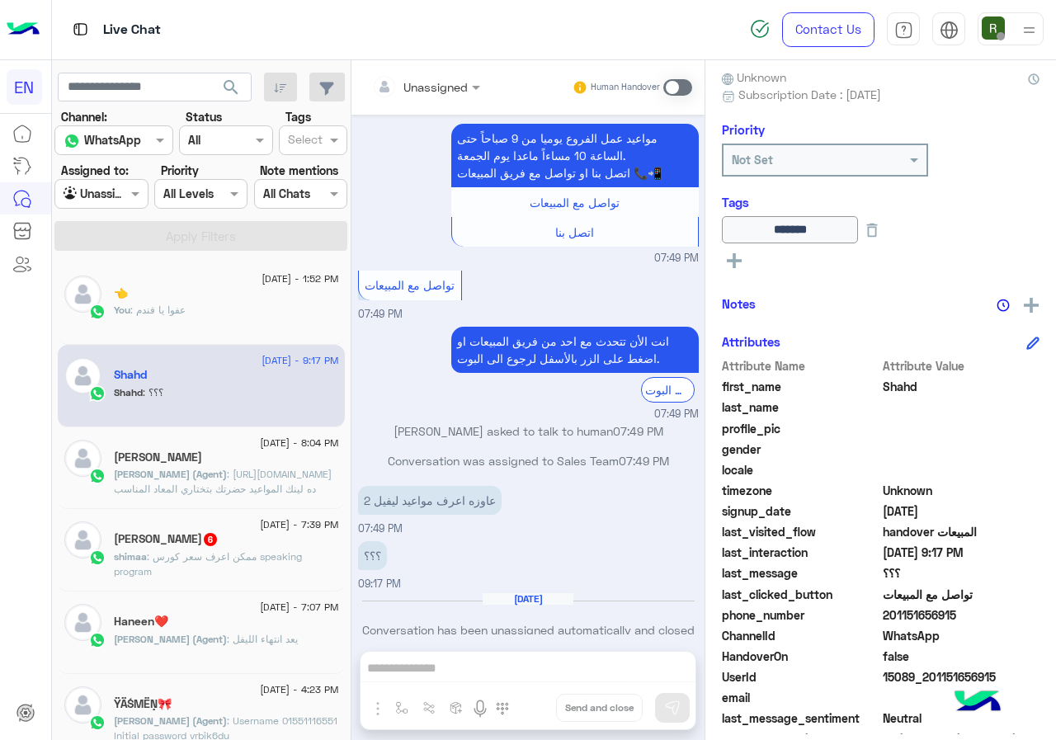
click at [439, 90] on input "text" at bounding box center [405, 86] width 67 height 17
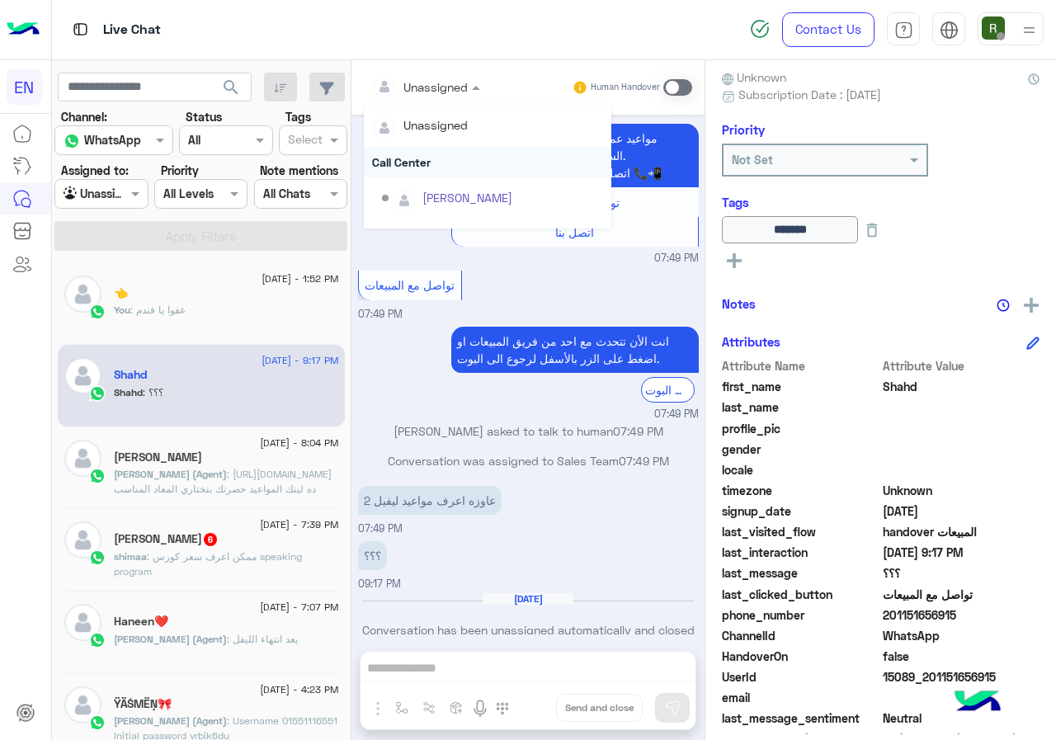
click at [484, 156] on div "Call Center" at bounding box center [488, 162] width 248 height 31
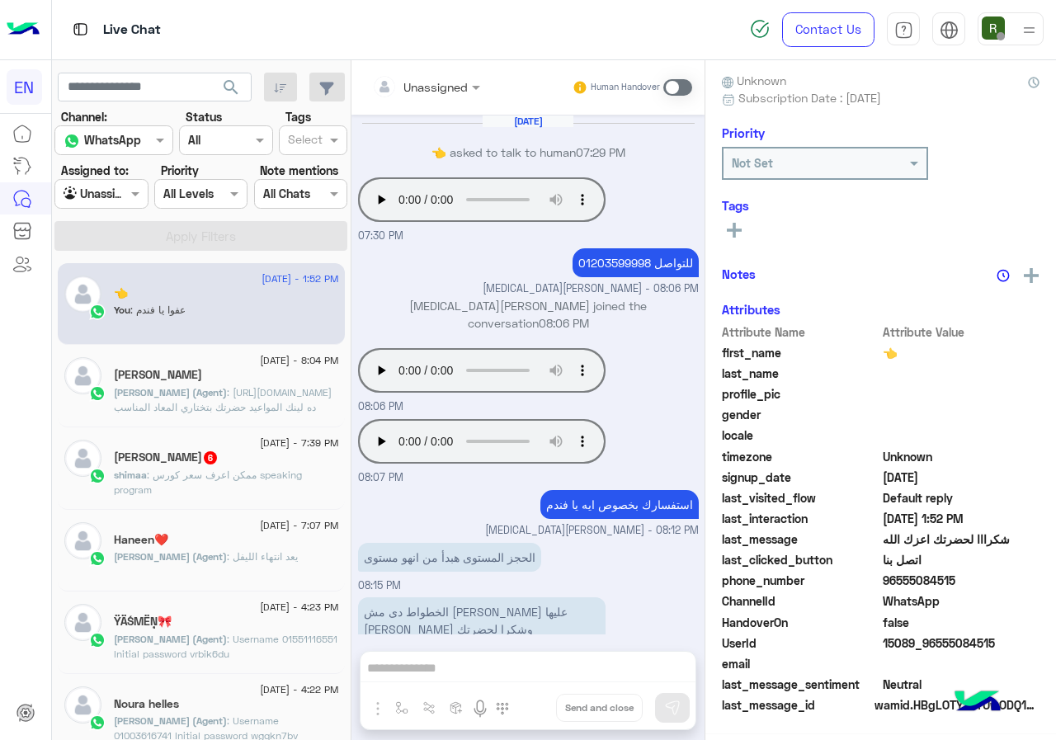
scroll to position [602, 0]
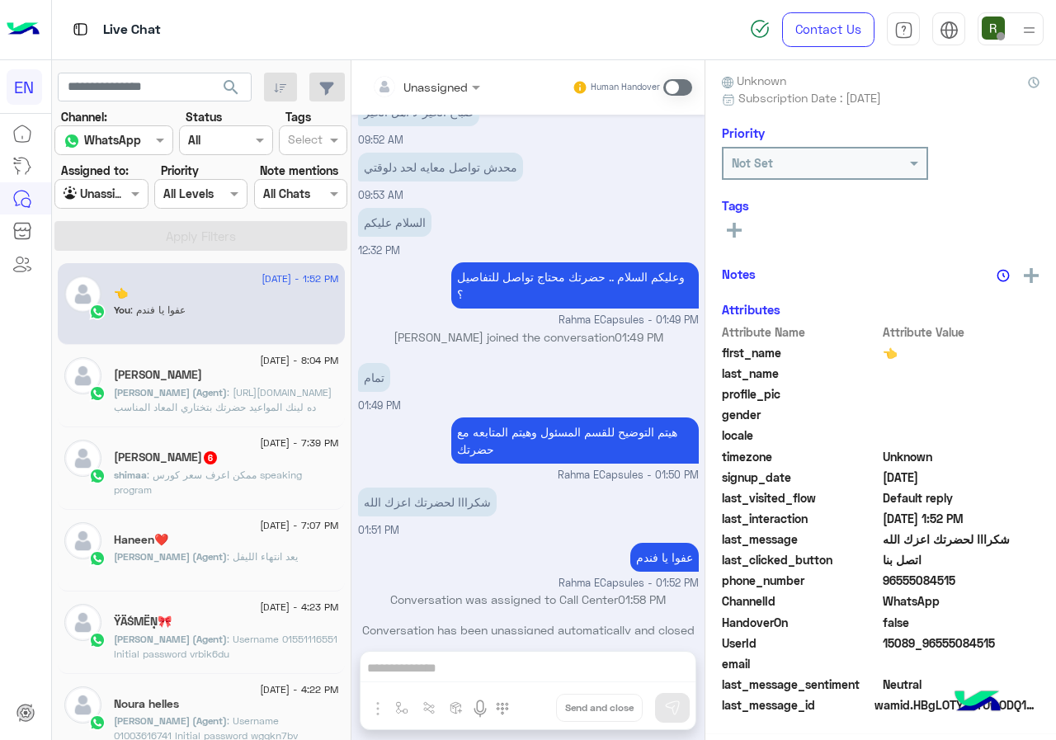
click at [229, 473] on span ": ممكن اعرف سعر كورس speaking program" at bounding box center [208, 482] width 188 height 27
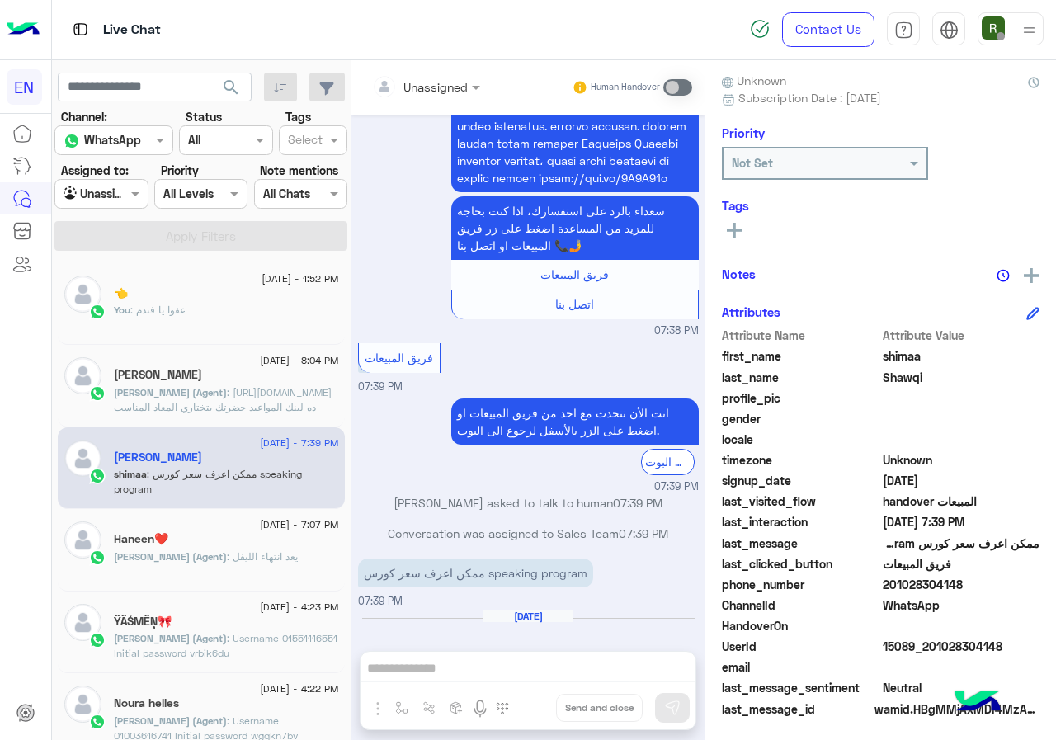
scroll to position [149, 0]
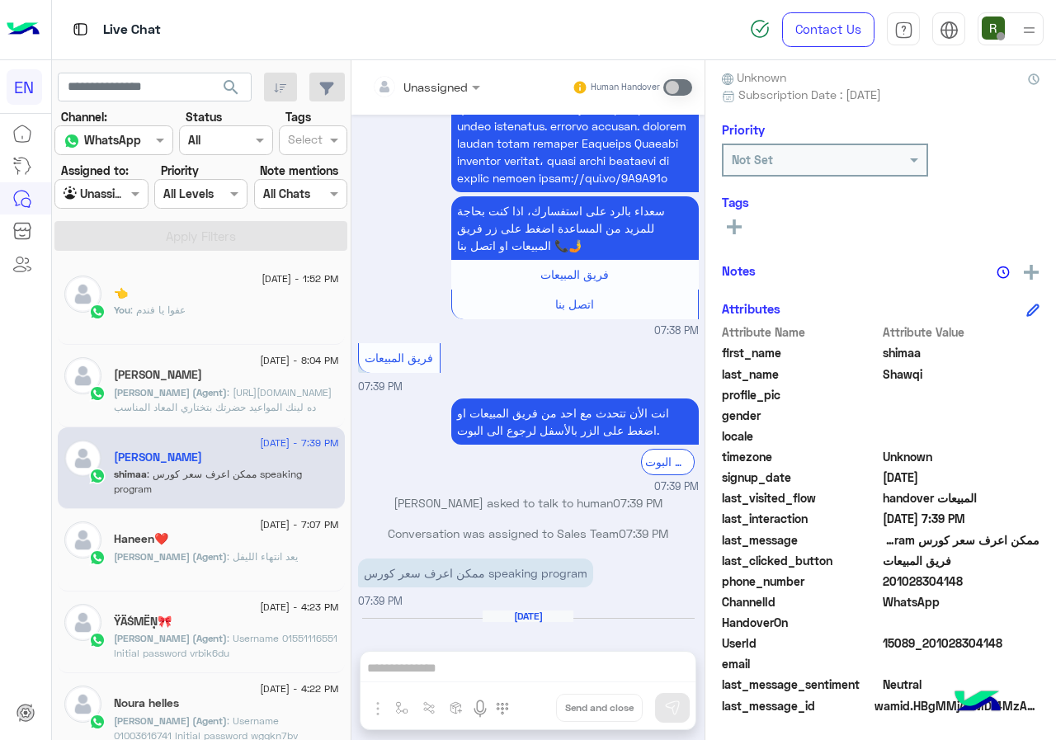
drag, startPoint x: 937, startPoint y: 582, endPoint x: 1048, endPoint y: 578, distance: 111.5
click at [1041, 578] on span "201028304148" at bounding box center [962, 581] width 158 height 17
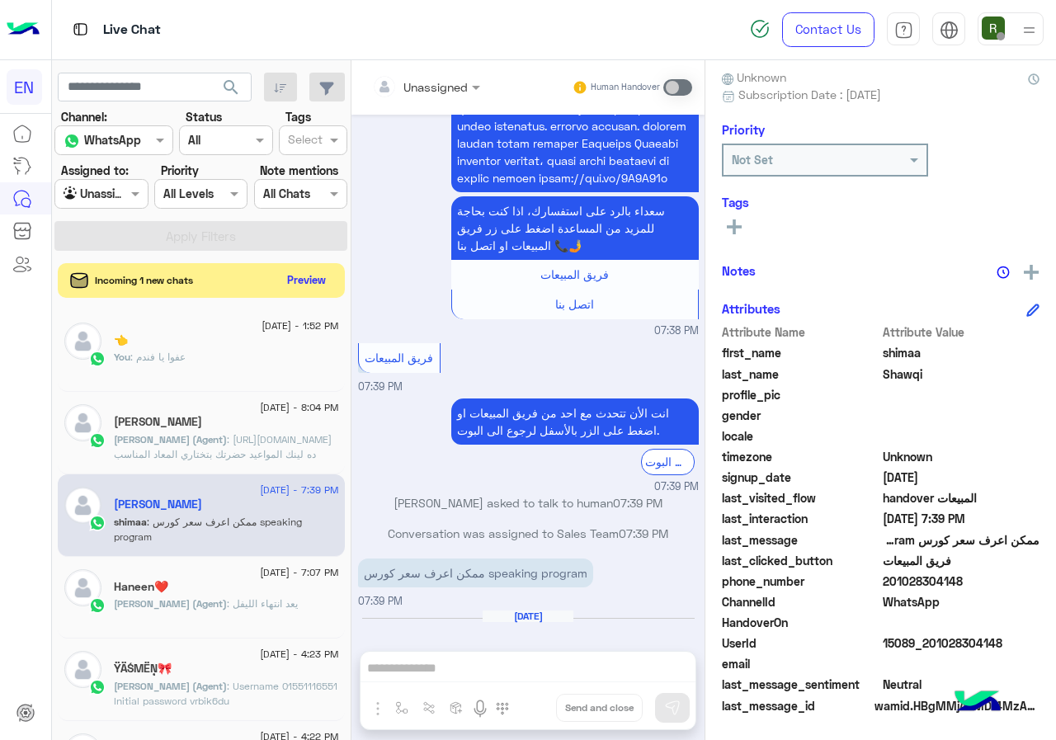
click at [333, 272] on button "Preview" at bounding box center [306, 280] width 51 height 22
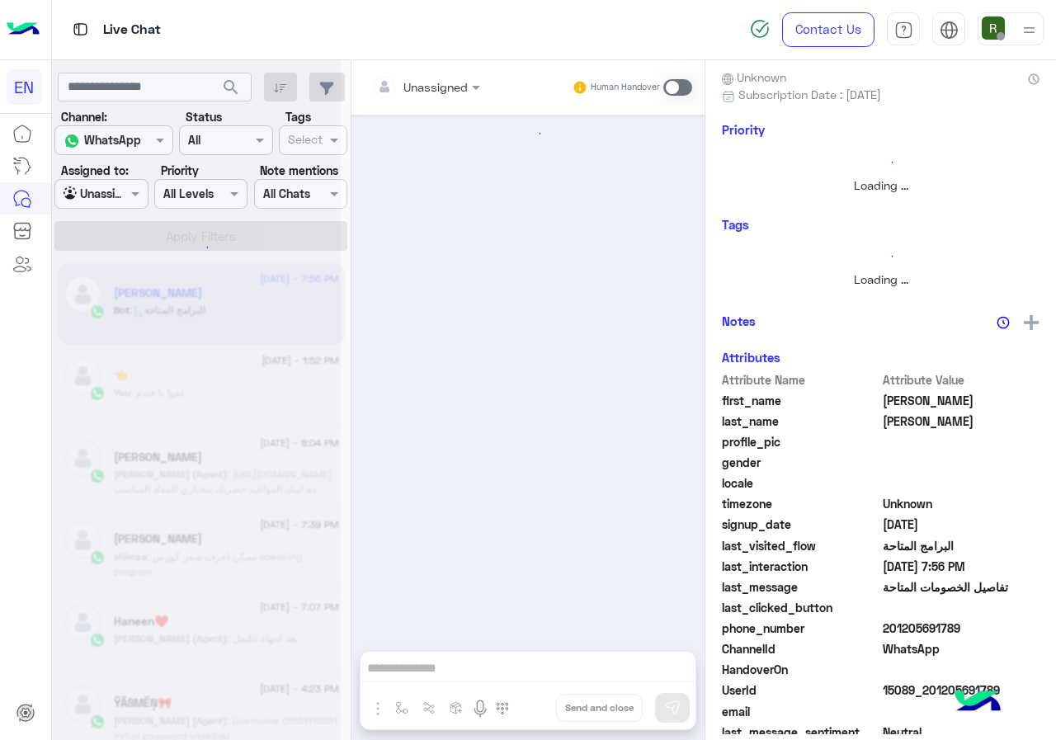
scroll to position [145, 0]
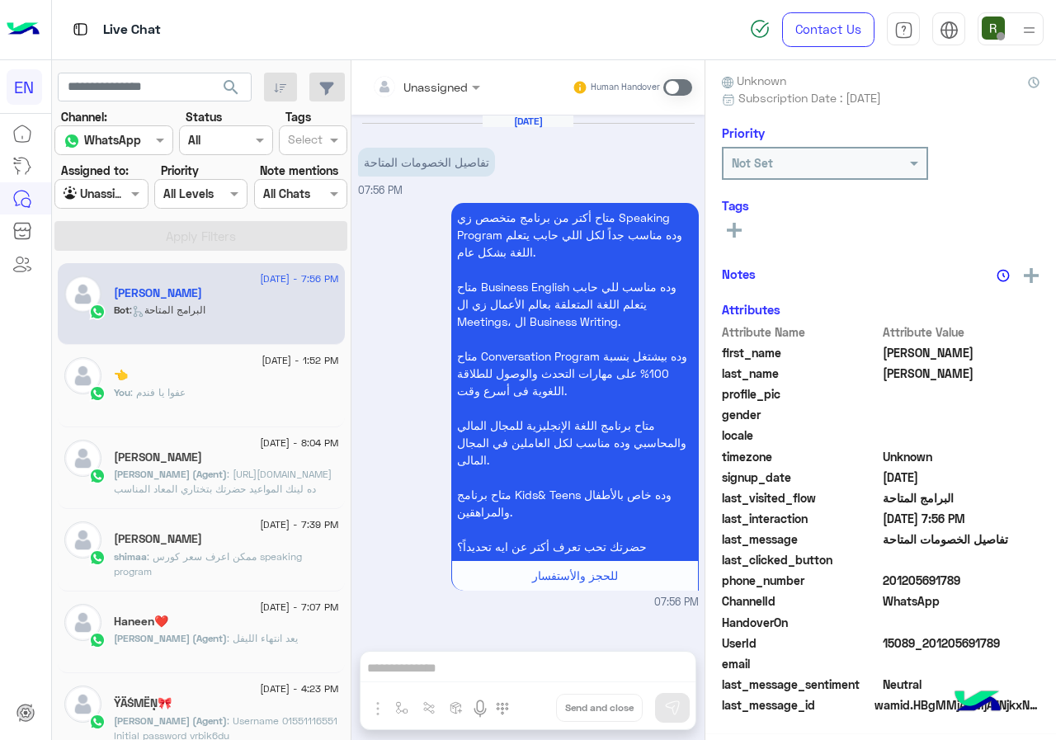
click at [267, 483] on span ": [URL][DOMAIN_NAME] ده لينك المواعيد حضرتك بتختاري المعاد المناسب معاكي وبتسجل…" at bounding box center [223, 489] width 218 height 42
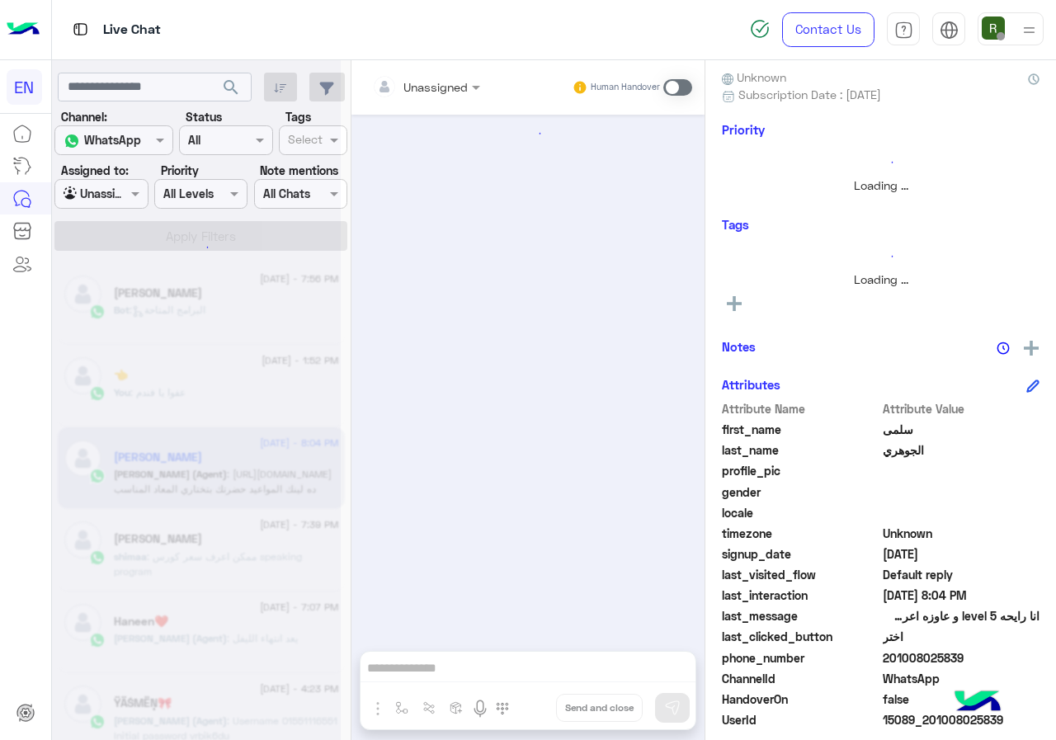
scroll to position [1743, 0]
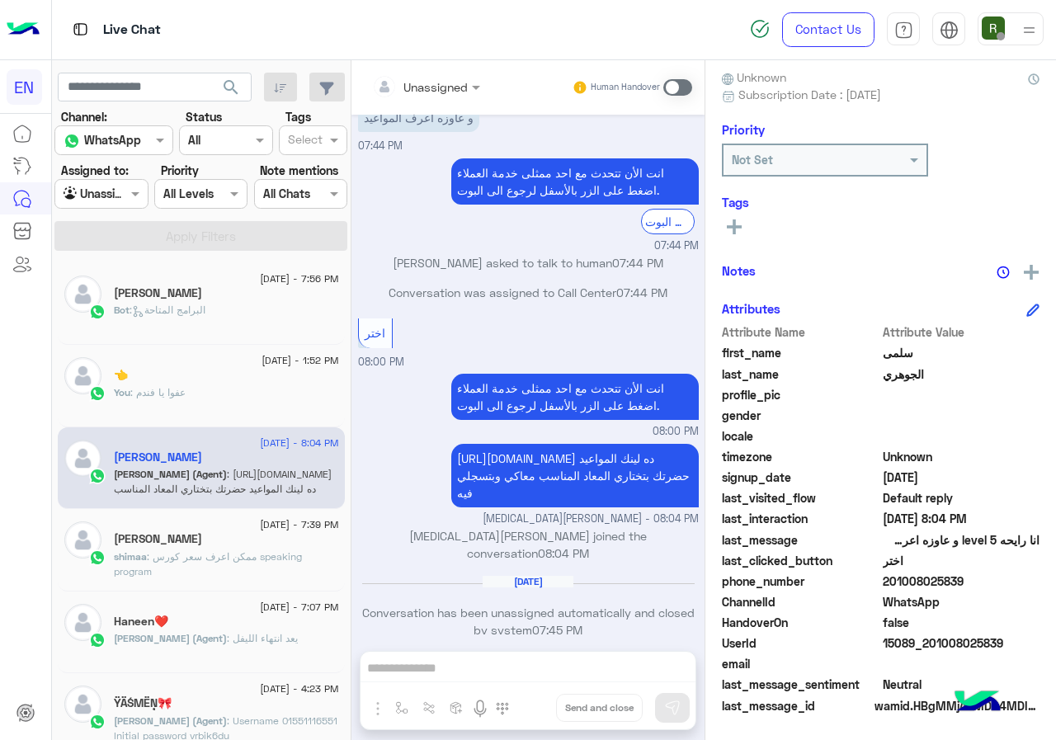
click at [253, 520] on div "[DATE] - 7:39 PM shimaa Shawqi shimaa : ممكن اعرف سعر كورس speaking program" at bounding box center [201, 550] width 287 height 83
click at [245, 560] on span ": ممكن اعرف سعر كورس speaking program" at bounding box center [208, 563] width 188 height 27
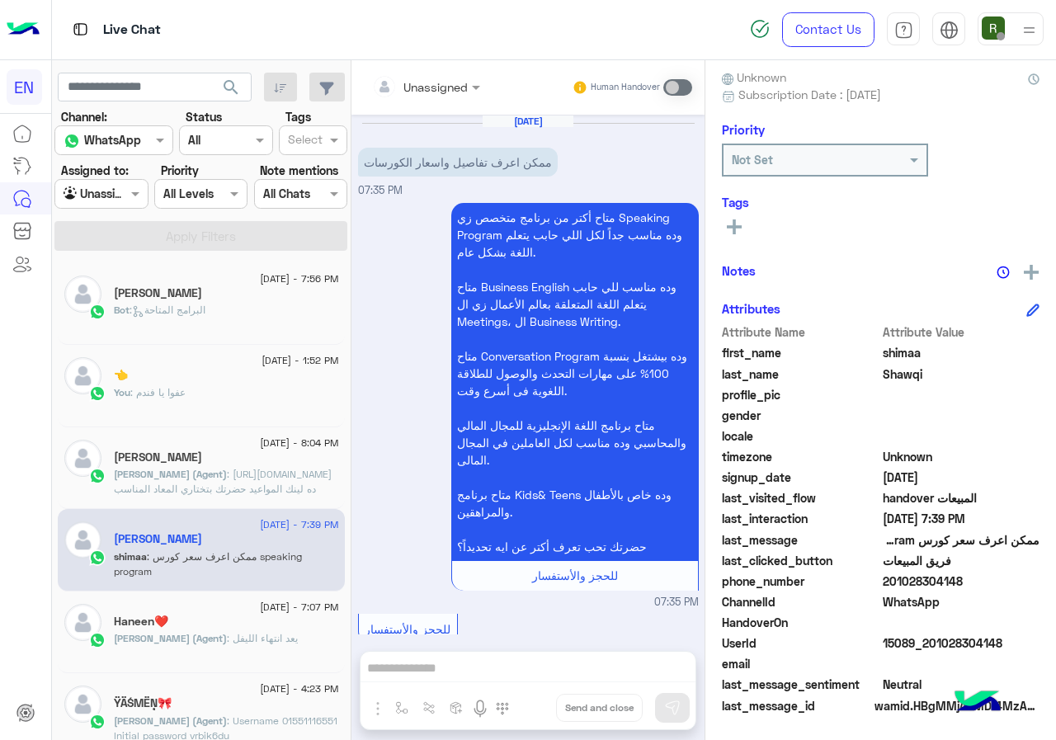
scroll to position [2234, 0]
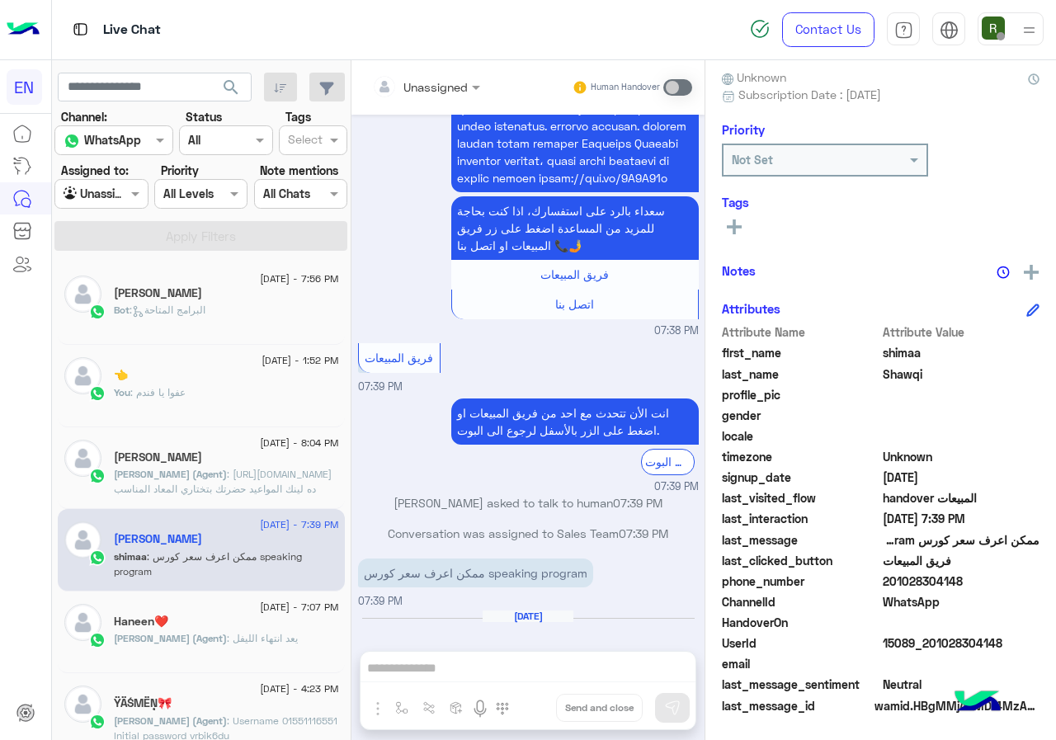
click at [439, 78] on input "text" at bounding box center [405, 86] width 67 height 17
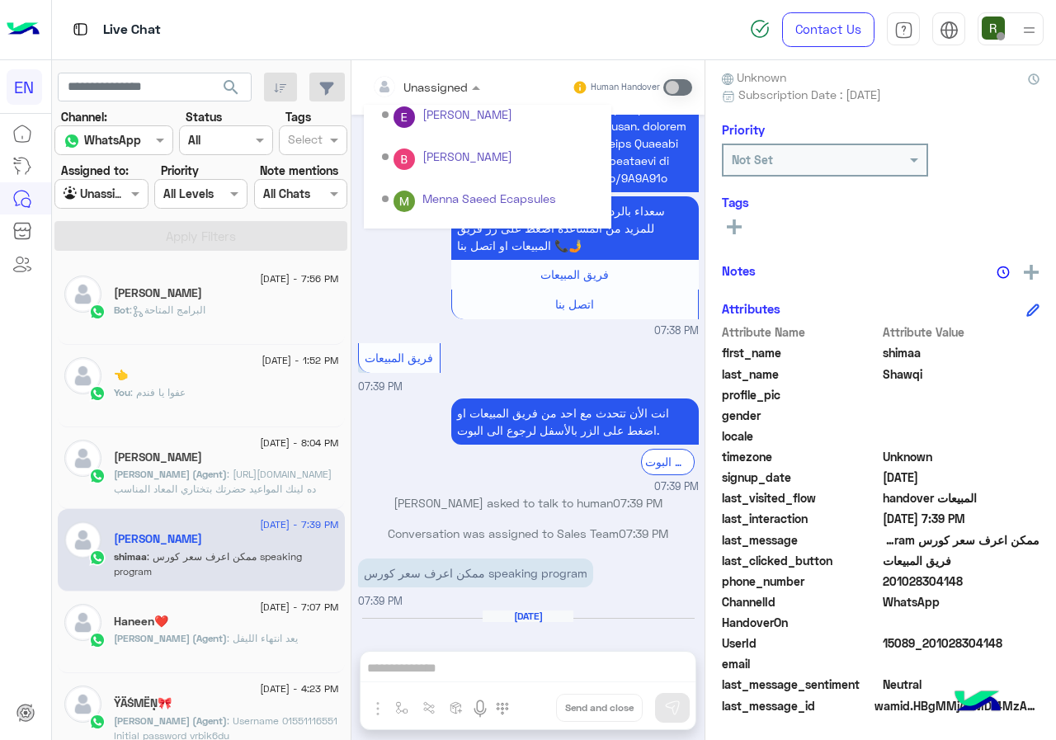
scroll to position [274, 0]
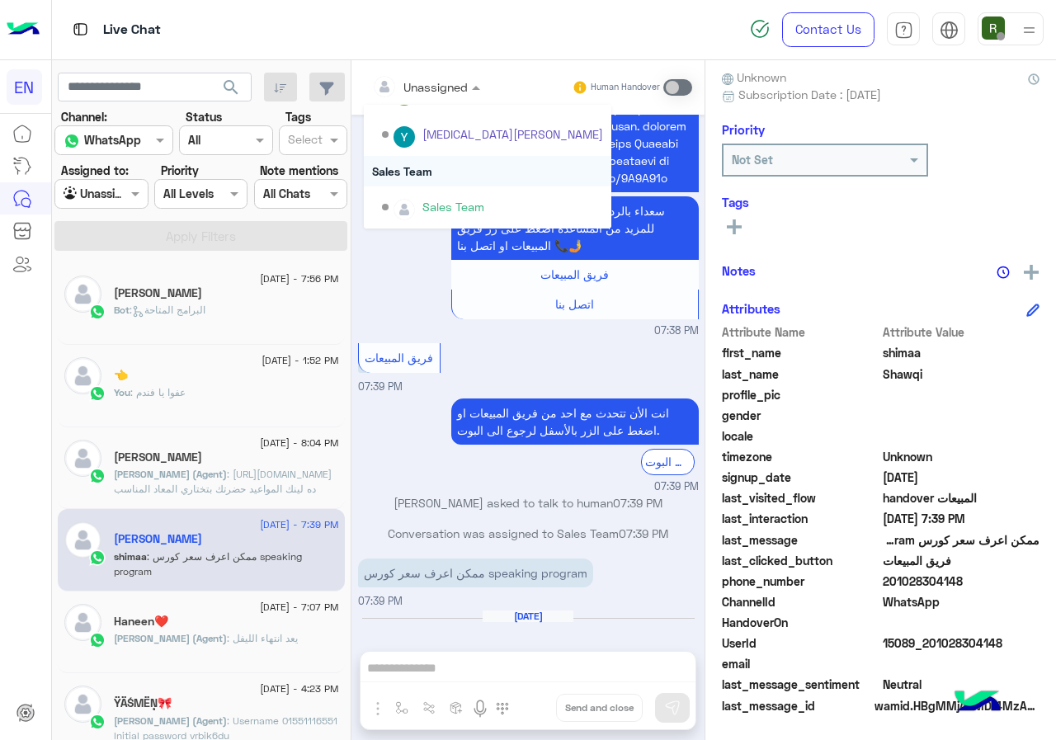
click at [494, 177] on div "Sales Team" at bounding box center [488, 171] width 248 height 31
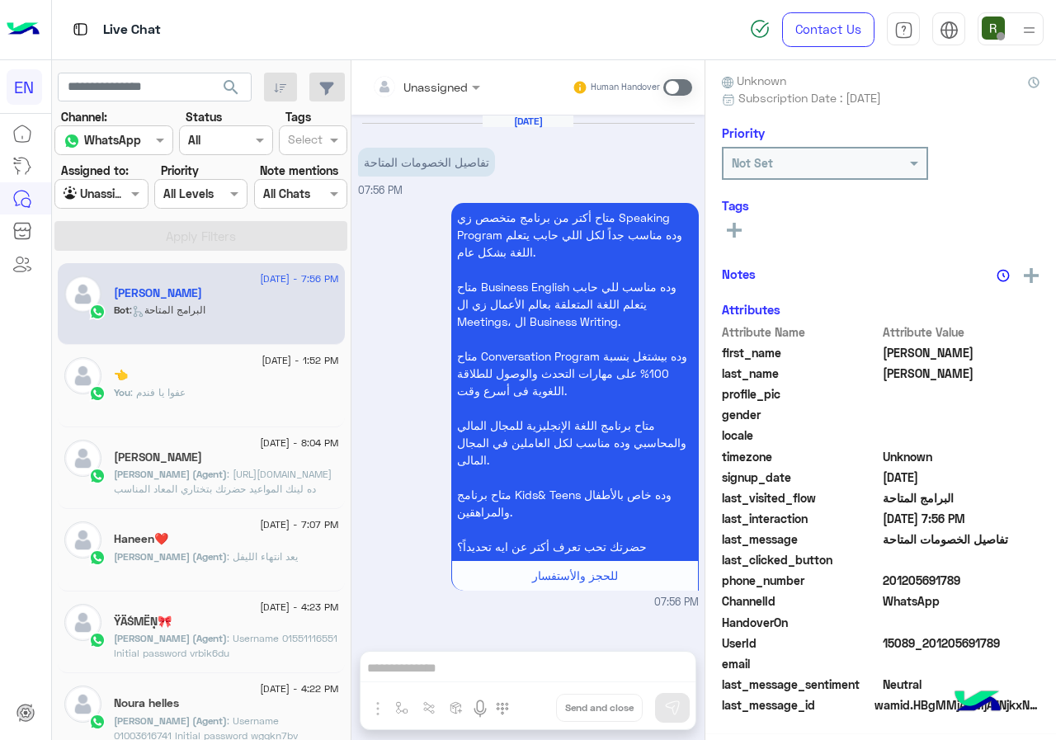
scroll to position [144, 0]
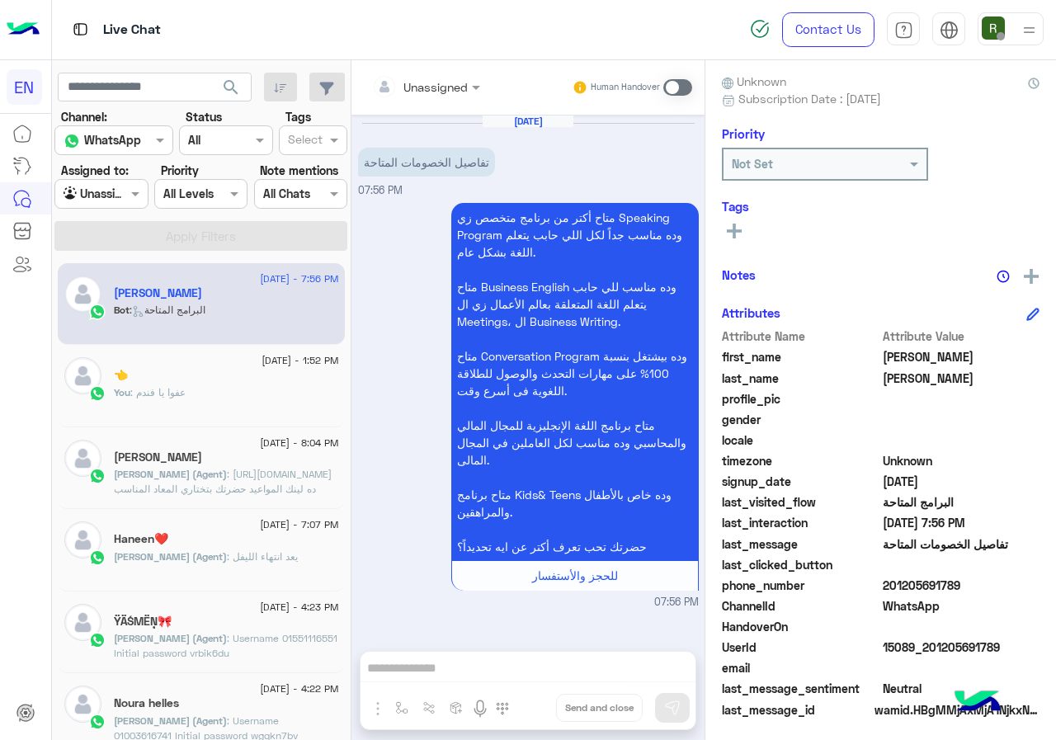
drag, startPoint x: 936, startPoint y: 588, endPoint x: 1036, endPoint y: 588, distance: 99.9
click at [1036, 588] on span "201205691789" at bounding box center [962, 585] width 158 height 17
click at [439, 89] on input "text" at bounding box center [405, 86] width 67 height 17
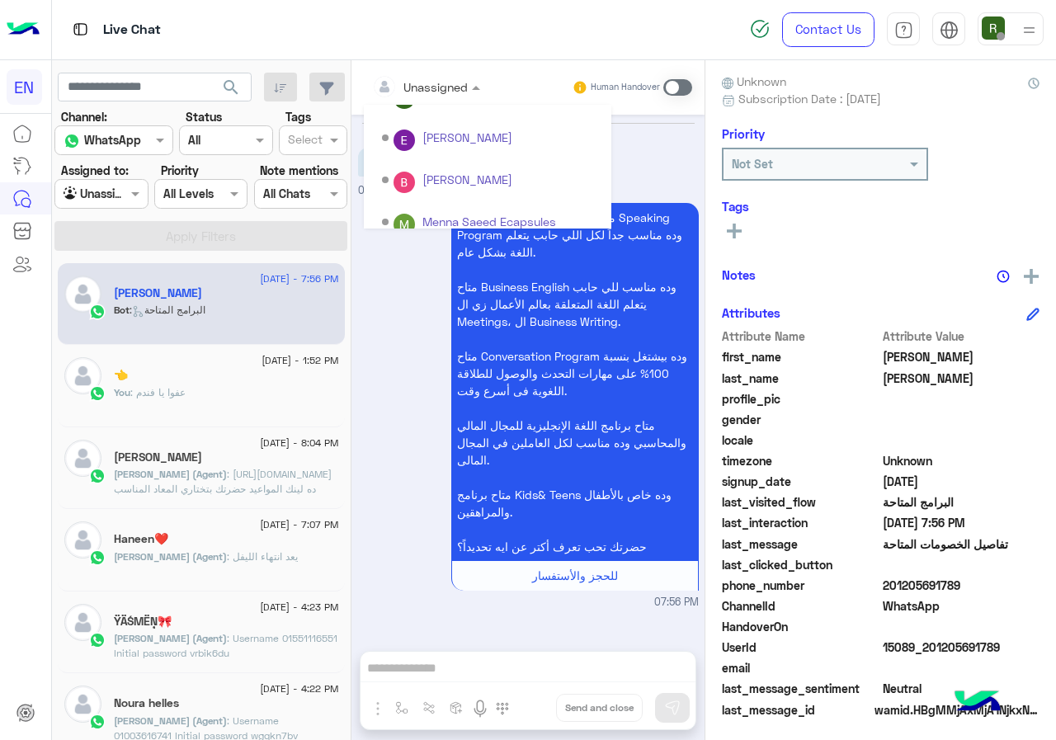
scroll to position [274, 0]
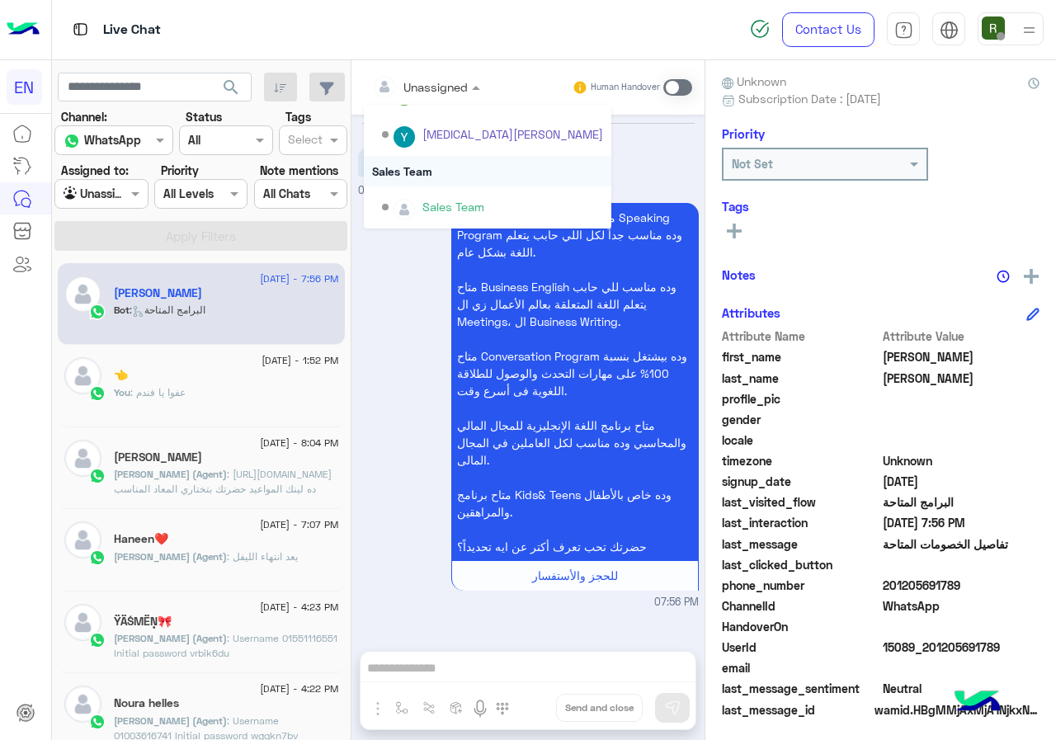
click at [481, 167] on div "Sales Team" at bounding box center [488, 171] width 248 height 31
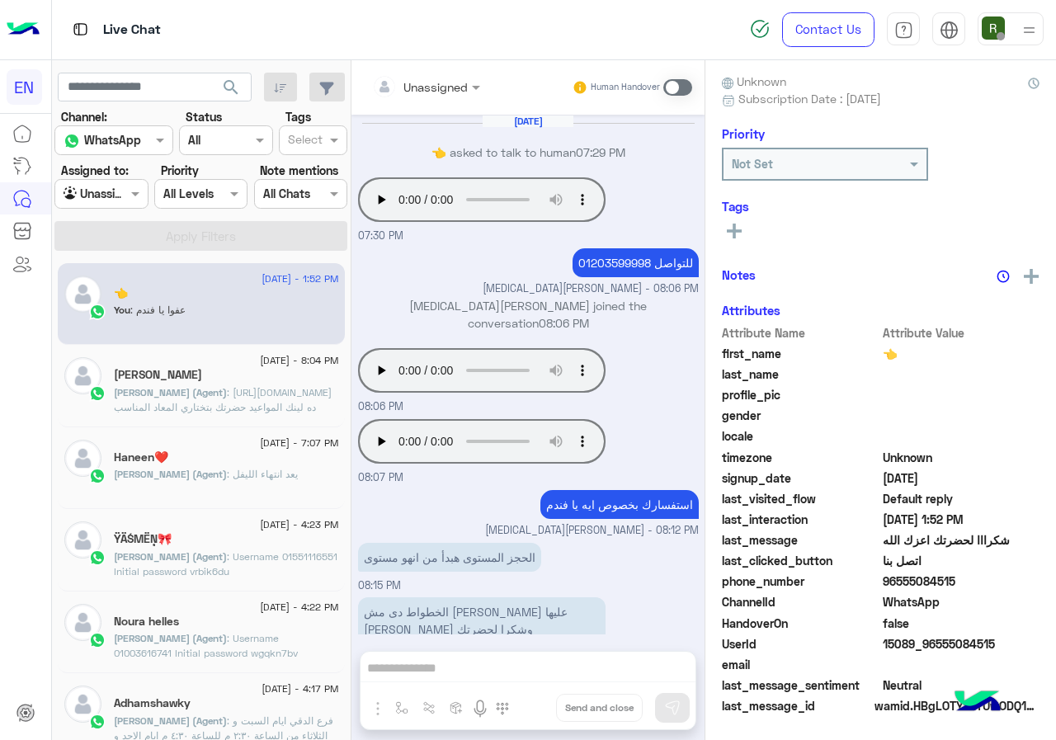
scroll to position [602, 0]
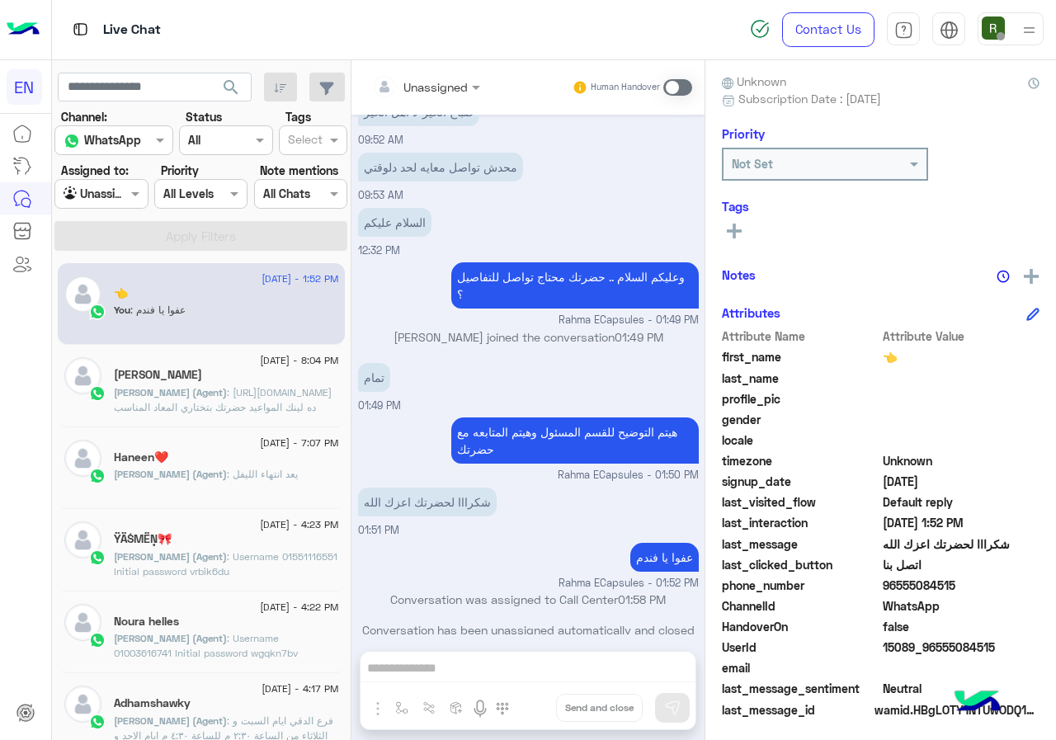
click at [102, 190] on input "text" at bounding box center [83, 194] width 38 height 17
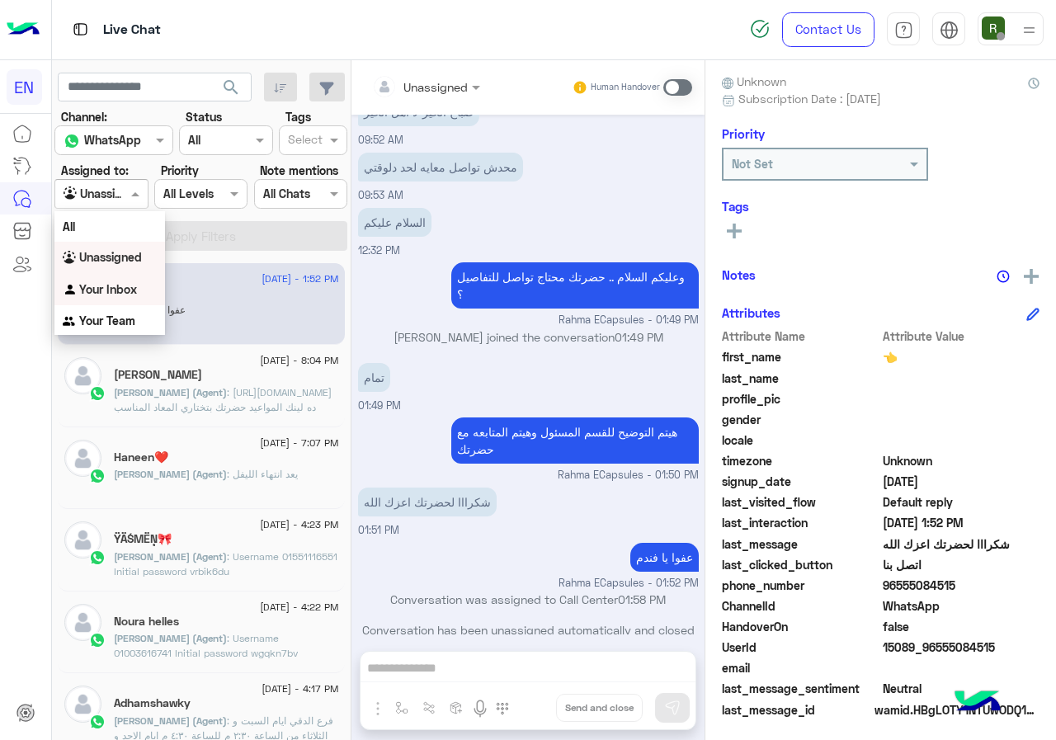
click at [131, 290] on b "Your Inbox" at bounding box center [108, 289] width 58 height 14
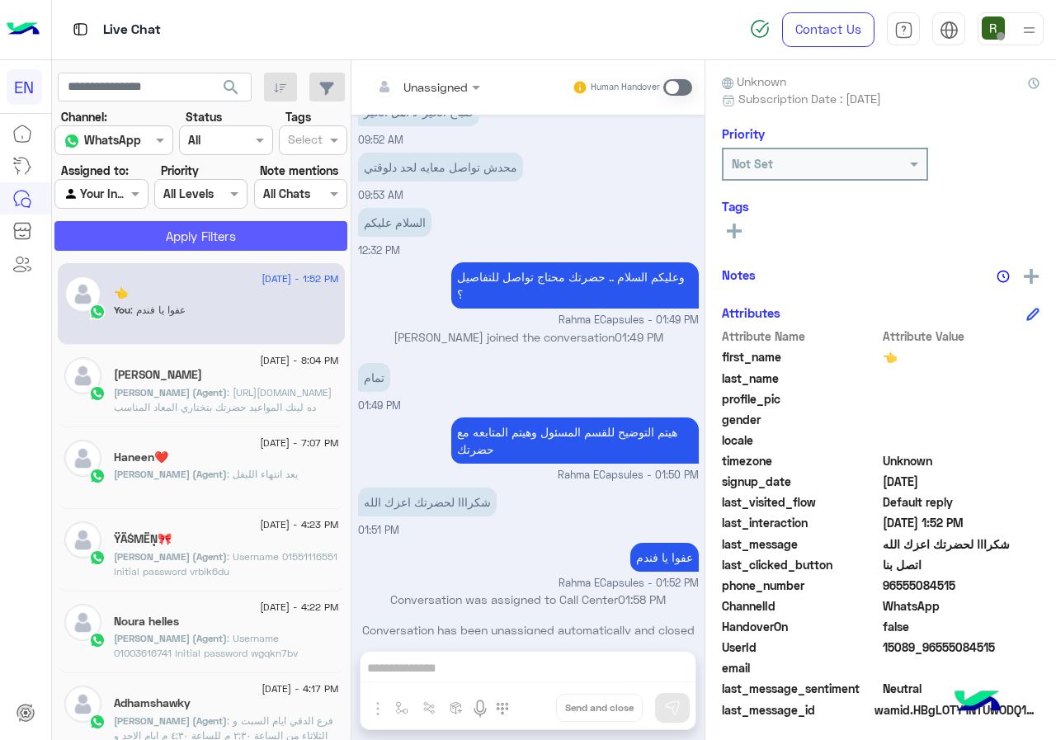
click at [182, 223] on button "Apply Filters" at bounding box center [200, 236] width 293 height 30
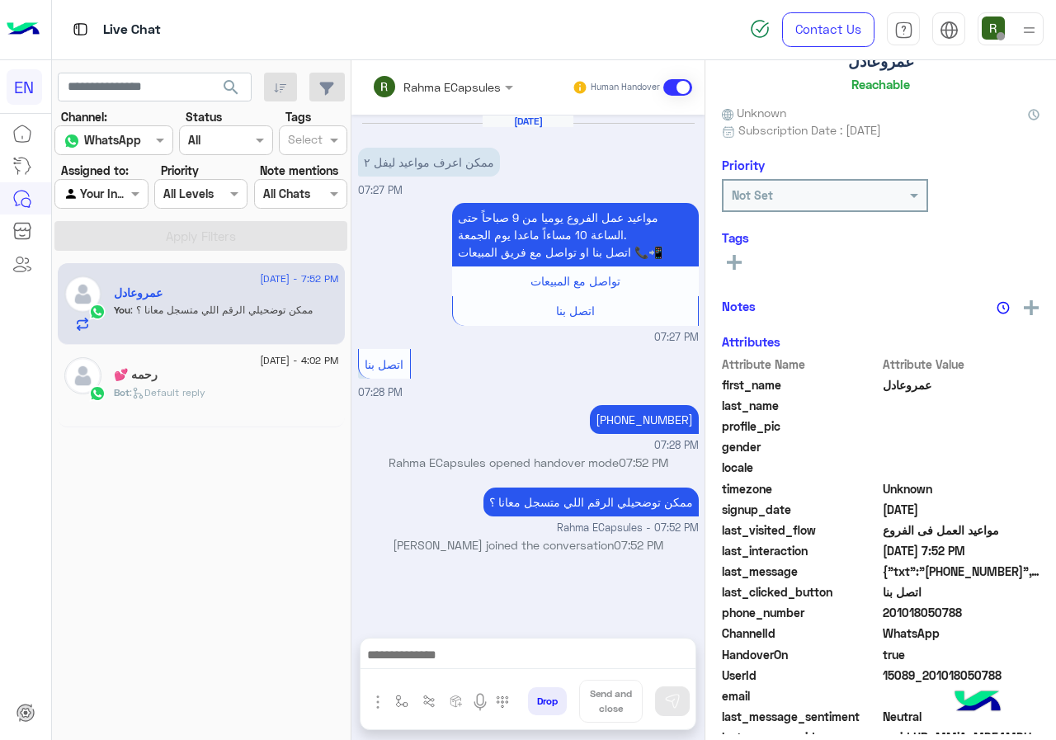
scroll to position [144, 0]
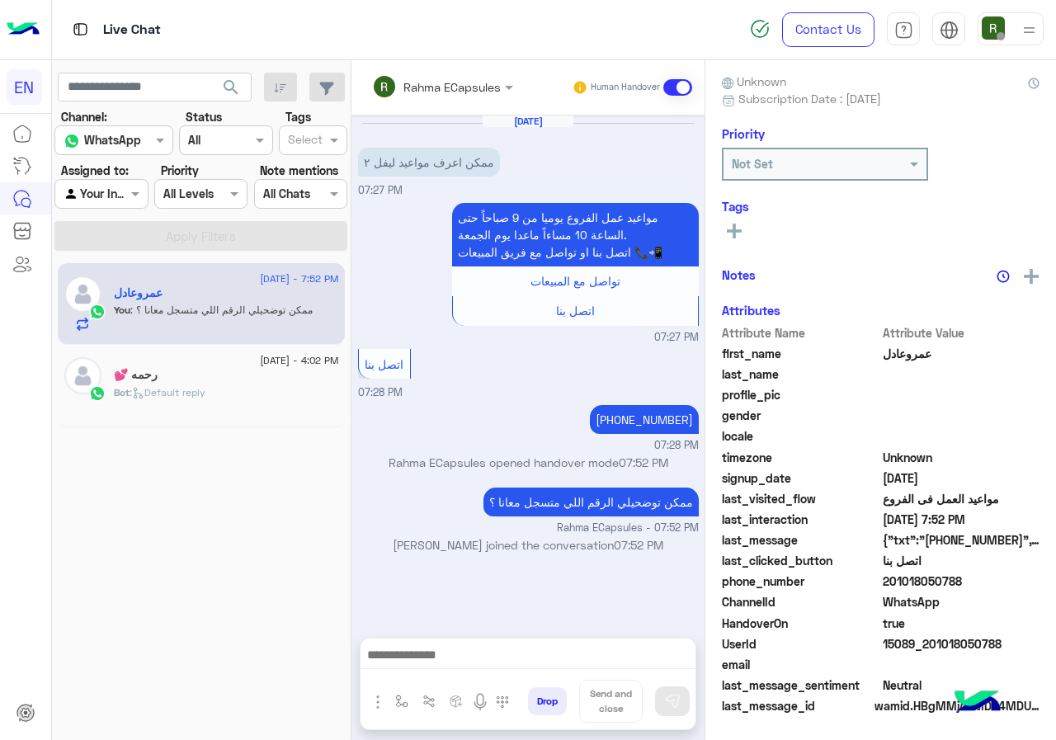
click at [400, 102] on div "Rahma ECapsules Human Handover" at bounding box center [528, 87] width 353 height 54
click at [410, 90] on input "text" at bounding box center [420, 86] width 97 height 17
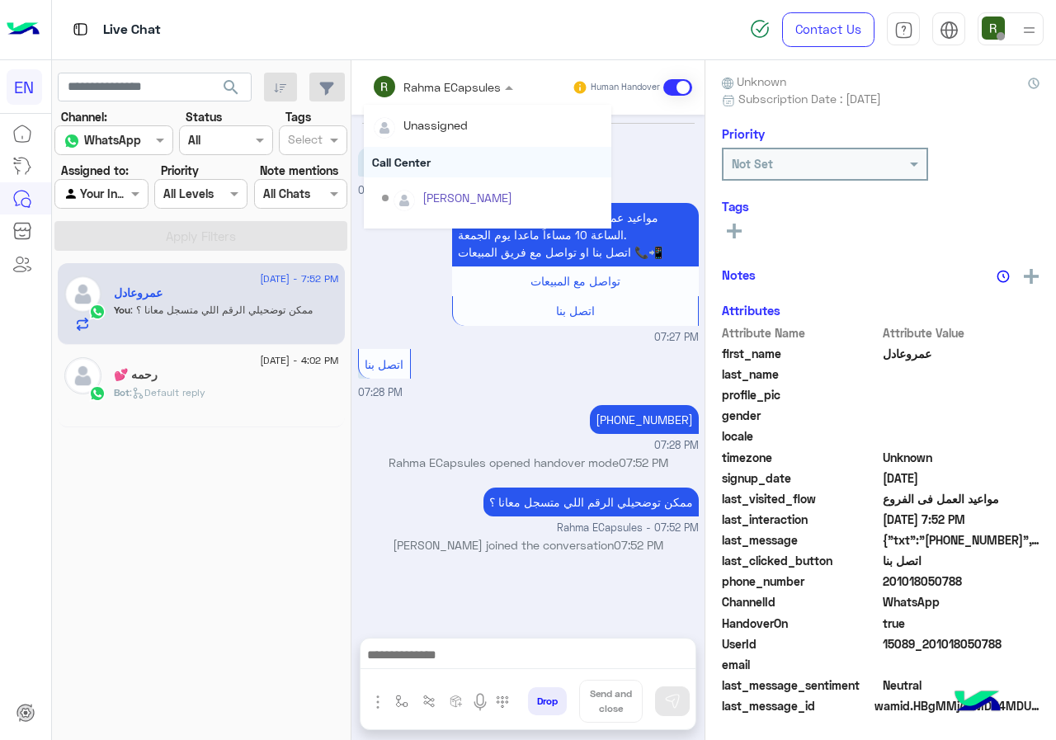
click at [424, 156] on div "Call Center" at bounding box center [488, 162] width 248 height 31
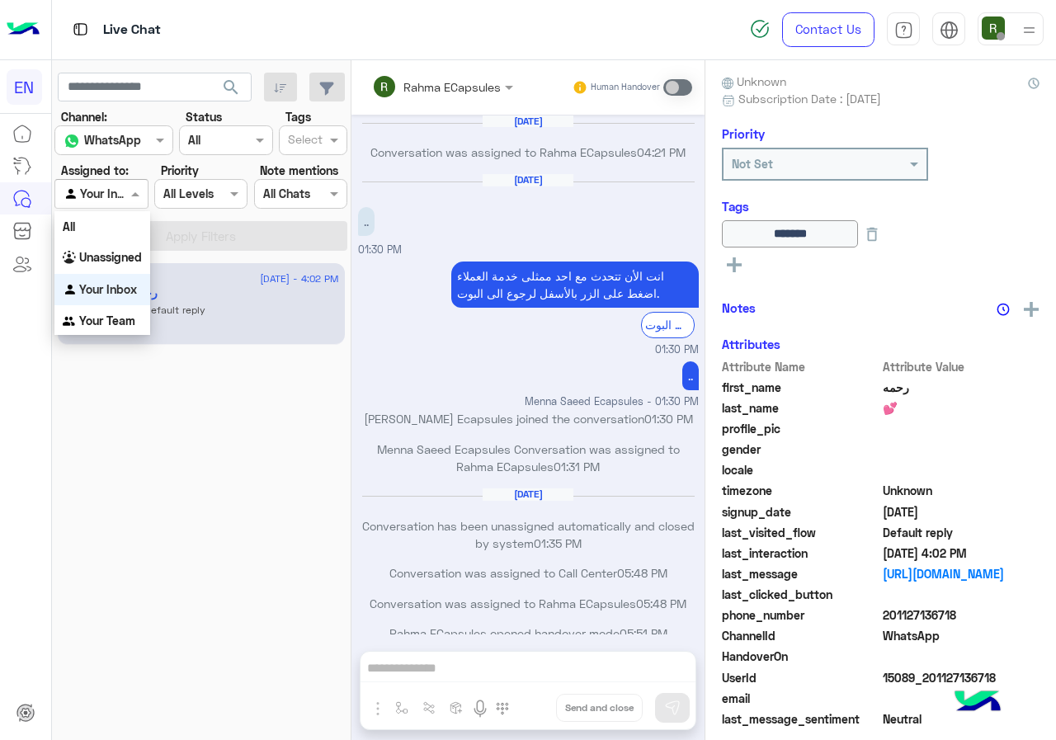
click at [107, 193] on div at bounding box center [101, 193] width 92 height 19
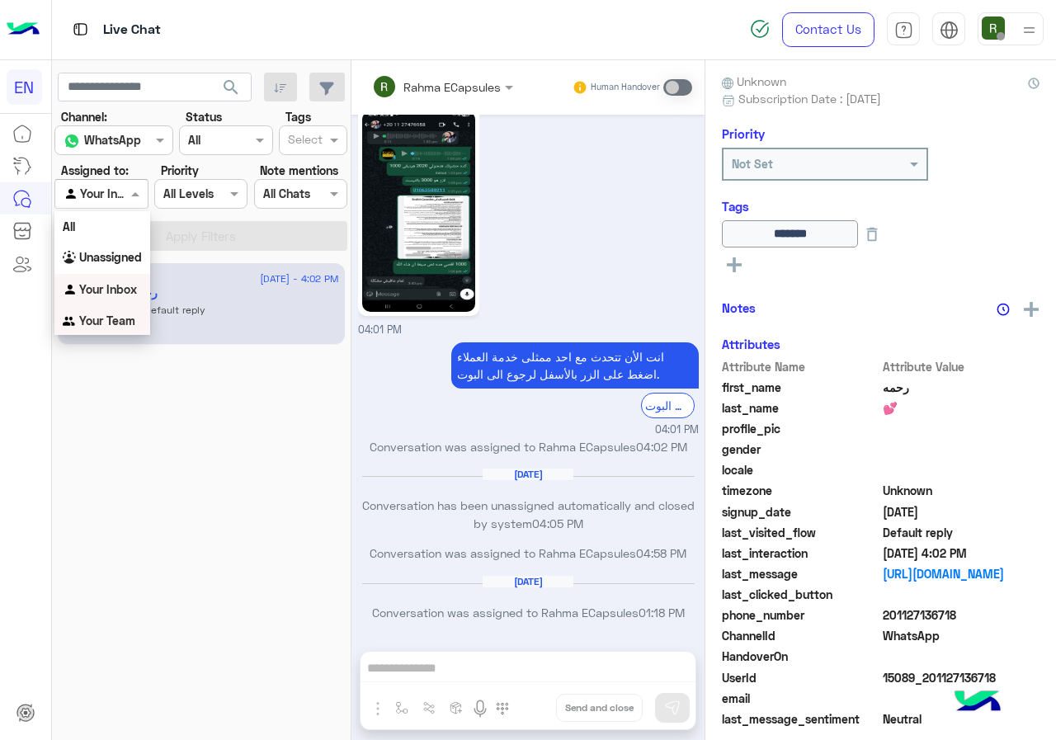
click at [102, 323] on b "Your Team" at bounding box center [107, 321] width 56 height 14
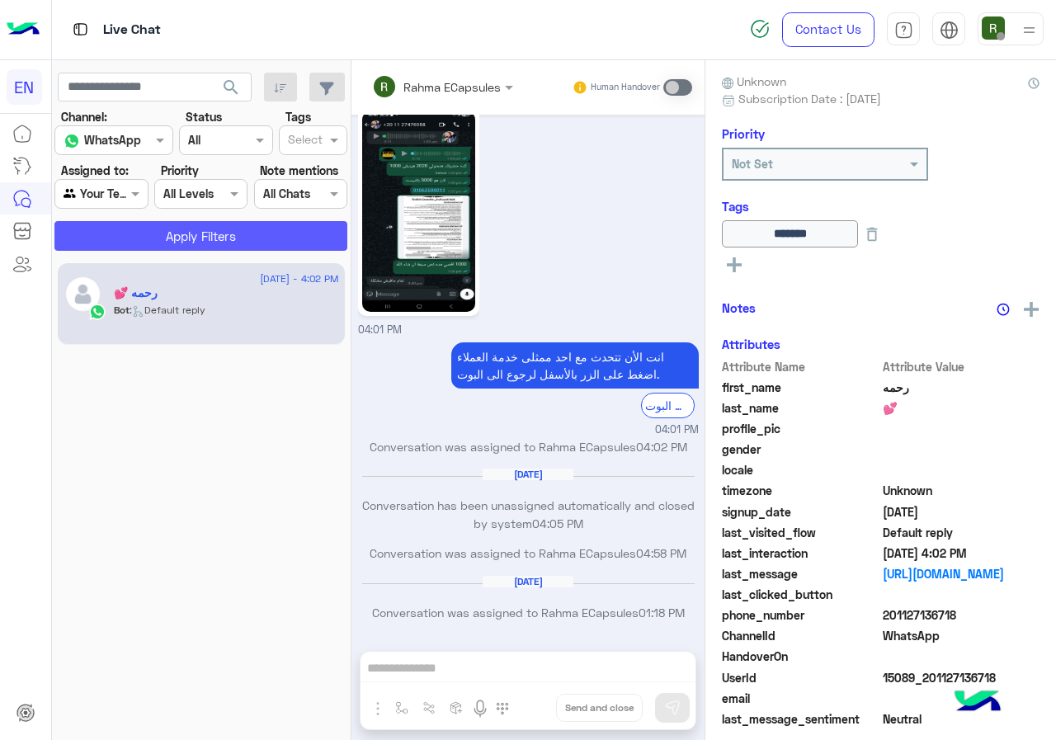
click at [139, 239] on button "Apply Filters" at bounding box center [200, 236] width 293 height 30
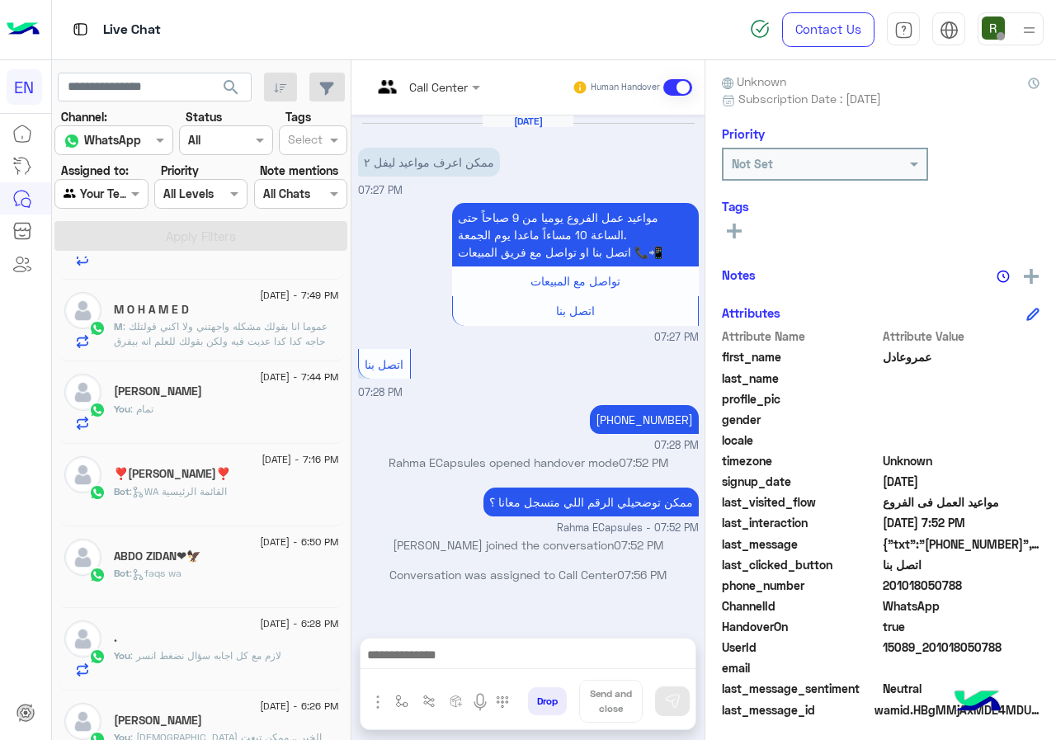
scroll to position [330, 0]
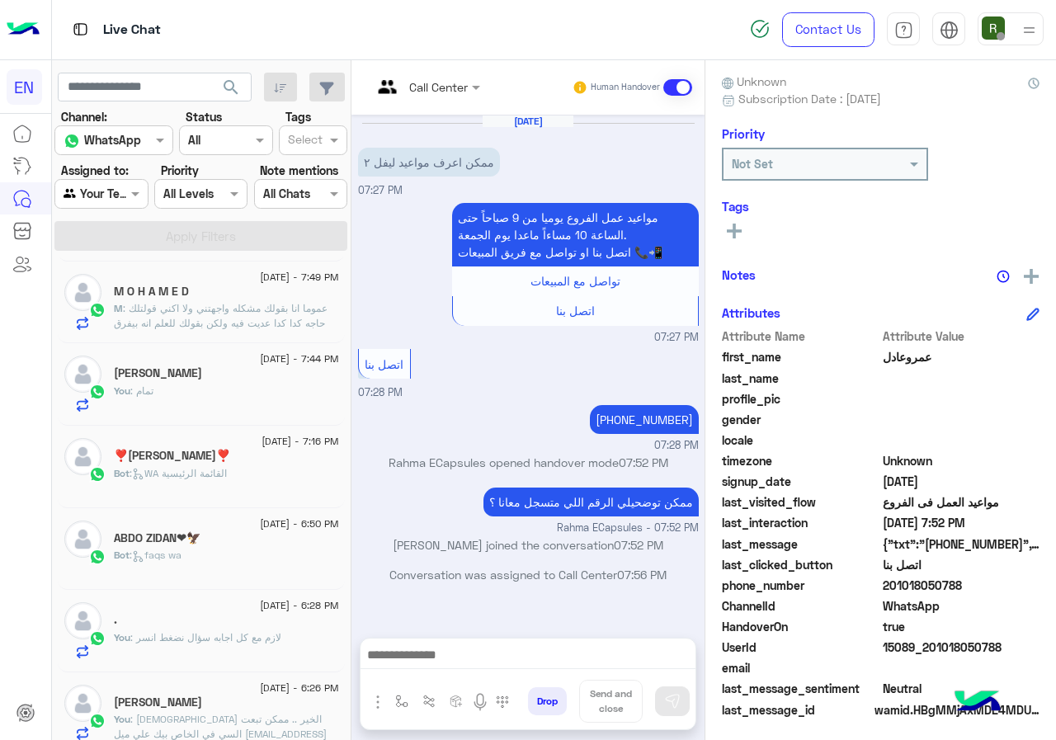
click at [274, 334] on div "[DATE] - 7:49 PM M O H A M E D M : عموما انا بقولك مشكله واجهتني ولا اكني قولتل…" at bounding box center [201, 303] width 287 height 83
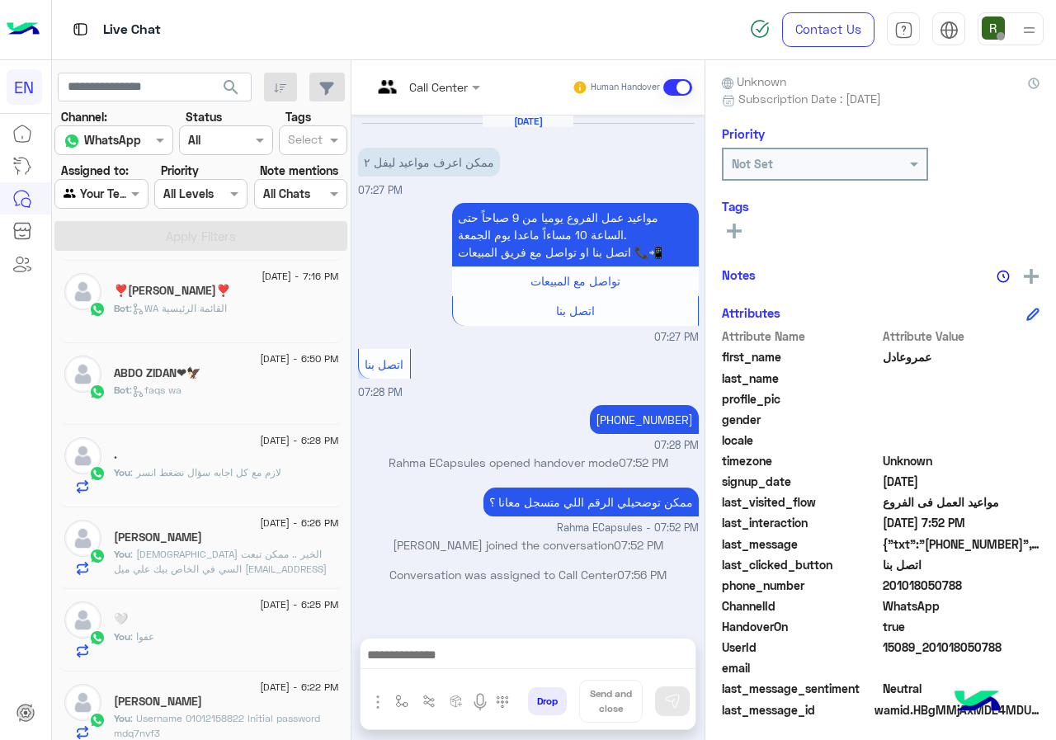
click at [243, 313] on div "Bot : WA القائمة الرئيسية" at bounding box center [226, 315] width 225 height 29
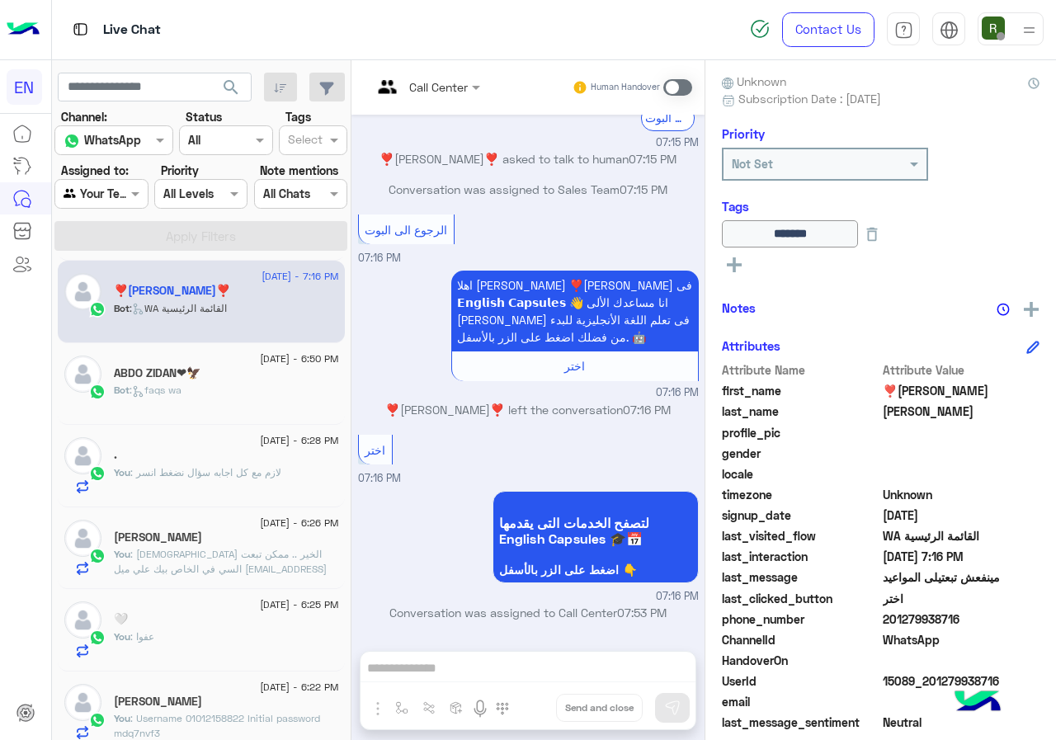
click at [241, 413] on div "[DATE] - 6:50 PM [PERSON_NAME]❤🦅 Bot : faqs wa" at bounding box center [201, 384] width 287 height 83
click at [237, 384] on div "Bot : faqs wa" at bounding box center [226, 397] width 225 height 29
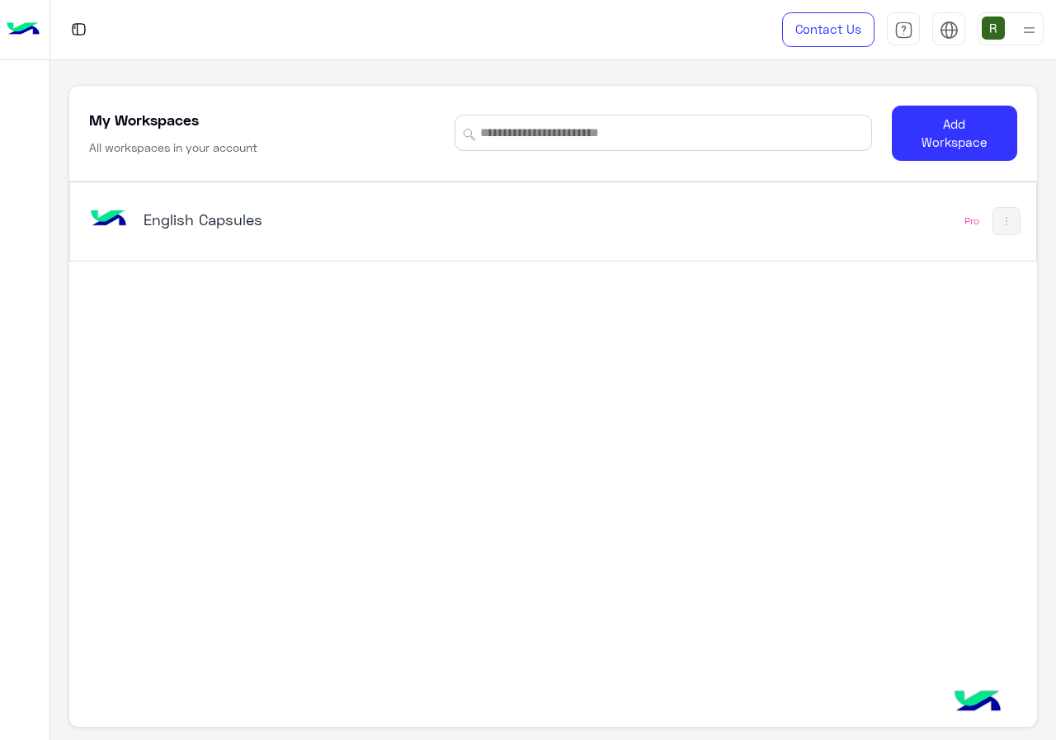
click at [421, 257] on div "English Capsules Pro" at bounding box center [553, 221] width 966 height 78
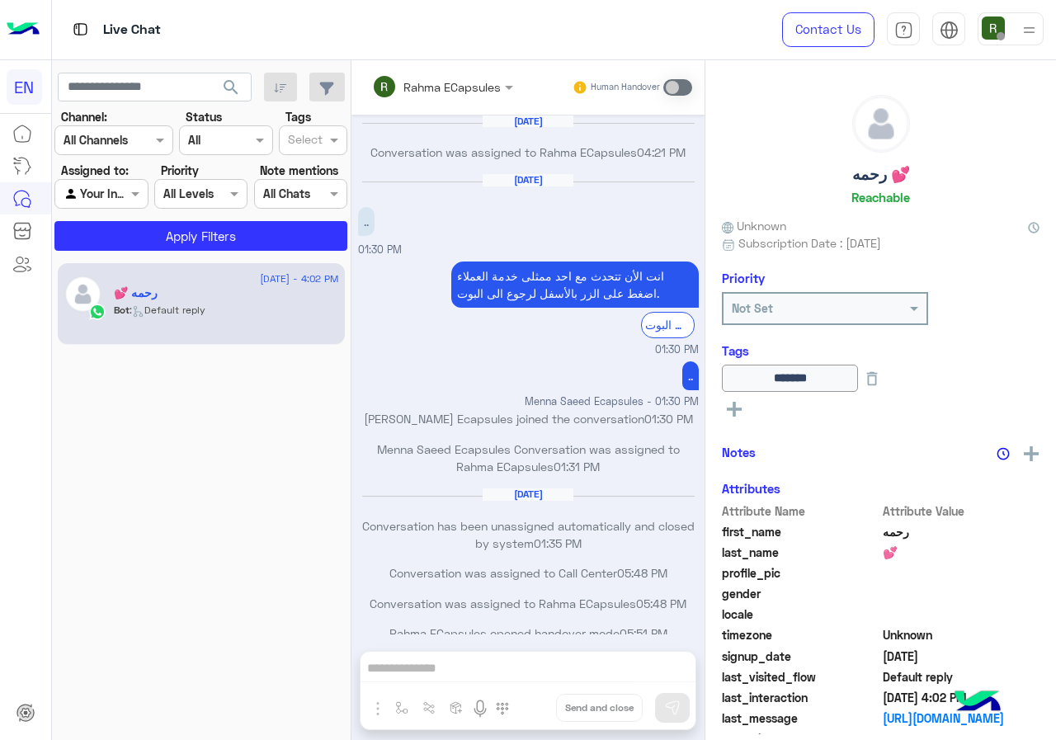
scroll to position [800, 0]
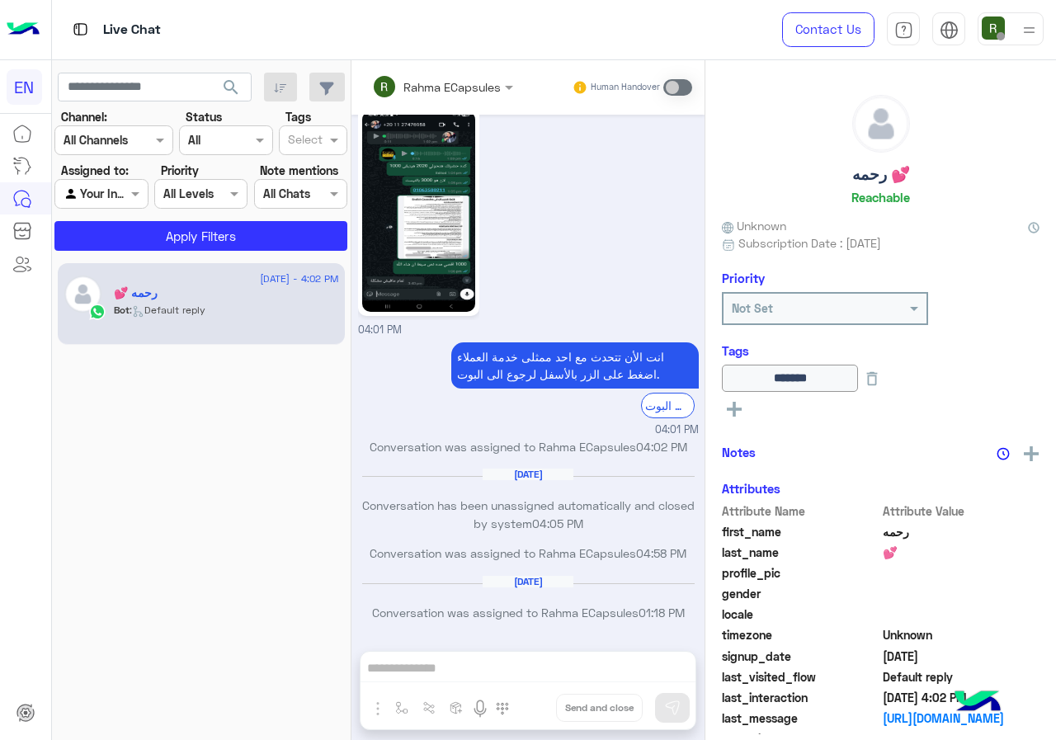
click at [129, 140] on div at bounding box center [113, 139] width 117 height 19
click at [141, 213] on div "WhatsApp" at bounding box center [113, 205] width 119 height 32
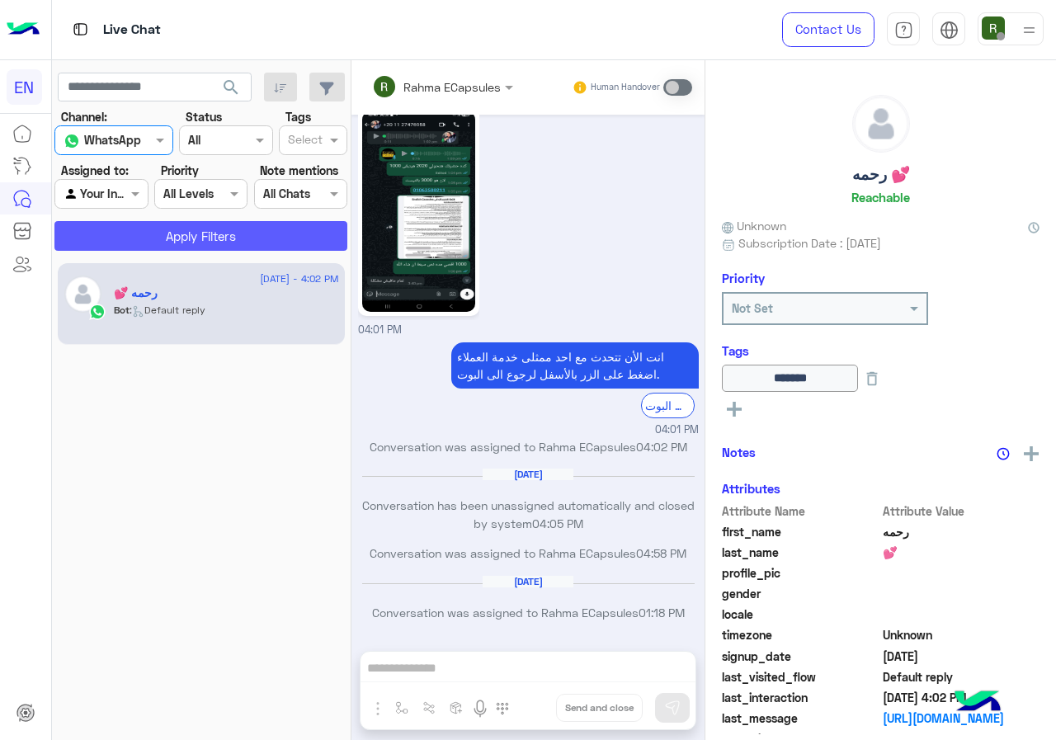
click at [154, 223] on button "Apply Filters" at bounding box center [200, 236] width 293 height 30
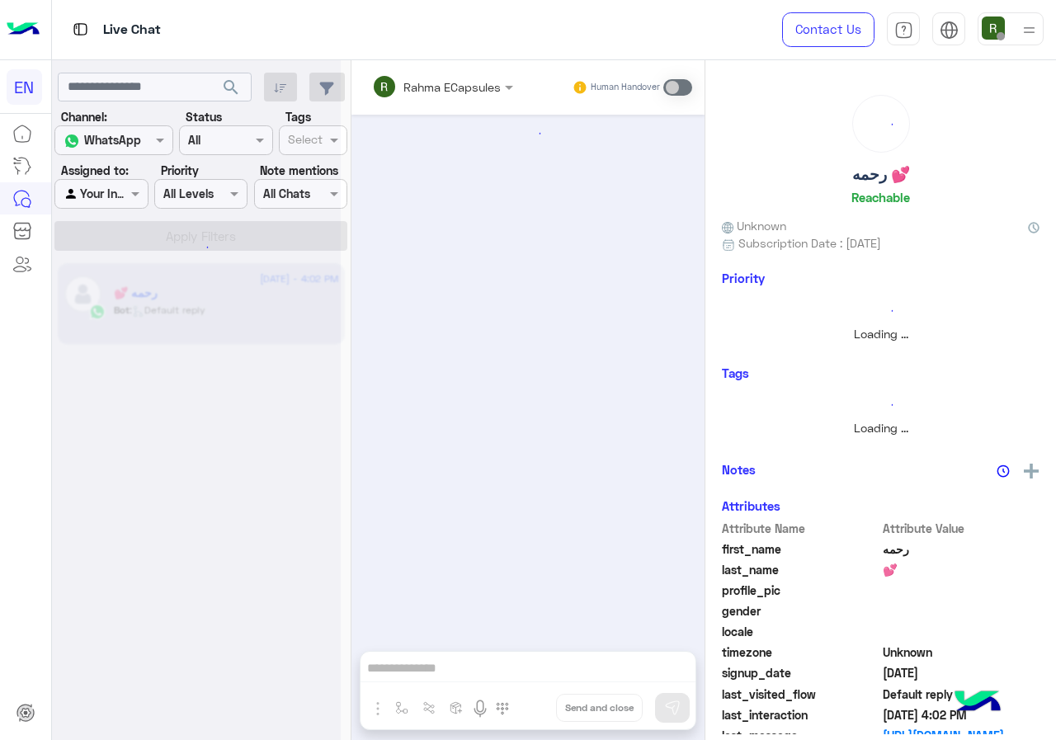
scroll to position [0, 0]
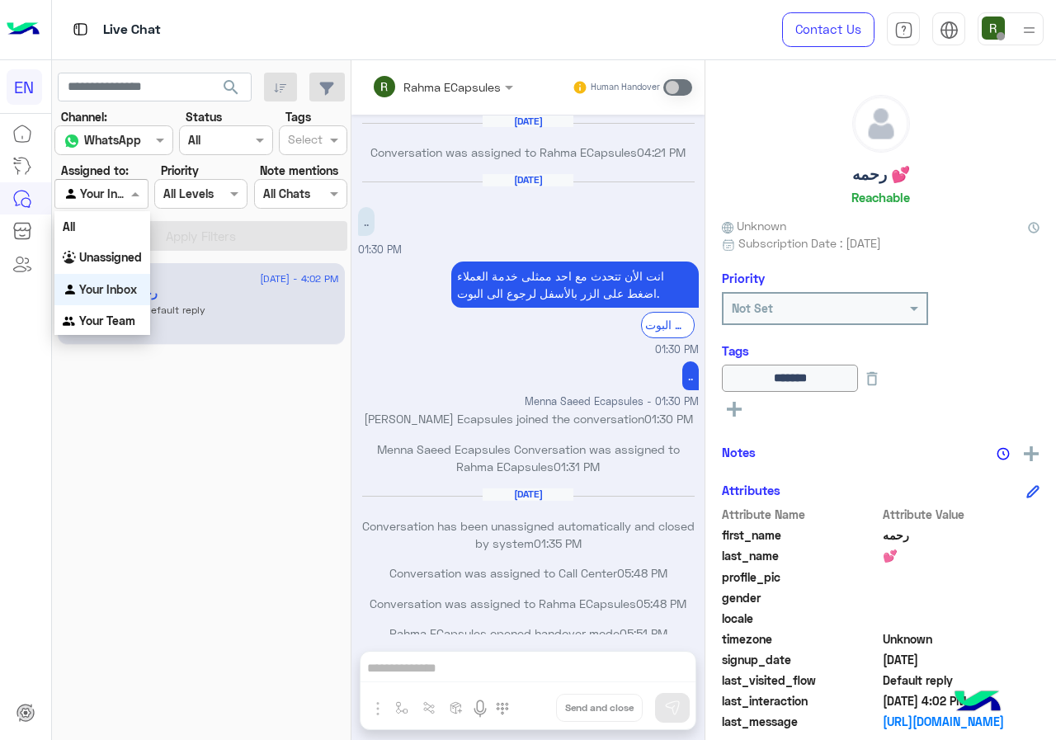
click at [106, 197] on div at bounding box center [101, 193] width 92 height 19
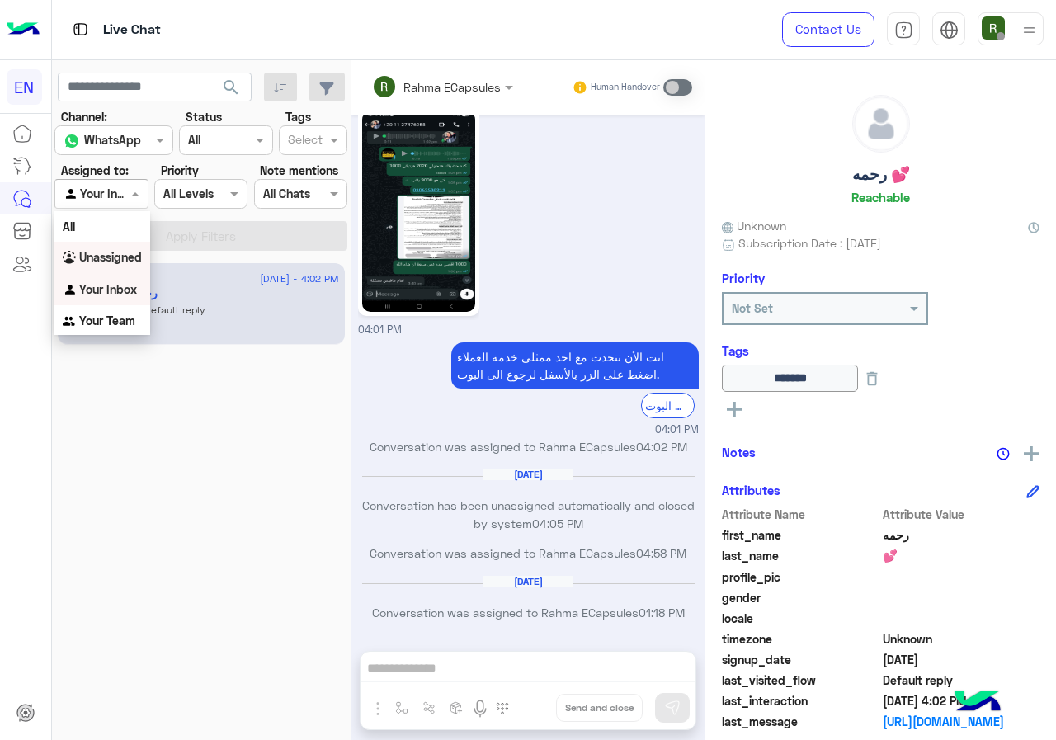
click at [135, 245] on div "Unassigned" at bounding box center [102, 258] width 96 height 32
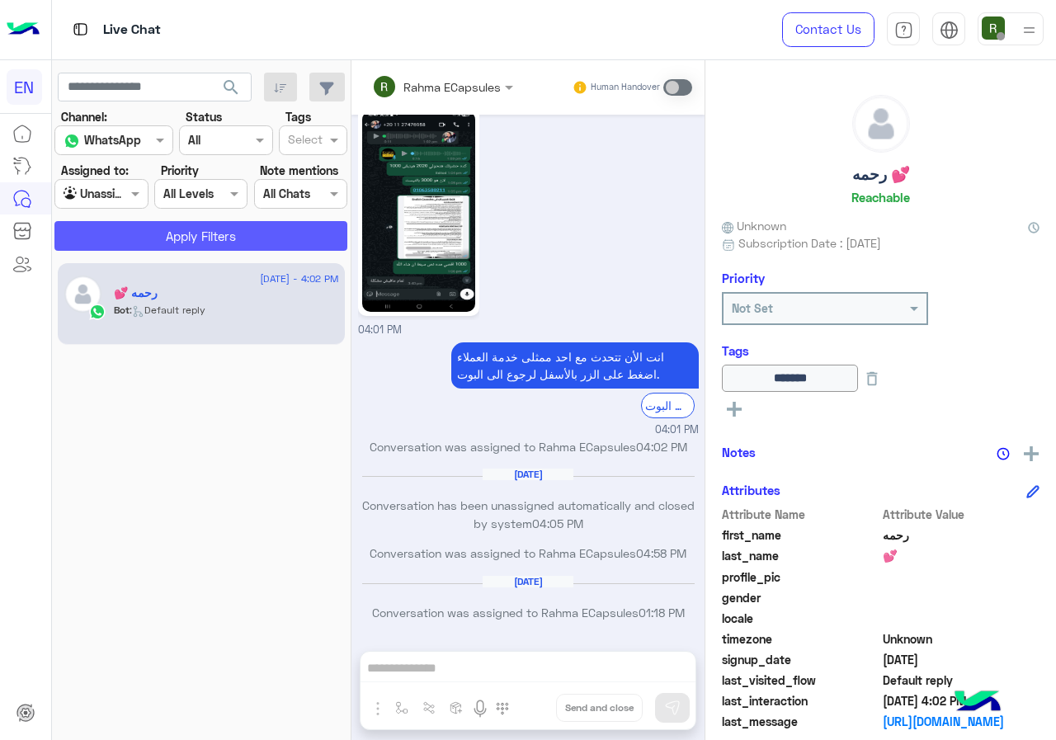
click at [144, 248] on button "Apply Filters" at bounding box center [200, 236] width 293 height 30
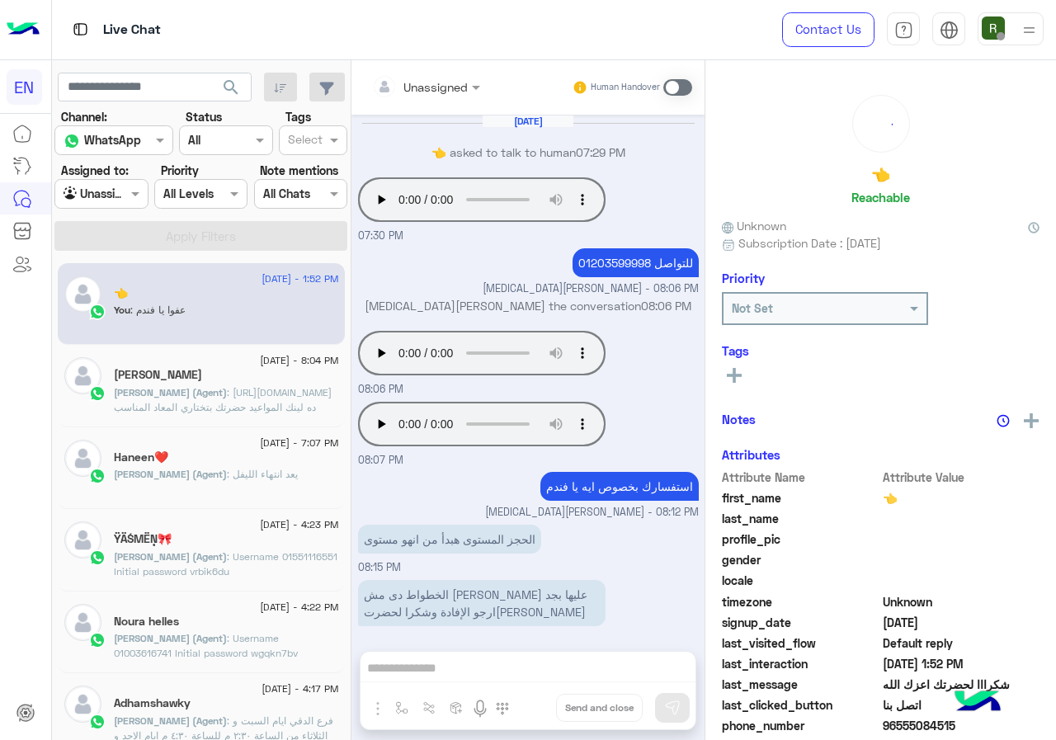
scroll to position [602, 0]
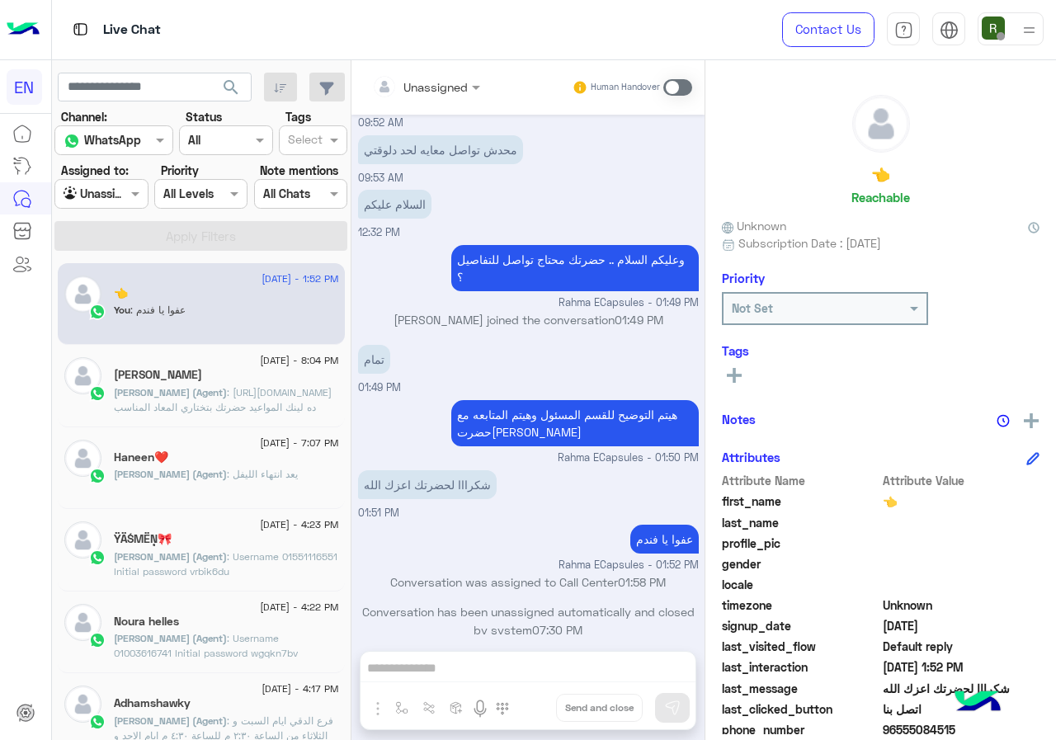
click at [439, 92] on input "text" at bounding box center [405, 86] width 67 height 17
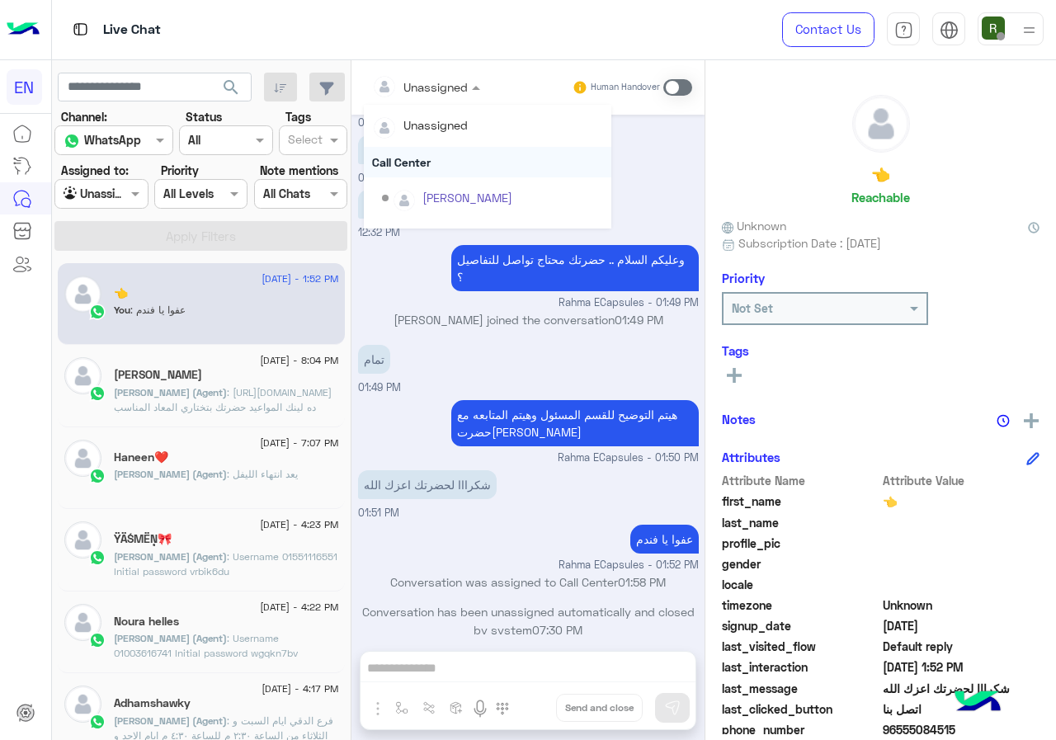
click at [469, 148] on div "Call Center" at bounding box center [488, 162] width 248 height 31
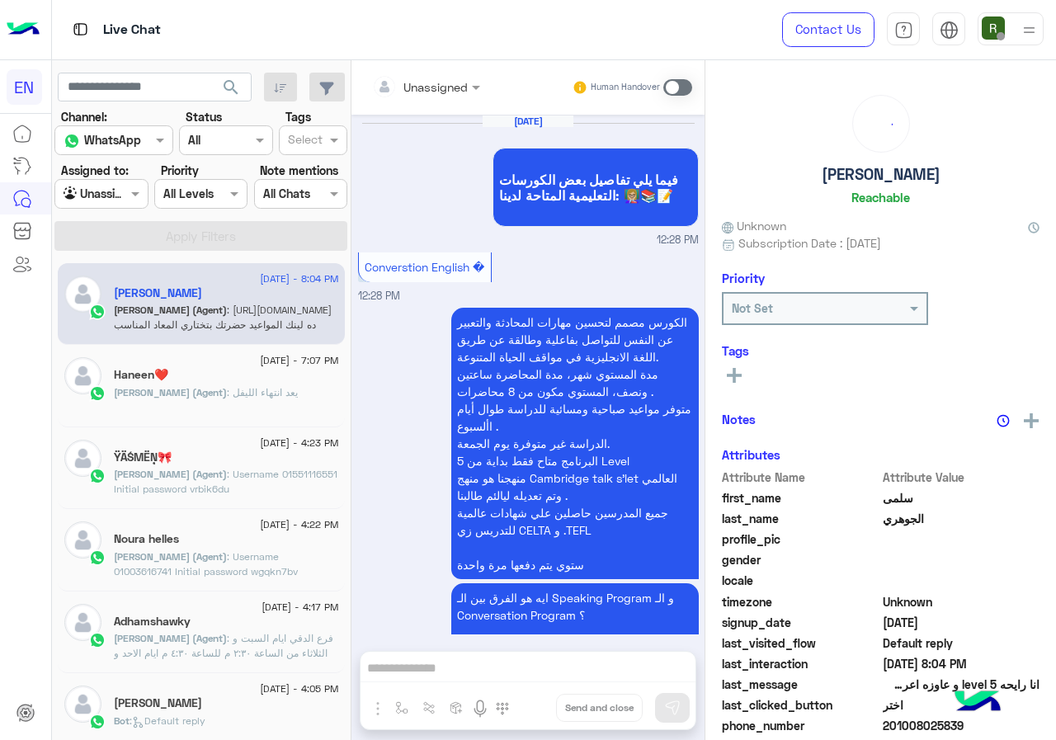
scroll to position [1743, 0]
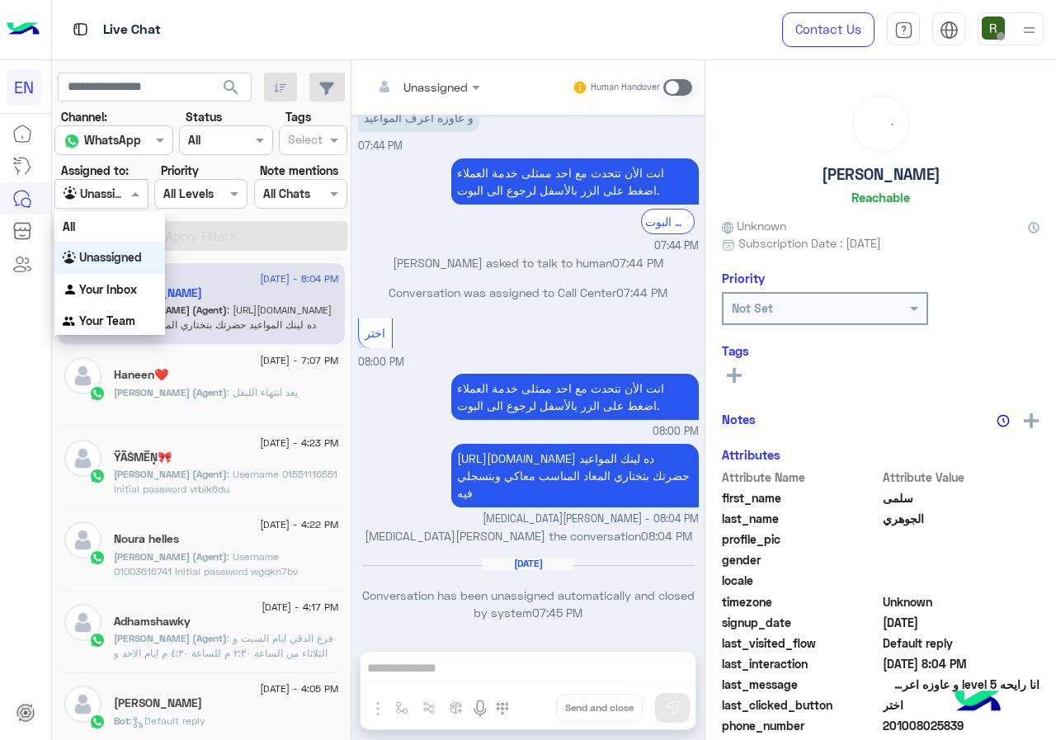
click at [118, 187] on div at bounding box center [101, 193] width 92 height 19
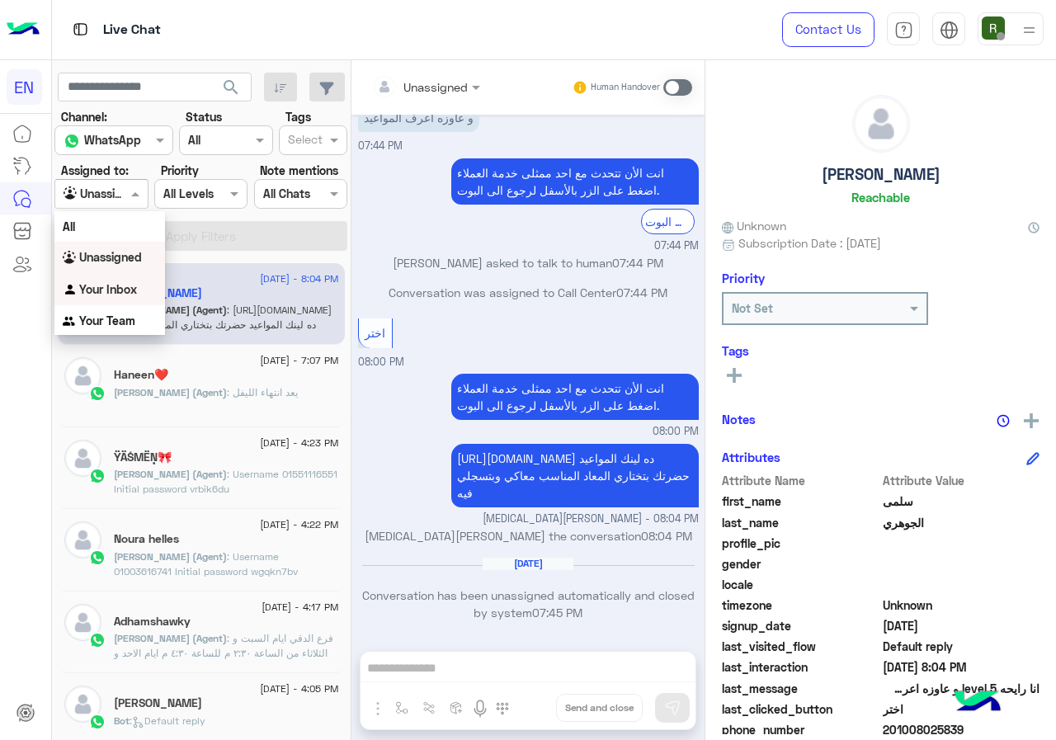
click at [112, 309] on div "Your Team" at bounding box center [109, 321] width 111 height 32
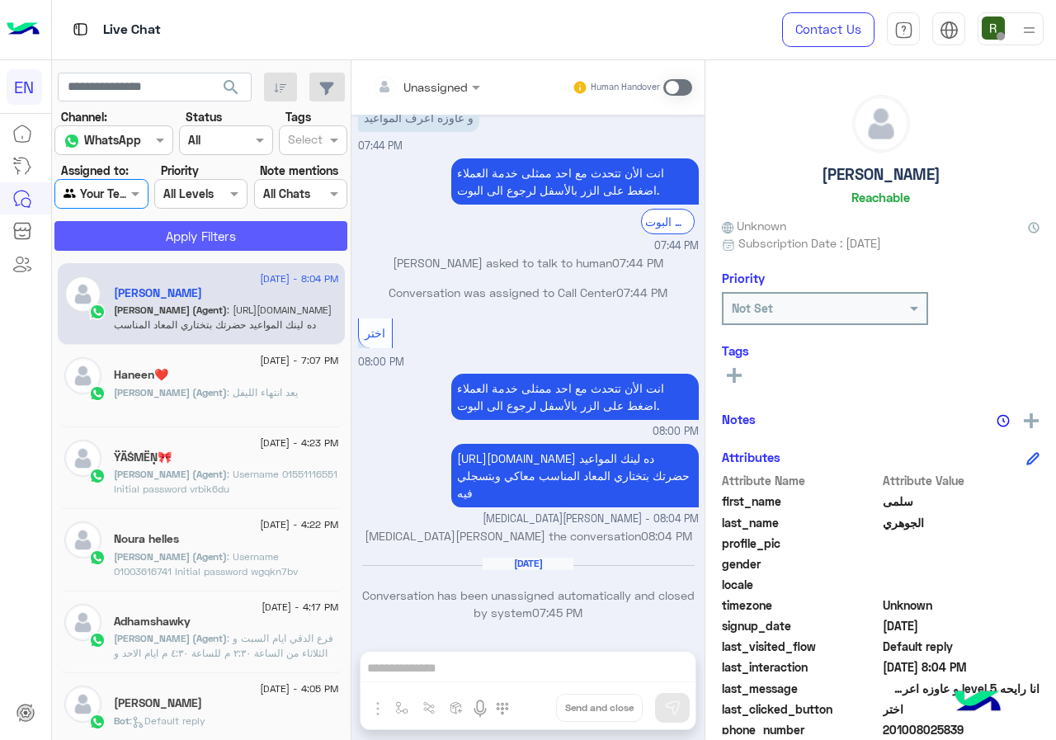
click at [149, 224] on button "Apply Filters" at bounding box center [200, 236] width 293 height 30
